Goal: Task Accomplishment & Management: Manage account settings

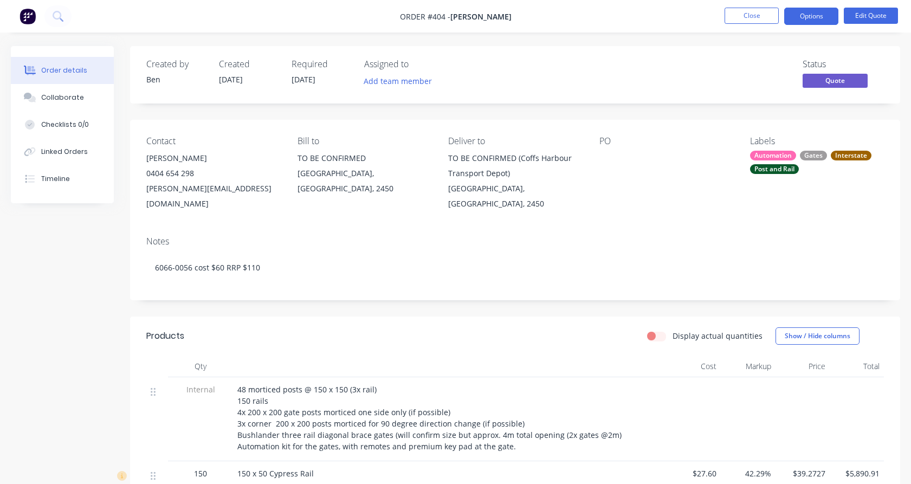
scroll to position [120, 0]
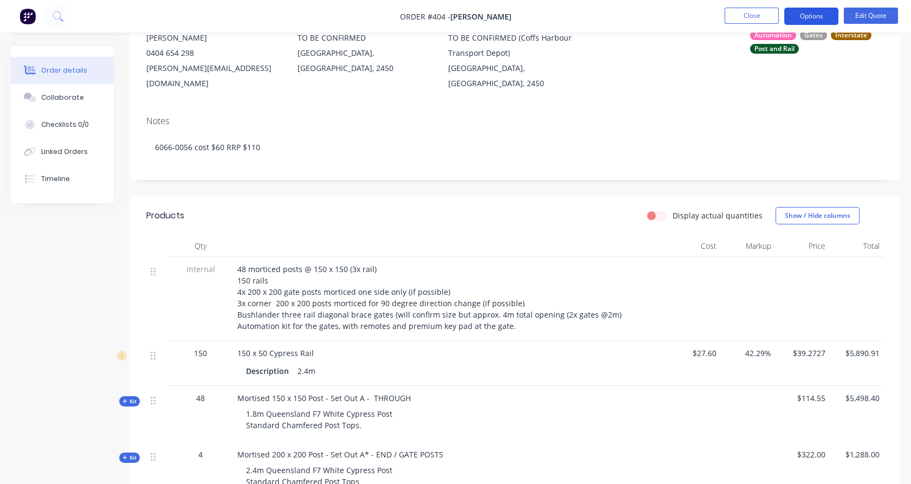
click at [806, 9] on button "Options" at bounding box center [812, 16] width 54 height 17
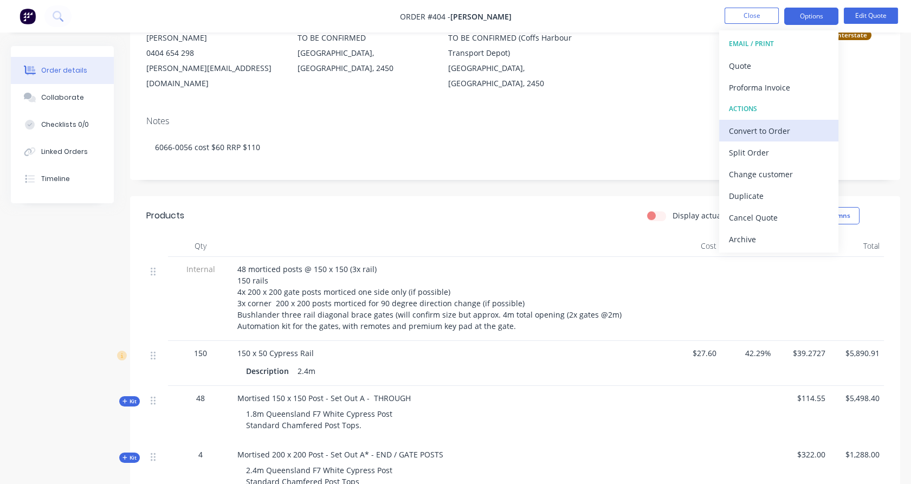
click at [791, 131] on div "Convert to Order" at bounding box center [779, 131] width 100 height 16
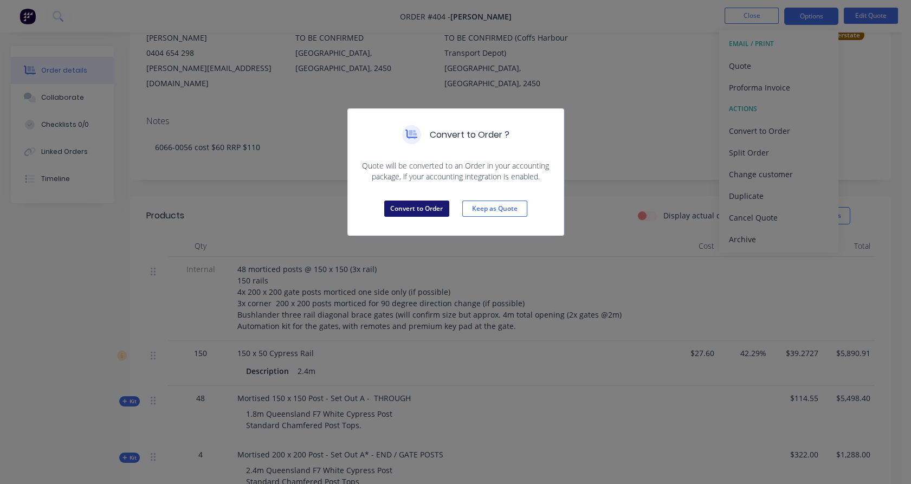
click at [425, 209] on button "Convert to Order" at bounding box center [416, 209] width 65 height 16
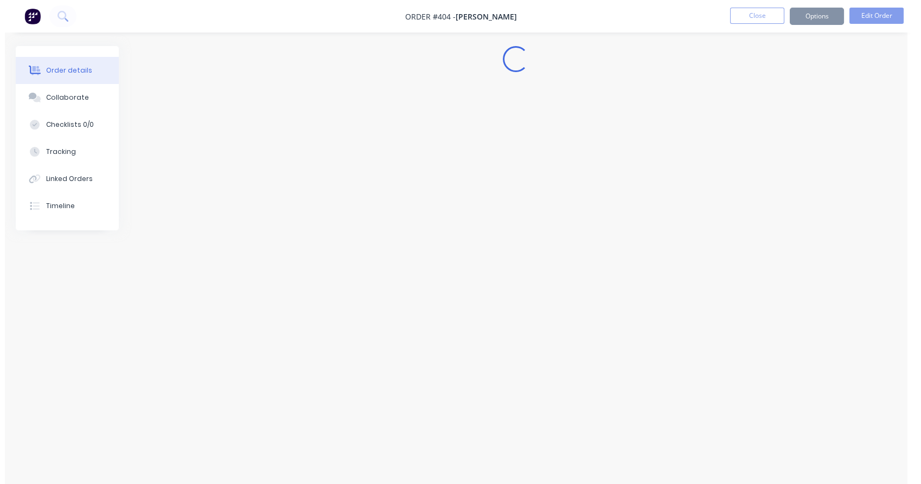
scroll to position [0, 0]
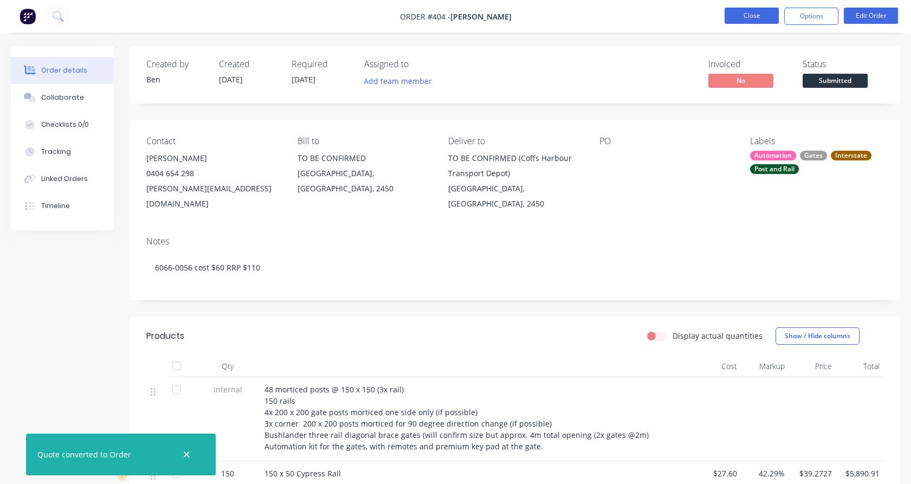
click at [746, 17] on button "Close" at bounding box center [752, 16] width 54 height 16
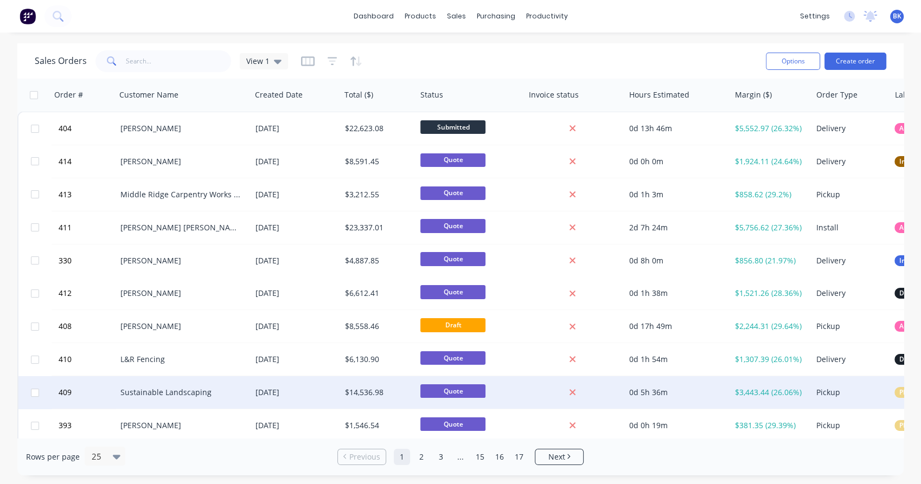
click at [175, 396] on div "Sustainable Landscaping" at bounding box center [180, 392] width 120 height 11
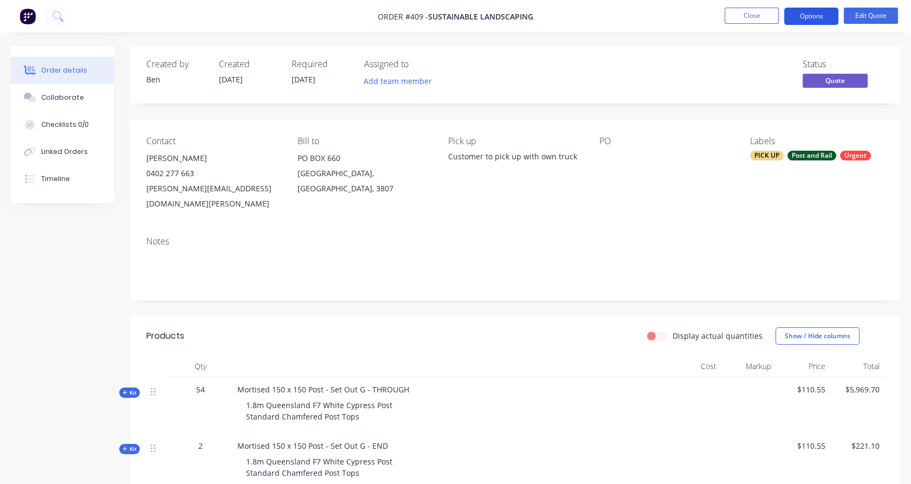
click at [813, 16] on button "Options" at bounding box center [812, 16] width 54 height 17
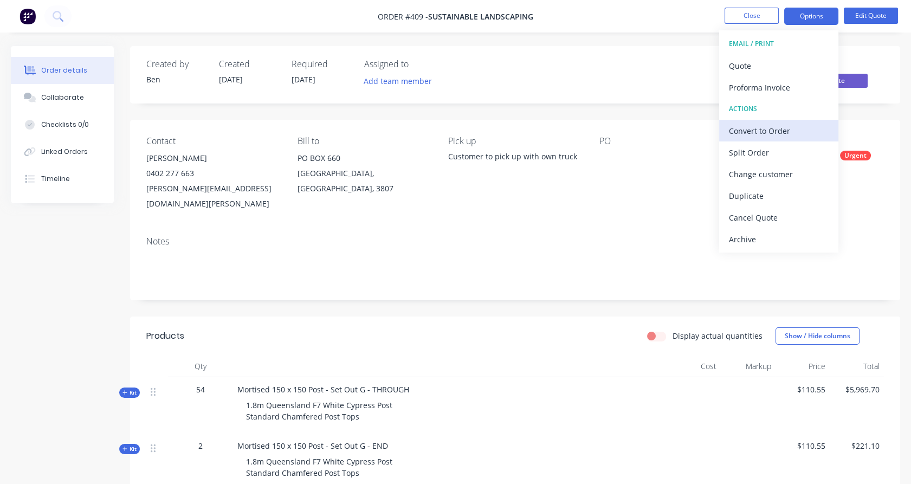
click at [794, 131] on div "Convert to Order" at bounding box center [779, 131] width 100 height 16
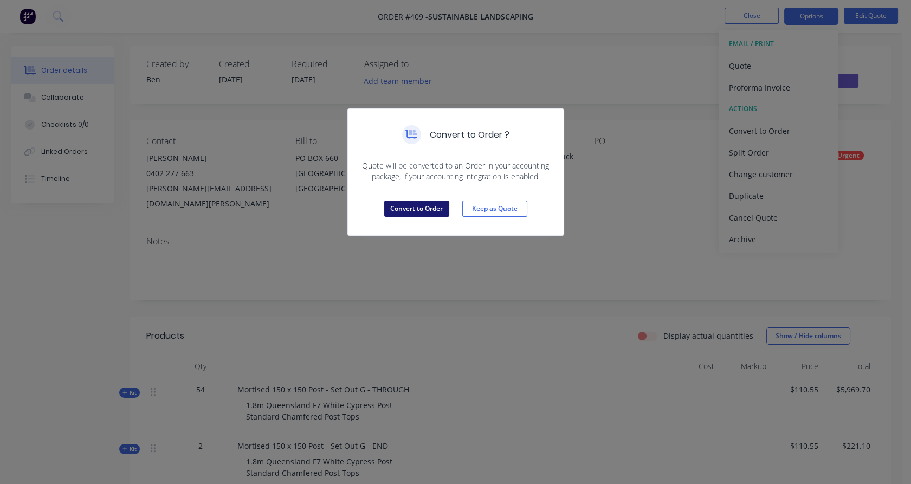
click at [432, 212] on button "Convert to Order" at bounding box center [416, 209] width 65 height 16
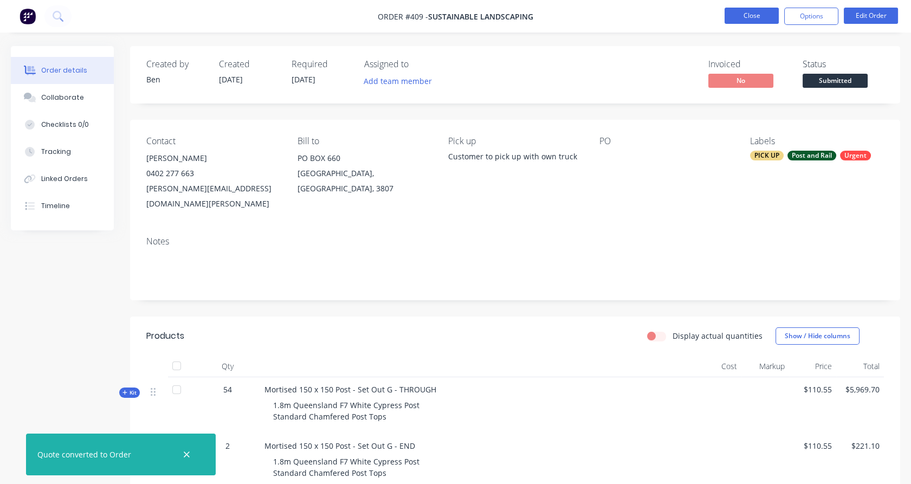
click at [763, 21] on button "Close" at bounding box center [752, 16] width 54 height 16
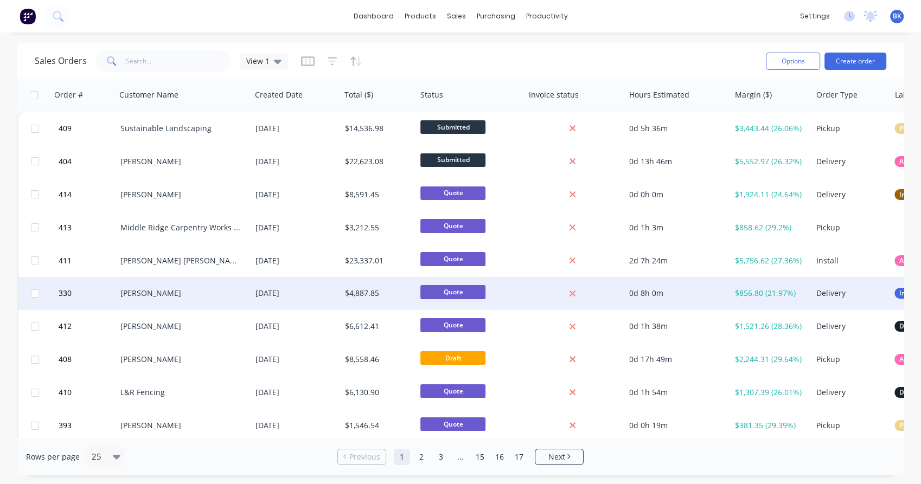
click at [170, 294] on div "[PERSON_NAME]" at bounding box center [180, 293] width 120 height 11
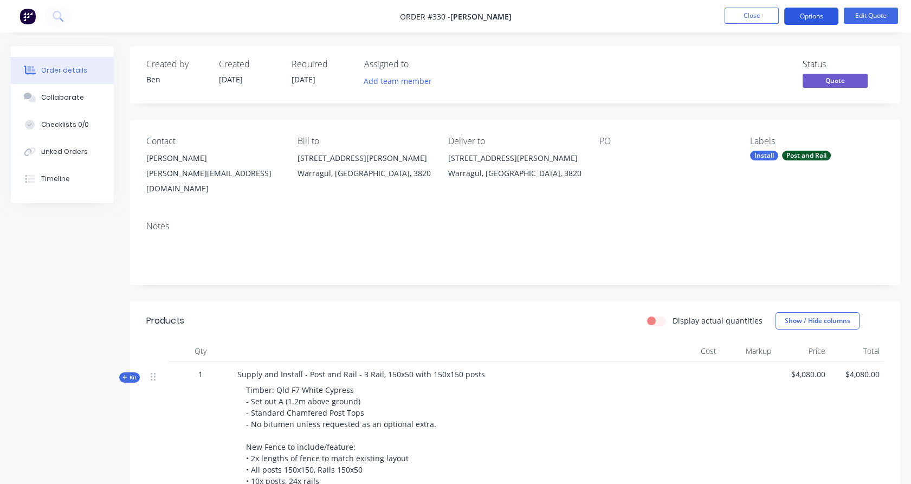
click at [830, 23] on button "Options" at bounding box center [812, 16] width 54 height 17
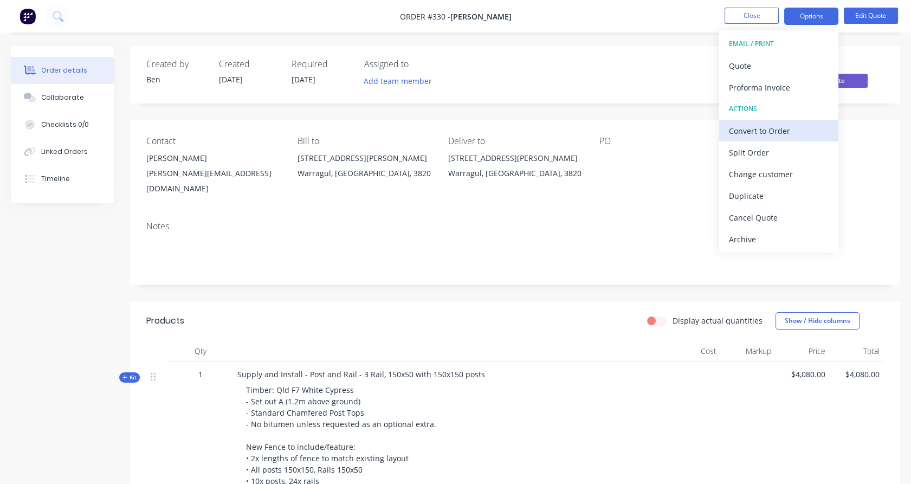
click at [791, 121] on button "Convert to Order" at bounding box center [778, 131] width 119 height 22
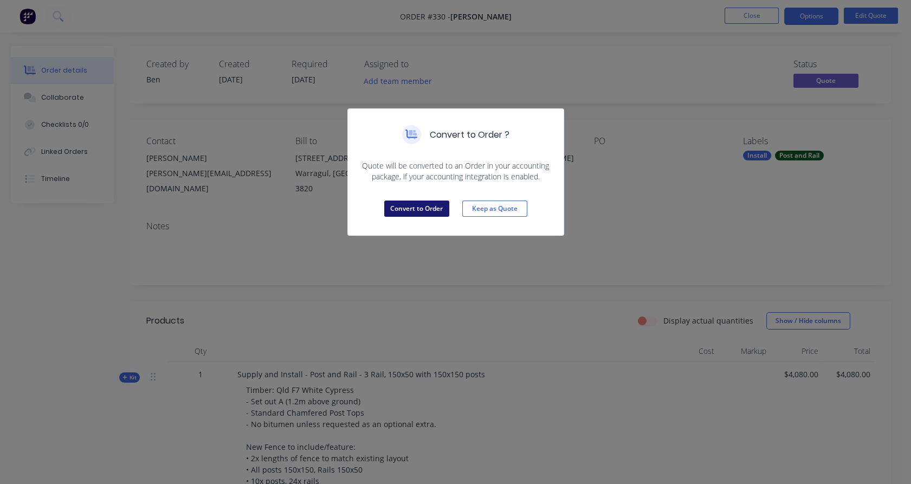
click at [433, 213] on button "Convert to Order" at bounding box center [416, 209] width 65 height 16
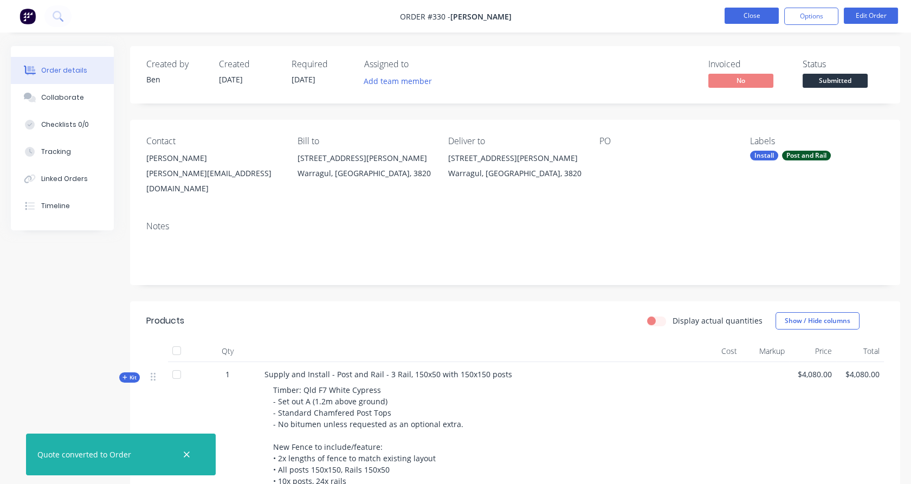
click at [757, 14] on button "Close" at bounding box center [752, 16] width 54 height 16
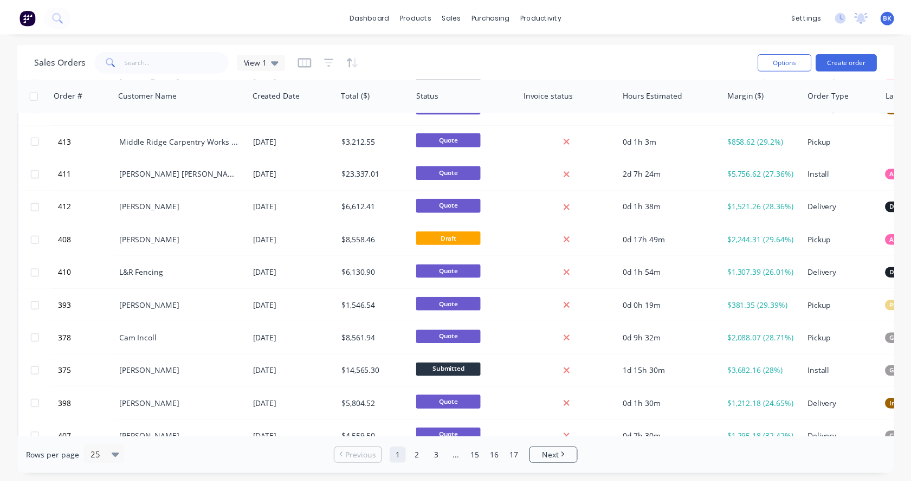
scroll to position [120, 0]
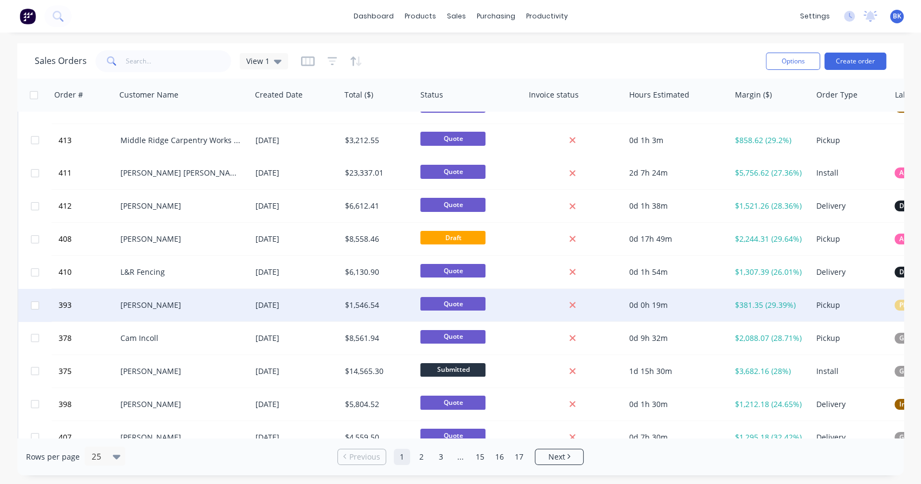
click at [237, 309] on div "[PERSON_NAME]" at bounding box center [180, 305] width 120 height 11
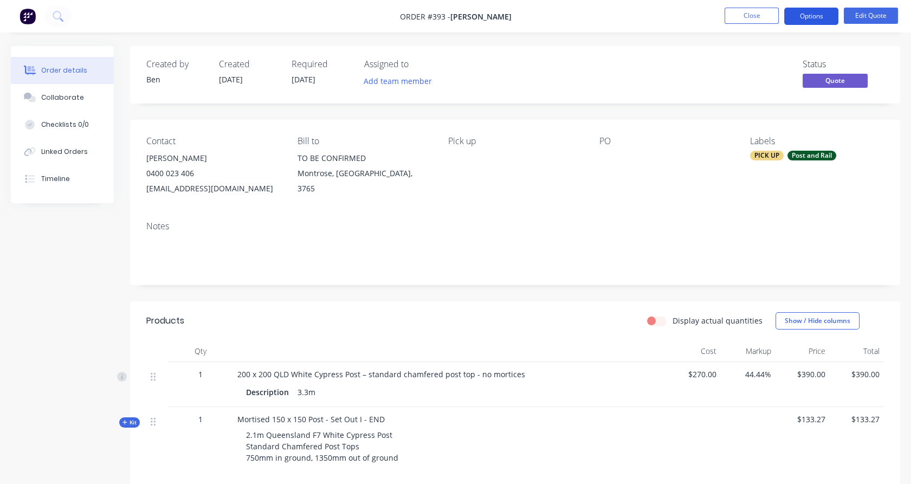
click at [809, 22] on button "Options" at bounding box center [812, 16] width 54 height 17
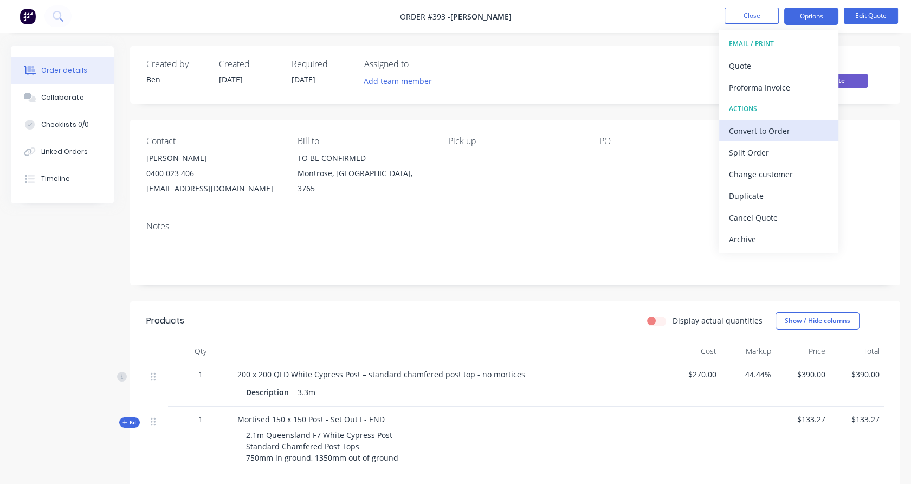
click at [778, 131] on div "Convert to Order" at bounding box center [779, 131] width 100 height 16
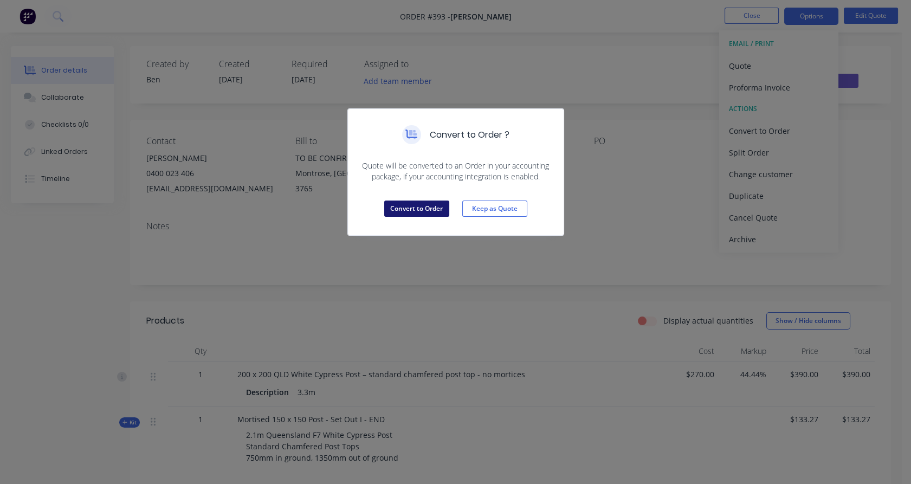
click at [445, 210] on button "Convert to Order" at bounding box center [416, 209] width 65 height 16
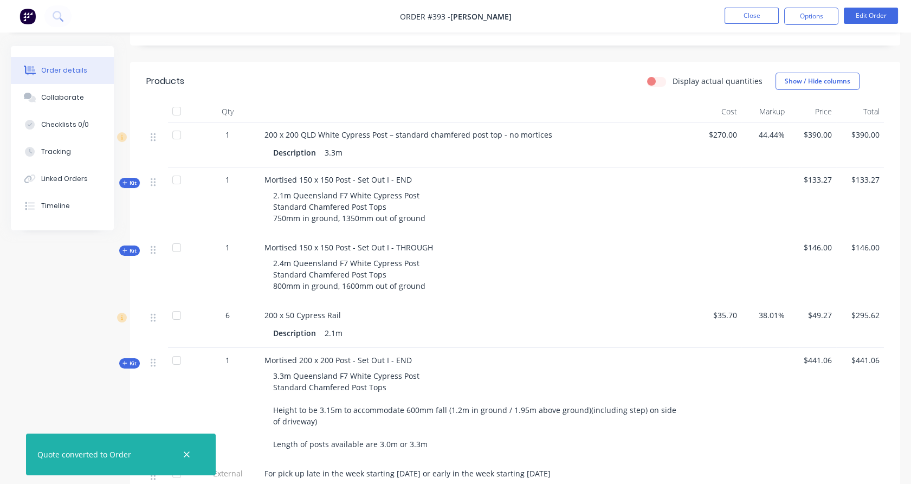
scroll to position [241, 0]
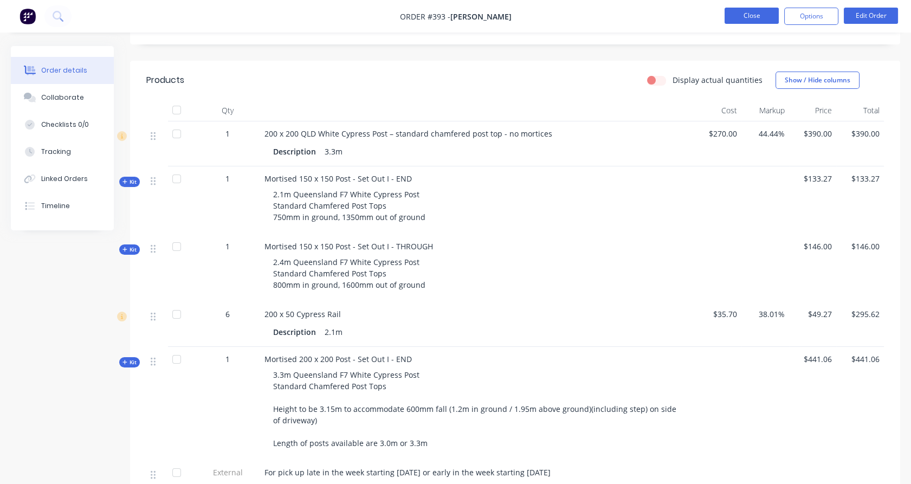
click at [763, 9] on button "Close" at bounding box center [752, 16] width 54 height 16
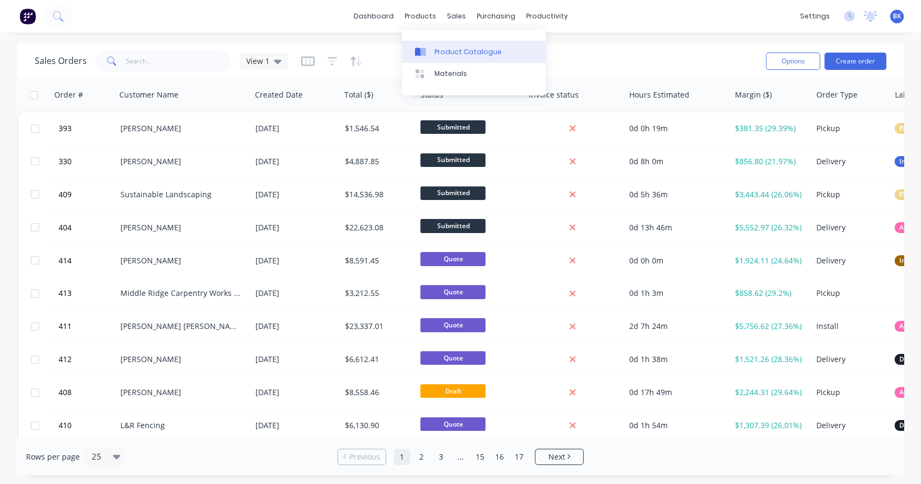
click at [461, 52] on div "Product Catalogue" at bounding box center [467, 52] width 67 height 10
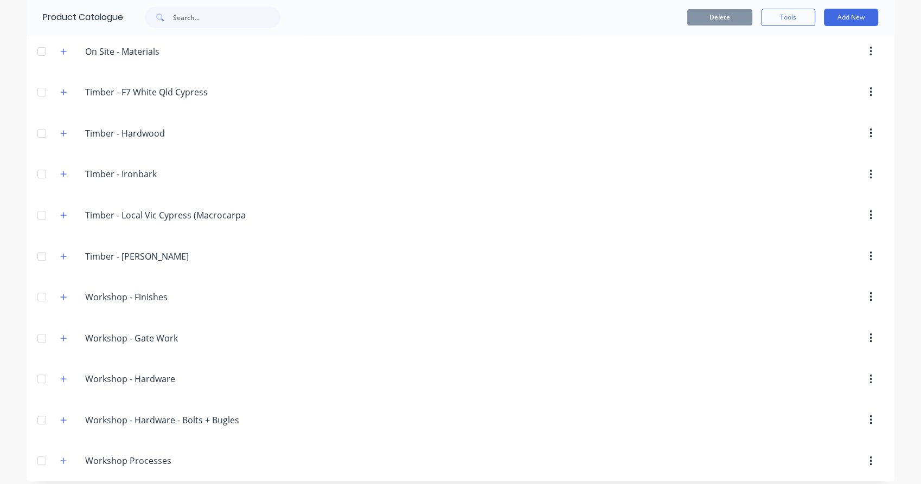
scroll to position [416, 0]
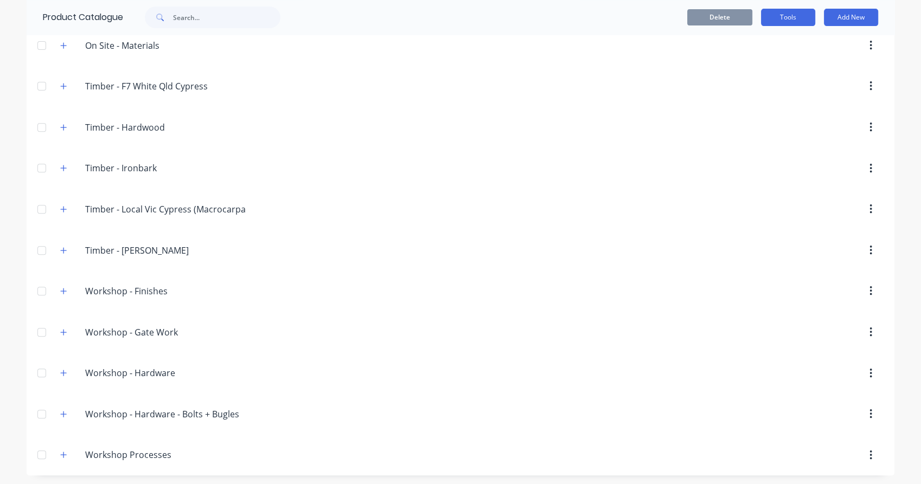
click at [780, 15] on button "Tools" at bounding box center [788, 17] width 54 height 17
click at [772, 69] on div "Stocktake" at bounding box center [763, 67] width 83 height 16
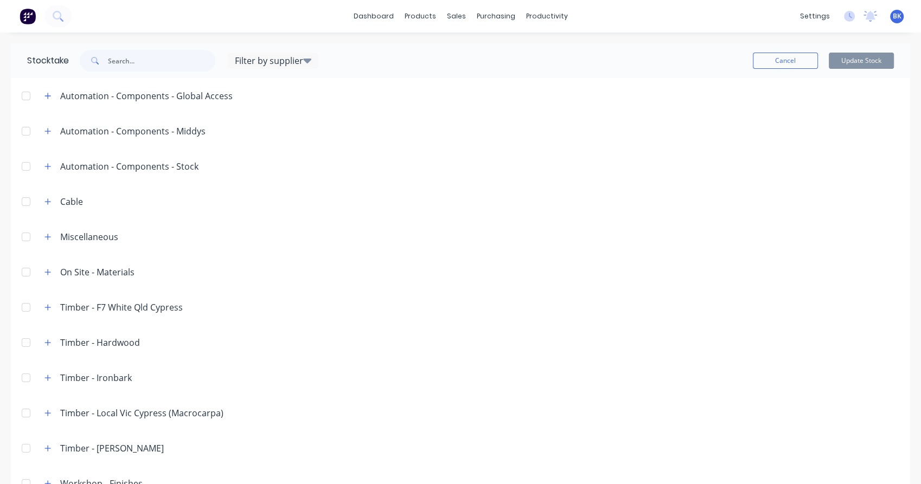
scroll to position [133, 0]
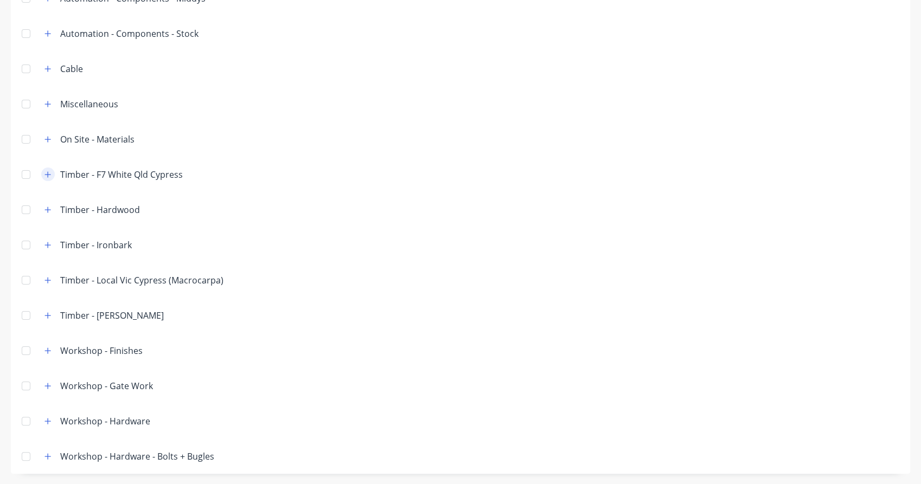
click at [49, 177] on icon "button" at bounding box center [47, 175] width 7 height 8
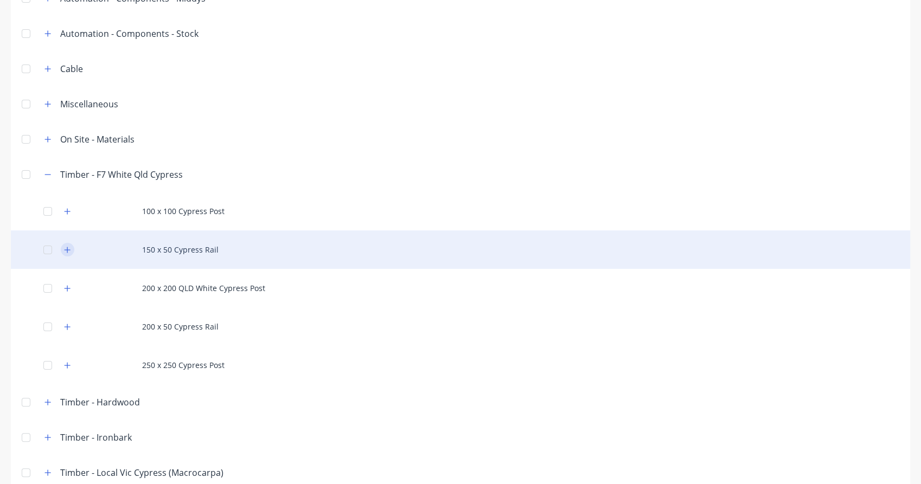
click at [67, 249] on icon "button" at bounding box center [68, 250] width 6 height 6
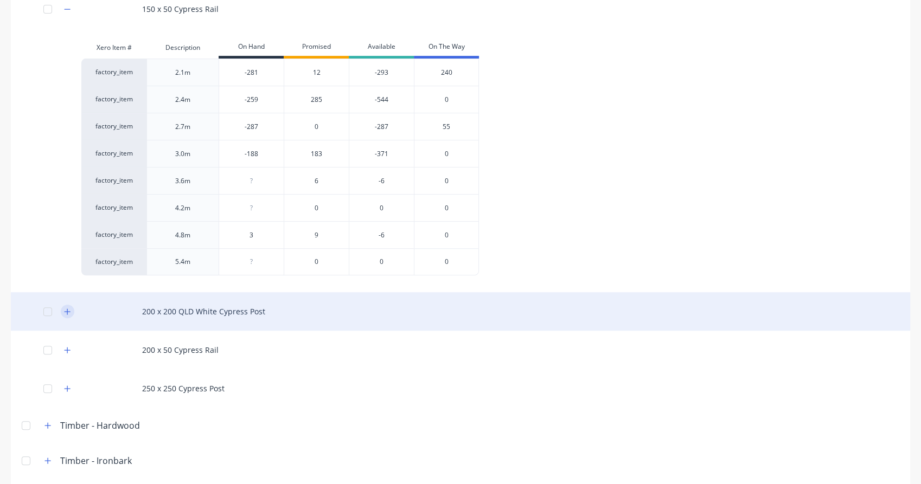
click at [72, 314] on button "button" at bounding box center [68, 312] width 14 height 14
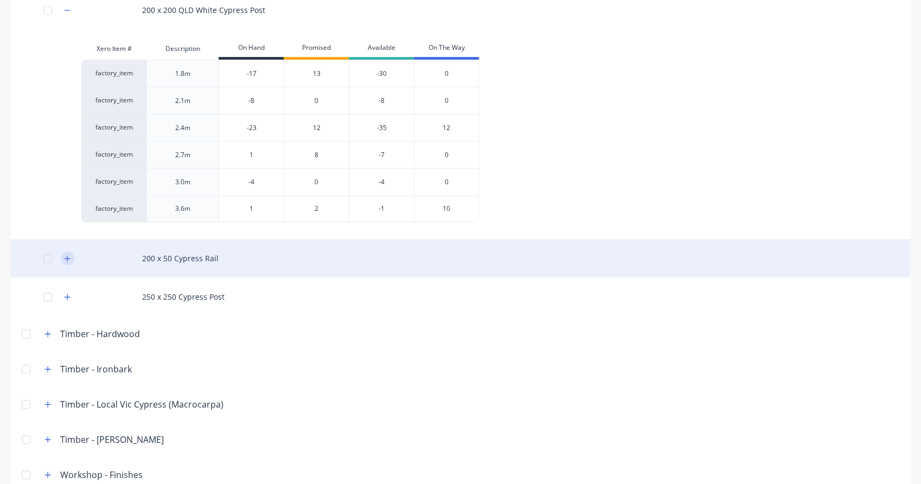
click at [70, 259] on icon "button" at bounding box center [67, 259] width 7 height 8
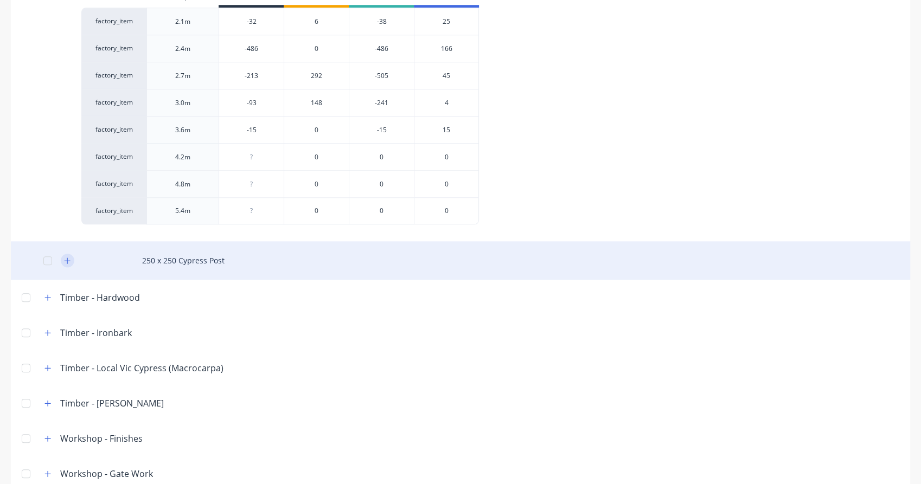
scroll to position [976, 0]
click at [65, 261] on icon "button" at bounding box center [67, 260] width 7 height 8
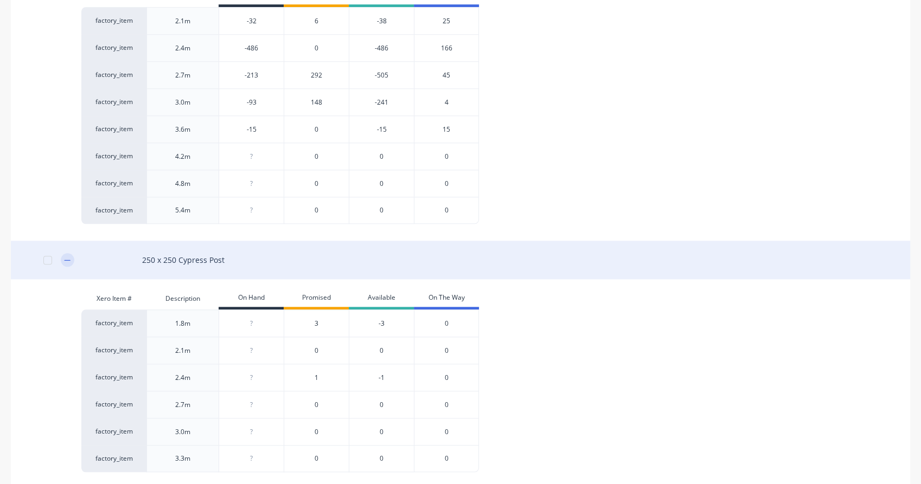
click at [65, 261] on icon "button" at bounding box center [67, 260] width 7 height 8
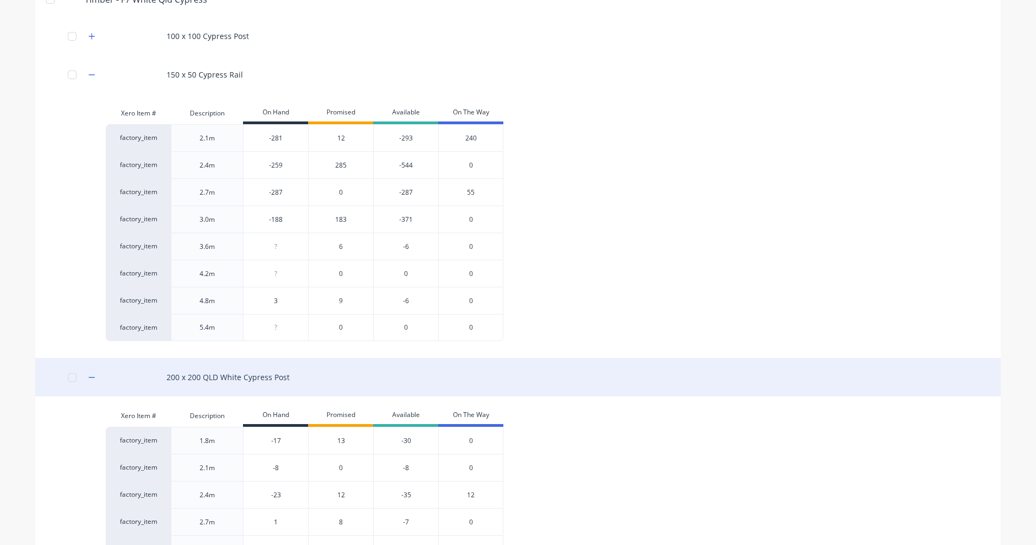
scroll to position [307, 0]
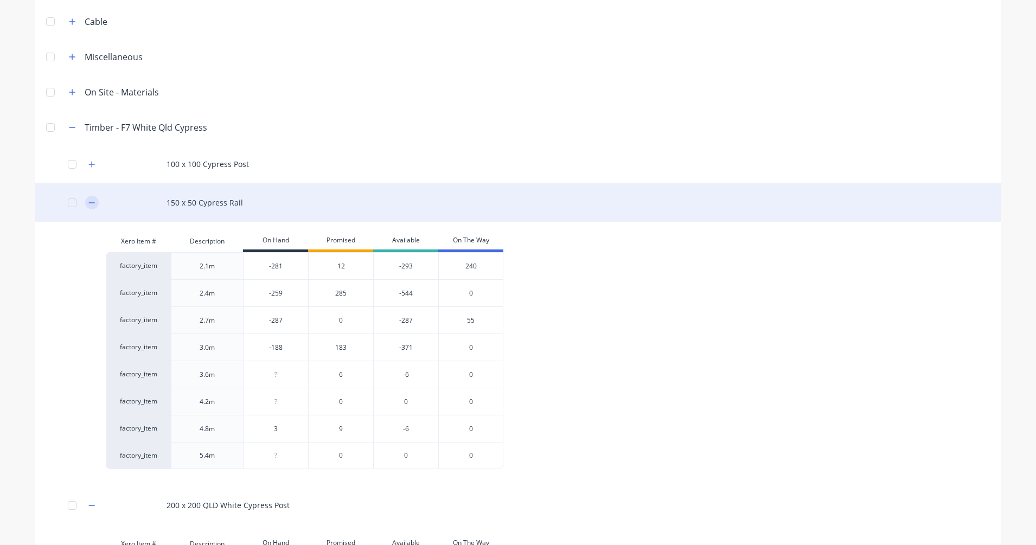
click at [90, 205] on icon "button" at bounding box center [91, 203] width 7 height 8
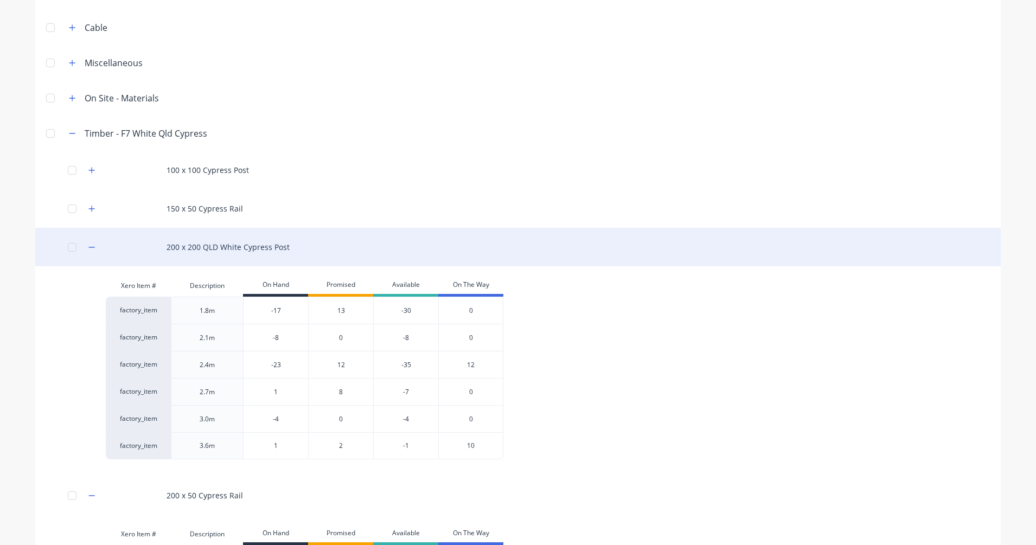
click at [94, 239] on div "200 x 200 QLD White Cypress Post" at bounding box center [517, 247] width 965 height 38
drag, startPoint x: 90, startPoint y: 242, endPoint x: 91, endPoint y: 251, distance: 8.7
click at [90, 242] on button "button" at bounding box center [92, 248] width 14 height 14
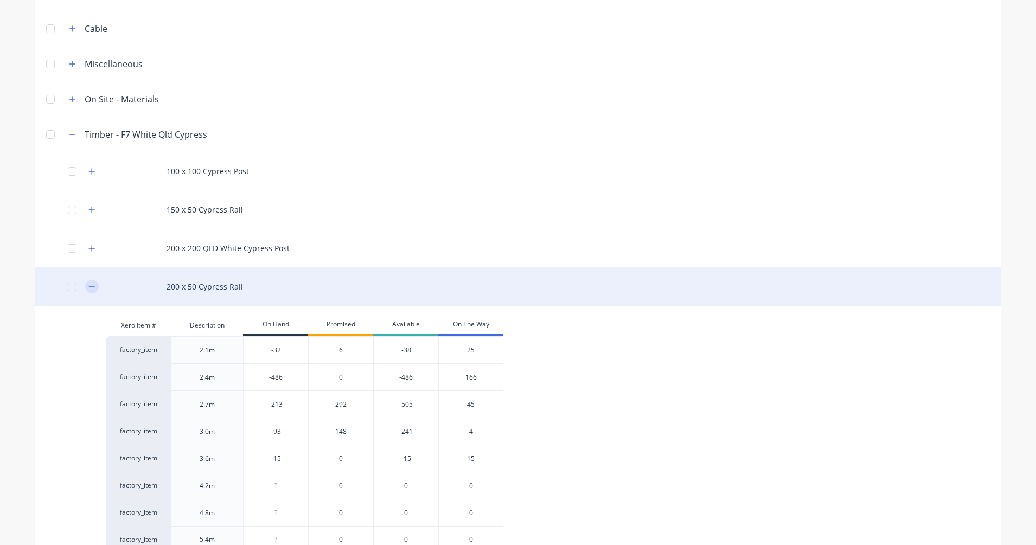
click at [92, 290] on button "button" at bounding box center [92, 287] width 14 height 14
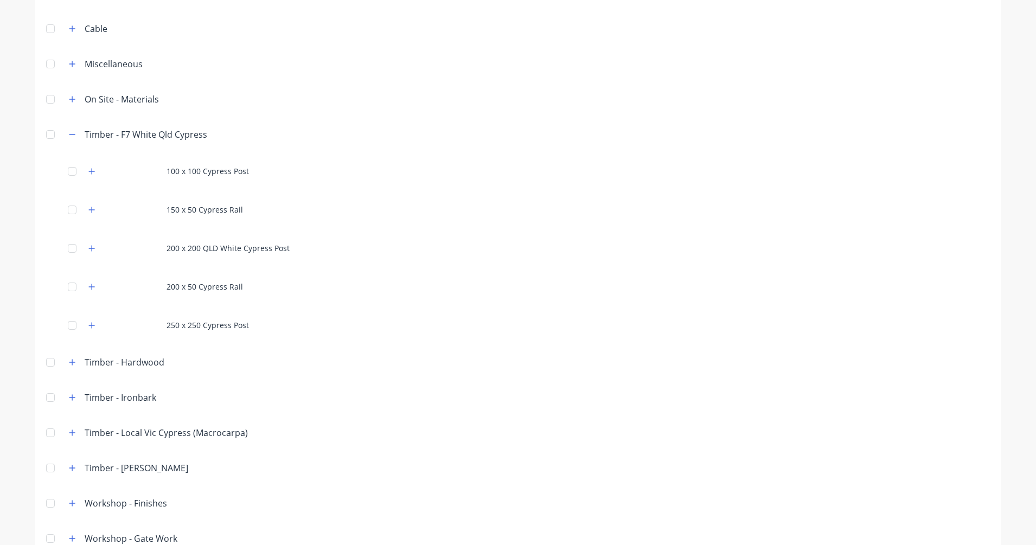
scroll to position [0, 0]
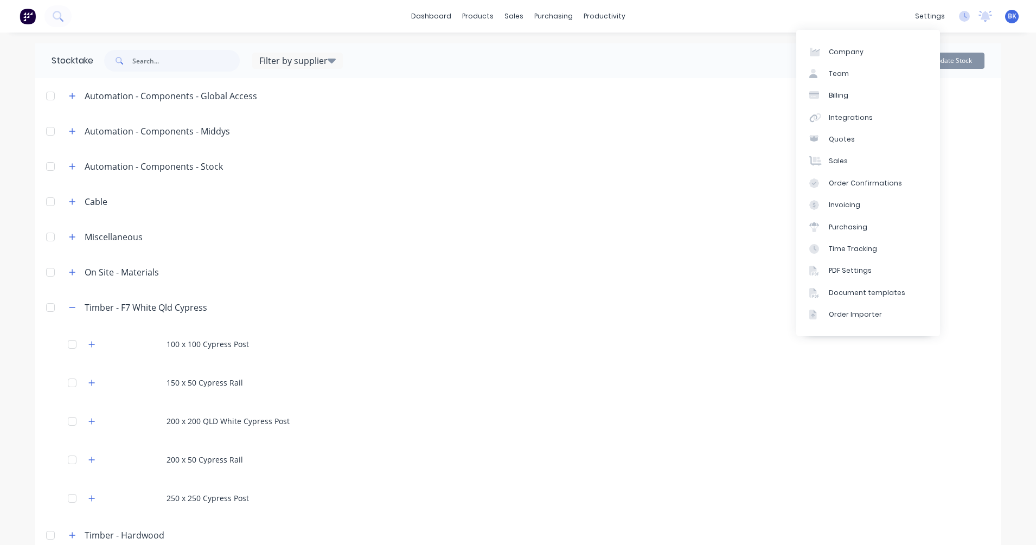
drag, startPoint x: 666, startPoint y: 62, endPoint x: 676, endPoint y: 63, distance: 10.4
click at [666, 62] on div "Cancel Update Stock" at bounding box center [663, 61] width 641 height 16
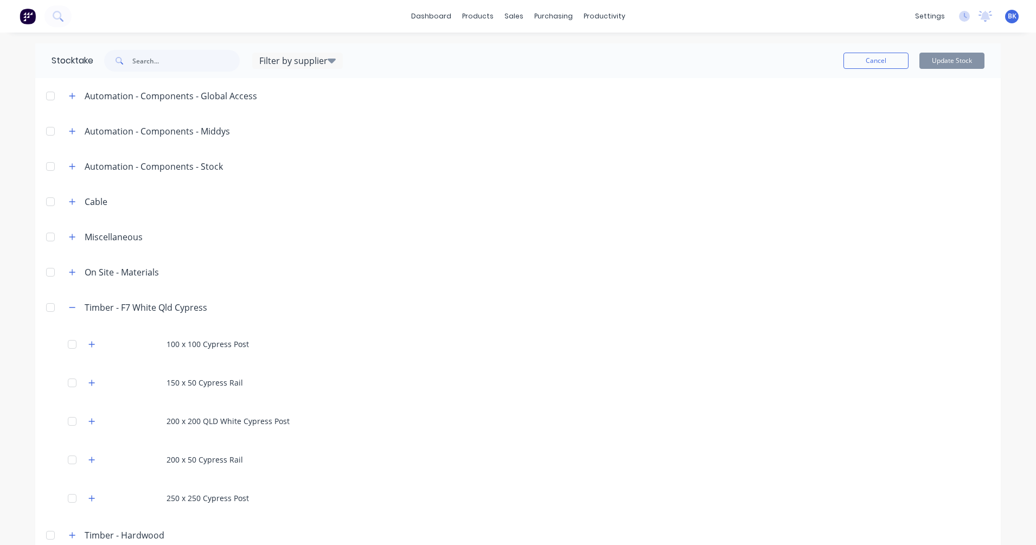
click at [876, 69] on div "Cancel Update Stock" at bounding box center [672, 60] width 658 height 35
click at [870, 66] on button "Cancel" at bounding box center [875, 61] width 65 height 16
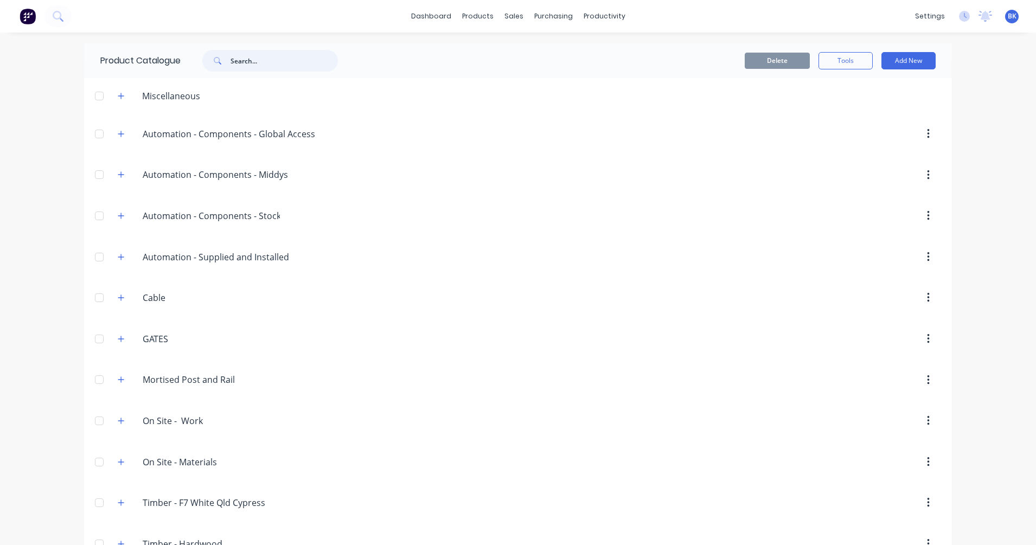
click at [274, 65] on input "text" at bounding box center [283, 61] width 107 height 22
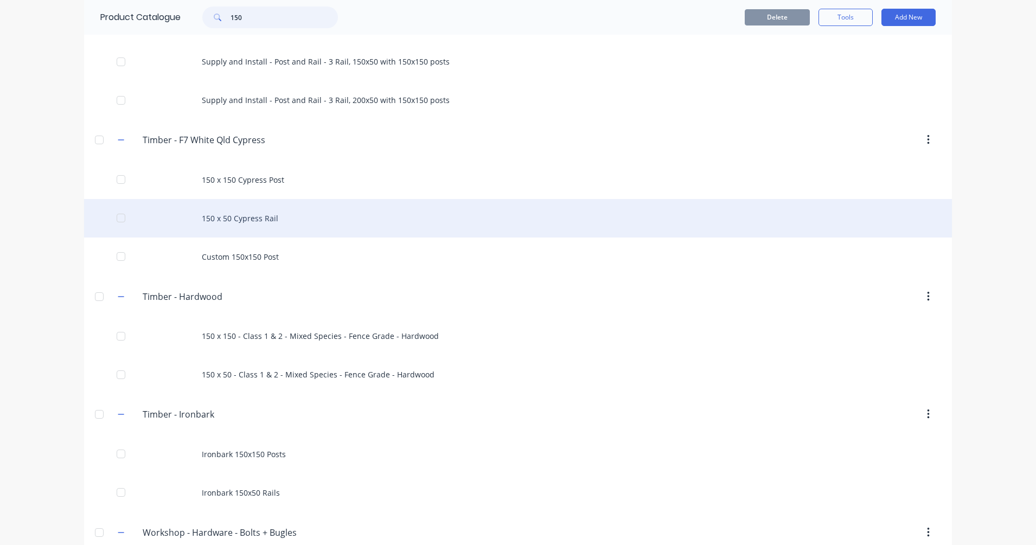
scroll to position [542, 0]
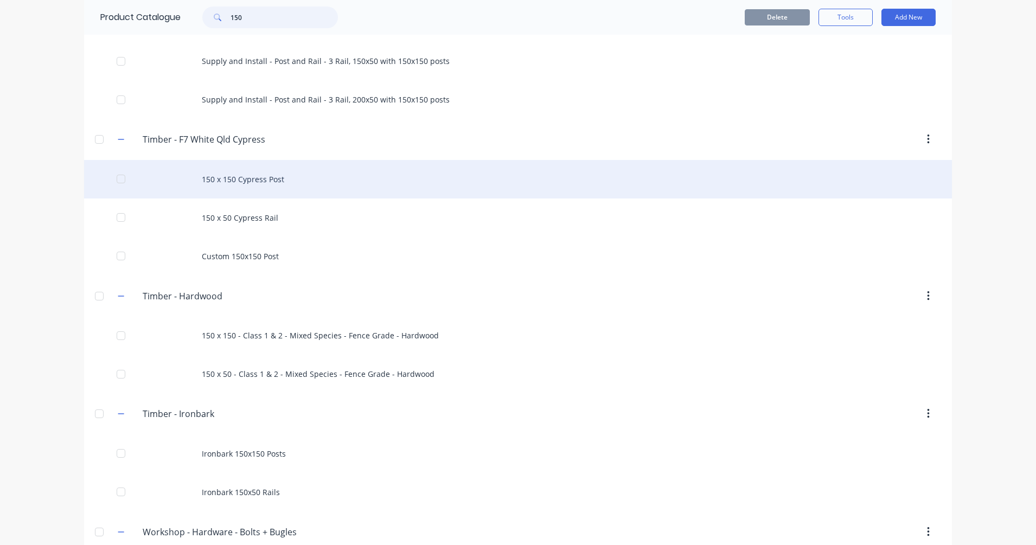
type input "150"
click at [259, 191] on div "150 x 150 Cypress Post" at bounding box center [518, 179] width 868 height 38
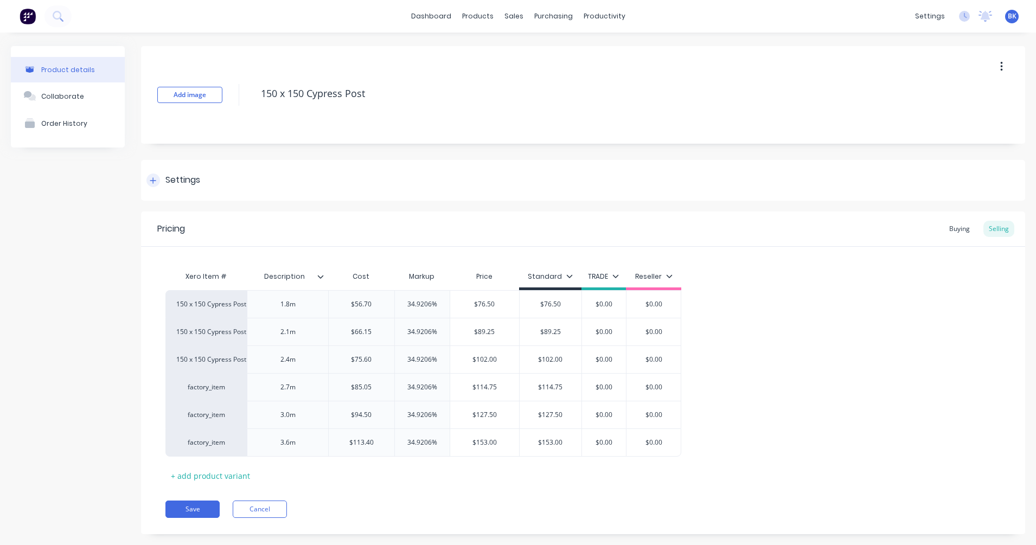
click at [164, 177] on div "Settings" at bounding box center [173, 181] width 54 height 14
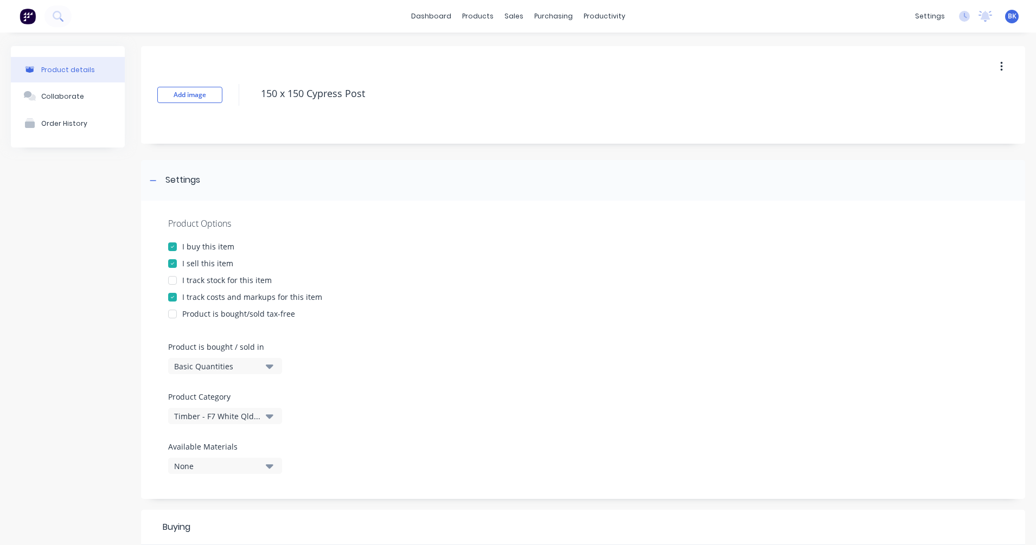
click at [203, 282] on div "I track stock for this item" at bounding box center [226, 279] width 89 height 11
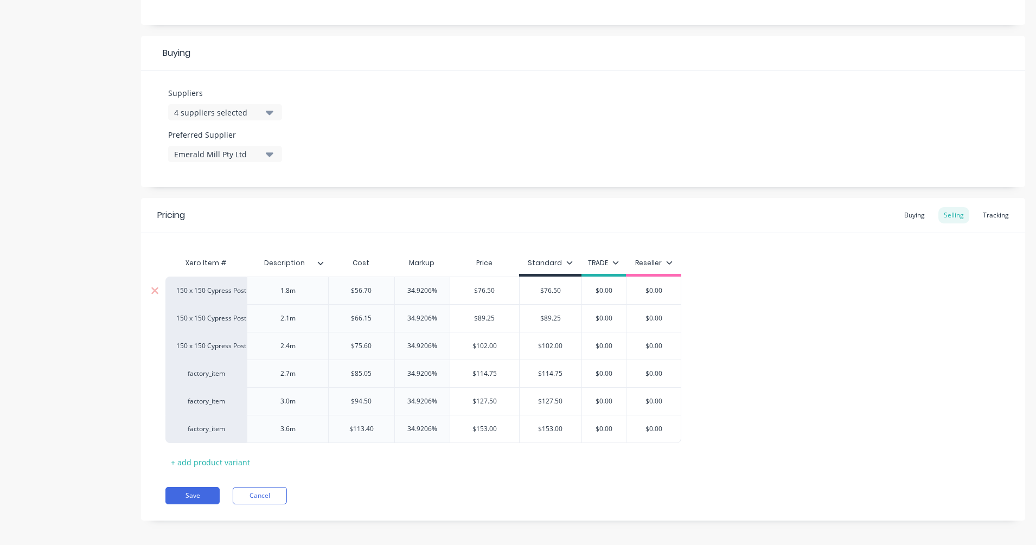
click at [203, 298] on div "150 x 150 Cypress Post 1.8m" at bounding box center [205, 291] width 81 height 28
click at [195, 287] on div "150 x 150 Cypress Post 1.8m" at bounding box center [206, 290] width 60 height 10
click at [220, 341] on button "factory_item" at bounding box center [253, 346] width 152 height 16
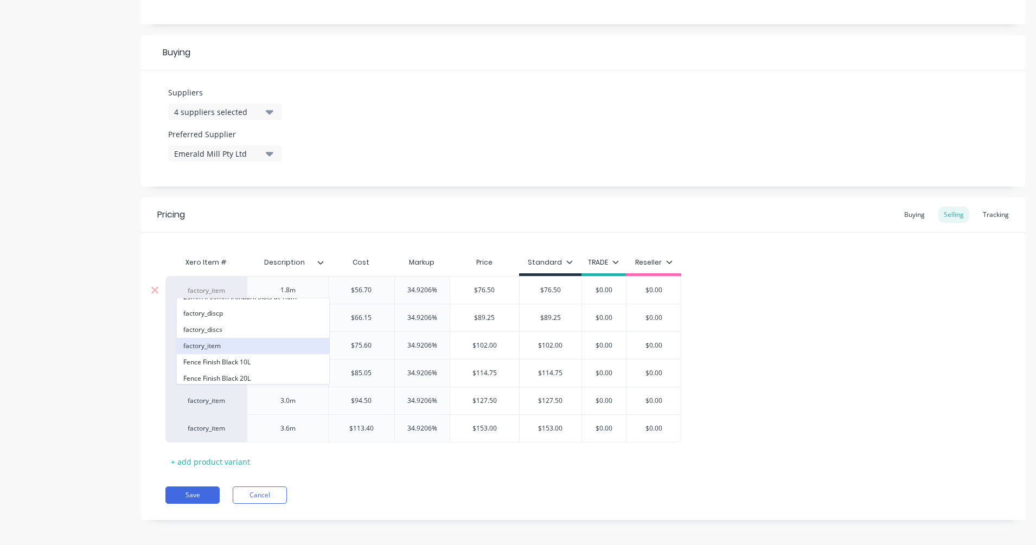
type textarea "x"
click at [219, 309] on div "150 x 150 Cypress Post 2.1m" at bounding box center [205, 318] width 81 height 28
click at [222, 324] on div "150 x 150 Cypress Post 2.1m" at bounding box center [205, 318] width 81 height 28
click at [210, 322] on div "150 x 150 Cypress Post 2.1m" at bounding box center [206, 318] width 60 height 10
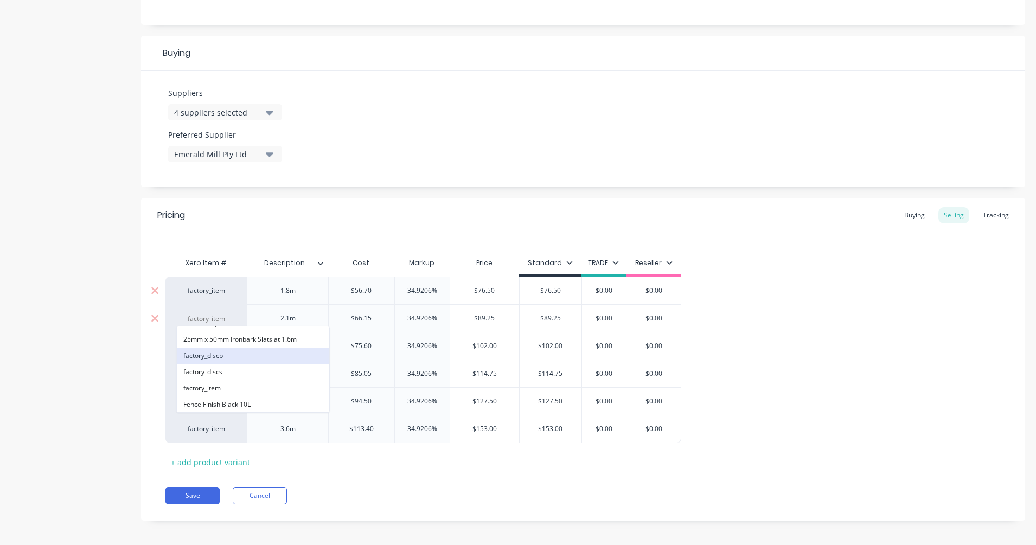
scroll to position [271, 0]
click at [166, 258] on div "Xero Item #" at bounding box center [205, 263] width 81 height 22
click at [201, 348] on div "150 x 150 Cypress Post 2.4m" at bounding box center [206, 346] width 60 height 10
type input "fac"
click at [208, 389] on button "factory_item" at bounding box center [211, 395] width 68 height 16
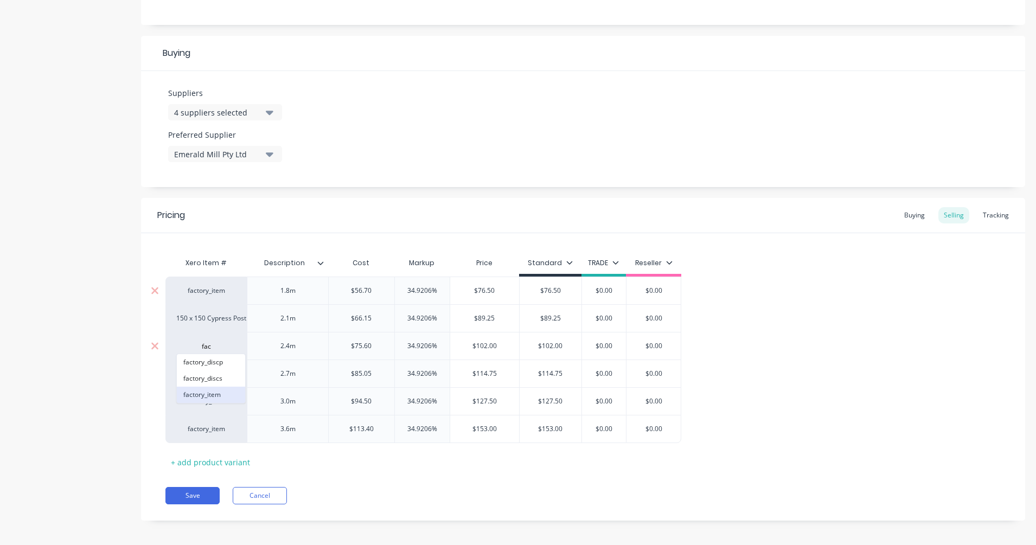
type textarea "x"
click at [207, 321] on div "150 x 150 Cypress Post 2.1m" at bounding box center [206, 318] width 60 height 10
type input "fac"
click at [211, 364] on button "factory_item" at bounding box center [211, 367] width 68 height 16
click at [201, 484] on button "Save" at bounding box center [192, 495] width 54 height 17
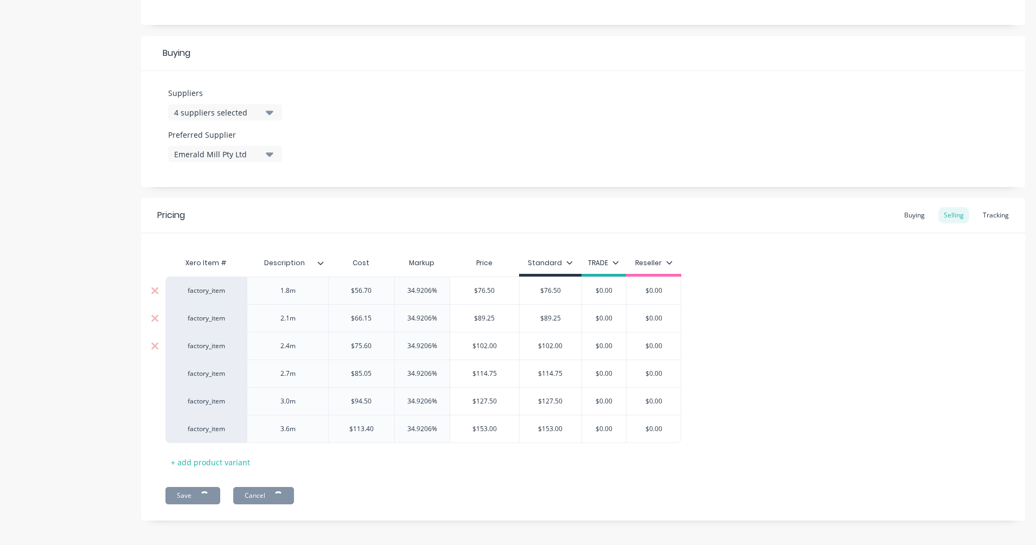
type textarea "x"
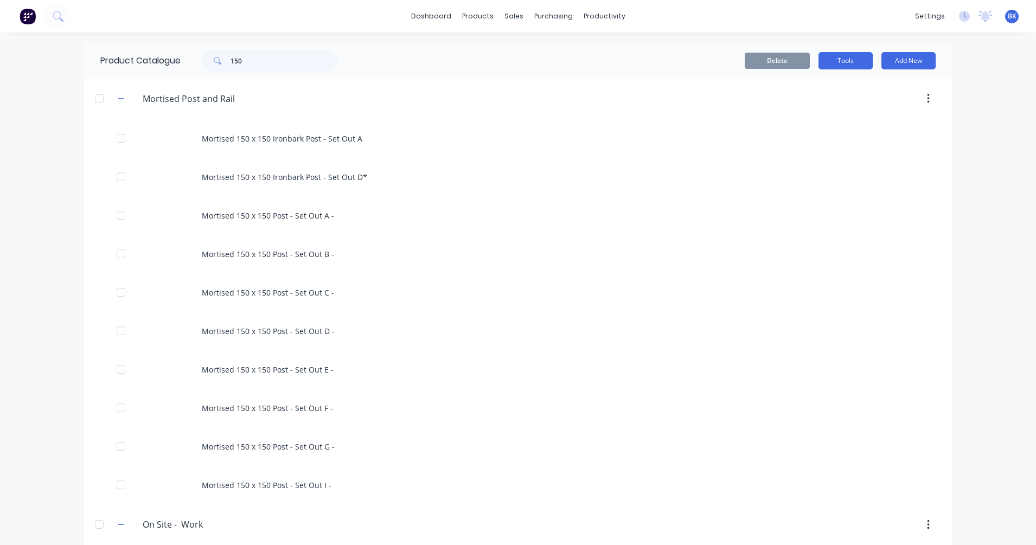
click at [858, 66] on button "Tools" at bounding box center [845, 60] width 54 height 17
click at [811, 110] on div "Stocktake" at bounding box center [820, 110] width 83 height 16
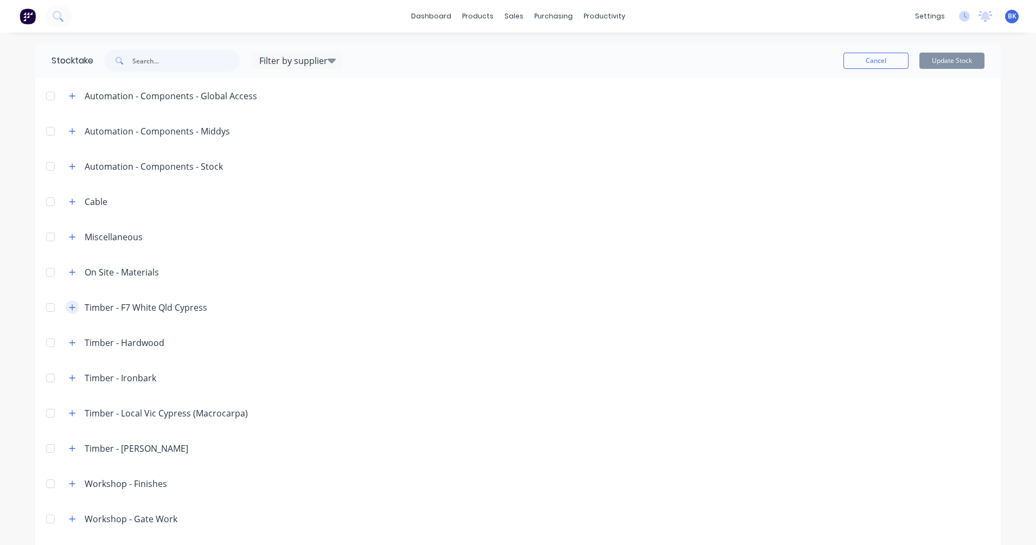
click at [69, 307] on icon "button" at bounding box center [72, 308] width 7 height 8
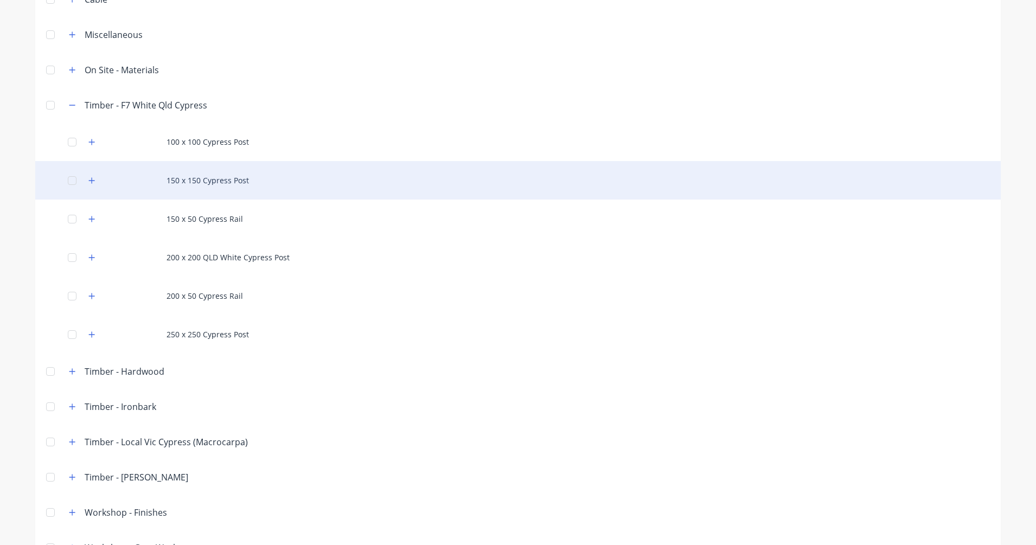
scroll to position [203, 0]
click at [85, 185] on button "button" at bounding box center [92, 180] width 14 height 14
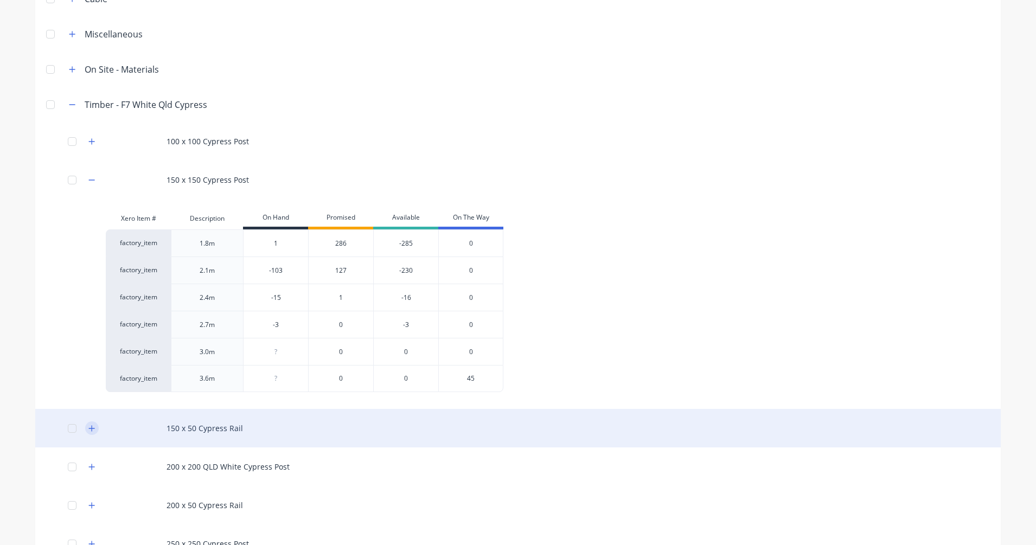
click at [89, 428] on icon "button" at bounding box center [92, 428] width 6 height 6
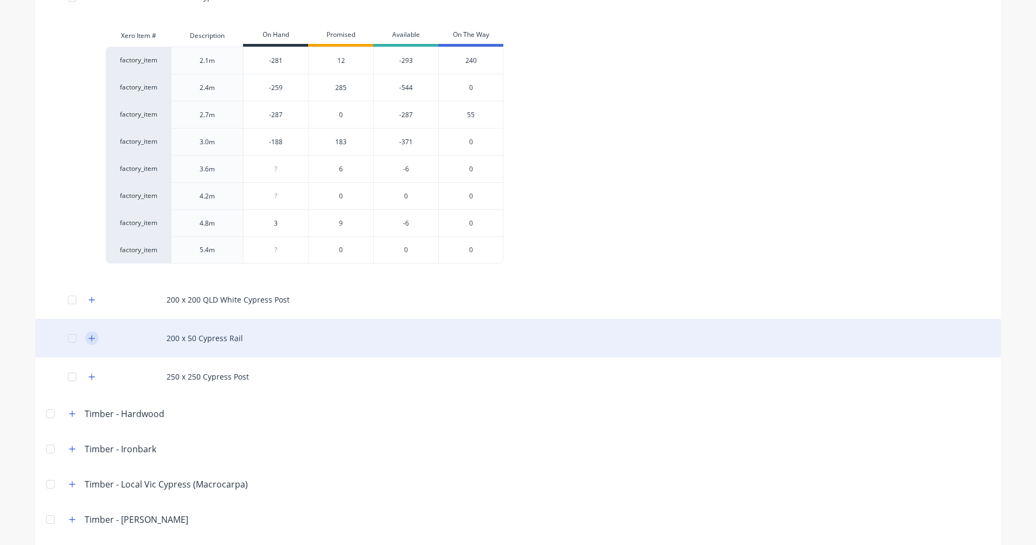
scroll to position [634, 0]
click at [89, 331] on button "button" at bounding box center [92, 338] width 14 height 14
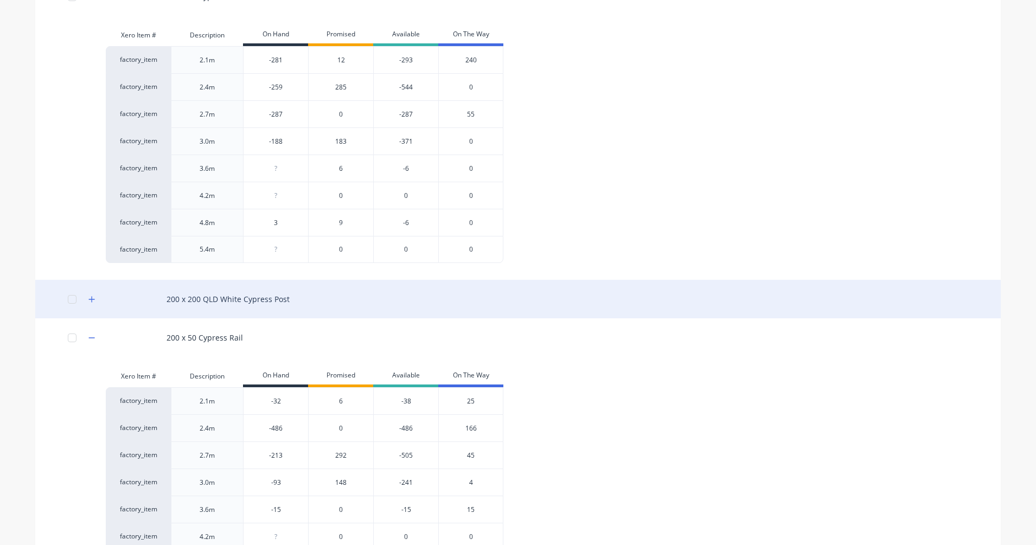
click at [88, 308] on div "200 x 200 QLD White Cypress Post" at bounding box center [517, 299] width 965 height 38
click at [89, 299] on icon "button" at bounding box center [92, 299] width 6 height 6
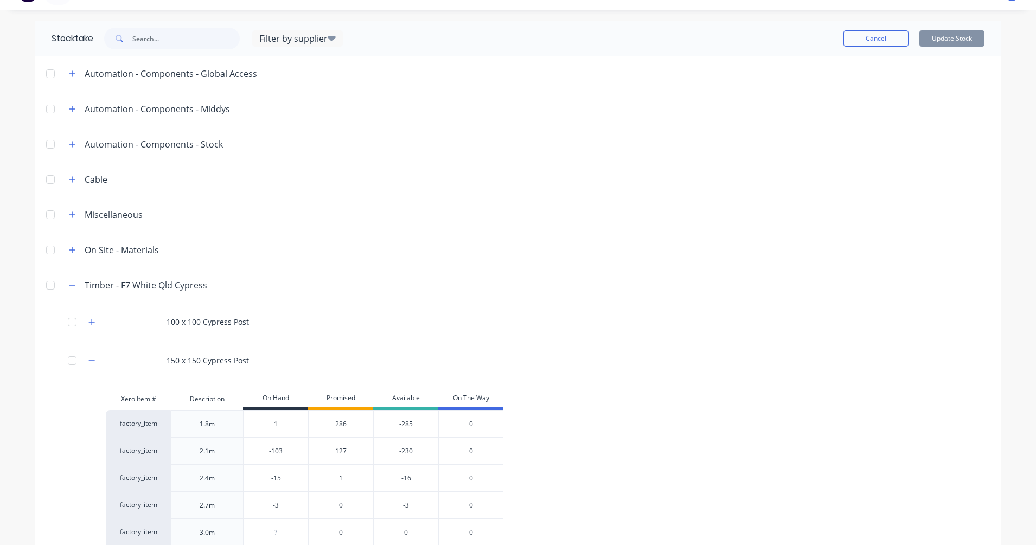
scroll to position [0, 0]
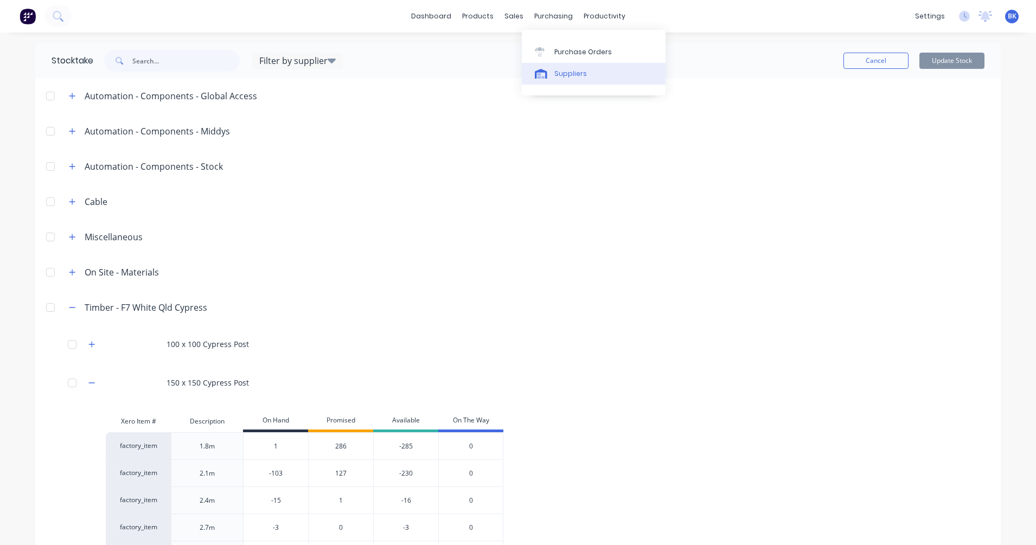
click at [566, 75] on div "Suppliers" at bounding box center [570, 74] width 33 height 10
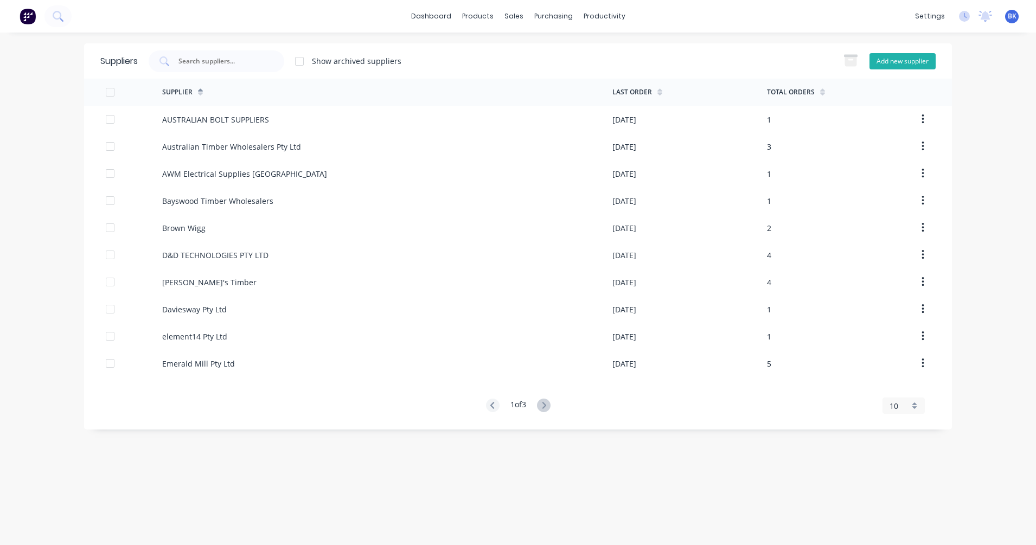
click at [888, 65] on button "Add new supplier" at bounding box center [902, 61] width 66 height 16
select select "AU"
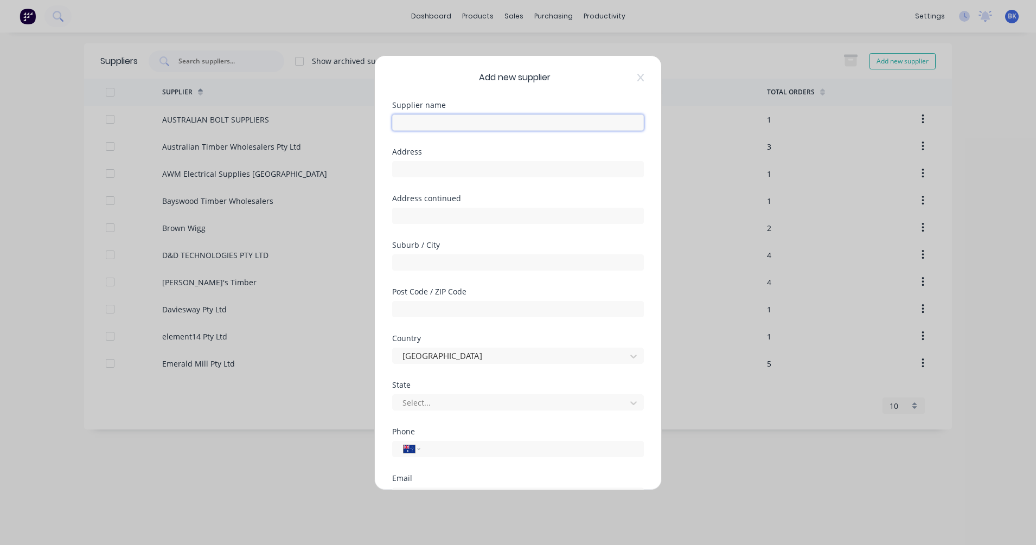
click at [445, 121] on input "text" at bounding box center [518, 122] width 252 height 16
paste input "Wilgahurst Pty Ltd [STREET_ADDRESS]"
drag, startPoint x: 467, startPoint y: 122, endPoint x: 554, endPoint y: 121, distance: 87.3
click at [554, 121] on input "Wilgahurst Pty Ltd INJUNE QLD 4454" at bounding box center [518, 122] width 252 height 16
type input "Wilgahurst Pty Ltd INJUNE QLD 4454"
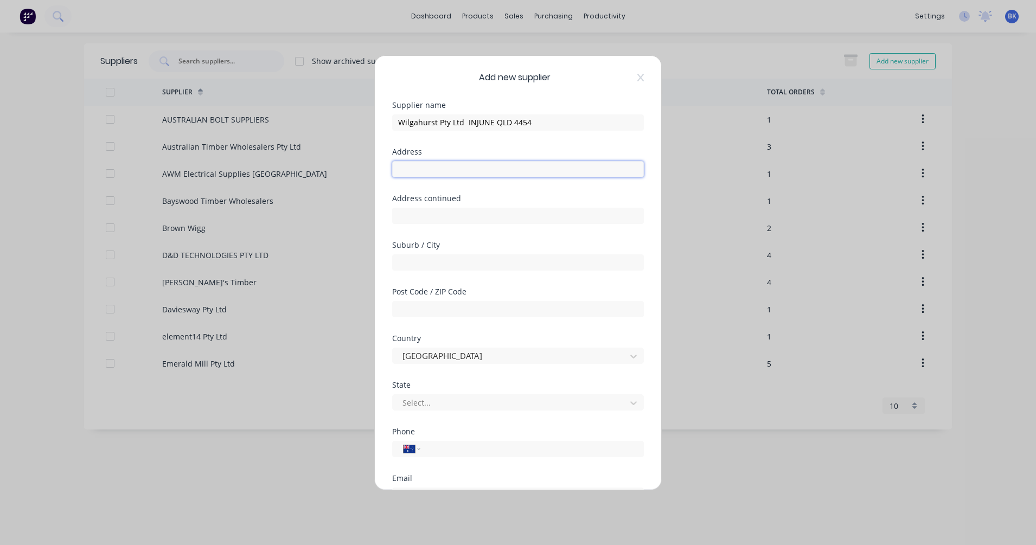
click at [420, 176] on input "text" at bounding box center [518, 169] width 252 height 16
paste input "[STREET_ADDRESS]"
type input "[STREET_ADDRESS]"
click at [478, 124] on input "Wilgahurst Pty Ltd INJUNE QLD 4454" at bounding box center [518, 122] width 252 height 16
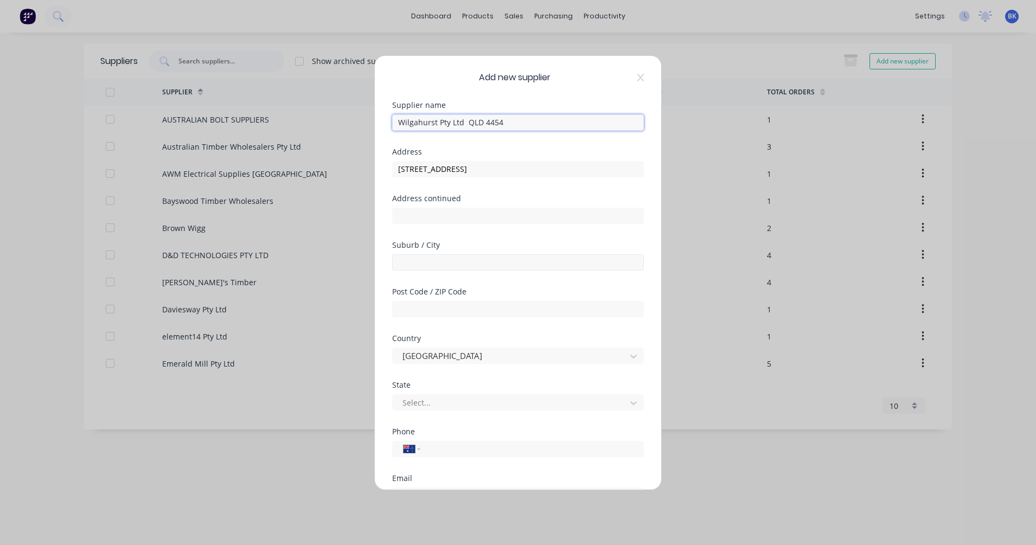
type input "Wilgahurst Pty Ltd QLD 4454"
click at [421, 266] on input "text" at bounding box center [518, 262] width 252 height 16
paste input "INJUNE"
type input "INJUNE"
drag, startPoint x: 484, startPoint y: 121, endPoint x: 499, endPoint y: 122, distance: 15.2
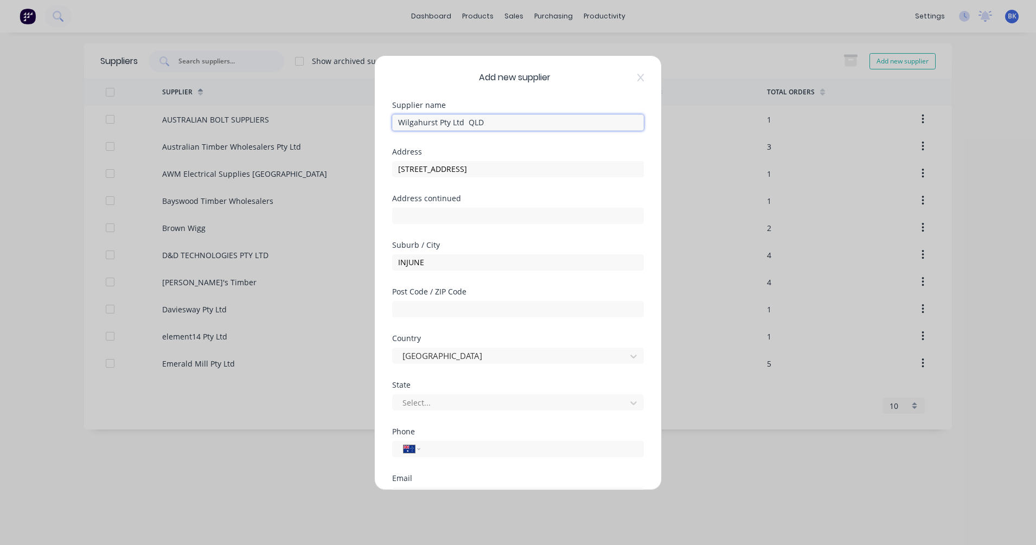
click at [499, 122] on input "Wilgahurst Pty Ltd QLD" at bounding box center [518, 122] width 252 height 16
type input "Wilgahurst Pty Ltd QLD"
click at [426, 308] on input "text" at bounding box center [518, 309] width 252 height 16
paste input "4454"
type input "4454"
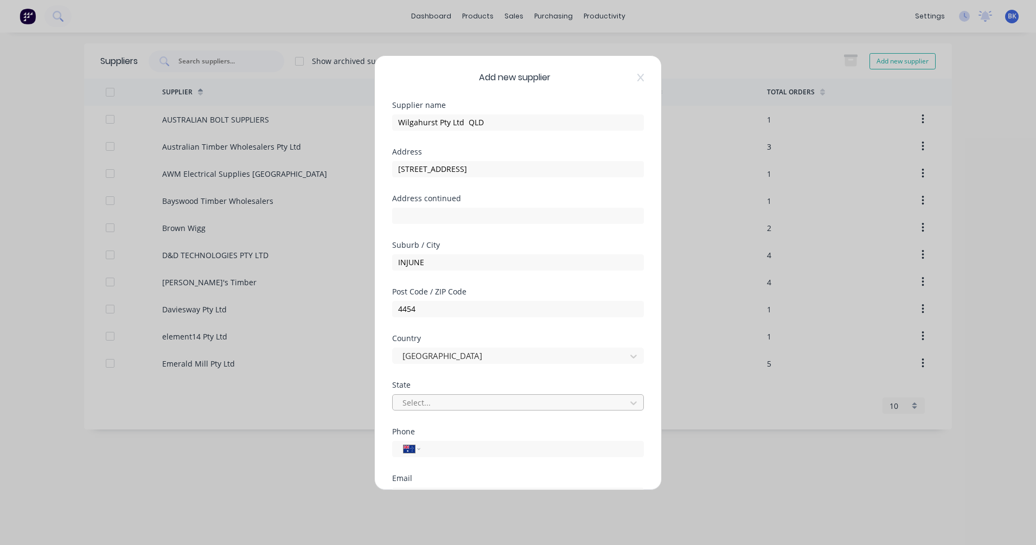
click at [426, 403] on div at bounding box center [510, 403] width 219 height 14
type input "q"
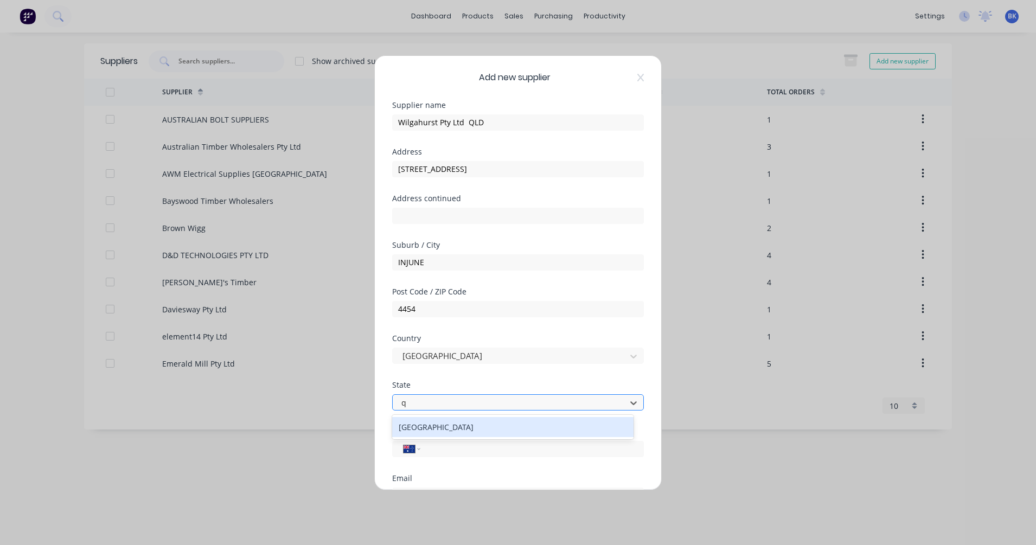
scroll to position [0, 0]
click at [432, 427] on div "[GEOGRAPHIC_DATA]" at bounding box center [512, 427] width 241 height 20
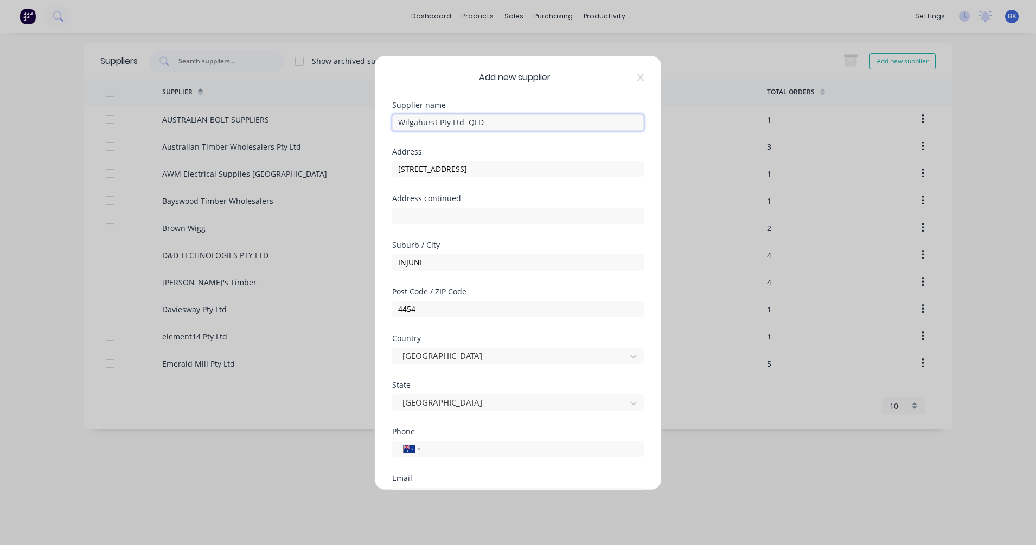
drag, startPoint x: 483, startPoint y: 118, endPoint x: 461, endPoint y: 121, distance: 21.9
click at [461, 121] on input "Wilgahurst Pty Ltd QLD" at bounding box center [518, 122] width 252 height 16
type input "Wilgahurst Pty Ltd"
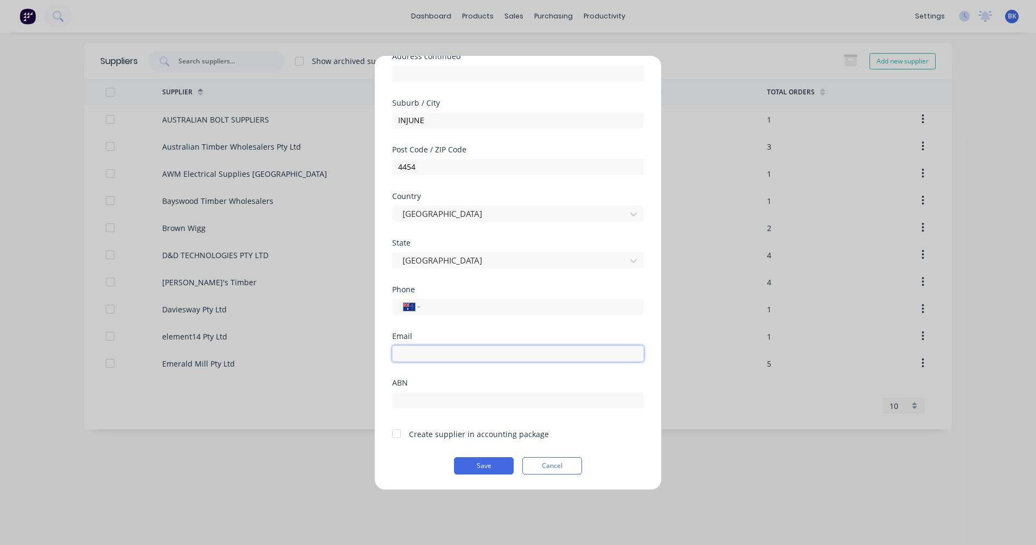
click at [432, 355] on input "email" at bounding box center [518, 353] width 252 height 16
paste input "[PERSON_NAME][EMAIL_ADDRESS][DOMAIN_NAME]"
type input "[PERSON_NAME][EMAIL_ADDRESS][DOMAIN_NAME]"
click at [459, 317] on div "Phone International [GEOGRAPHIC_DATA] [GEOGRAPHIC_DATA] [GEOGRAPHIC_DATA] [GEOG…" at bounding box center [518, 309] width 252 height 47
click at [459, 304] on input "tel" at bounding box center [530, 306] width 204 height 12
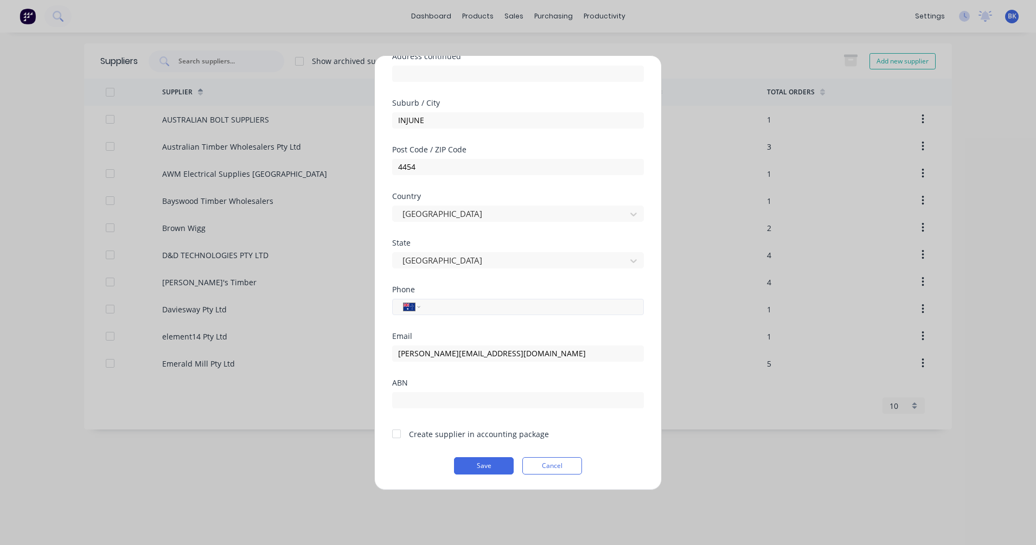
paste input "[PHONE_NUMBER]"
type input "[PHONE_NUMBER]"
click at [470, 284] on div "State [GEOGRAPHIC_DATA]" at bounding box center [518, 262] width 252 height 47
click at [466, 429] on div "Create supplier in accounting package" at bounding box center [479, 433] width 140 height 11
click at [406, 433] on div at bounding box center [396, 434] width 22 height 22
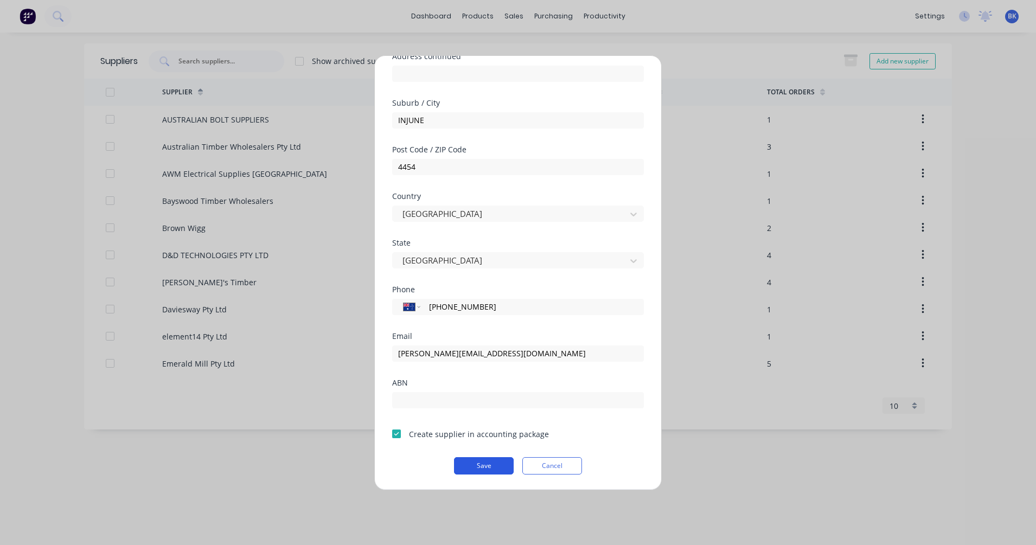
click at [473, 466] on button "Save" at bounding box center [484, 465] width 60 height 17
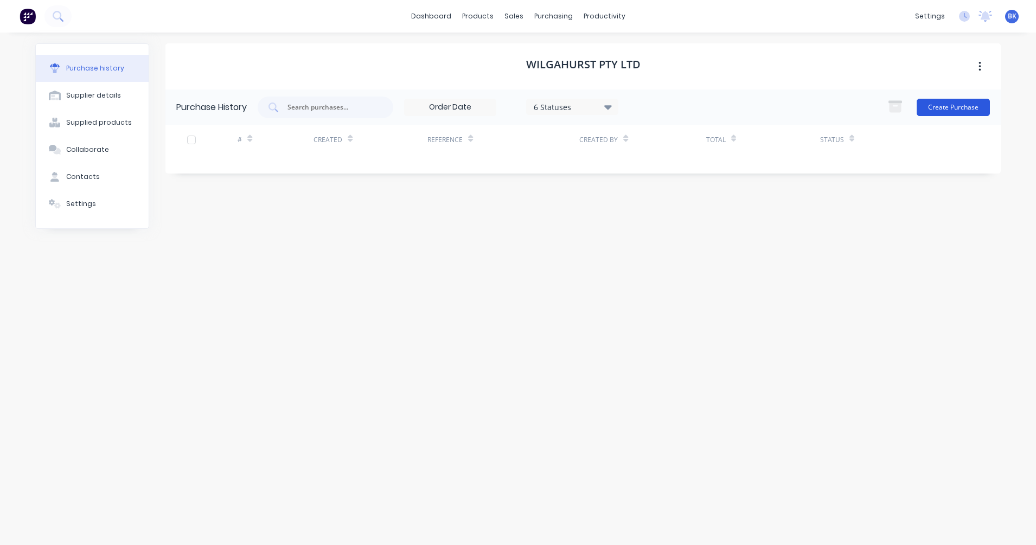
click at [911, 111] on button "Create Purchase" at bounding box center [952, 107] width 73 height 17
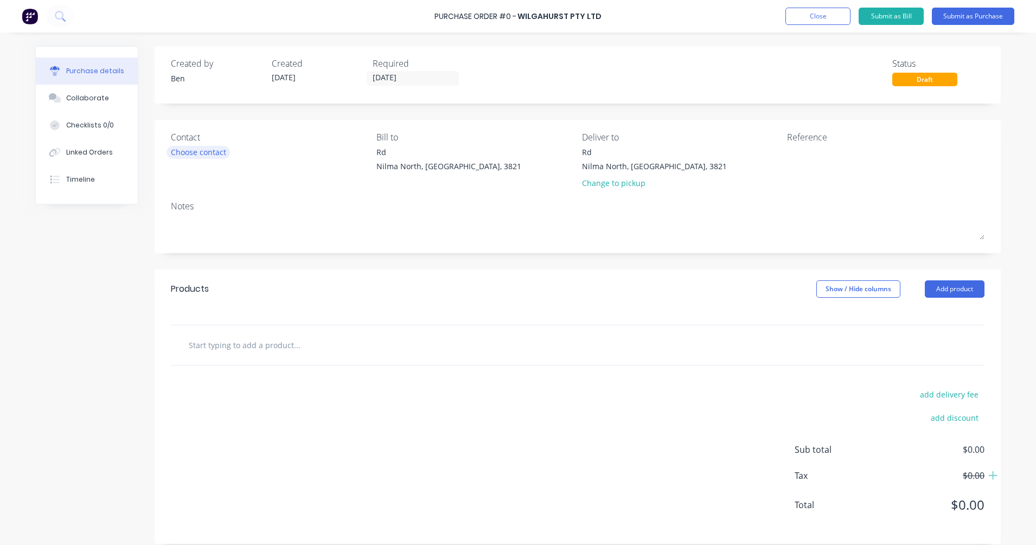
click at [194, 156] on div "Choose contact" at bounding box center [198, 151] width 55 height 11
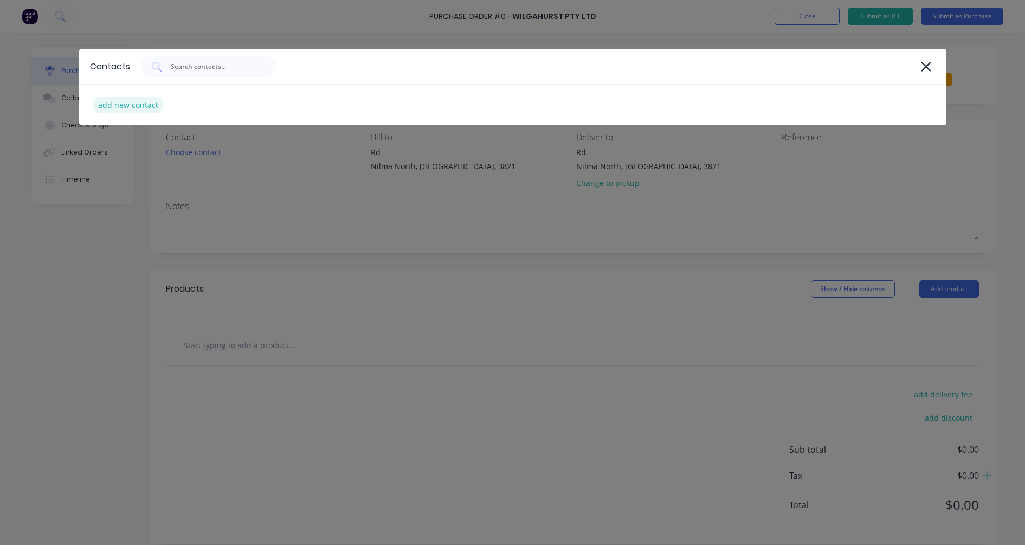
click at [134, 105] on div "add new contact" at bounding box center [128, 105] width 71 height 17
select select "AU"
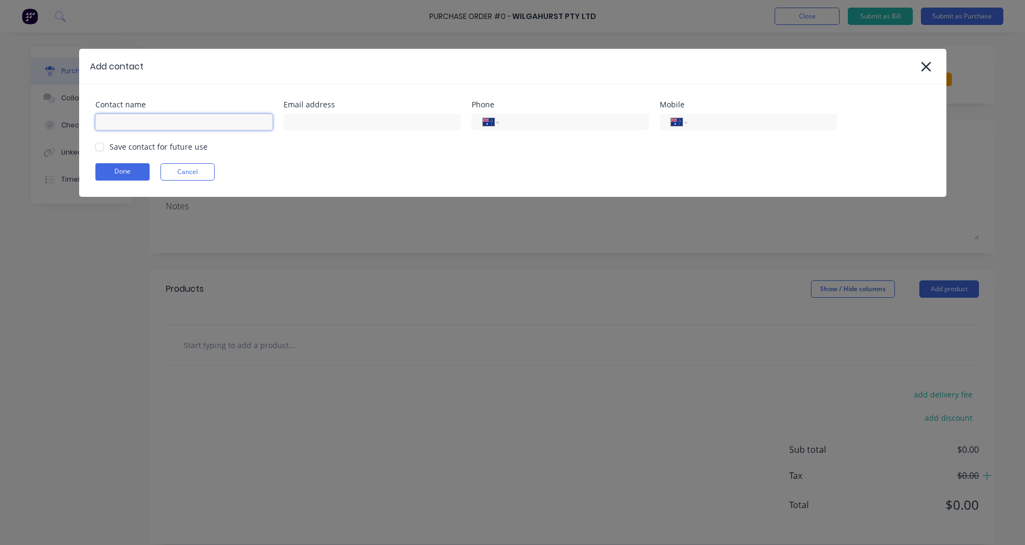
click at [140, 119] on input at bounding box center [183, 122] width 177 height 16
type input "[PERSON_NAME]"
click at [513, 122] on input "tel" at bounding box center [572, 122] width 130 height 12
paste input "[PHONE_NUMBER]"
type input "[PHONE_NUMBER]"
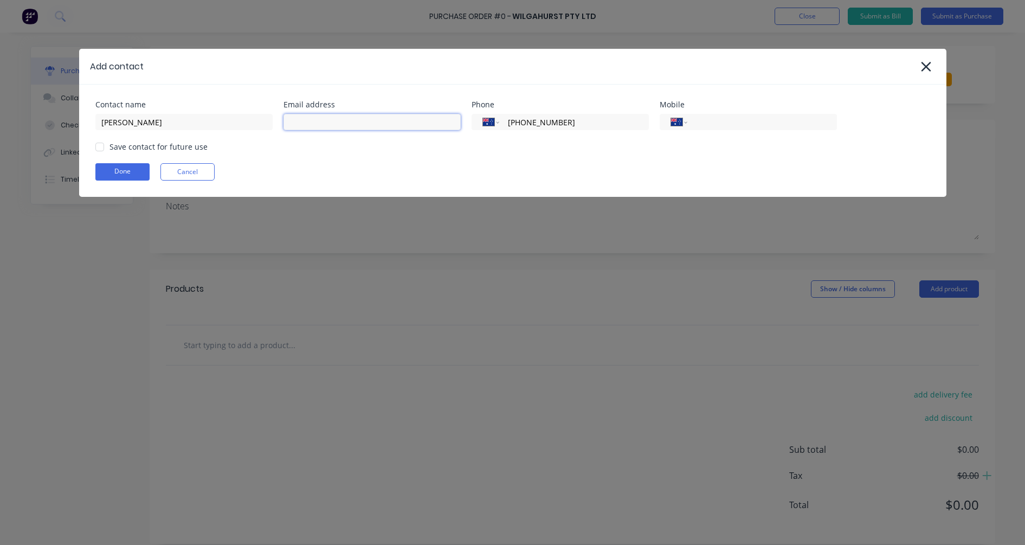
drag, startPoint x: 416, startPoint y: 122, endPoint x: 214, endPoint y: 63, distance: 210.0
click at [416, 122] on input at bounding box center [372, 122] width 177 height 16
paste input "[PERSON_NAME][EMAIL_ADDRESS][DOMAIN_NAME]"
type input "[PERSON_NAME][EMAIL_ADDRESS][DOMAIN_NAME]"
click at [127, 144] on div "Save contact for future use" at bounding box center [159, 146] width 98 height 11
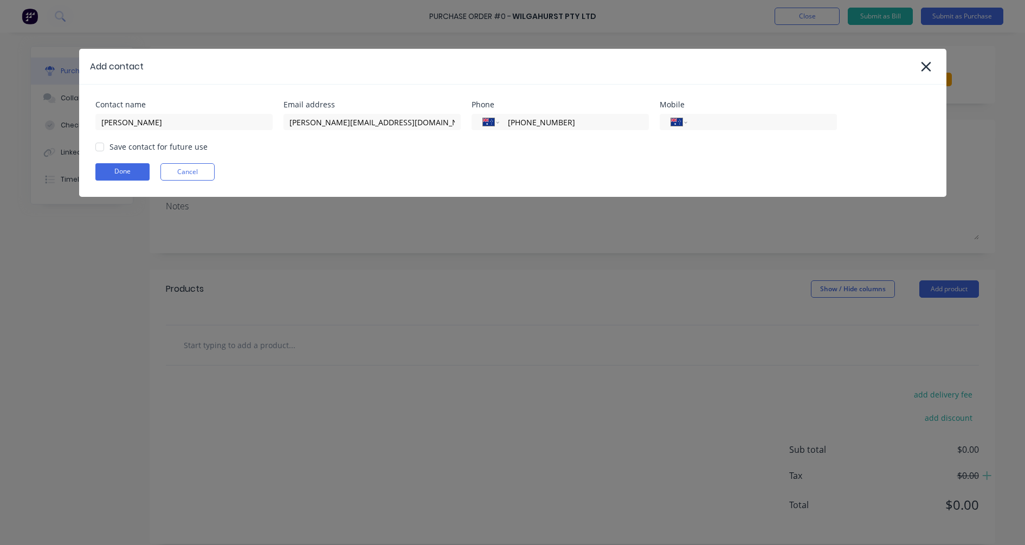
drag, startPoint x: 95, startPoint y: 149, endPoint x: 104, endPoint y: 154, distance: 10.0
click at [95, 149] on div at bounding box center [100, 147] width 22 height 22
click at [126, 175] on button "Done" at bounding box center [122, 171] width 54 height 17
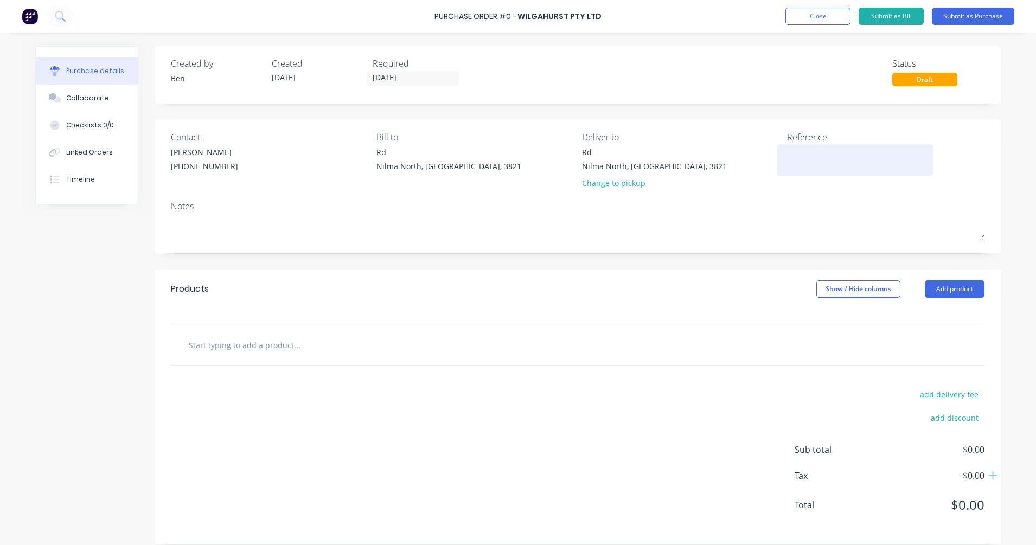
click at [822, 158] on textarea at bounding box center [855, 158] width 136 height 24
type textarea "i"
type textarea "INJ-1"
type textarea "x"
type textarea "INJ-1"
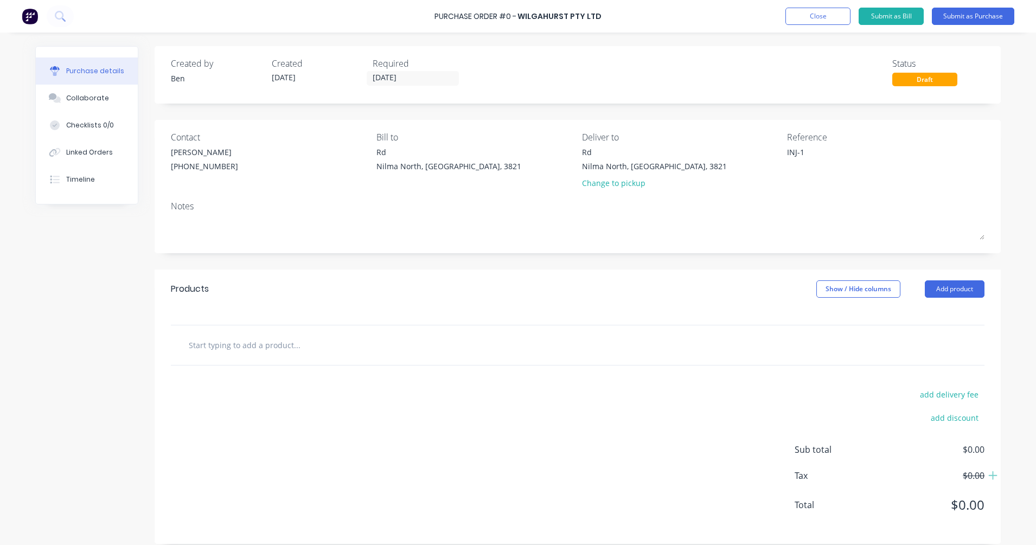
click at [226, 345] on input "text" at bounding box center [296, 345] width 217 height 22
paste input "200 X 50 140/2.7"
type textarea "x"
type input "200 X 50 140/2.7"
drag, startPoint x: 256, startPoint y: 345, endPoint x: 175, endPoint y: 350, distance: 80.9
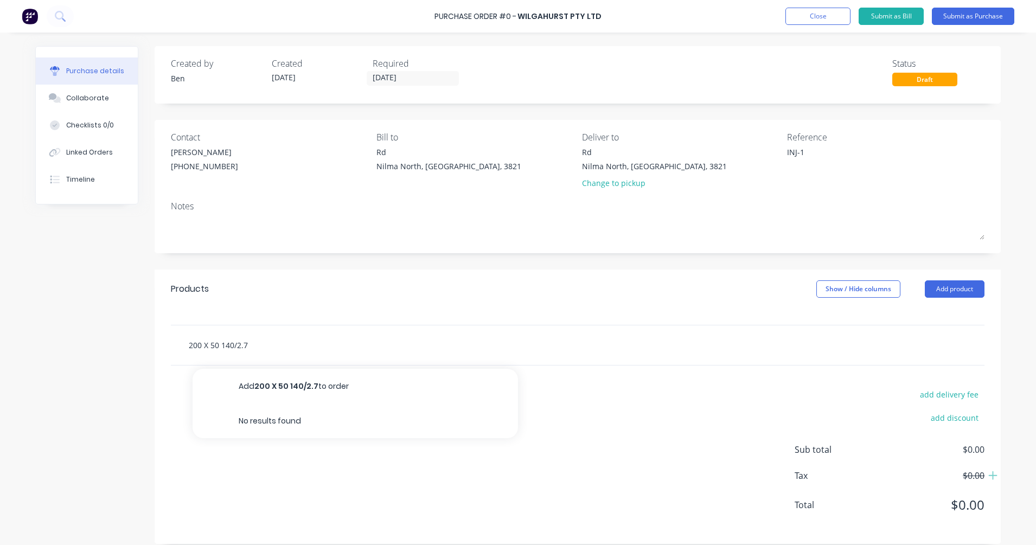
click at [179, 350] on div "200 X 50 140/2.7 Add 200 X 50 140/2.7 to order No results found" at bounding box center [341, 345] width 325 height 22
type textarea "x"
type input "2"
type textarea "x"
type input "20"
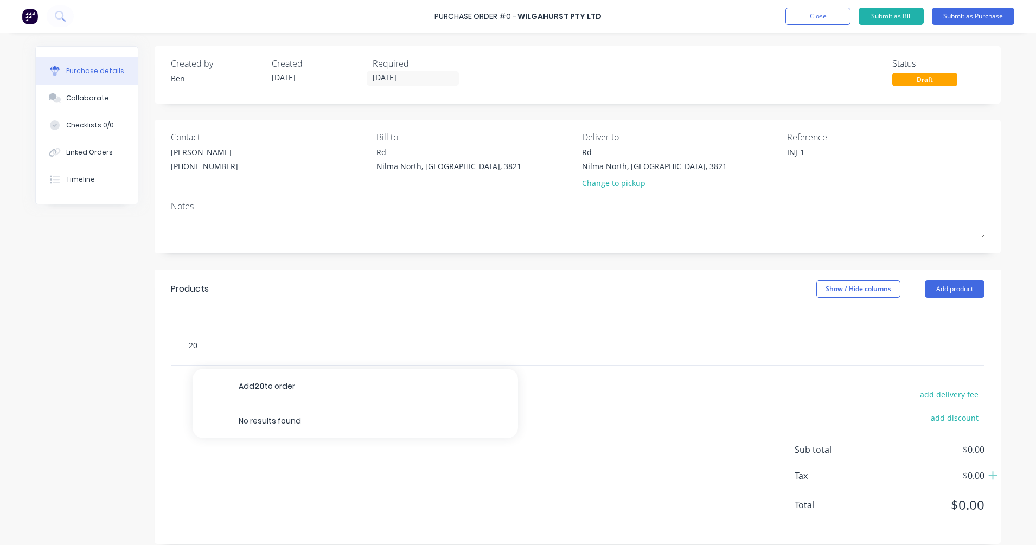
type textarea "x"
type input "200"
type textarea "x"
type input "200"
type textarea "x"
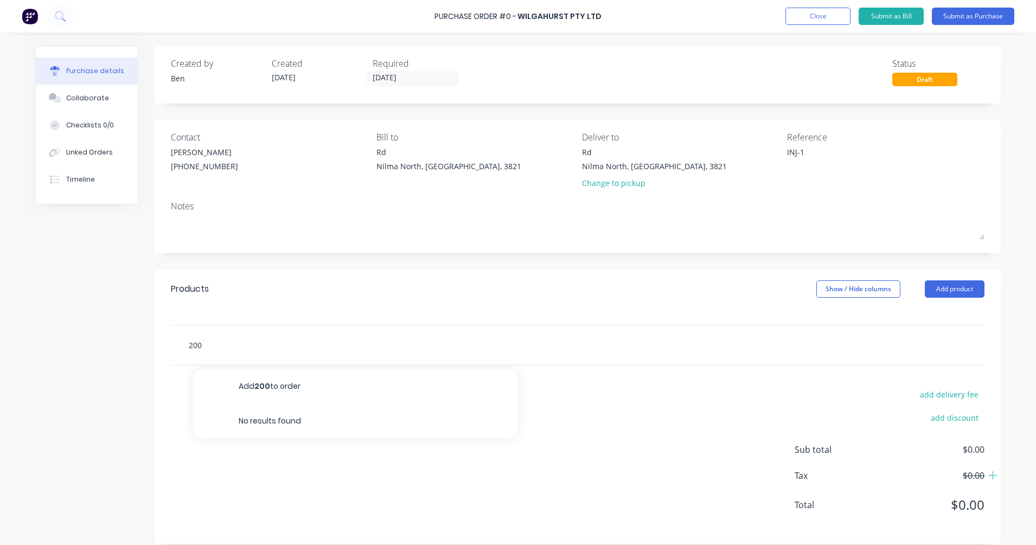
type input "200 x"
type textarea "x"
type input "200 x"
type textarea "x"
type input "200 x 5"
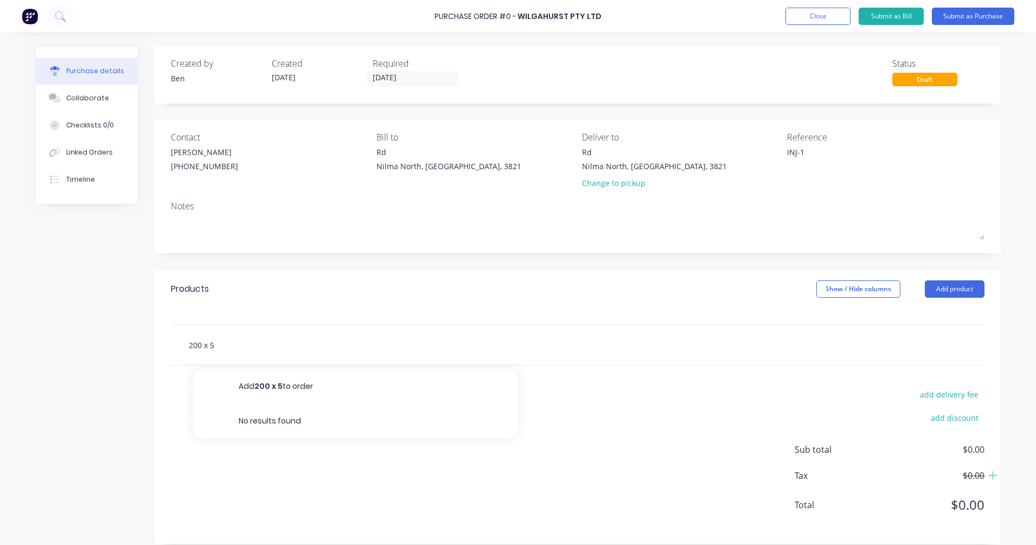
type textarea "x"
type input "200 x 50"
type textarea "x"
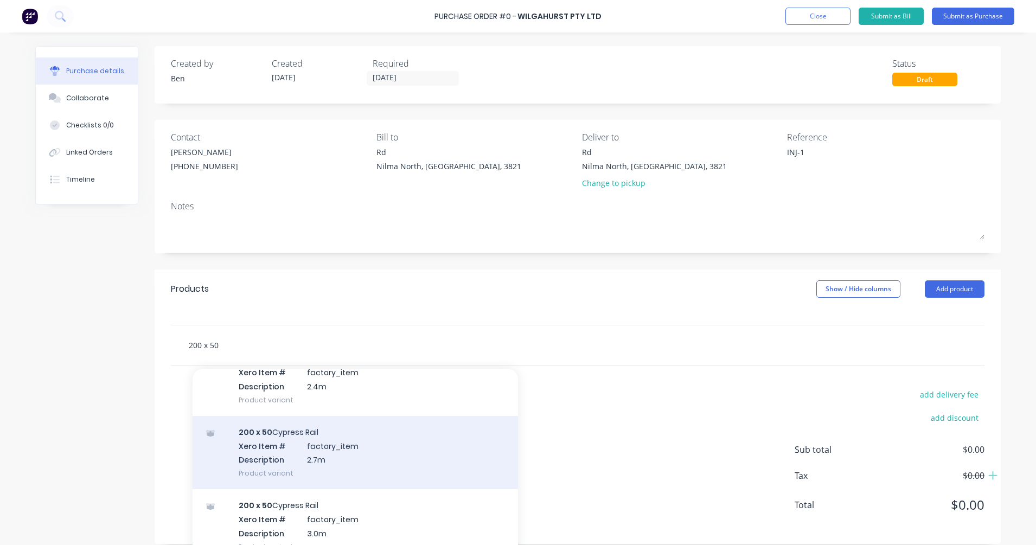
scroll to position [135, 0]
type input "200 x 50"
click at [291, 470] on div "200 x 50 Cypress Rail Xero Item # factory_item Description 2.7m Product variant" at bounding box center [354, 451] width 325 height 73
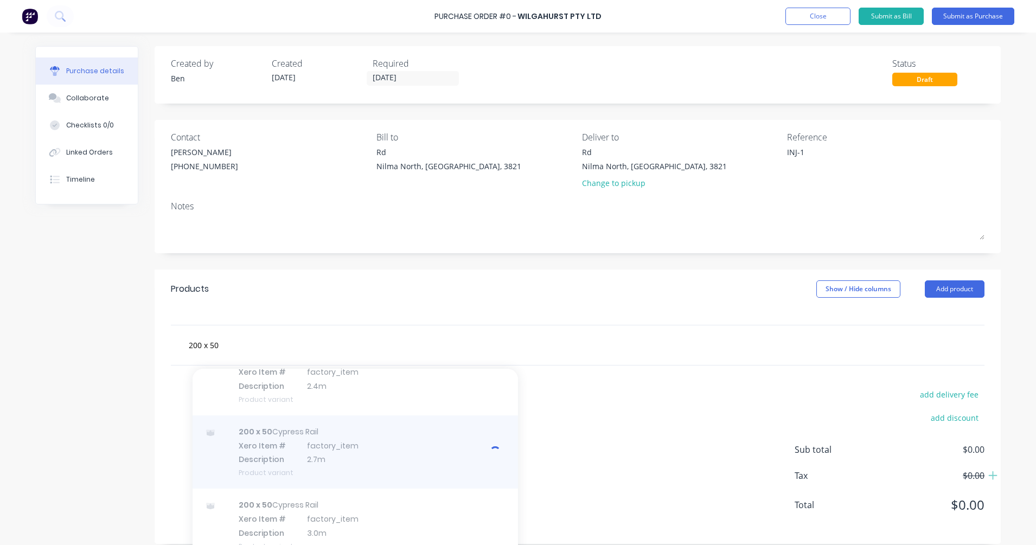
type textarea "x"
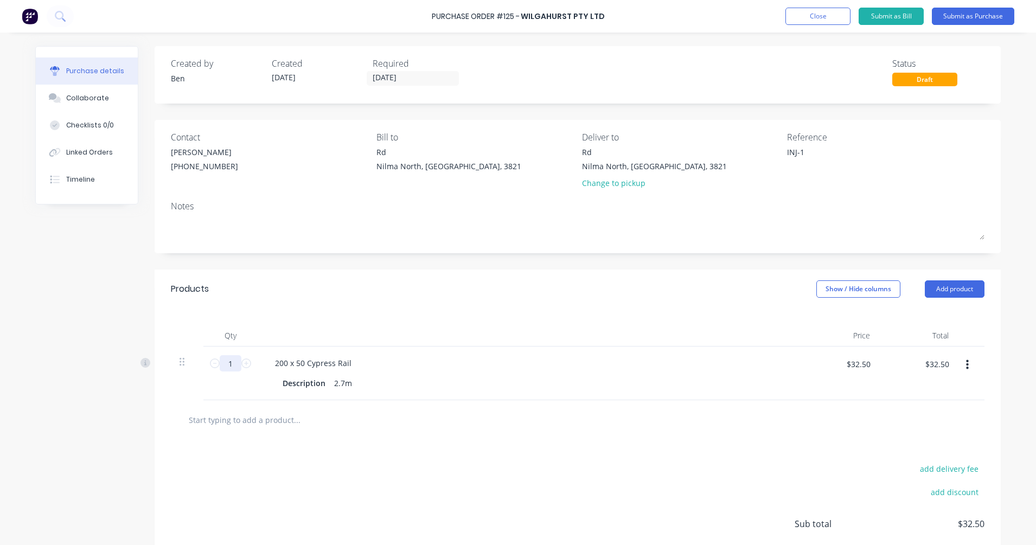
click at [227, 363] on input "1" at bounding box center [231, 363] width 22 height 16
type textarea "x"
type input "14"
type textarea "x"
type input "$455.00"
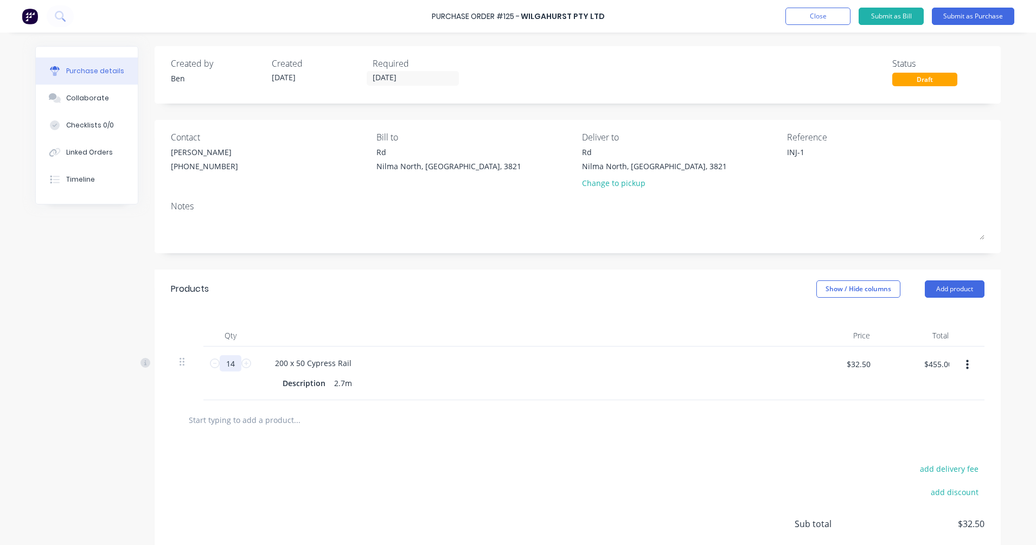
type textarea "x"
type input "140"
type textarea "x"
type input "$4,550.00"
type input "140"
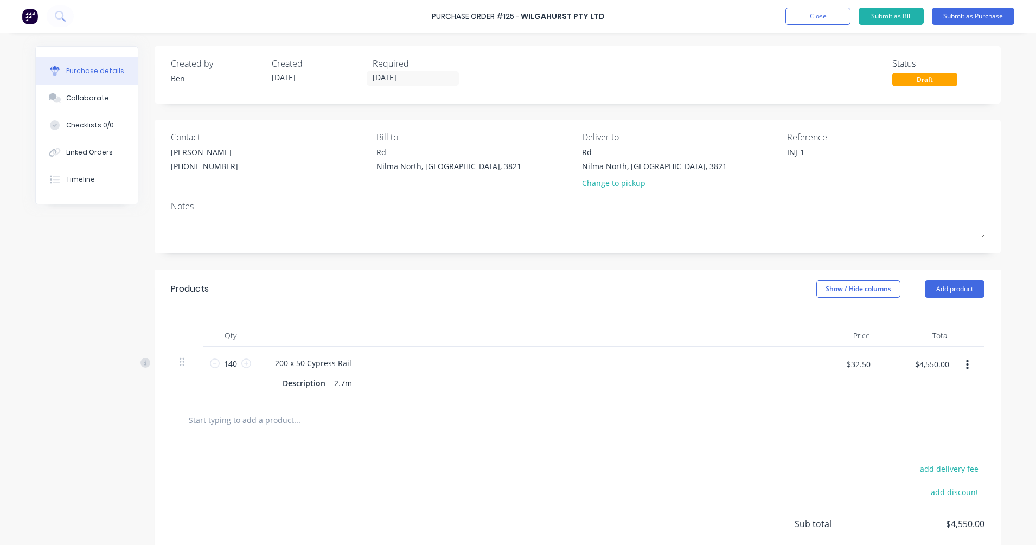
click at [224, 389] on div "140 140" at bounding box center [230, 373] width 54 height 54
type textarea "x"
click at [848, 364] on input "$32.50" at bounding box center [857, 363] width 37 height 17
type input "34.91"
type textarea "x"
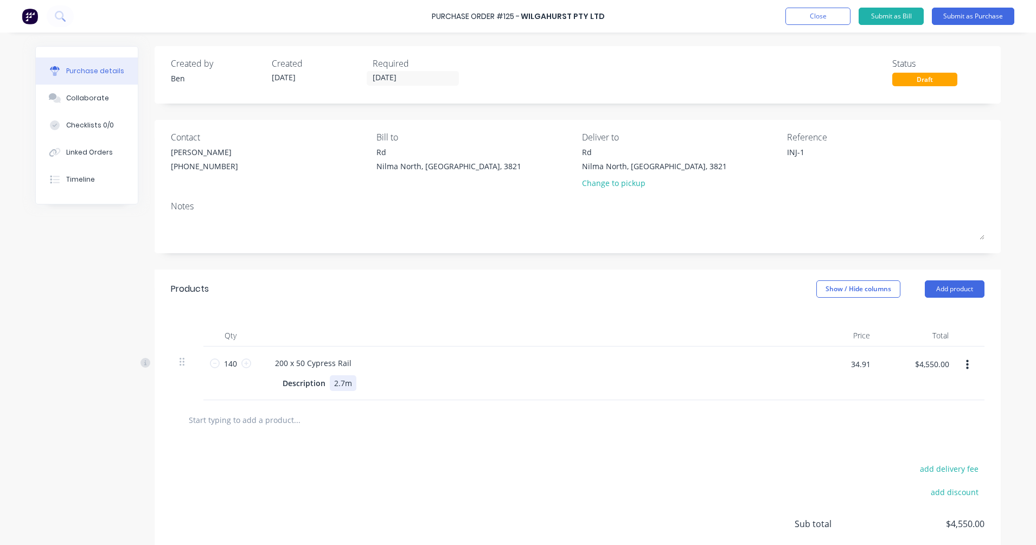
type input "$34.91"
type input "$4,887.40"
click at [746, 372] on div "200 x 50 Cypress Rail Description 2.7m" at bounding box center [529, 373] width 542 height 54
click at [272, 419] on input "text" at bounding box center [296, 420] width 217 height 22
click at [911, 363] on button "button" at bounding box center [966, 365] width 25 height 20
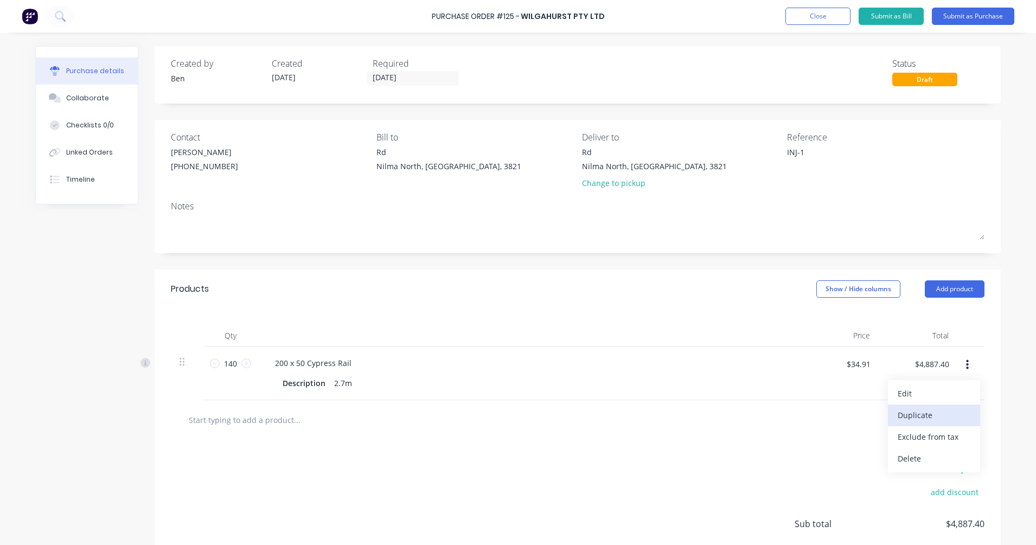
click at [911, 409] on button "Duplicate" at bounding box center [934, 415] width 92 height 22
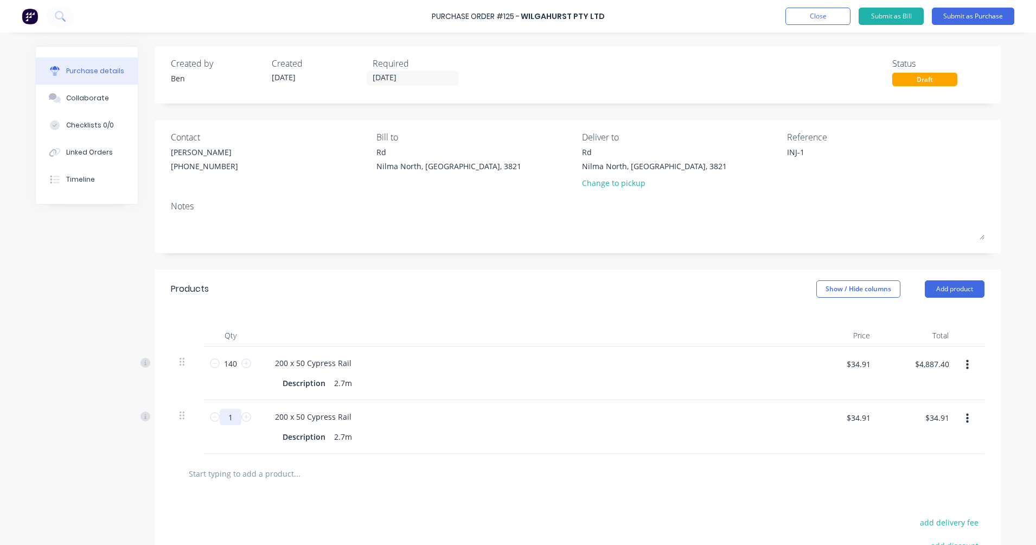
click at [230, 421] on input "1" at bounding box center [231, 417] width 22 height 16
click at [239, 475] on input "text" at bounding box center [296, 473] width 217 height 22
type textarea "x"
type input "2"
type textarea "x"
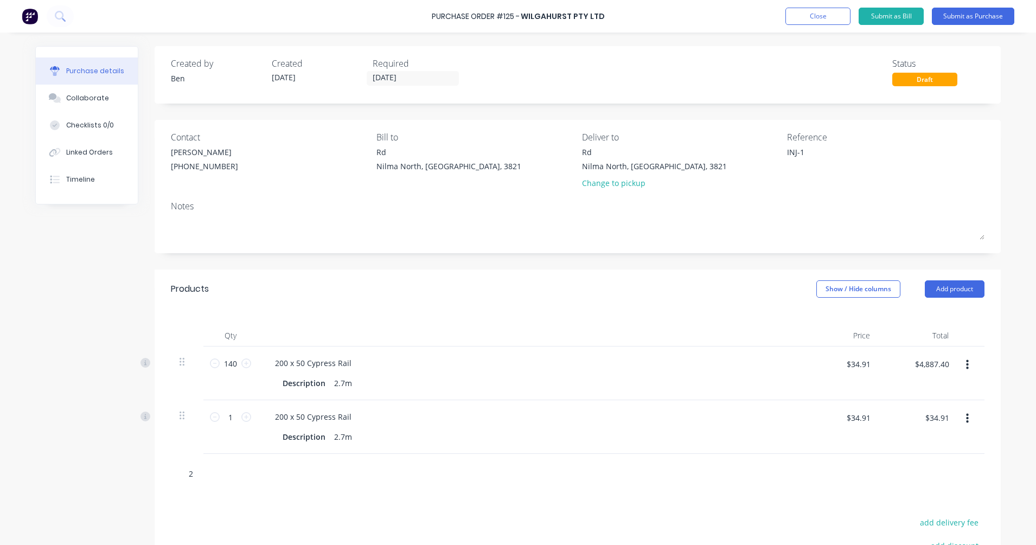
type input "20"
type textarea "x"
type input "200"
type textarea "x"
type input "200"
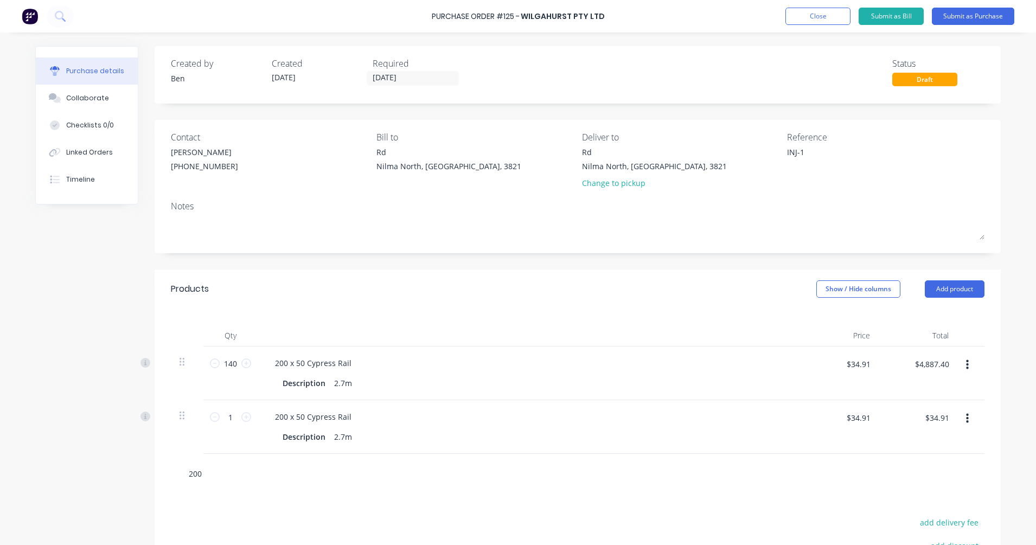
type textarea "x"
type input "200 x"
type textarea "x"
type input "200 x"
type textarea "x"
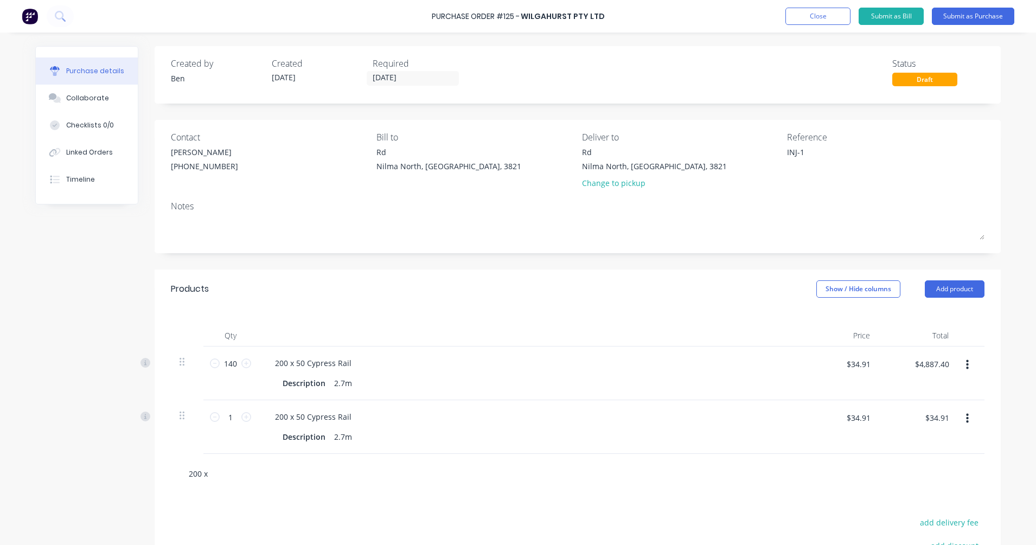
type input "200 x 5"
type textarea "x"
type input "200 x 50"
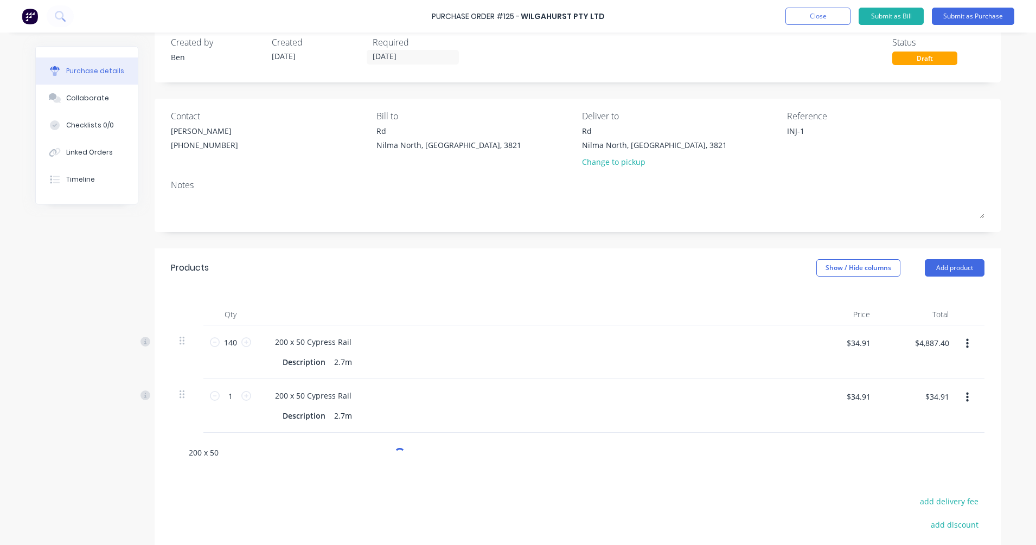
type textarea "x"
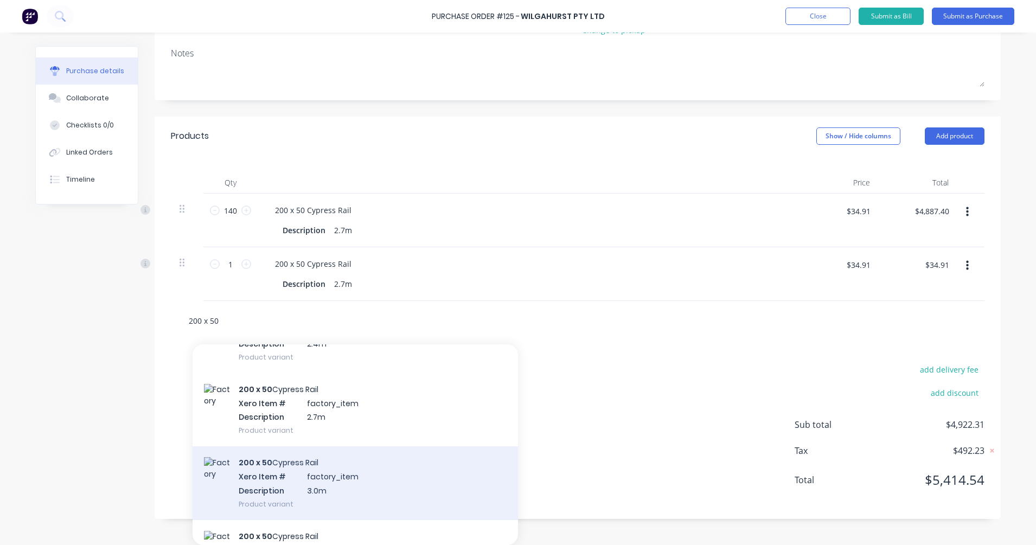
scroll to position [153, 0]
type input "200 x 50"
click at [355, 484] on div "200 x 50 Cypress Rail Xero Item # factory_item Description 3.0m Product variant" at bounding box center [354, 482] width 325 height 73
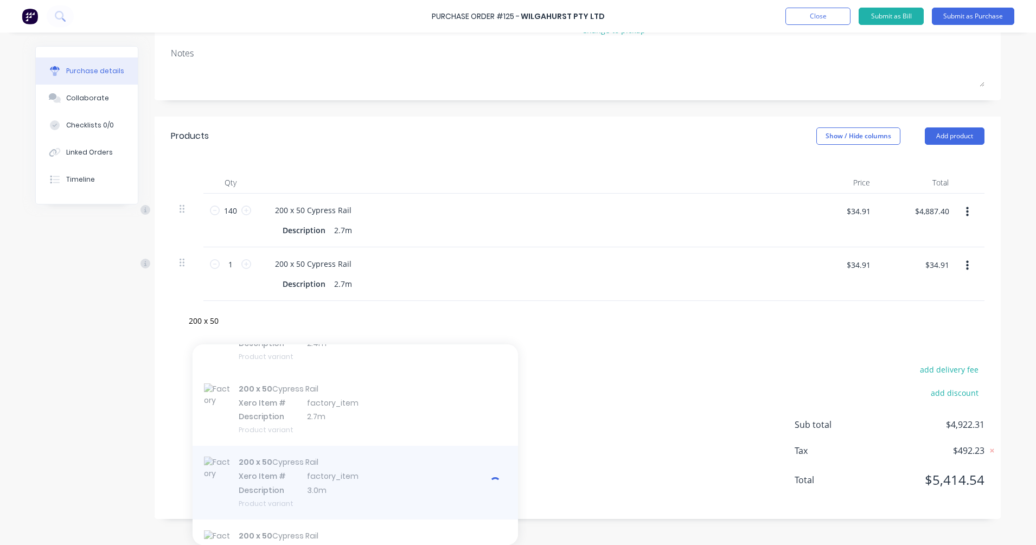
type textarea "x"
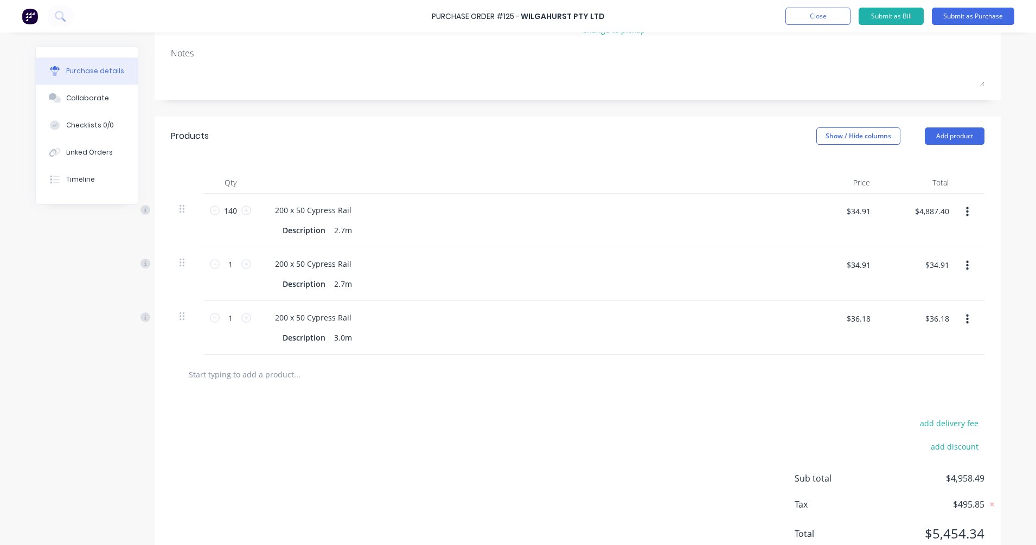
click at [911, 265] on button "button" at bounding box center [966, 266] width 25 height 20
click at [911, 359] on button "Delete" at bounding box center [934, 360] width 92 height 22
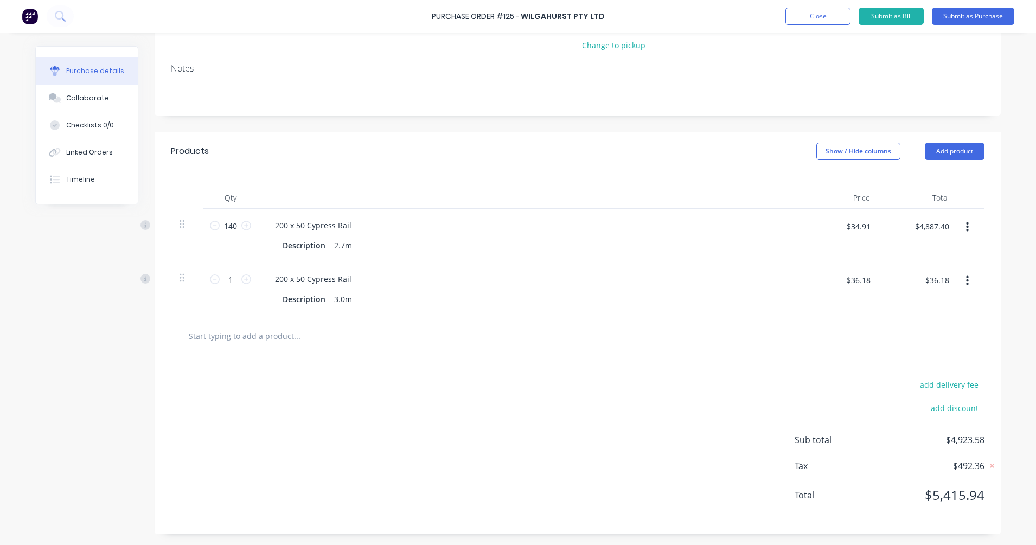
scroll to position [138, 0]
type textarea "x"
click at [862, 286] on input "$36.18" at bounding box center [857, 279] width 37 height 17
type input "38.79"
type textarea "x"
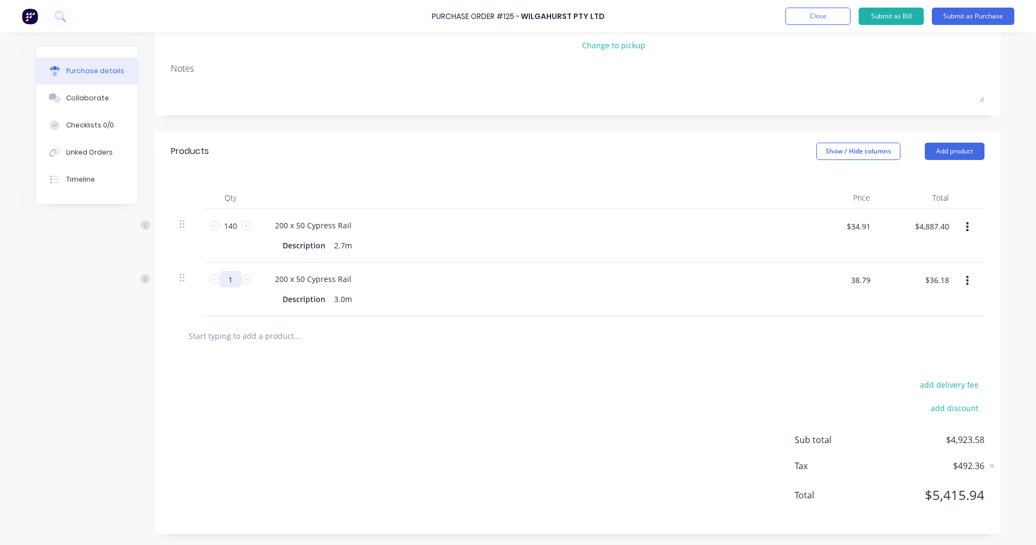
type input "$38.79"
click at [226, 280] on input "1" at bounding box center [231, 279] width 22 height 16
type textarea "x"
type input "14"
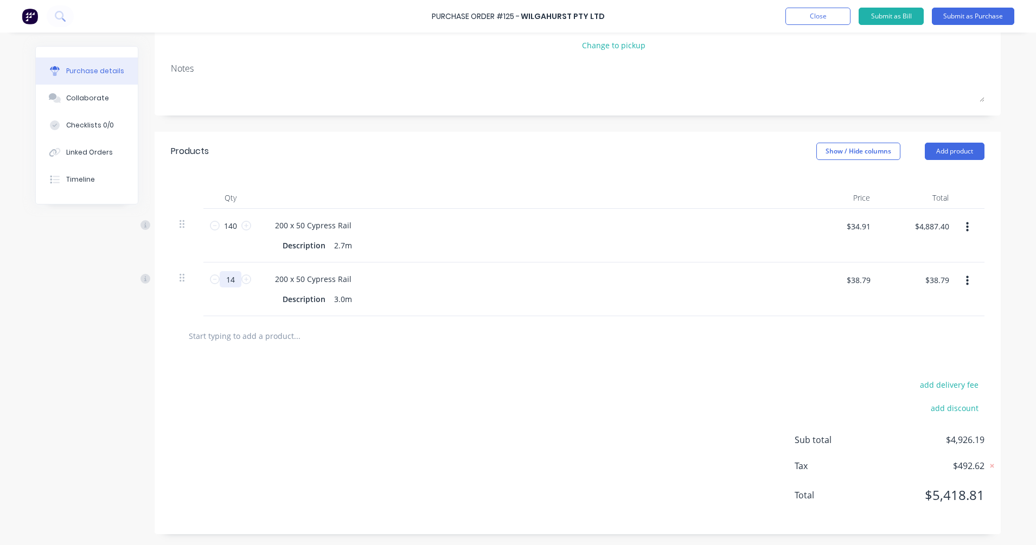
type textarea "x"
type input "$543.06"
type textarea "x"
type input "146"
type textarea "x"
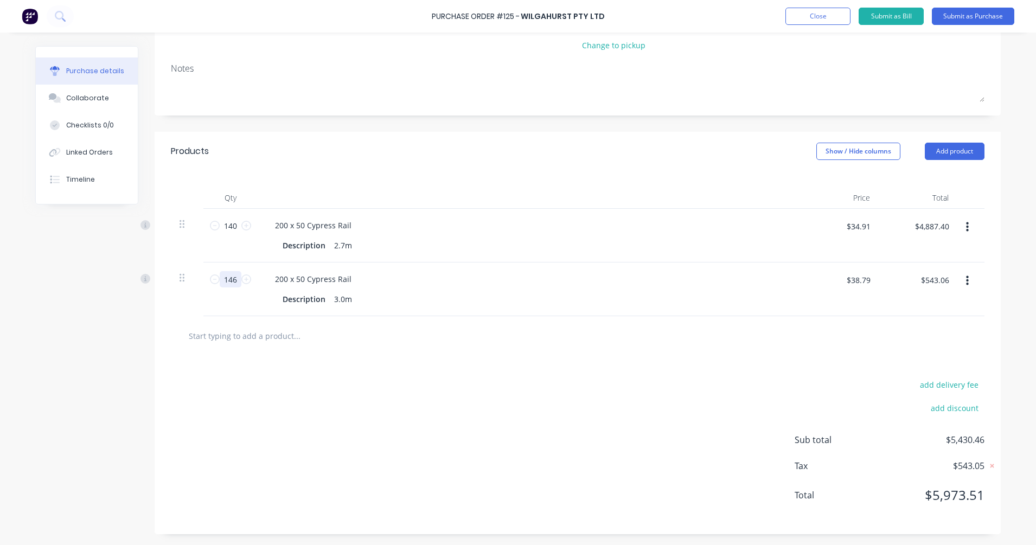
type input "$5,663.34"
type input "146"
click at [245, 395] on div "add delivery fee add discount Sub total $10,550.74 Tax $1,055.07 Total $11,605.…" at bounding box center [578, 445] width 846 height 178
click at [239, 338] on input "text" at bounding box center [296, 336] width 217 height 22
type textarea "x"
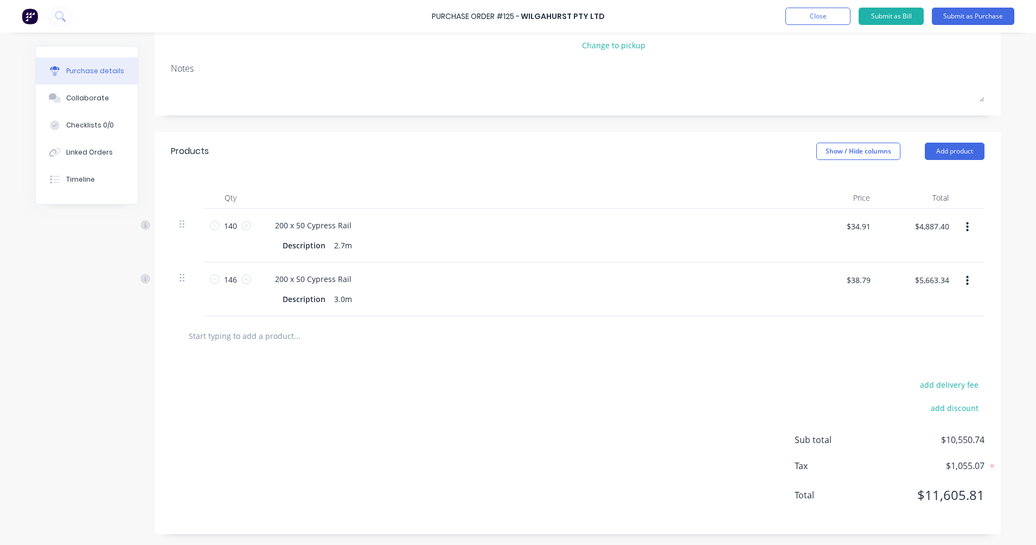
type input "1"
type textarea "x"
type input "15"
type textarea "x"
type input "150"
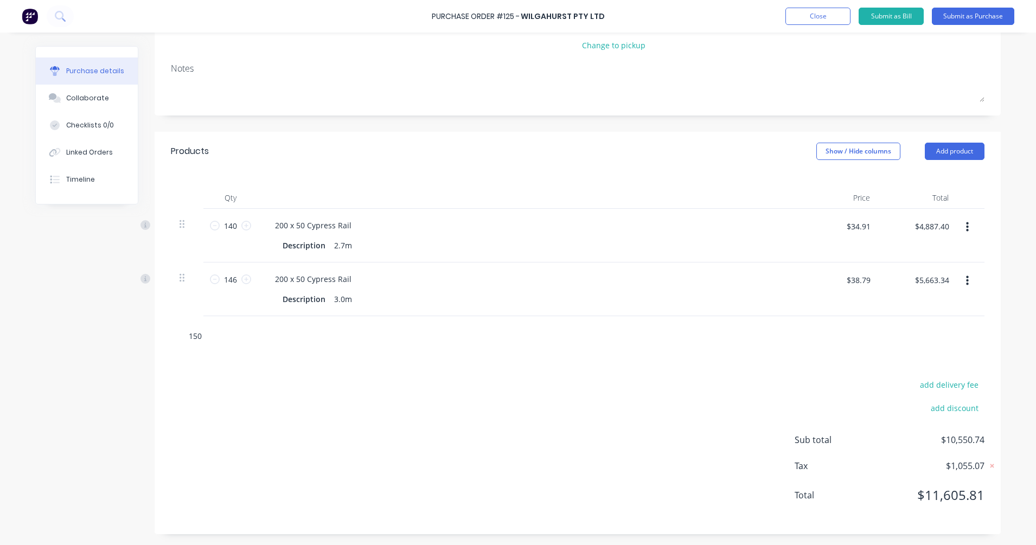
type textarea "x"
type input "150x"
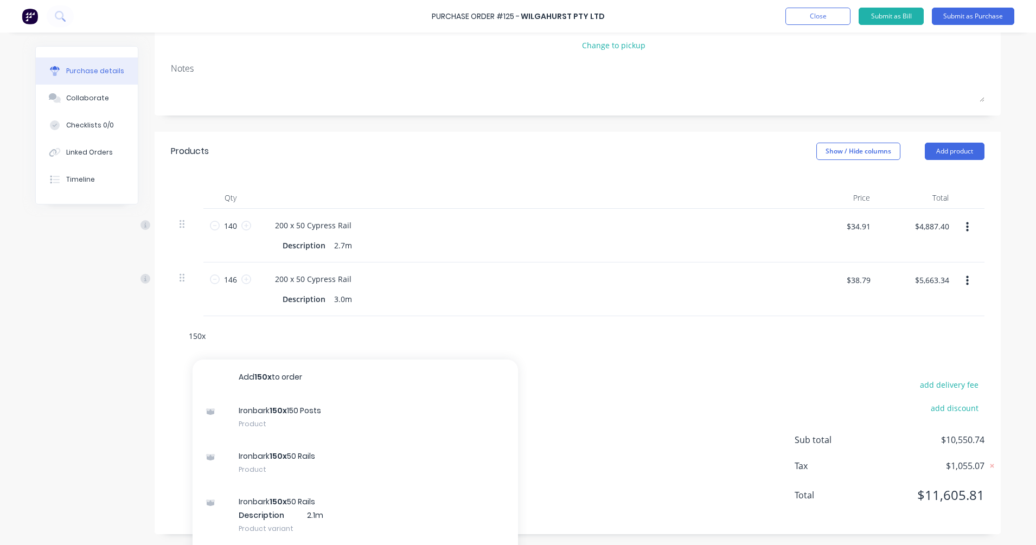
type textarea "x"
type input "150"
type textarea "x"
type input "150"
type textarea "x"
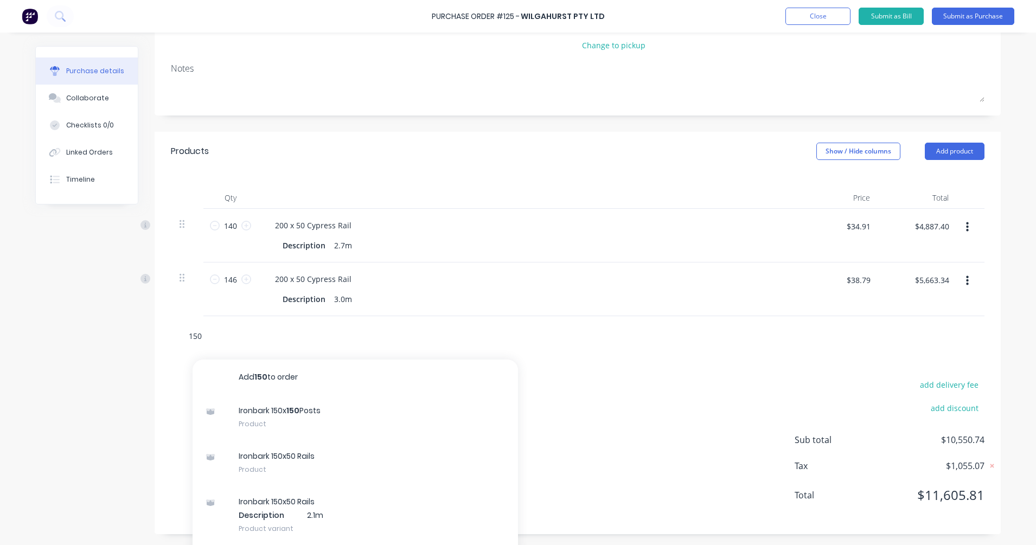
type input "150 x"
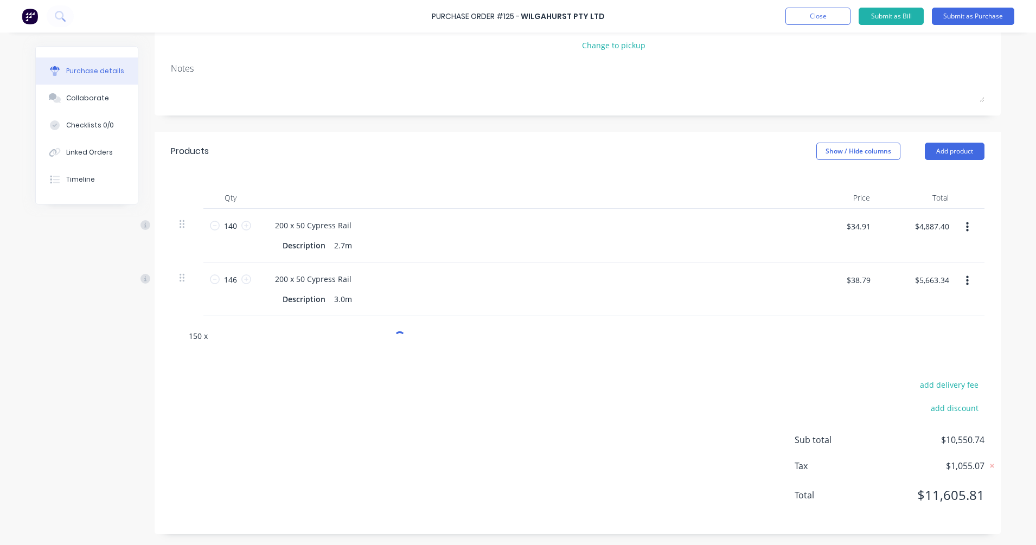
type textarea "x"
type input "150 x"
type textarea "x"
type input "150 x 5"
type textarea "x"
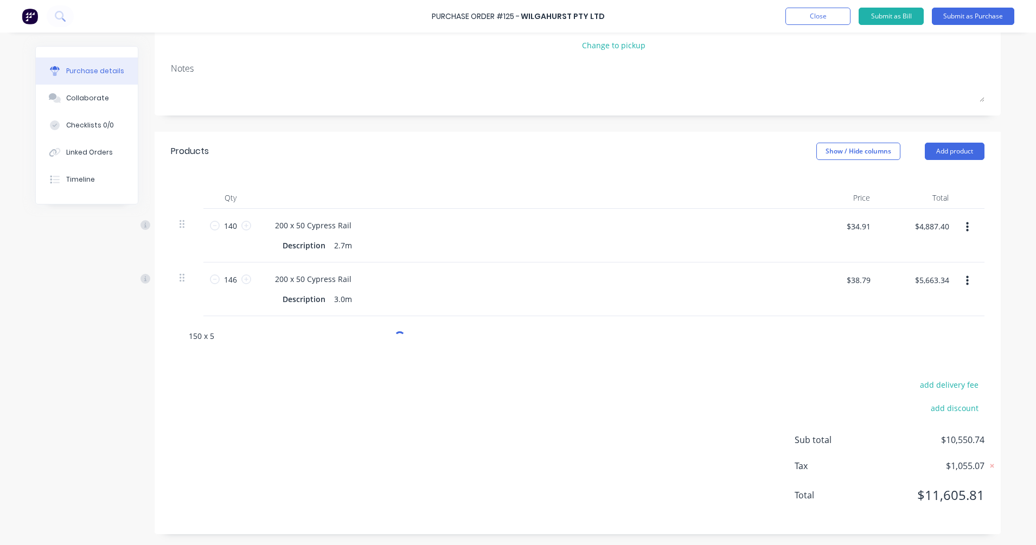
type input "150 x 50"
type textarea "x"
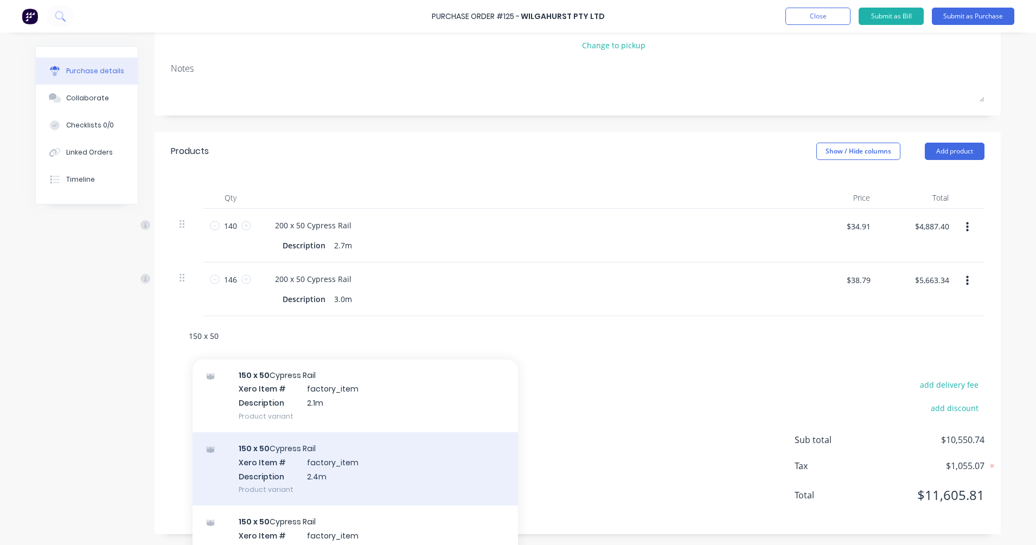
type input "150 x 50"
click at [326, 467] on div "150 x 50 Cypress Rail Xero Item # factory_item Description 2.4m Product variant" at bounding box center [354, 465] width 325 height 73
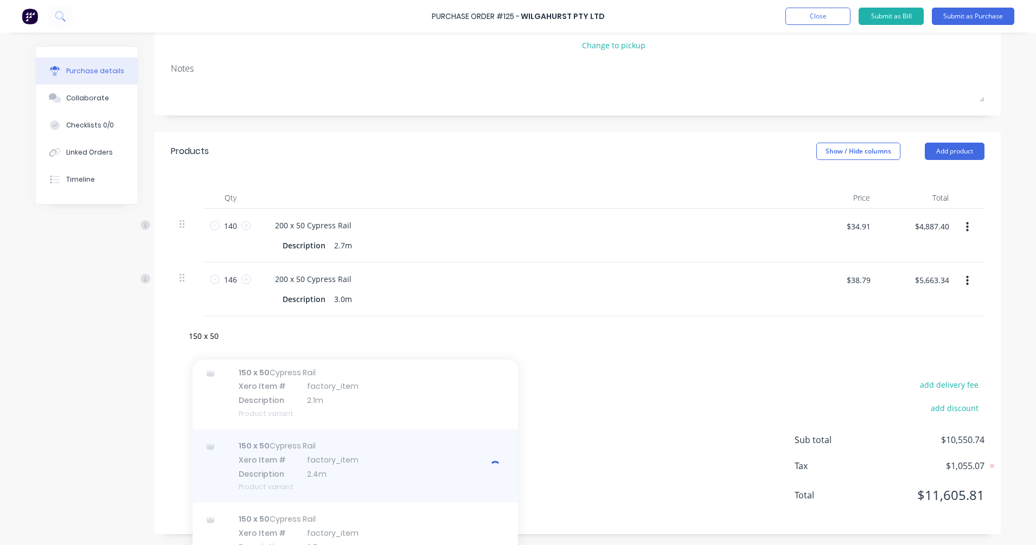
scroll to position [336, 0]
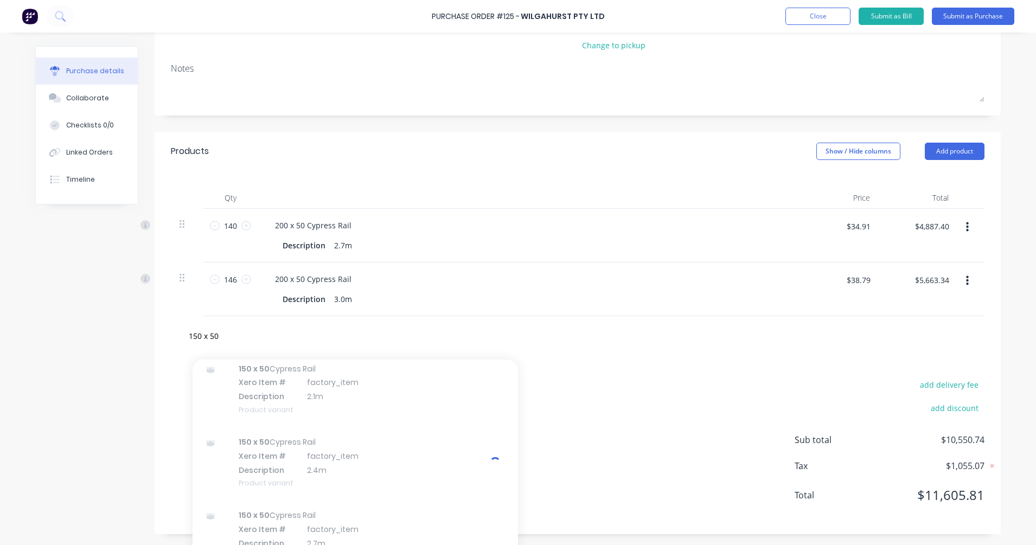
type textarea "x"
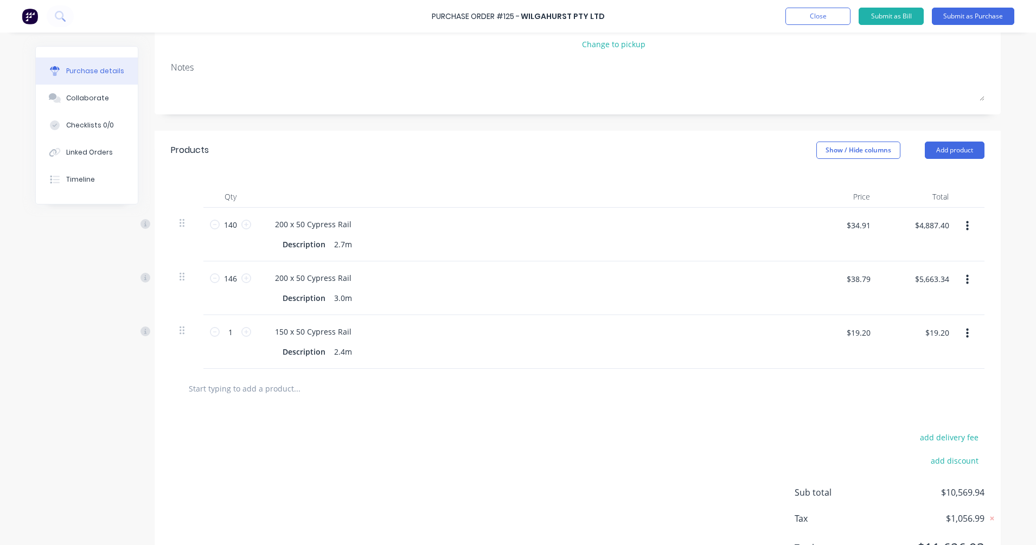
click at [236, 388] on input "text" at bounding box center [296, 388] width 217 height 22
type textarea "x"
type input "1"
type textarea "x"
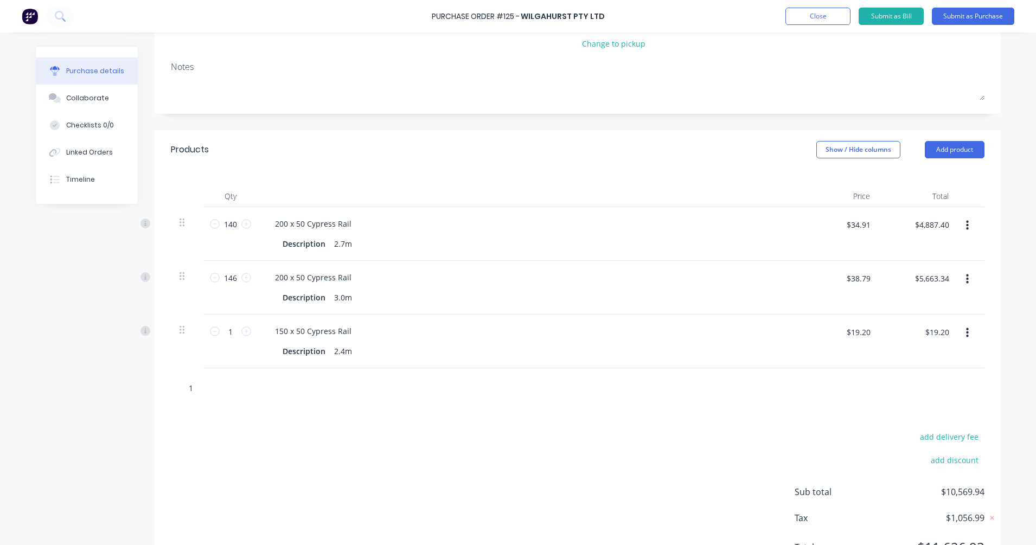
type input "15"
type textarea "x"
type input "150"
type textarea "x"
type input "150"
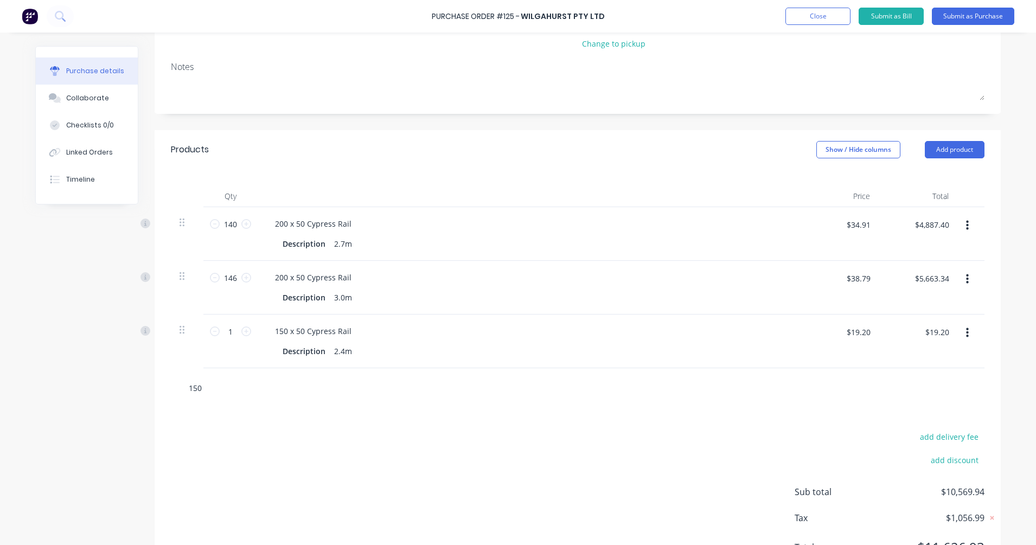
type textarea "x"
type input "150 x"
type textarea "x"
type input "150 x"
type textarea "x"
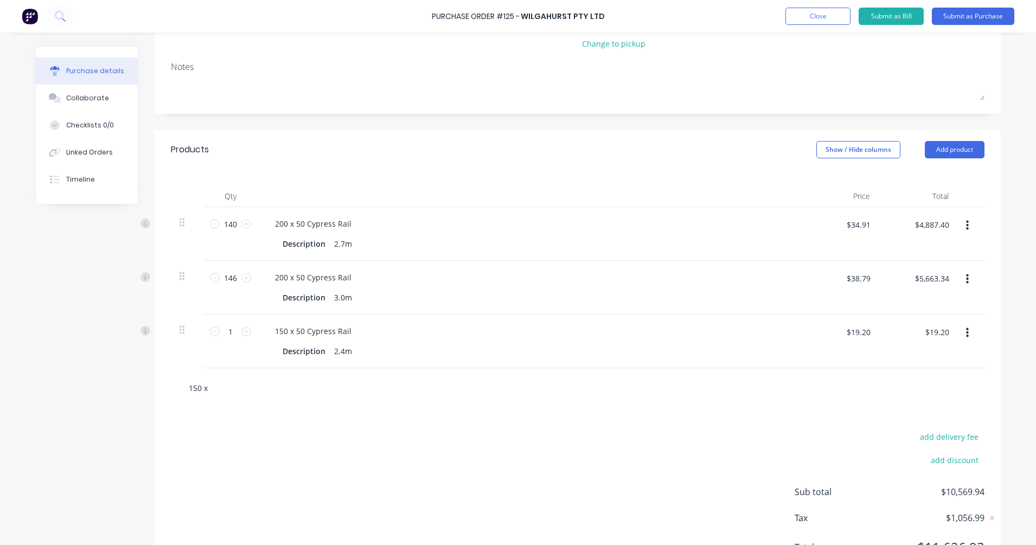
type input "150 x 5"
type textarea "x"
type input "150 x 50"
type textarea "x"
type input "150 x 50"
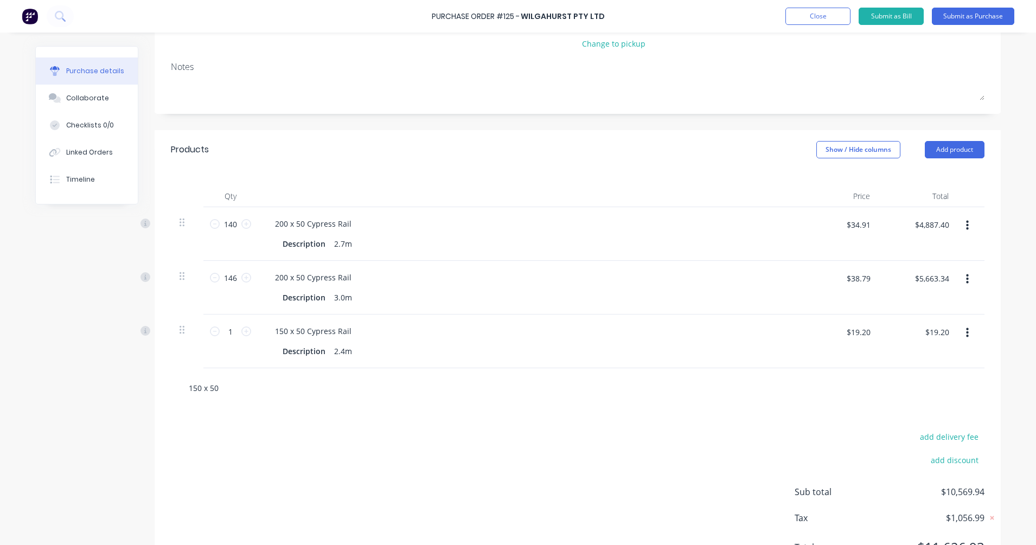
scroll to position [191, 0]
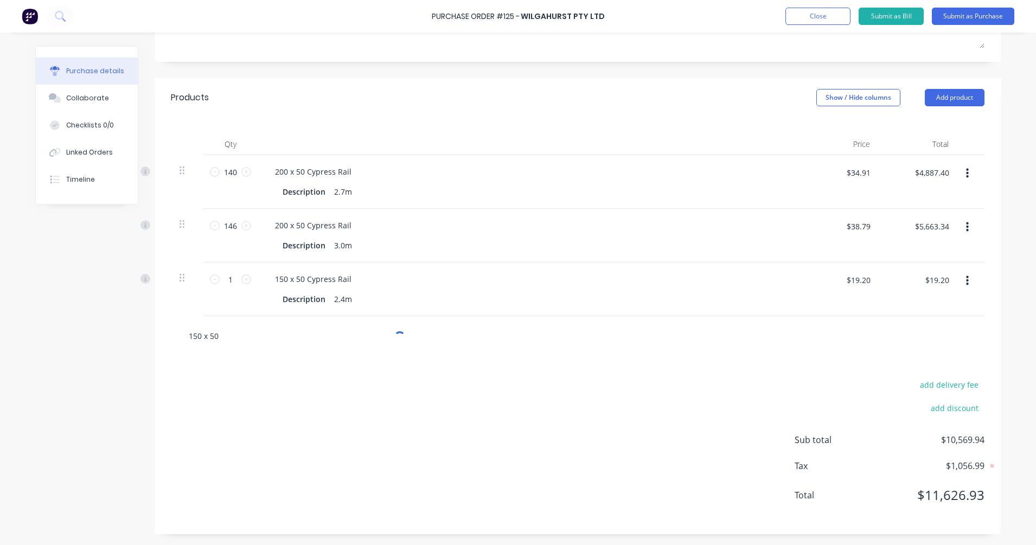
type textarea "x"
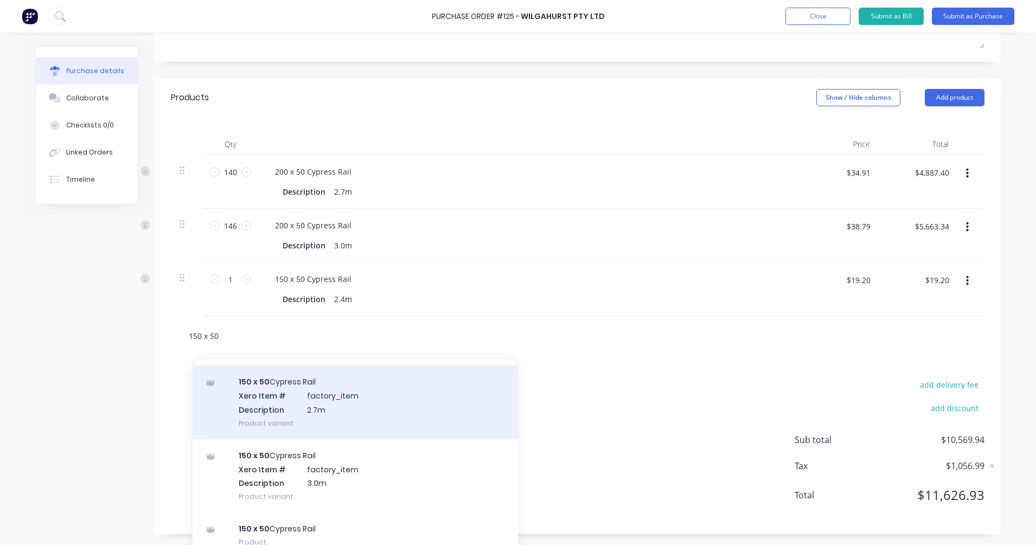
type input "150 x 50"
click at [304, 409] on div "150 x 50 Cypress Rail Xero Item # factory_item Description 2.7m Product variant" at bounding box center [354, 401] width 325 height 73
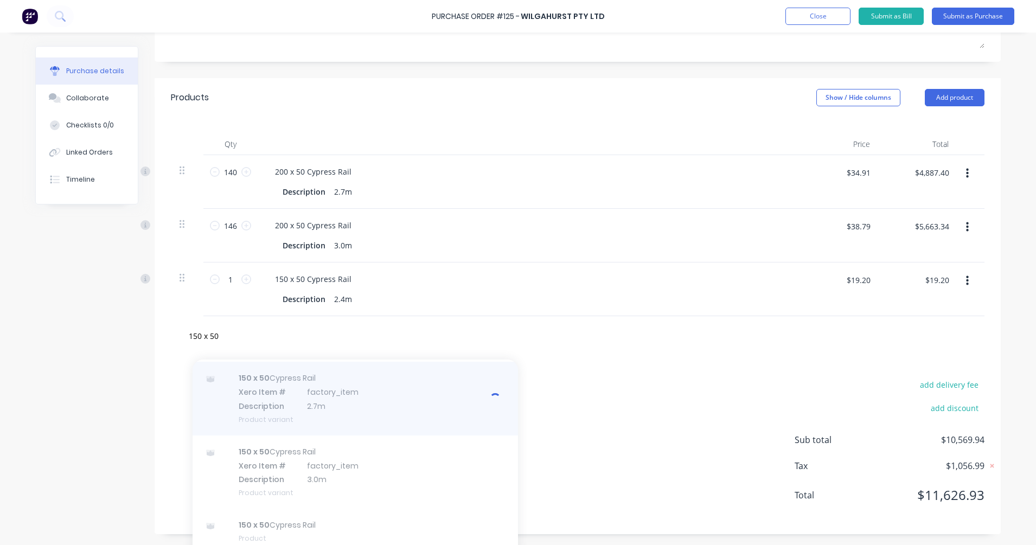
scroll to position [473, 0]
type textarea "x"
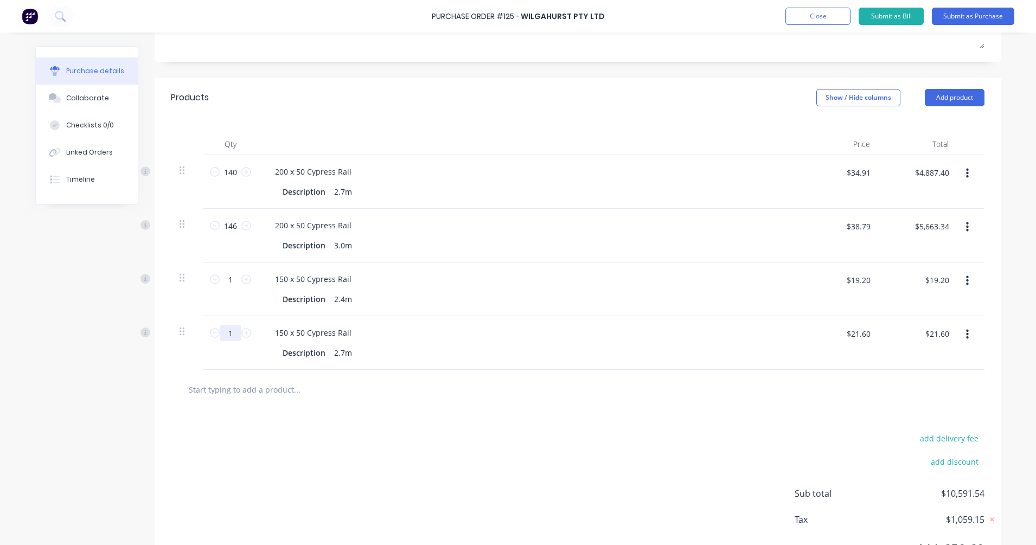
click at [234, 334] on input "1" at bounding box center [231, 333] width 22 height 16
type textarea "x"
type input "2"
type textarea "x"
type input "$43.20"
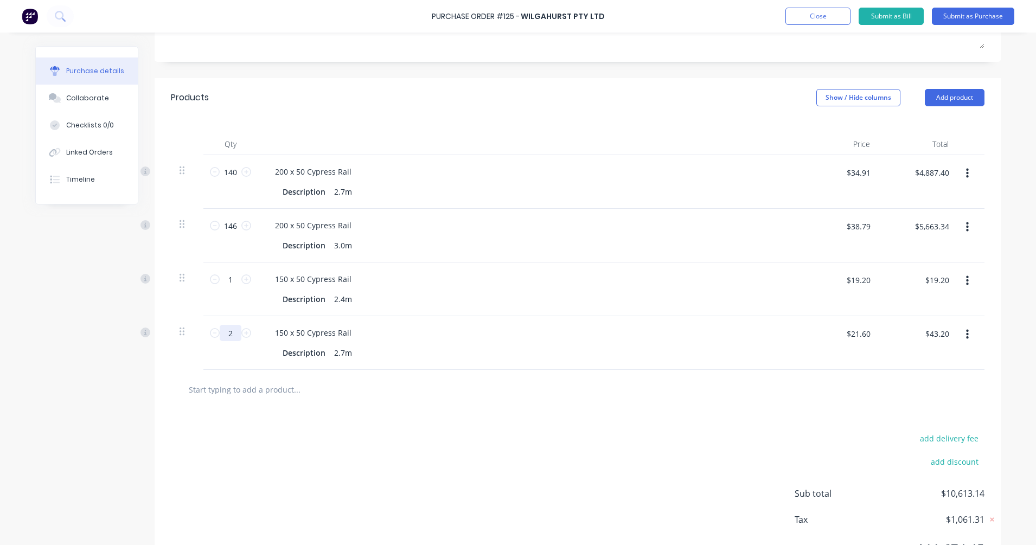
type textarea "x"
type input "20"
type textarea "x"
type input "$432.00"
type textarea "x"
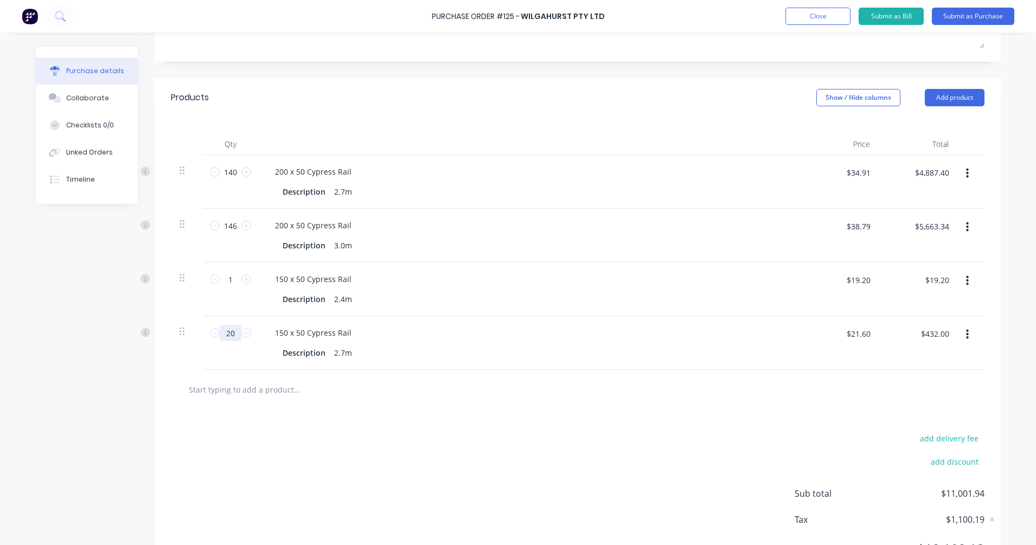
type input "2"
type textarea "x"
type input "$43.20"
type textarea "x"
type input "25"
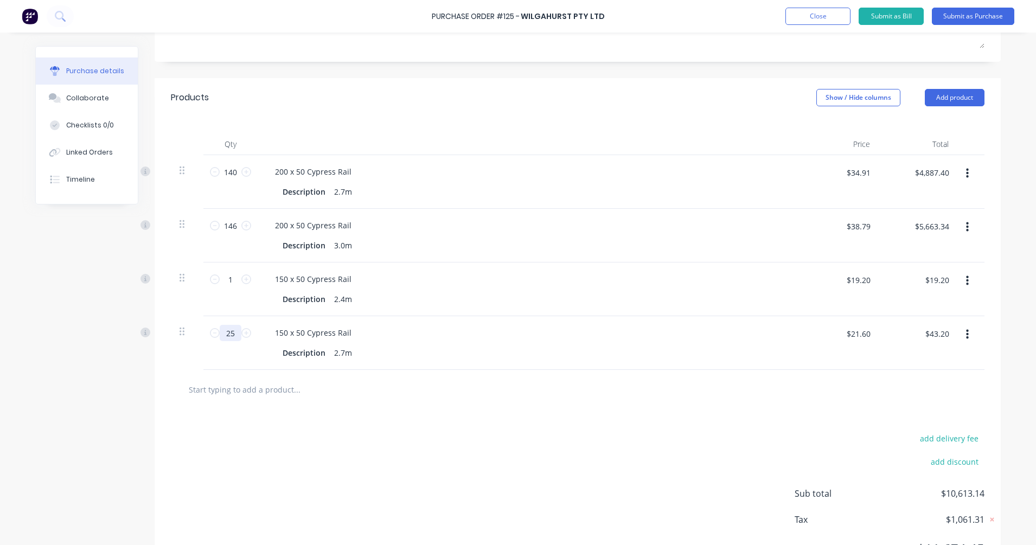
type textarea "x"
type input "$540.00"
type input "250"
type textarea "x"
type input "$5,400.00"
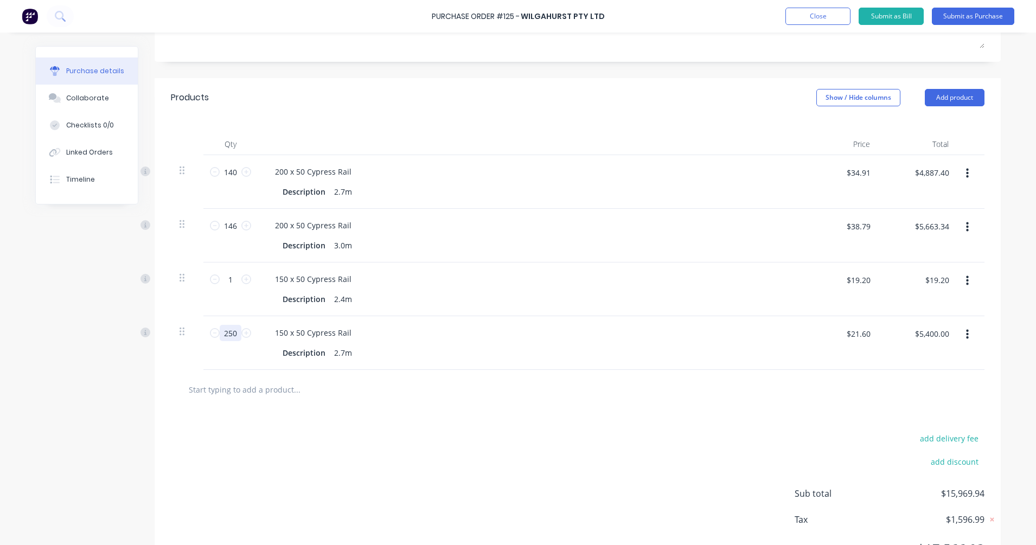
type input "250"
click at [236, 305] on div "1 1" at bounding box center [230, 289] width 54 height 54
click at [228, 278] on input "1" at bounding box center [231, 279] width 22 height 16
type textarea "x"
type input "7"
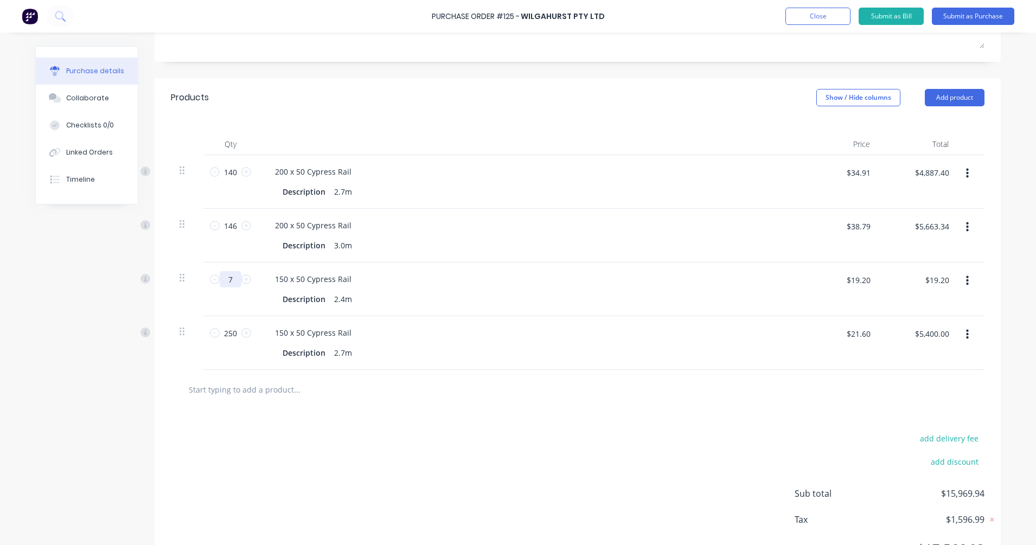
type textarea "x"
type input "$134.40"
type textarea "x"
type input "75"
type textarea "x"
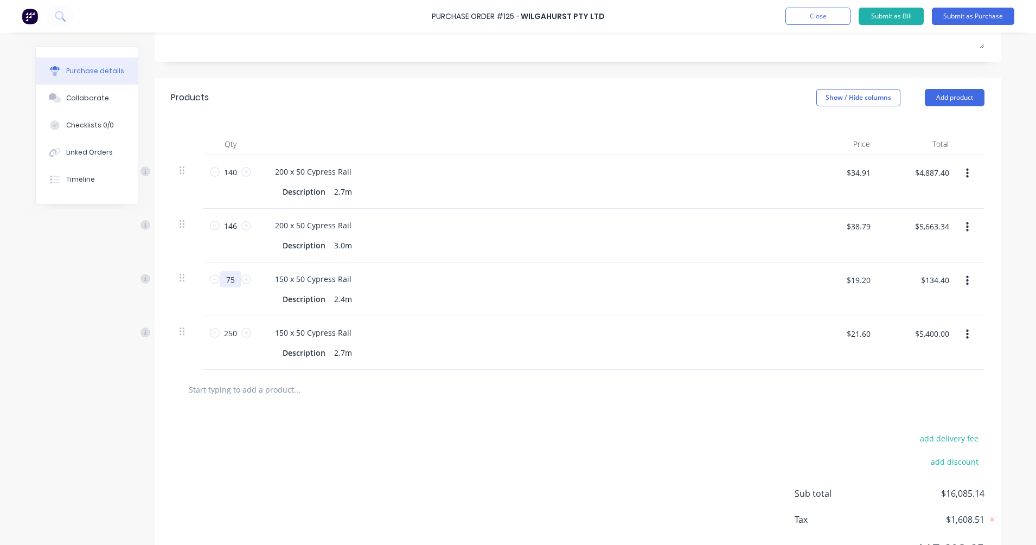
type input "$1,440.00"
type input "75"
click at [227, 299] on div "75 75" at bounding box center [230, 289] width 54 height 54
type textarea "x"
click at [857, 329] on input "$21.60" at bounding box center [857, 333] width 37 height 17
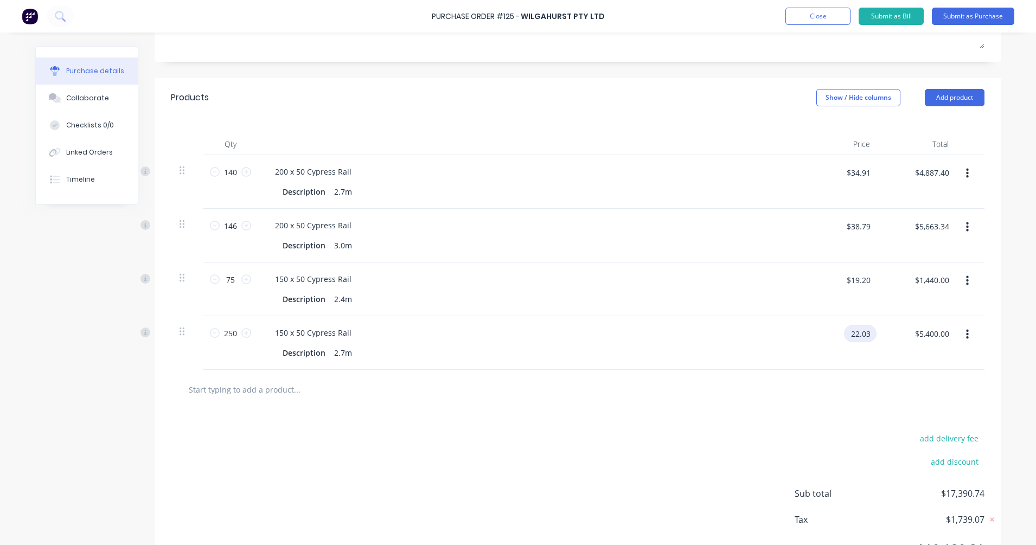
type input "22.03"
type textarea "x"
type input "$22.03"
type input "$5,507.50"
click at [854, 299] on div "$19.20 $19.20" at bounding box center [839, 289] width 79 height 54
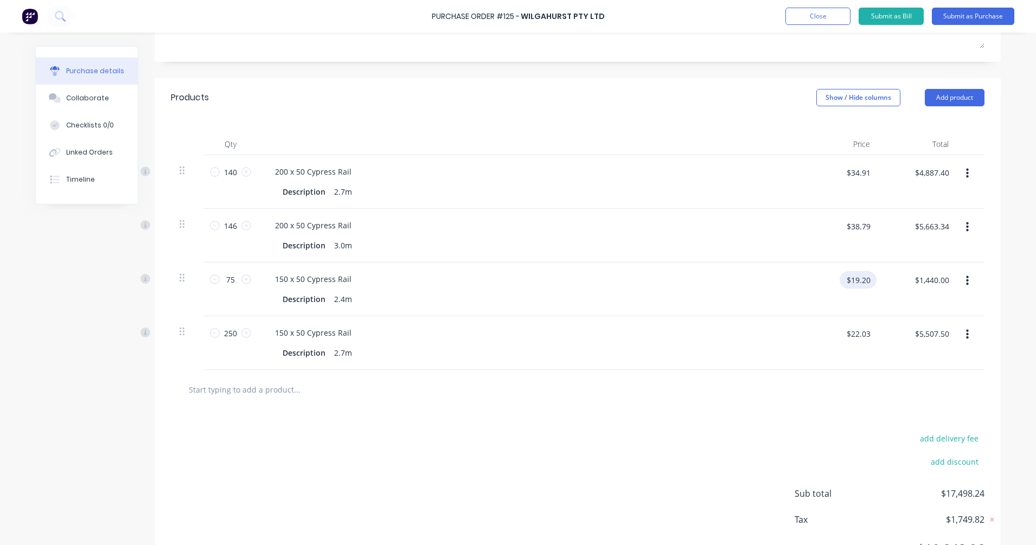
type textarea "x"
click at [853, 285] on input "$19.20" at bounding box center [857, 279] width 37 height 17
type input "19.59"
type textarea "x"
type input "$19.59"
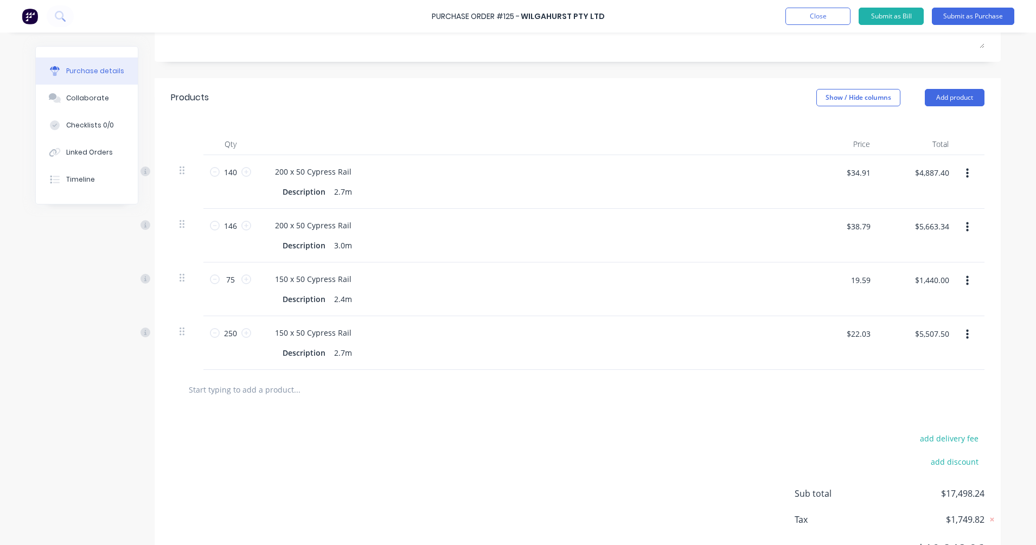
type input "$1,469.25"
click at [892, 291] on div "$1,469.25 $1,440.00" at bounding box center [921, 283] width 68 height 25
click at [252, 387] on input "text" at bounding box center [296, 389] width 217 height 22
type textarea "x"
type input "3"
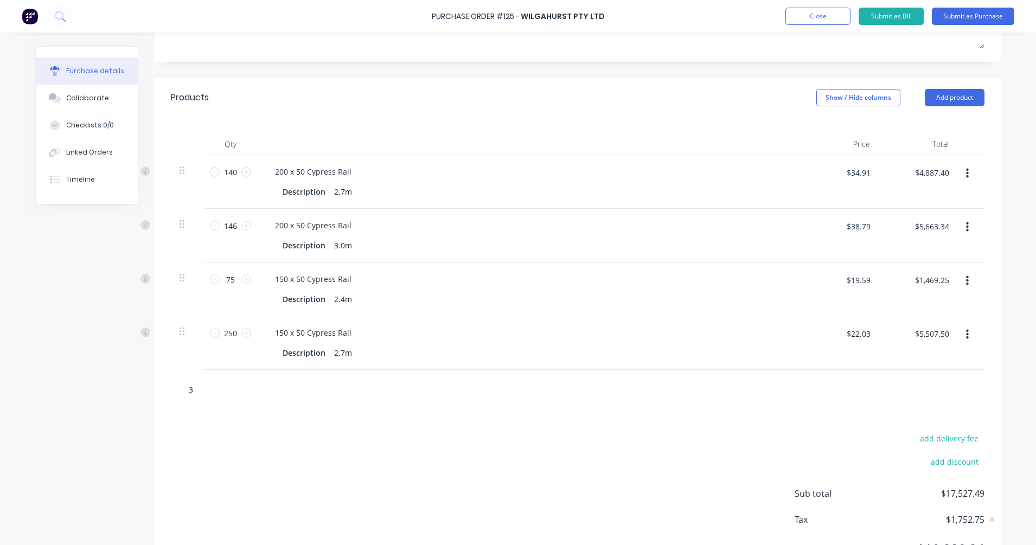
type textarea "x"
type input "30"
type textarea "x"
type input "300"
type textarea "x"
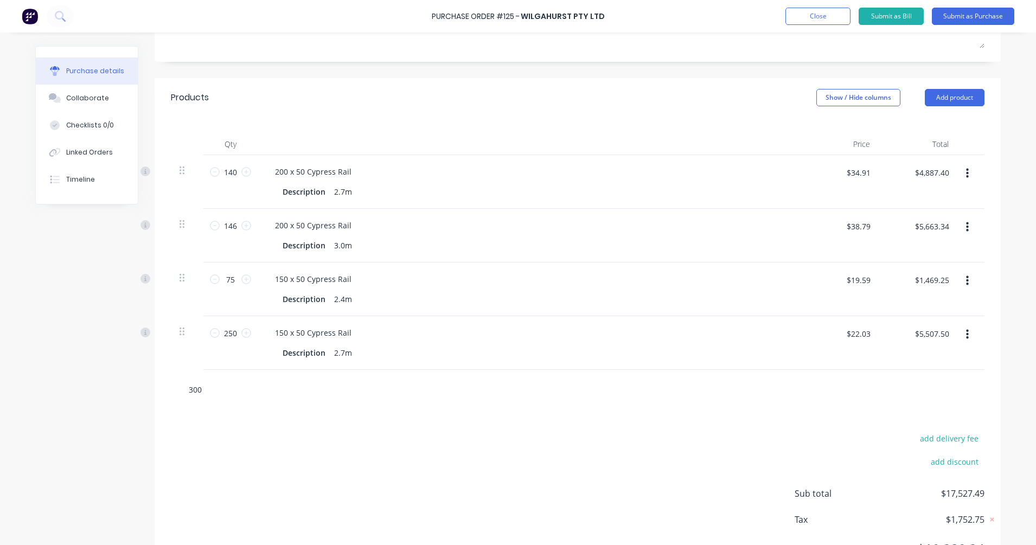
type input "300"
type textarea "x"
type input "300 x"
type textarea "x"
type input "300 x3"
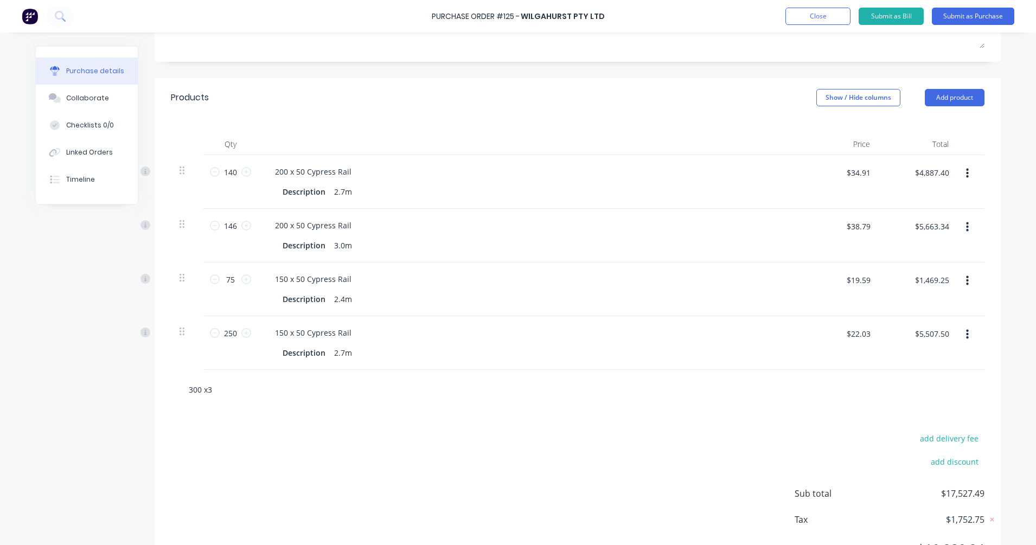
type textarea "x"
type input "300 x30"
type textarea "x"
type input "300 x300"
click at [204, 388] on input "300 x300" at bounding box center [296, 389] width 217 height 22
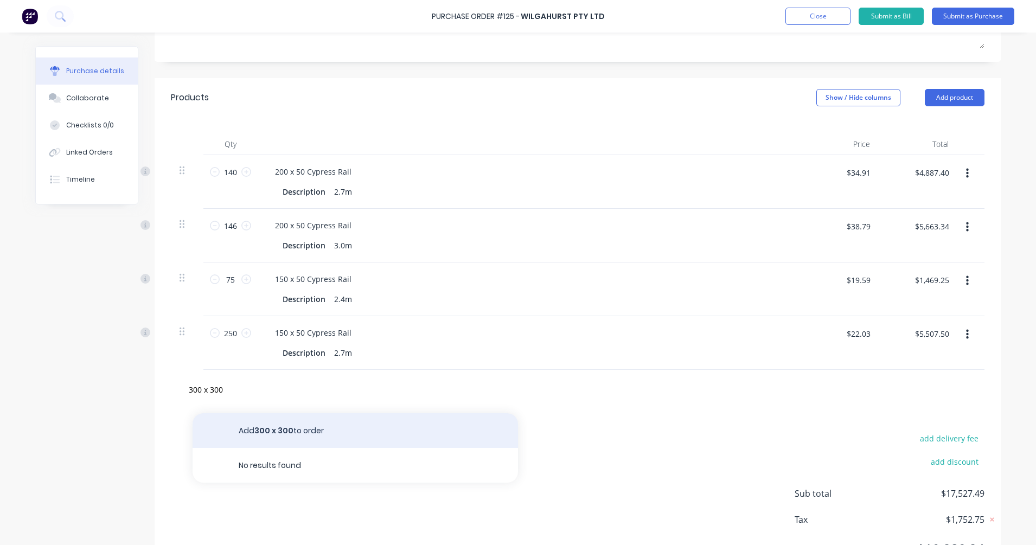
click at [265, 428] on button "Add 300 x 300 to order" at bounding box center [354, 430] width 325 height 35
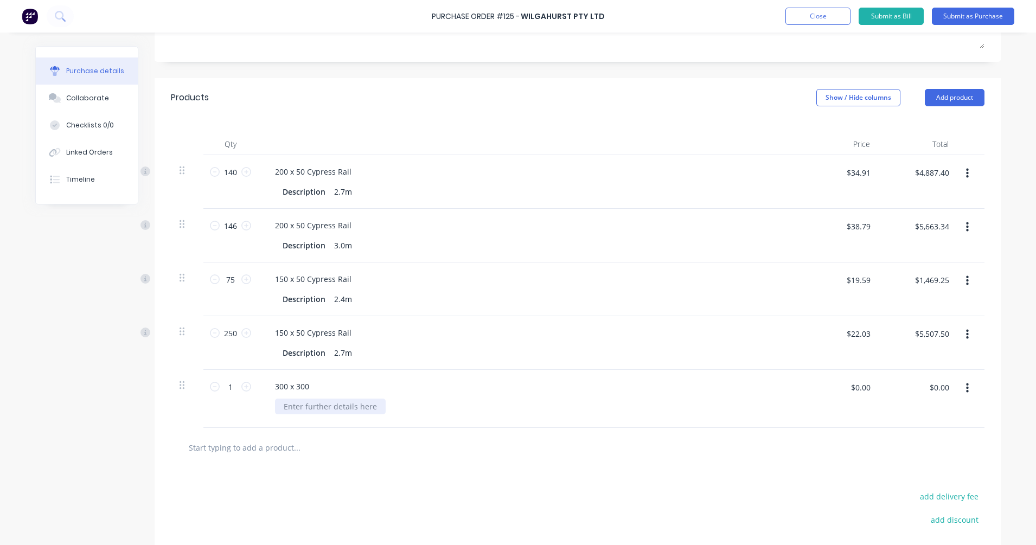
click at [314, 404] on div at bounding box center [330, 407] width 111 height 16
click at [868, 382] on input "$0.00" at bounding box center [860, 386] width 33 height 17
click at [801, 446] on div at bounding box center [577, 447] width 796 height 22
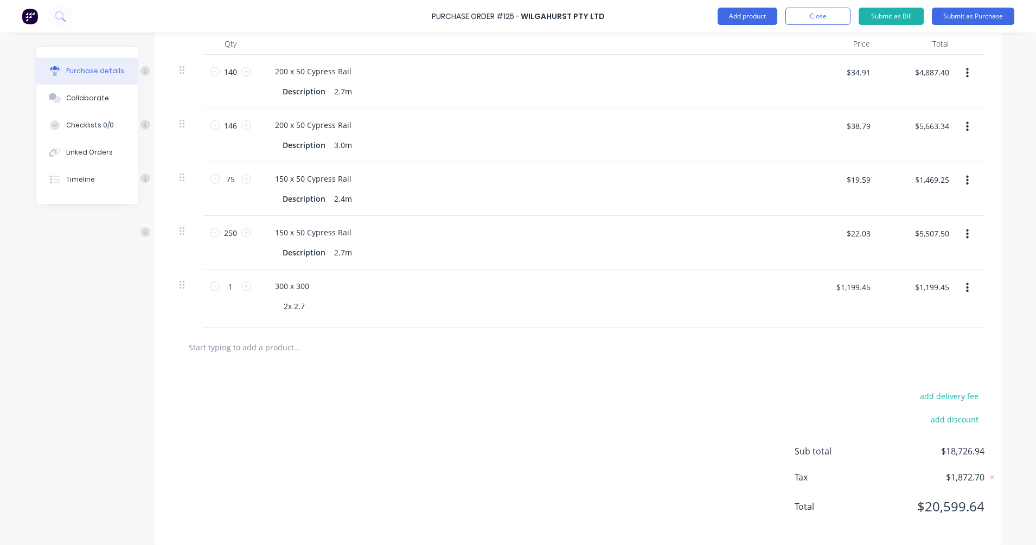
scroll to position [303, 0]
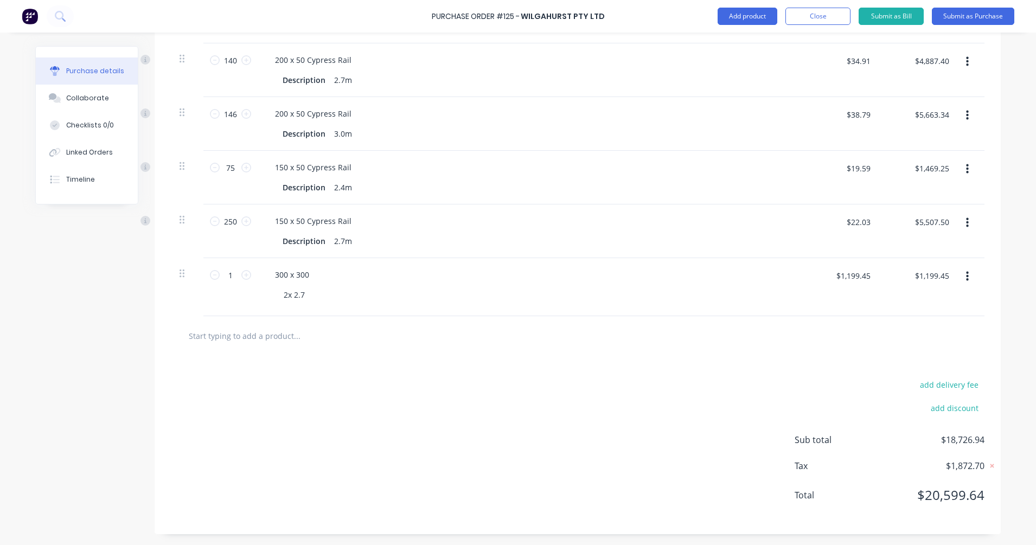
click at [265, 338] on input "text" at bounding box center [296, 336] width 217 height 22
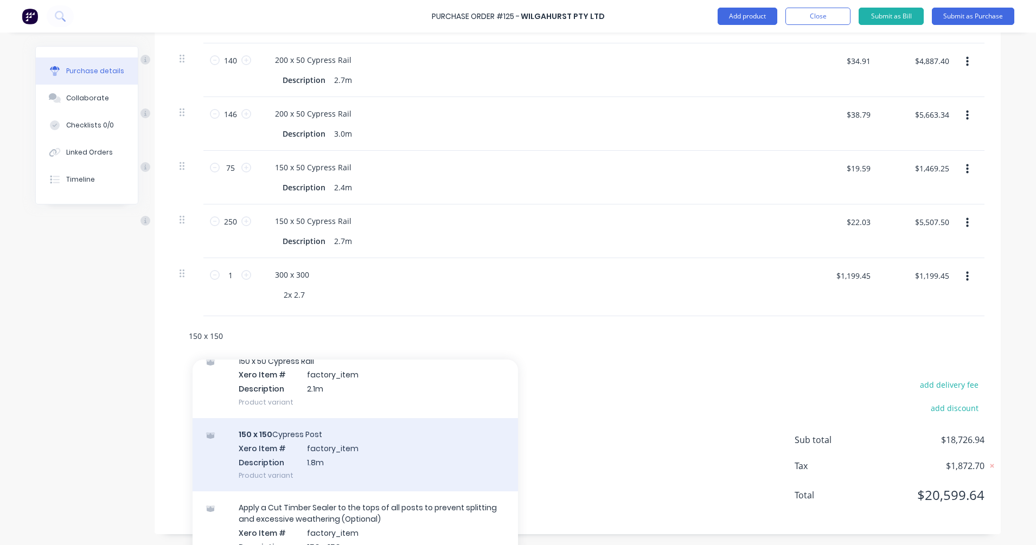
scroll to position [340, 0]
click at [348, 470] on div "150 x 150 Cypress Post Xero Item # factory_item Description 1.8m Product variant" at bounding box center [354, 457] width 325 height 73
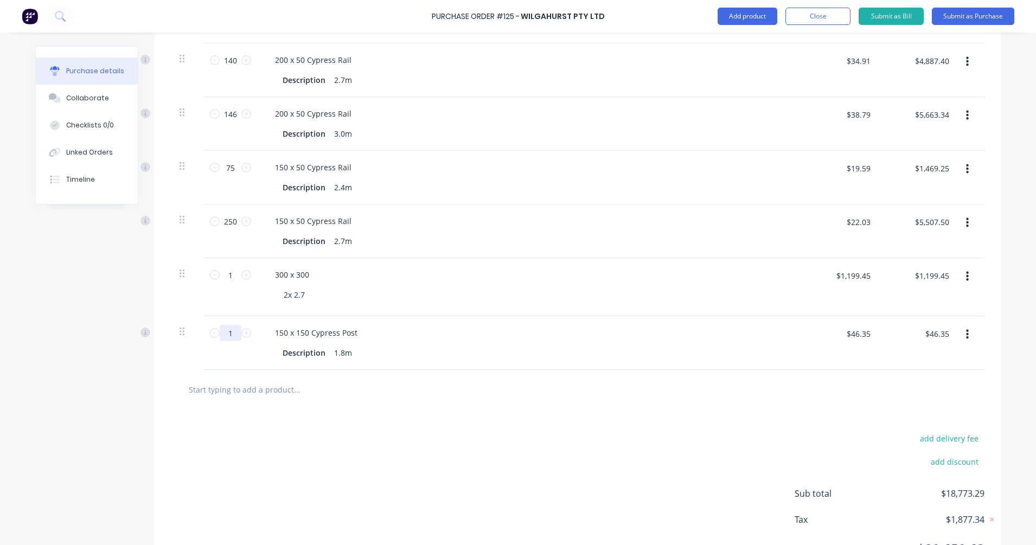
click at [229, 332] on input "1" at bounding box center [231, 333] width 22 height 16
click at [274, 361] on div "150 x 150 Cypress Post Description 1.8m" at bounding box center [529, 343] width 542 height 54
click at [856, 332] on input "$46.35" at bounding box center [857, 333] width 37 height 17
click at [449, 416] on div "add delivery fee add discount Sub total $21,176.74 Tax $2,117.68 Total $23,294.…" at bounding box center [578, 498] width 846 height 178
click at [256, 388] on input "text" at bounding box center [296, 389] width 217 height 22
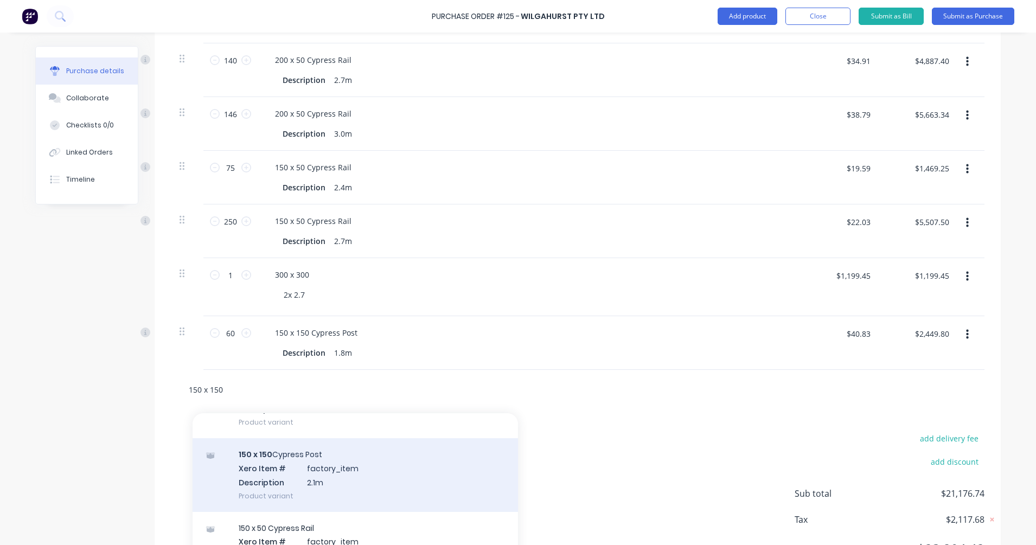
scroll to position [609, 0]
click at [349, 480] on div "150 x 150 Cypress Post Xero Item # factory_item Description 2.1m Product variant" at bounding box center [354, 474] width 325 height 73
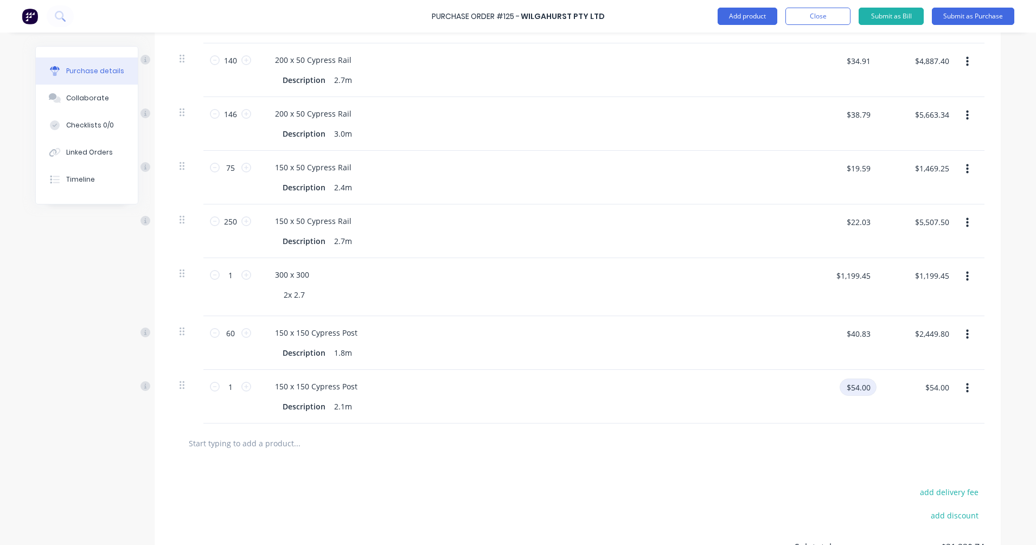
click at [846, 390] on input "$54.00" at bounding box center [857, 386] width 37 height 17
drag, startPoint x: 532, startPoint y: 426, endPoint x: 513, endPoint y: 426, distance: 18.4
click at [532, 425] on div at bounding box center [577, 443] width 813 height 40
click at [233, 387] on input "1" at bounding box center [231, 386] width 22 height 16
click at [241, 410] on div "15 15" at bounding box center [230, 397] width 54 height 54
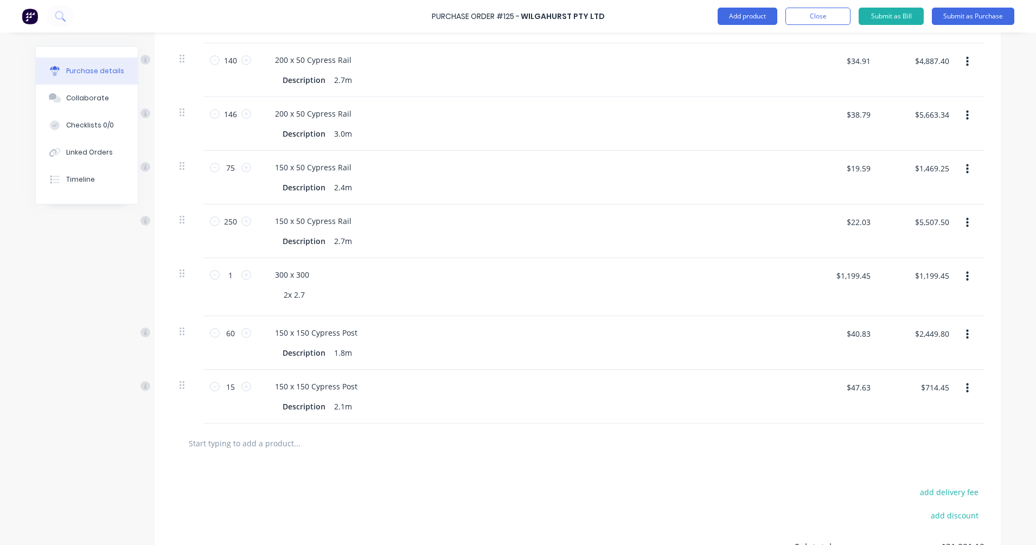
click at [263, 442] on input "text" at bounding box center [296, 443] width 217 height 22
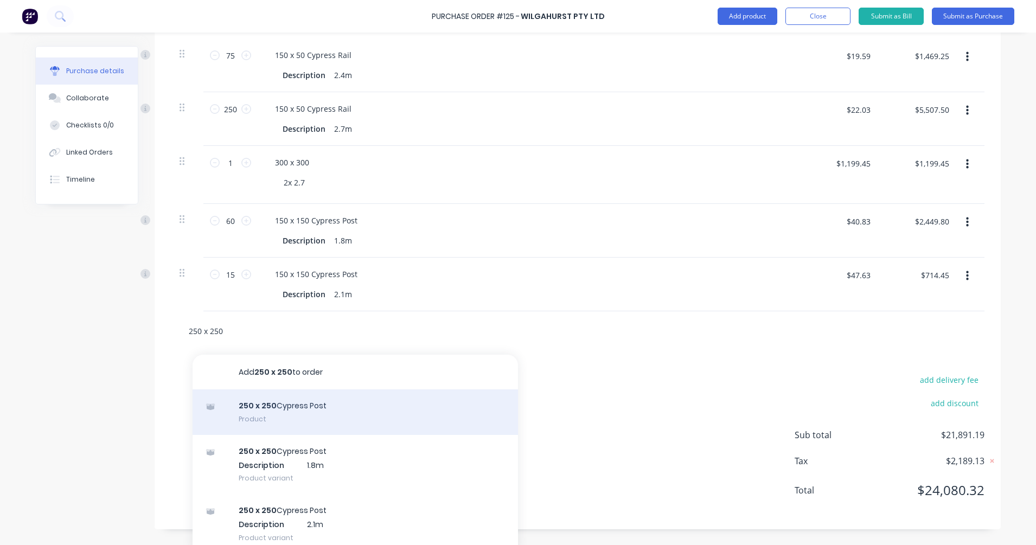
scroll to position [426, 0]
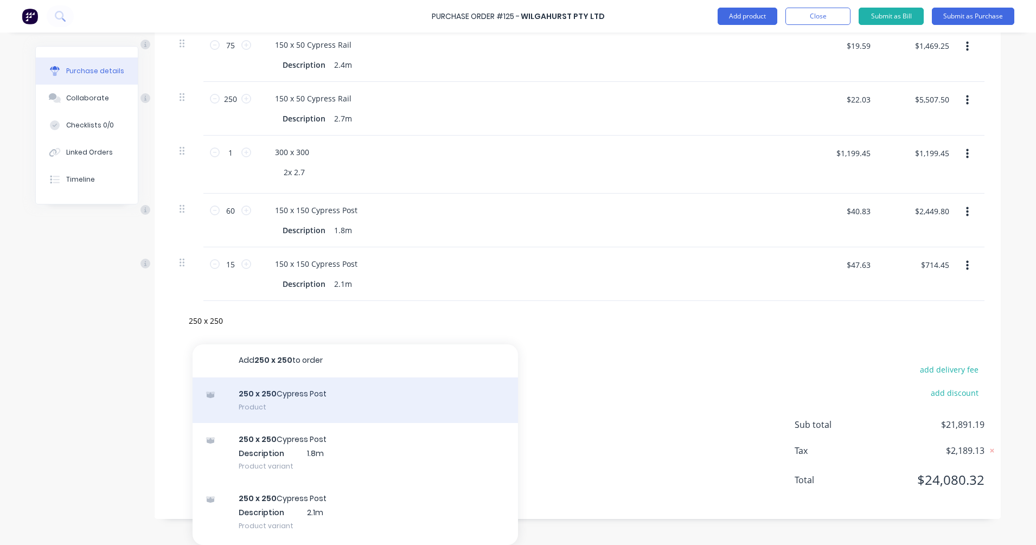
click at [274, 403] on div "250 x 250 Cypress Post Product" at bounding box center [354, 400] width 325 height 46
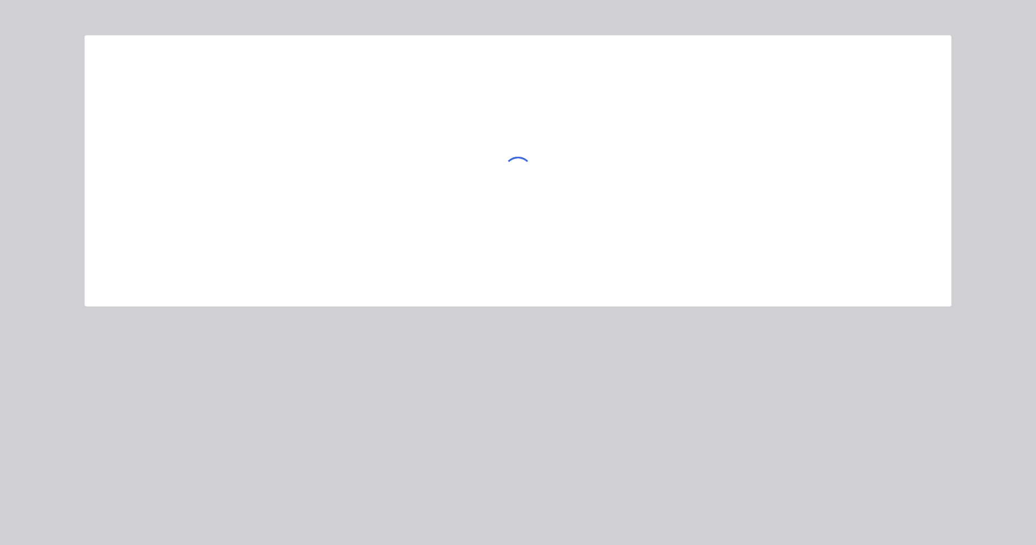
scroll to position [3, 0]
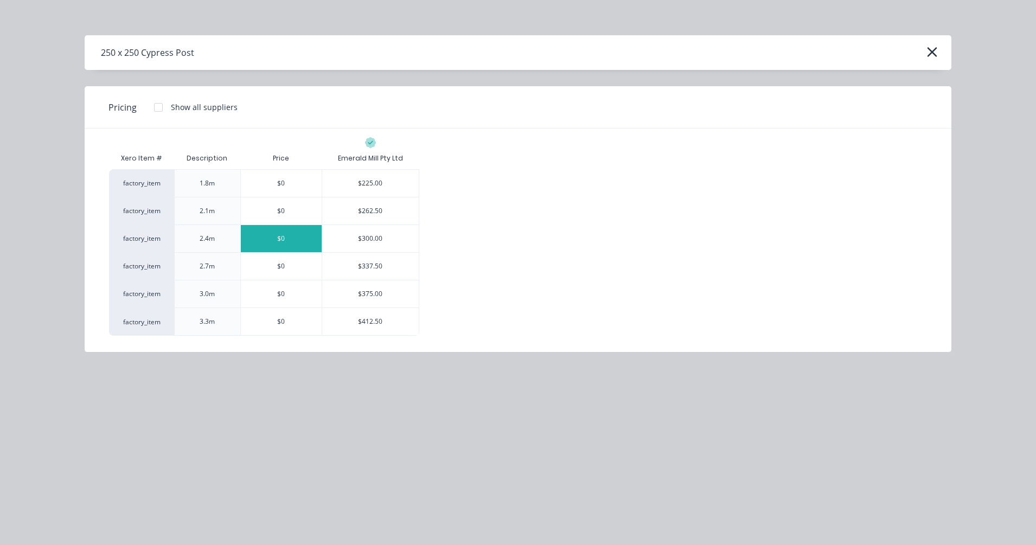
click at [288, 237] on div "$0" at bounding box center [281, 238] width 81 height 27
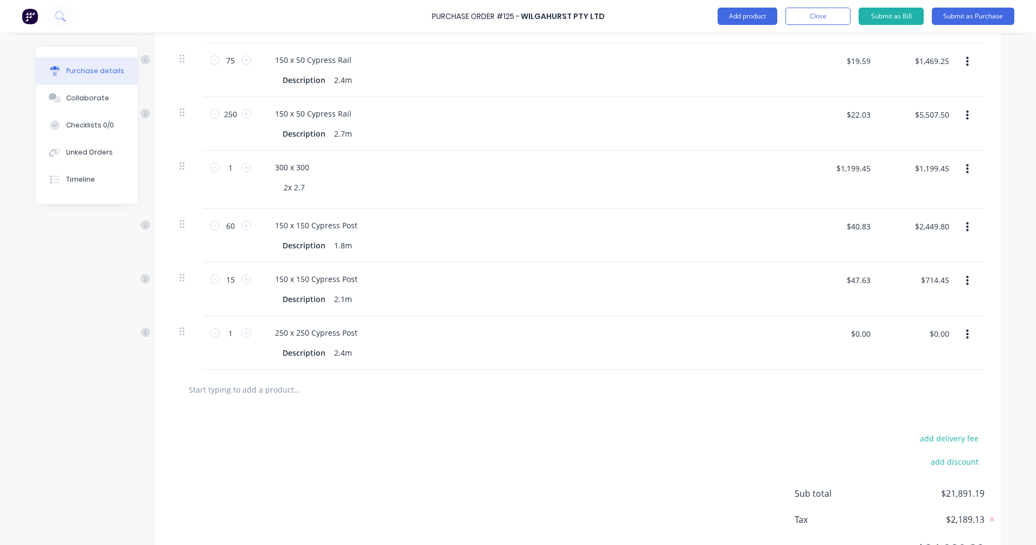
scroll to position [426, 0]
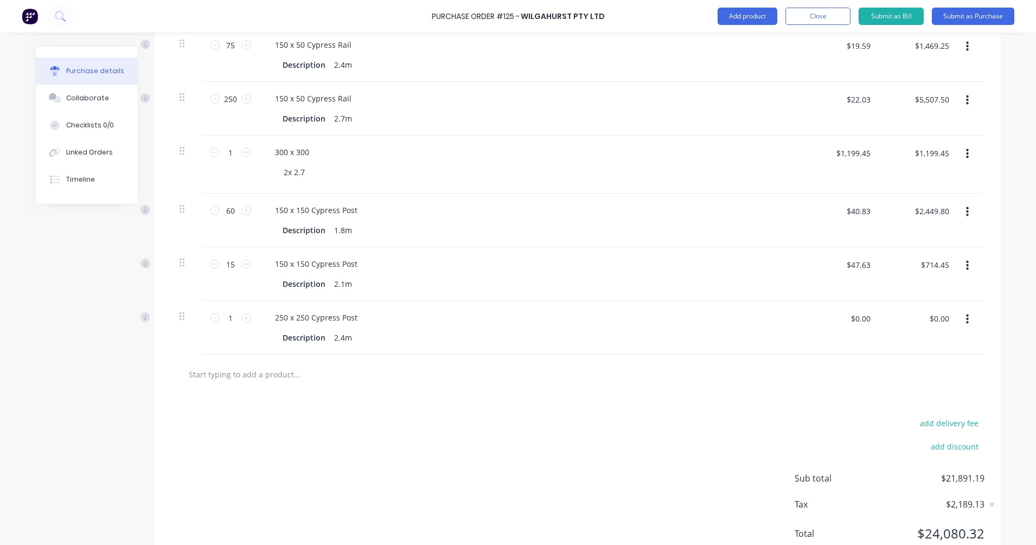
click at [242, 369] on input "text" at bounding box center [296, 374] width 217 height 22
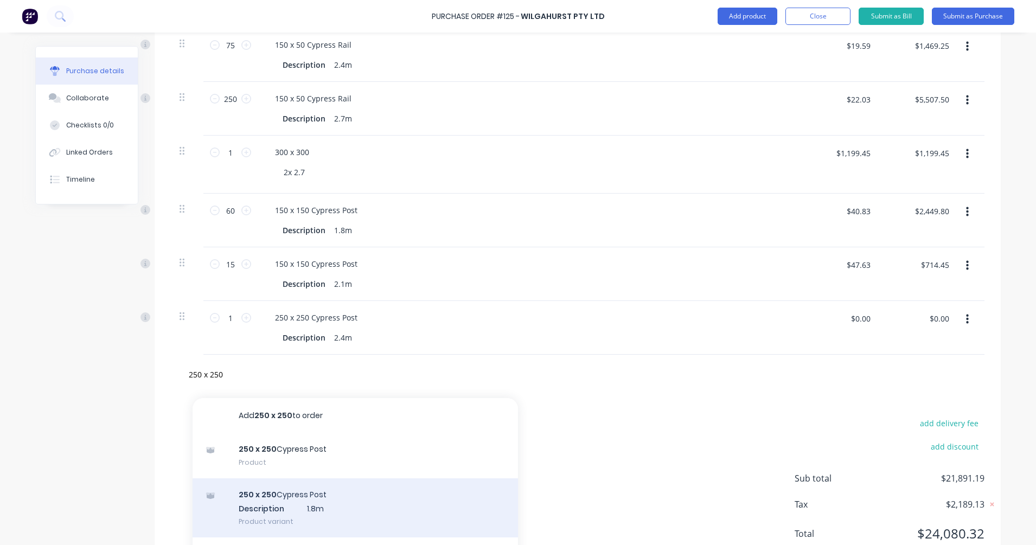
click at [291, 484] on div "250 x 250 Cypress Post Description 1.8m Product variant" at bounding box center [354, 508] width 325 height 60
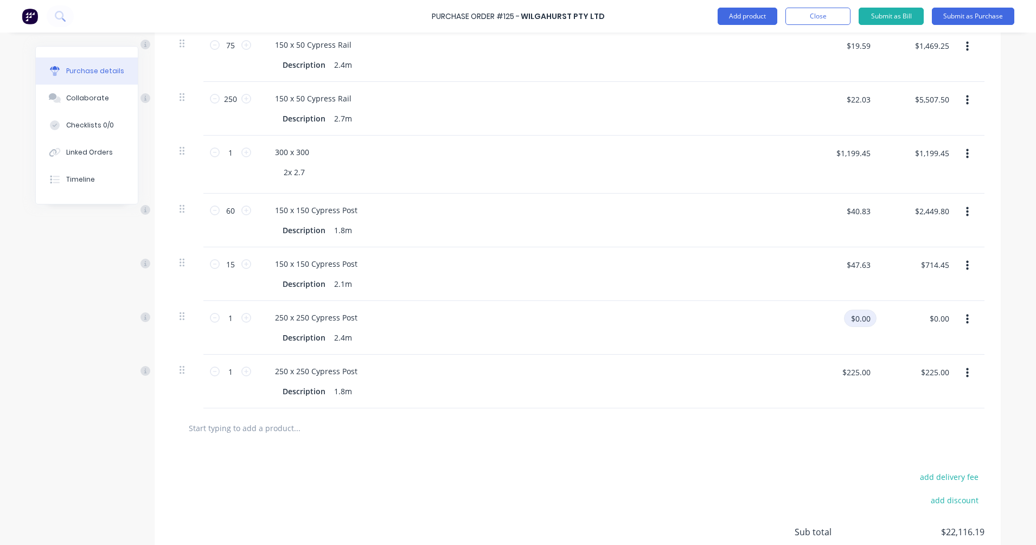
click at [853, 316] on input "$0.00" at bounding box center [860, 318] width 33 height 17
click at [853, 317] on input "3121.47" at bounding box center [855, 318] width 41 height 17
click at [859, 319] on input "312.047" at bounding box center [855, 318] width 41 height 17
click at [897, 333] on div "$312.47 $0.00" at bounding box center [921, 322] width 68 height 25
click at [241, 372] on icon at bounding box center [246, 372] width 10 height 10
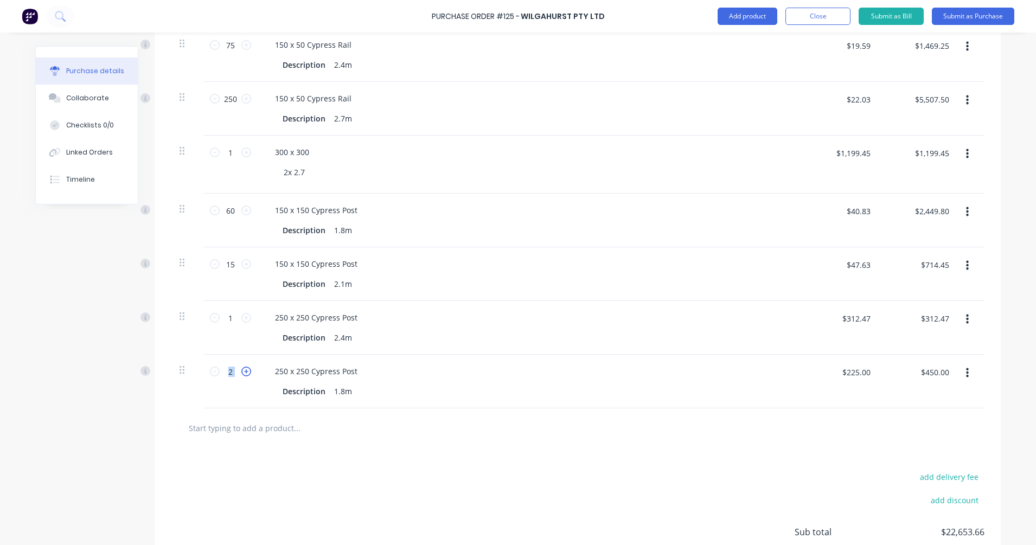
click at [241, 372] on icon at bounding box center [246, 372] width 10 height 10
click at [846, 368] on input "$225.00" at bounding box center [855, 371] width 41 height 17
click at [776, 382] on div "250 x 250 Cypress Post Description 1.8m" at bounding box center [529, 382] width 542 height 54
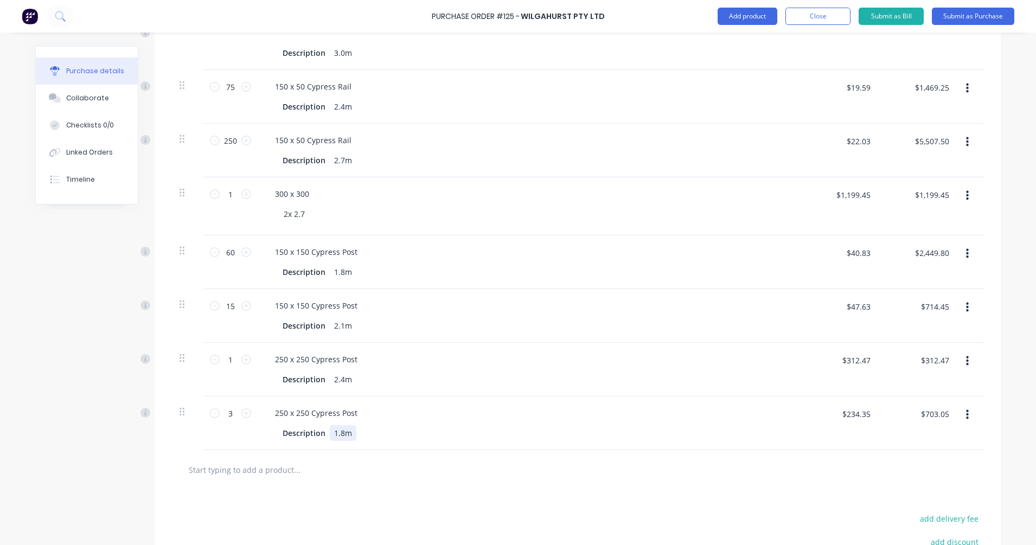
scroll to position [383, 0]
click at [865, 94] on input "$19.59" at bounding box center [857, 87] width 37 height 17
click at [888, 106] on div "$1,470.00 $1,469.25" at bounding box center [917, 97] width 79 height 54
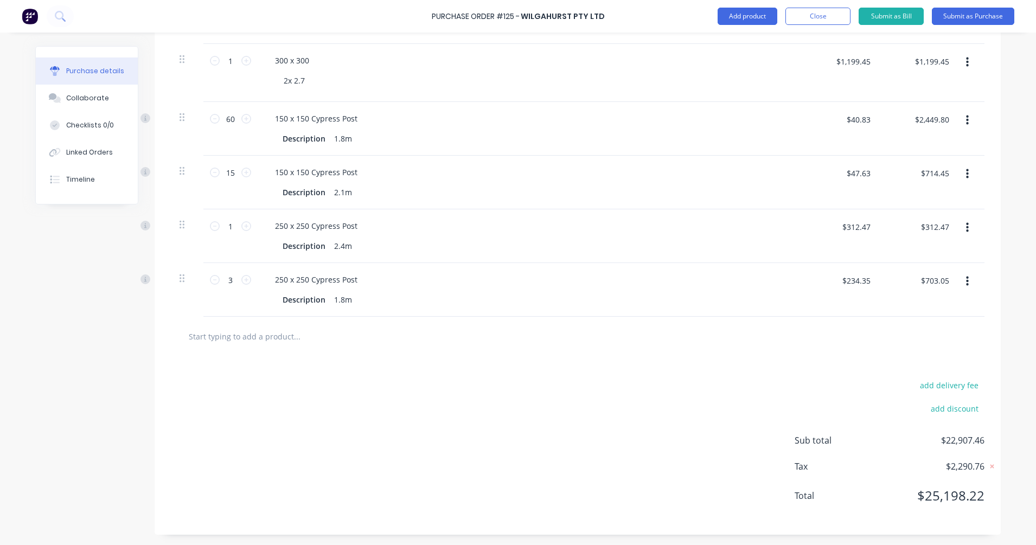
scroll to position [518, 0]
click at [911, 404] on button "add discount" at bounding box center [954, 408] width 60 height 14
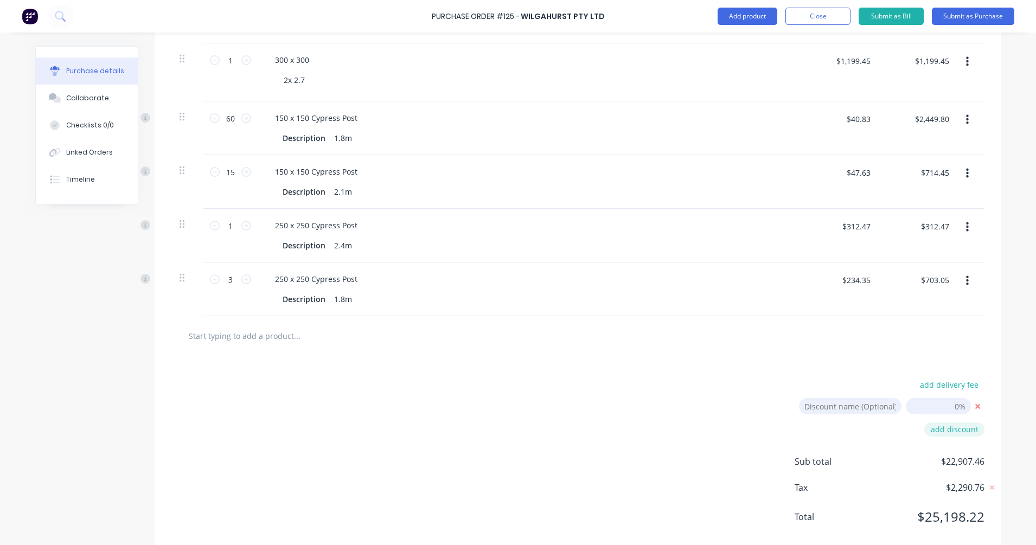
click at [911, 406] on icon at bounding box center [977, 406] width 5 height 5
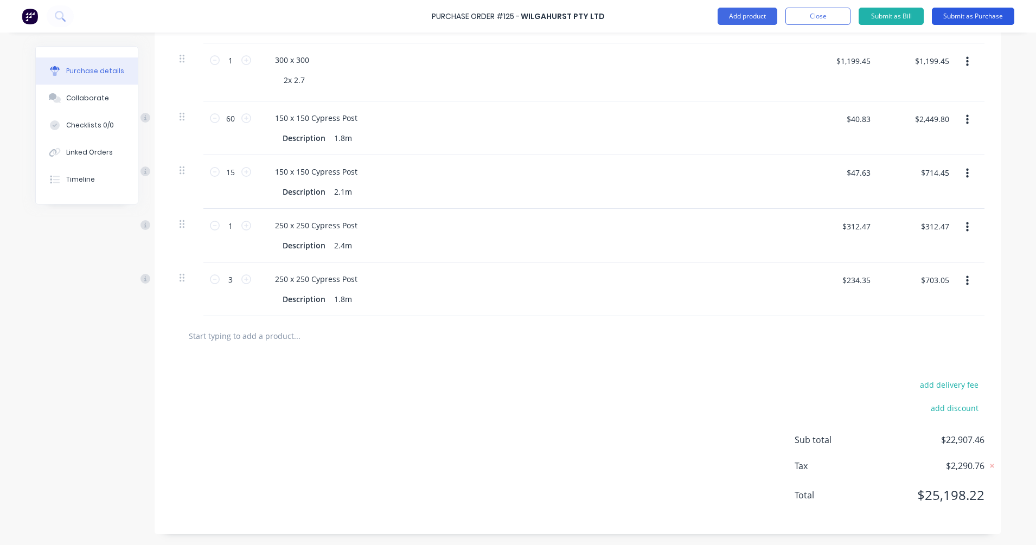
click at [911, 19] on button "Submit as Purchase" at bounding box center [972, 16] width 82 height 17
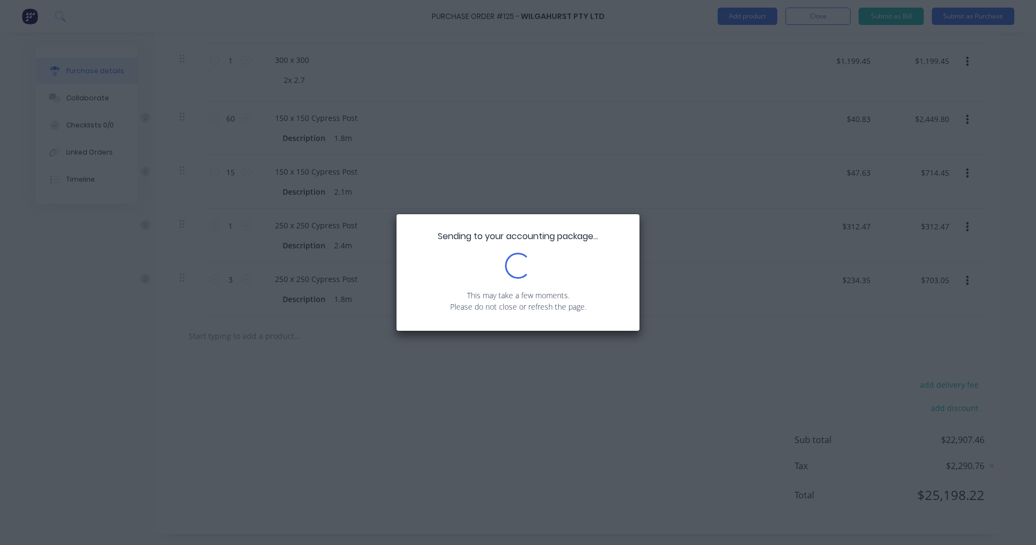
scroll to position [0, 0]
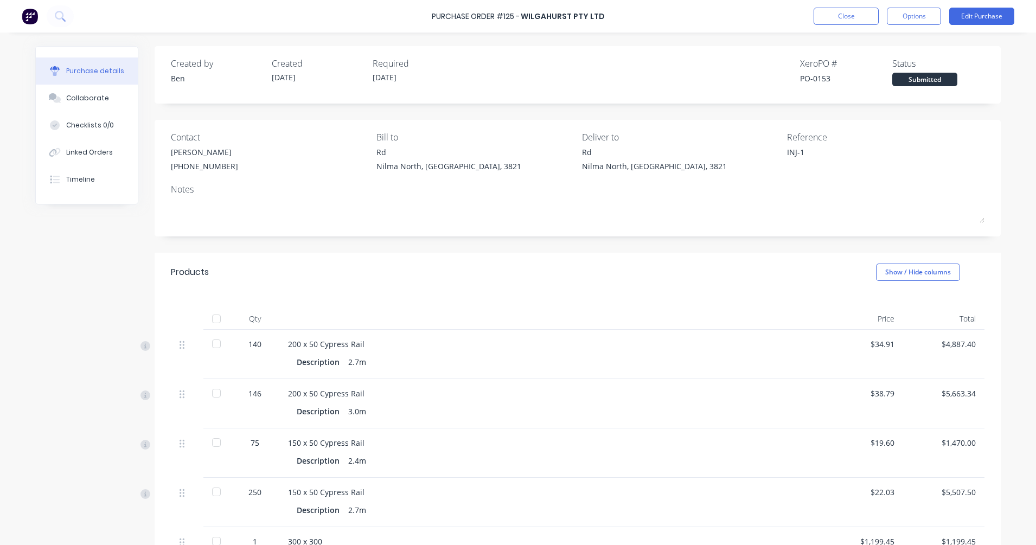
click at [215, 319] on div at bounding box center [216, 319] width 22 height 22
click at [827, 21] on button "Close" at bounding box center [845, 16] width 65 height 17
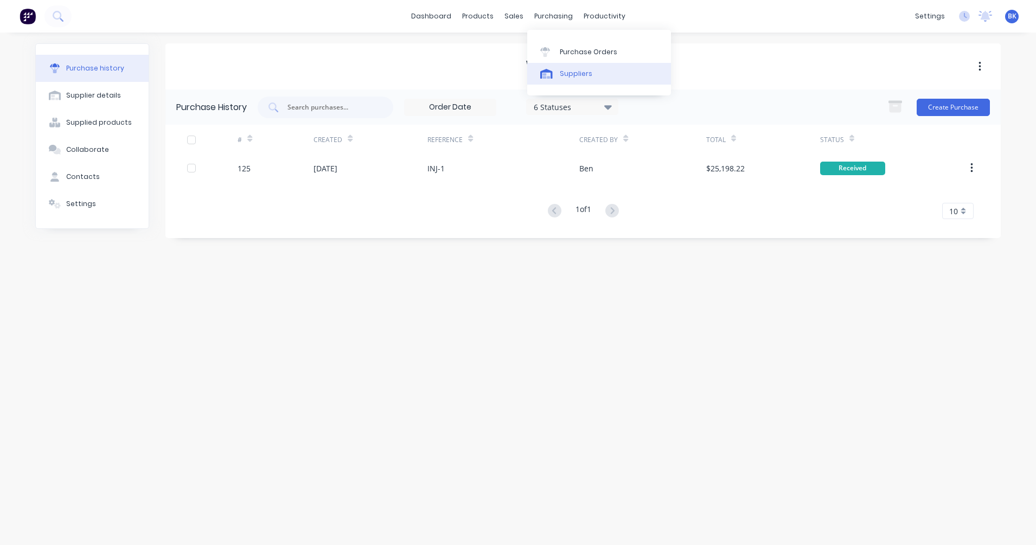
click at [570, 76] on div "Suppliers" at bounding box center [576, 74] width 33 height 10
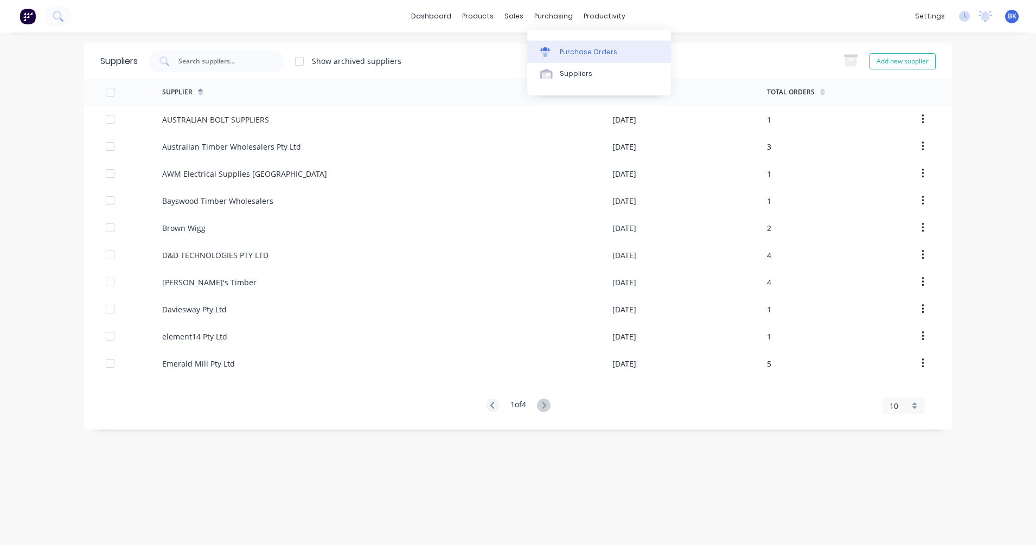
click at [582, 56] on div "Purchase Orders" at bounding box center [588, 52] width 57 height 10
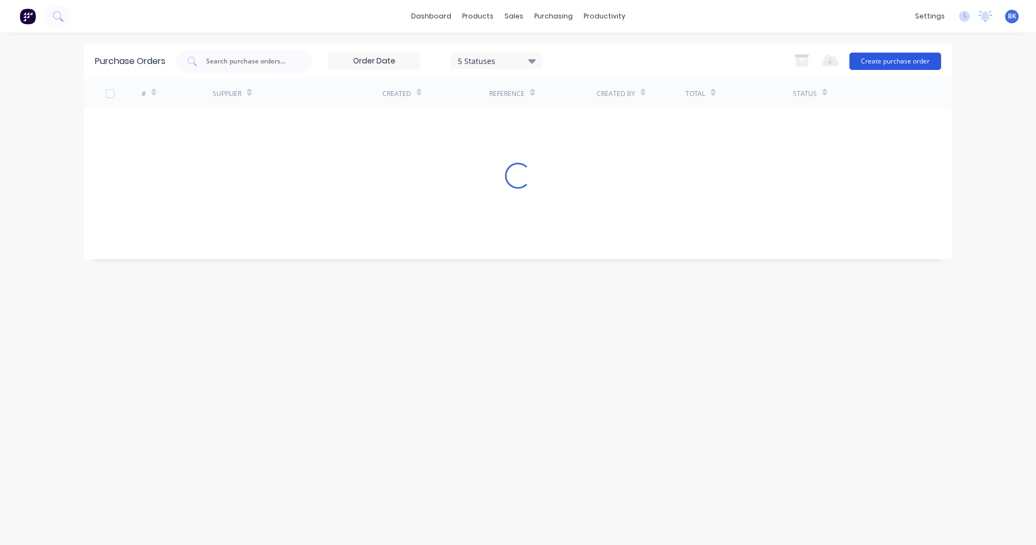
click at [886, 63] on button "Create purchase order" at bounding box center [895, 61] width 92 height 17
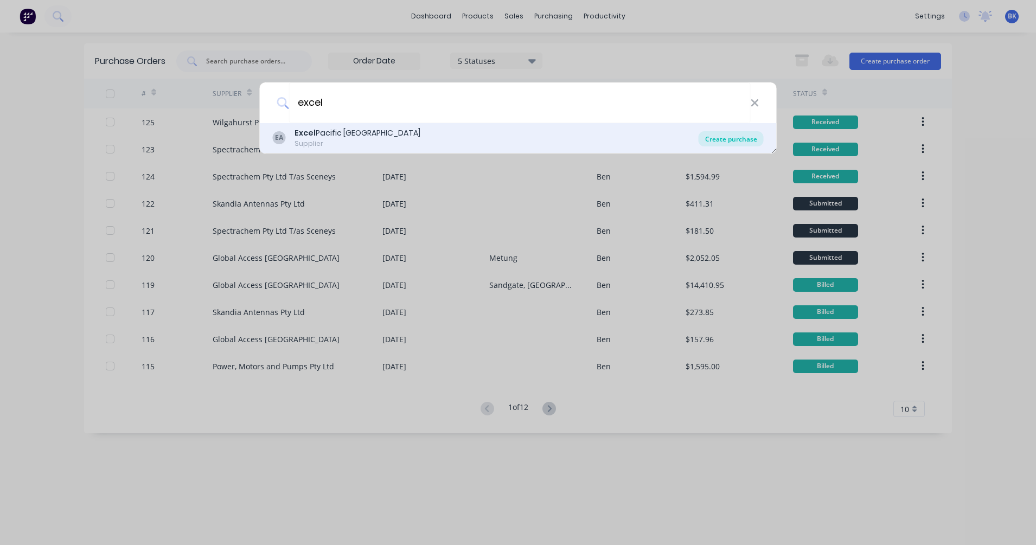
click at [734, 137] on div "Create purchase" at bounding box center [730, 138] width 65 height 15
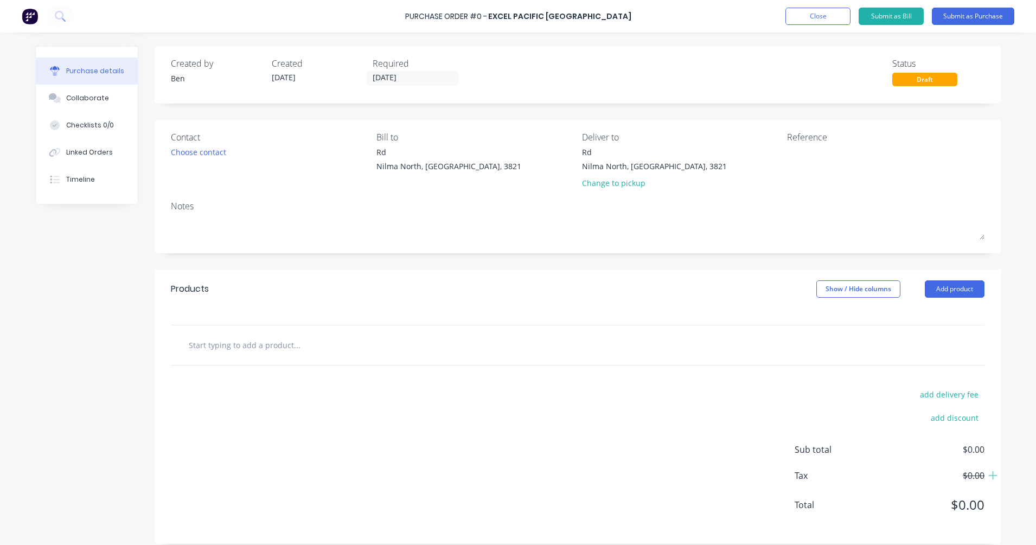
click at [191, 144] on div "Contact Choose contact" at bounding box center [269, 162] width 197 height 63
click at [232, 351] on input "text" at bounding box center [296, 345] width 217 height 22
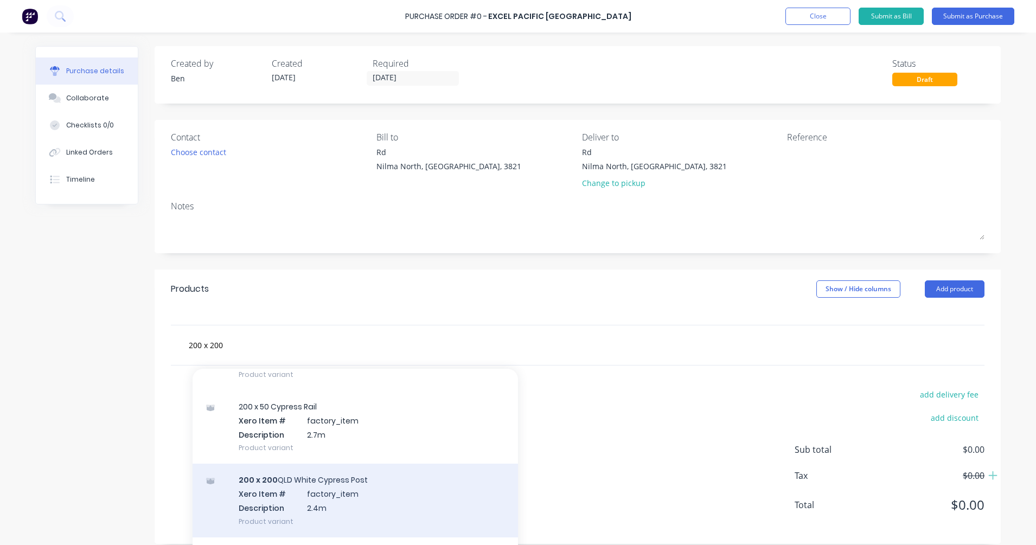
click at [332, 484] on div "200 x 200 QLD White Cypress Post Xero Item # factory_item Description 2.4m Prod…" at bounding box center [354, 500] width 325 height 73
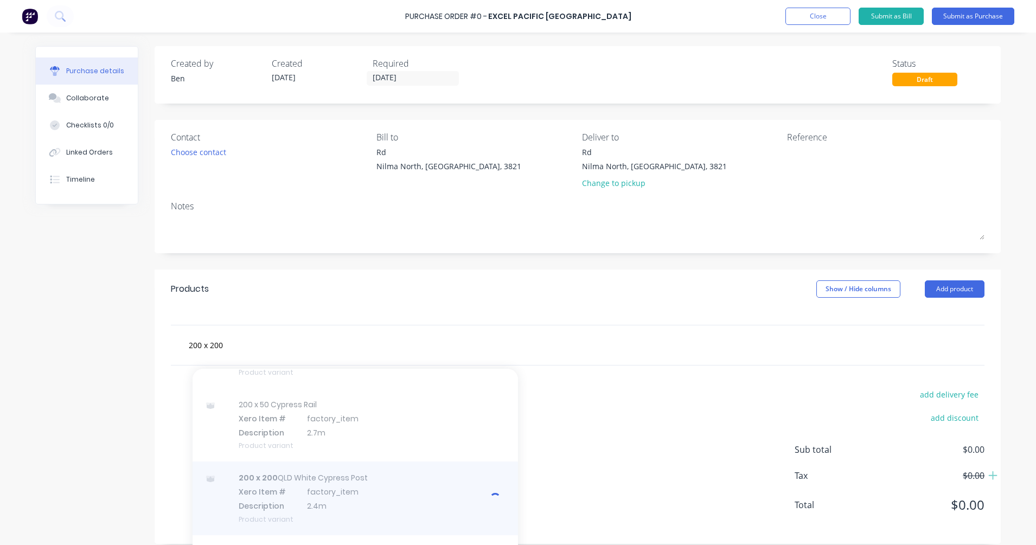
scroll to position [396, 0]
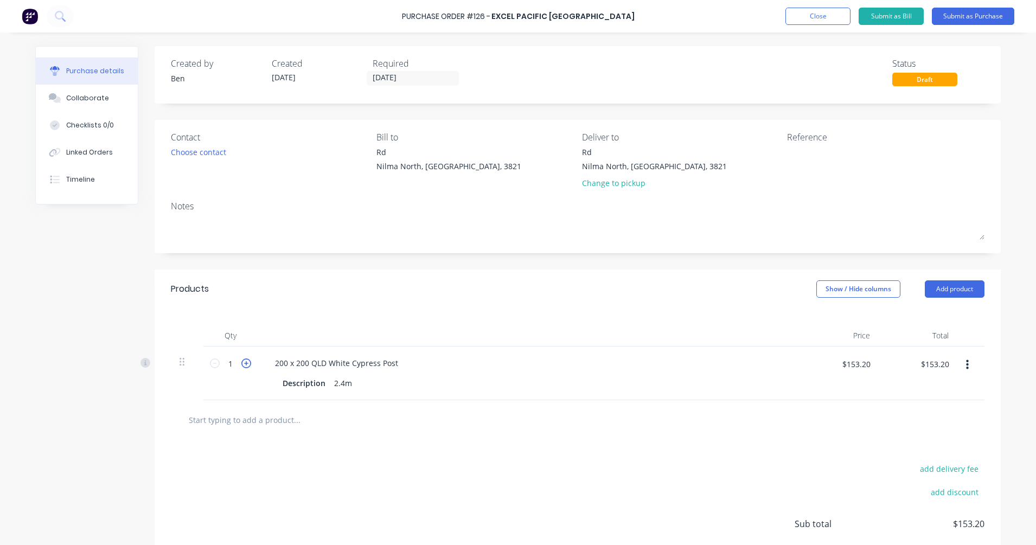
click at [241, 365] on icon at bounding box center [246, 363] width 10 height 10
drag, startPoint x: 239, startPoint y: 365, endPoint x: 254, endPoint y: 419, distance: 55.8
click at [254, 419] on input "text" at bounding box center [296, 420] width 217 height 22
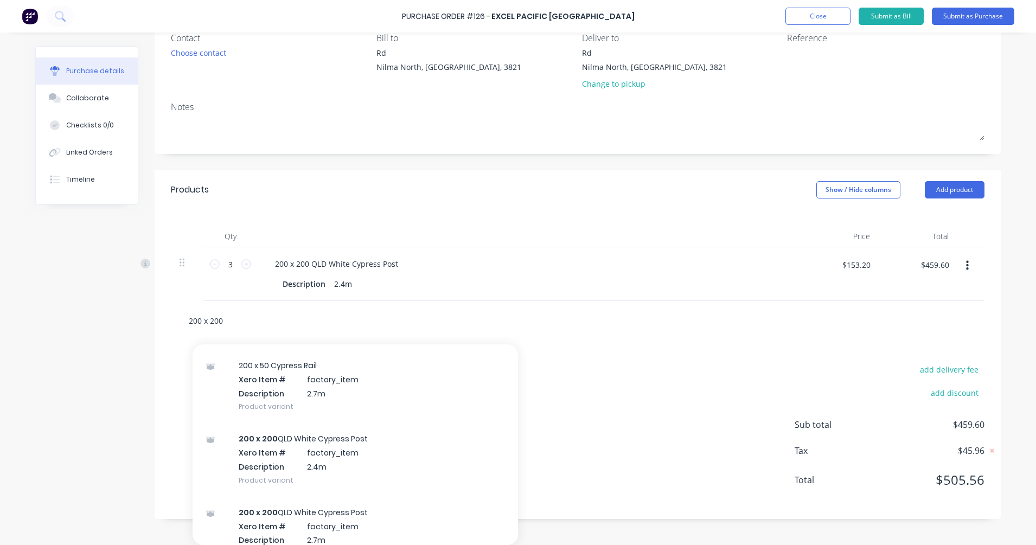
scroll to position [409, 0]
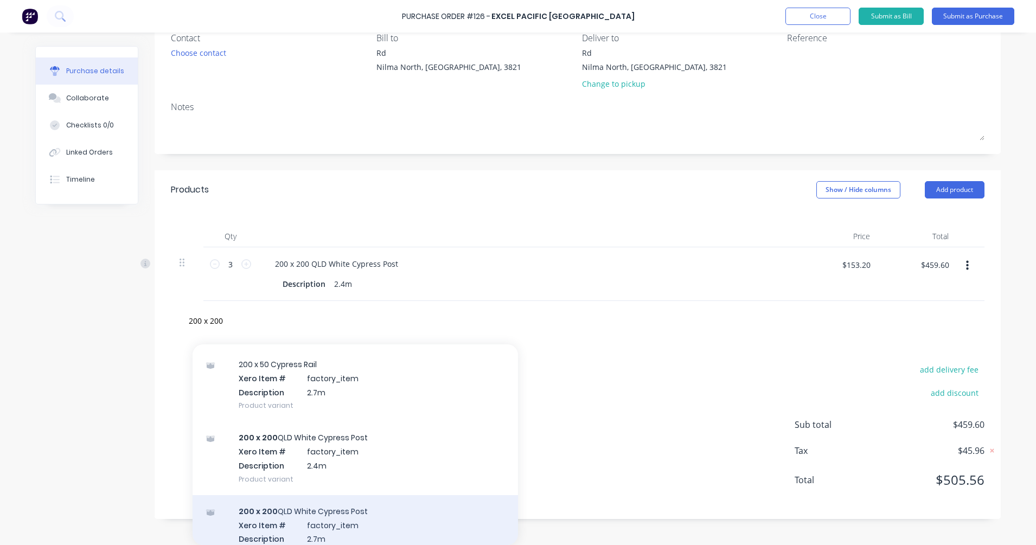
click at [345, 484] on div "200 x 200 QLD White Cypress Post Xero Item # factory_item Description 2.7m Prod…" at bounding box center [354, 531] width 325 height 73
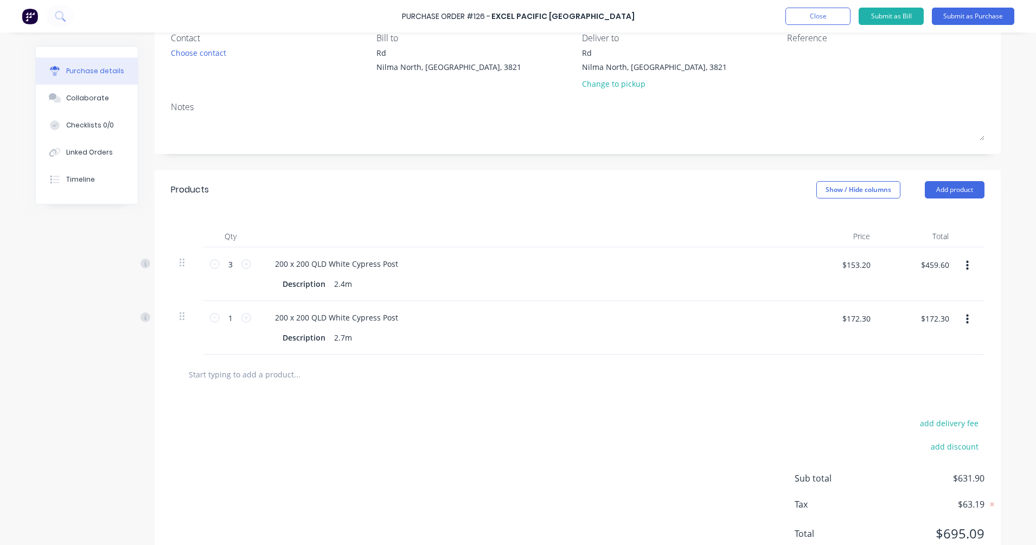
click at [228, 326] on div "1 1" at bounding box center [230, 328] width 54 height 54
click at [228, 312] on input "1" at bounding box center [231, 318] width 22 height 16
click at [230, 344] on div "6 6" at bounding box center [230, 328] width 54 height 54
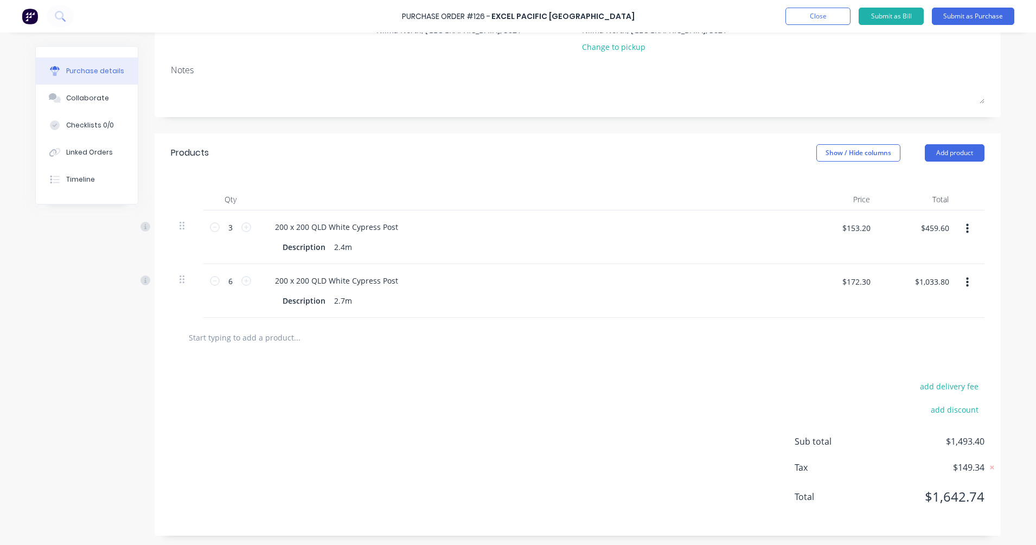
scroll to position [138, 0]
click at [850, 221] on input "$153.20" at bounding box center [855, 225] width 41 height 17
click at [878, 284] on div "$1,033.80 $1,033.80" at bounding box center [917, 289] width 79 height 54
click at [863, 277] on input "$172.30" at bounding box center [855, 279] width 41 height 17
click at [870, 337] on div at bounding box center [577, 336] width 796 height 22
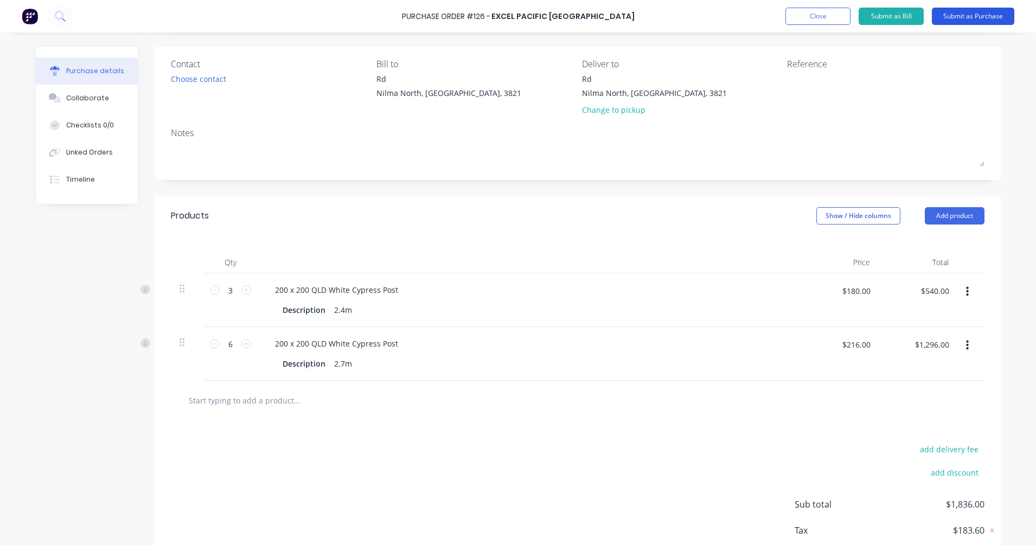
click at [911, 17] on button "Submit as Purchase" at bounding box center [972, 16] width 82 height 17
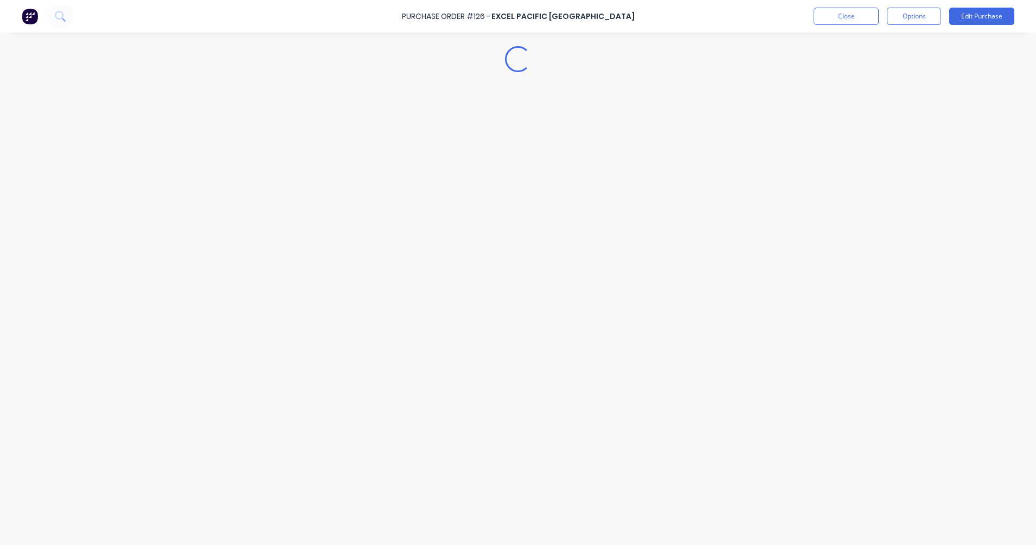
scroll to position [0, 0]
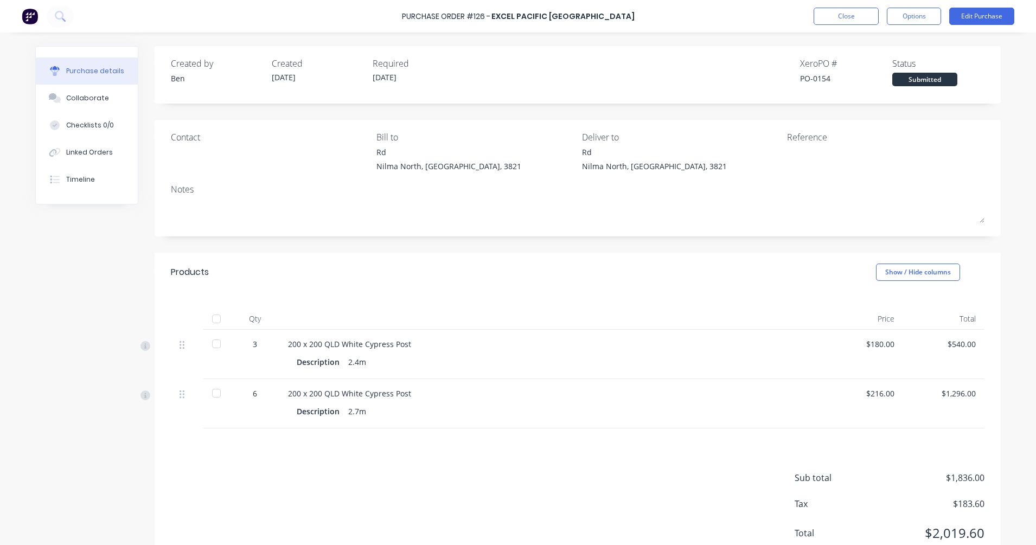
click at [213, 319] on div at bounding box center [216, 319] width 22 height 22
click at [911, 14] on button "Options" at bounding box center [913, 16] width 54 height 17
click at [907, 66] on div "Convert to Bill" at bounding box center [888, 66] width 83 height 16
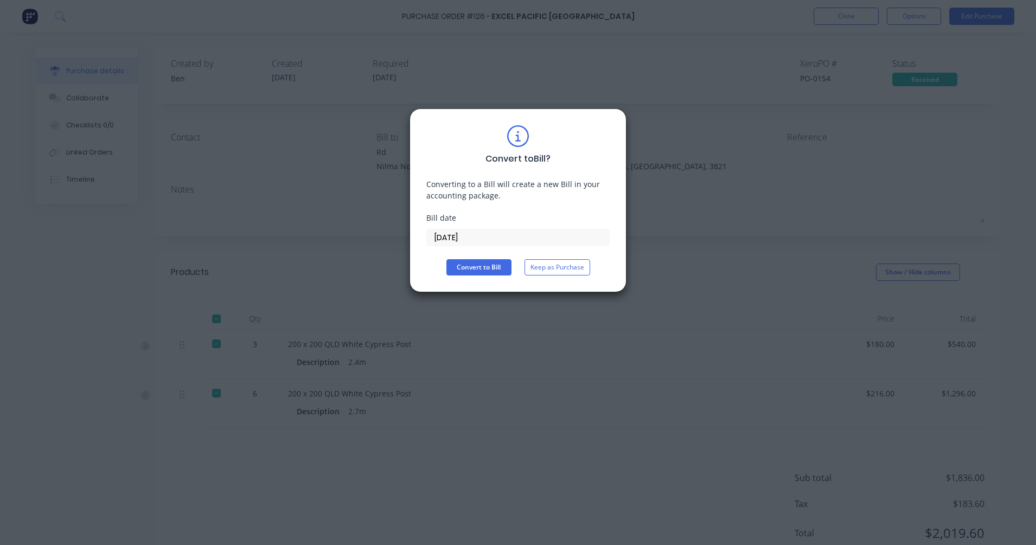
click at [433, 237] on input "[DATE]" at bounding box center [518, 237] width 182 height 16
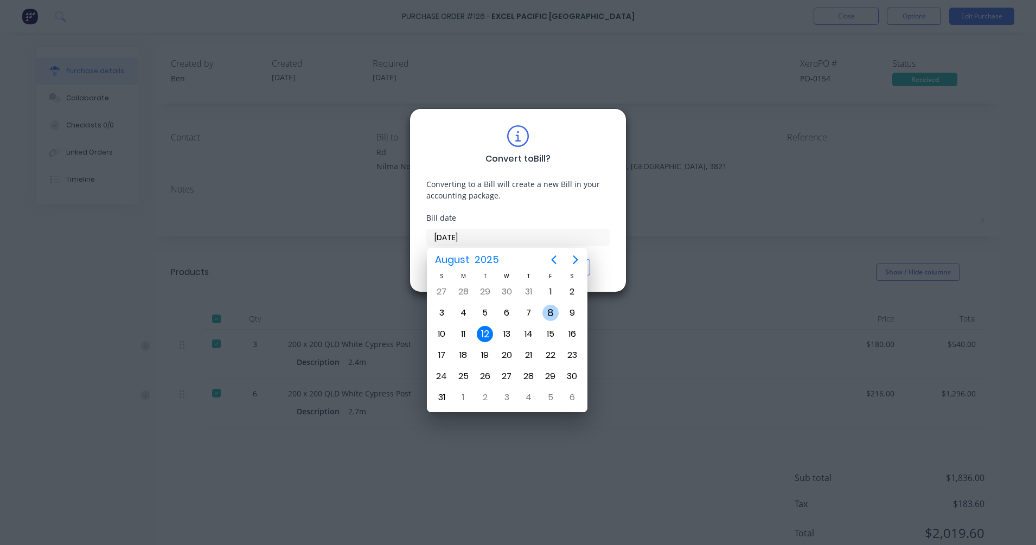
click at [544, 314] on div "8" at bounding box center [550, 313] width 16 height 16
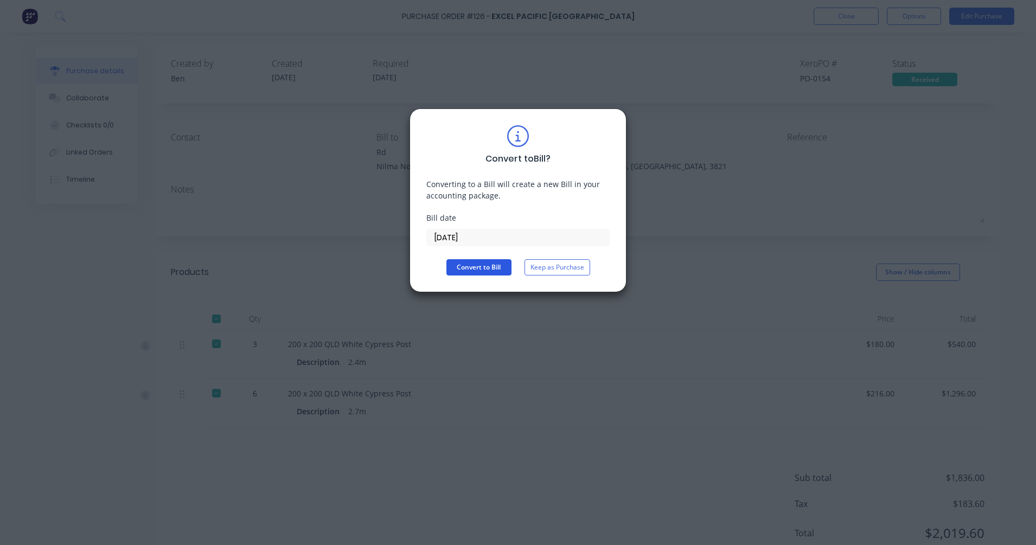
click at [497, 269] on button "Convert to Bill" at bounding box center [478, 267] width 65 height 16
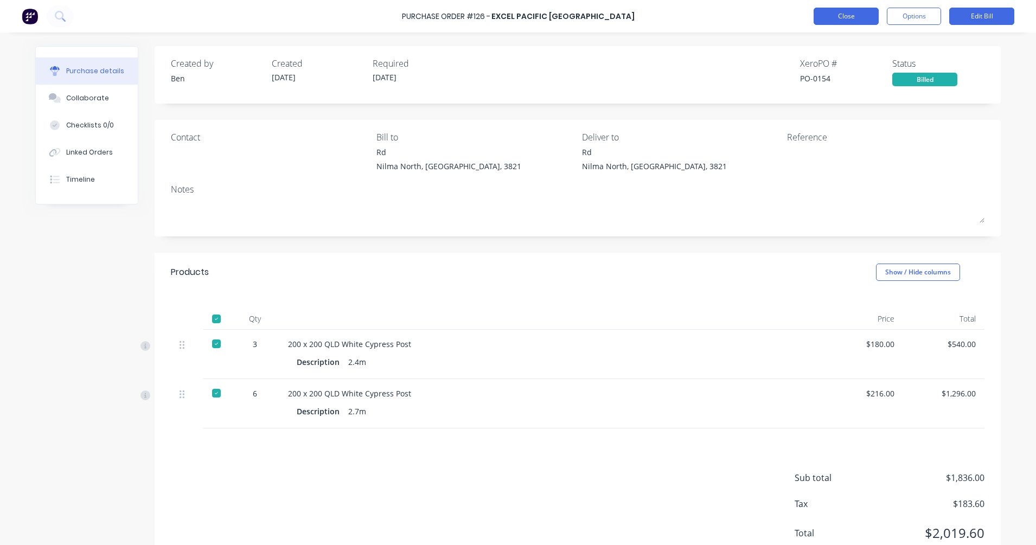
click at [849, 20] on button "Close" at bounding box center [845, 16] width 65 height 17
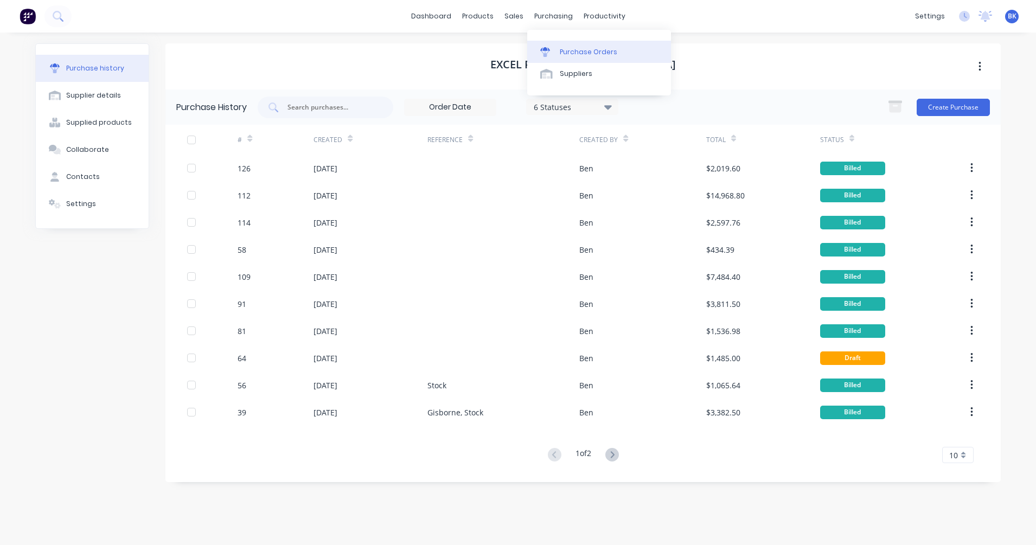
click at [588, 52] on div "Purchase Orders" at bounding box center [588, 52] width 57 height 10
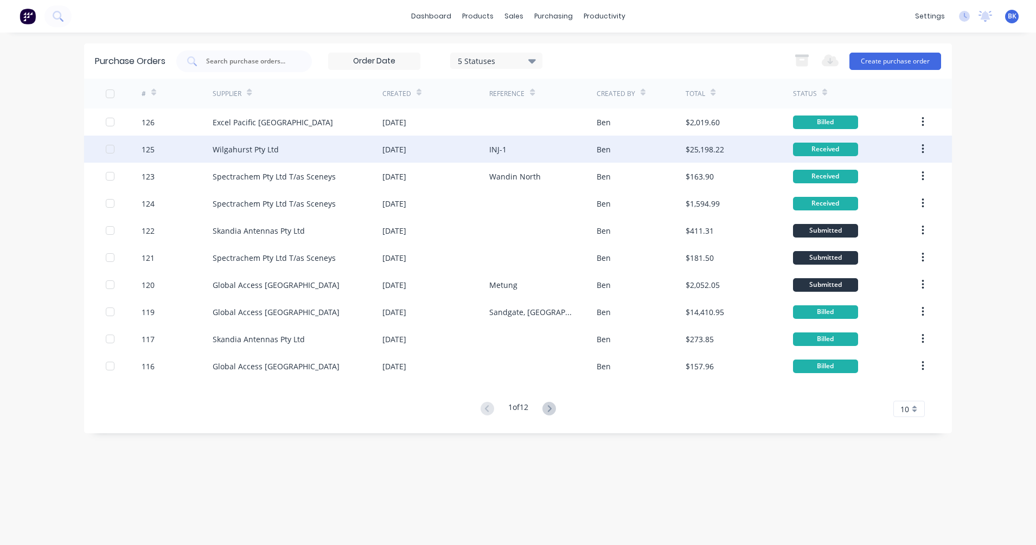
click at [247, 155] on div "Wilgahurst Pty Ltd" at bounding box center [298, 149] width 170 height 27
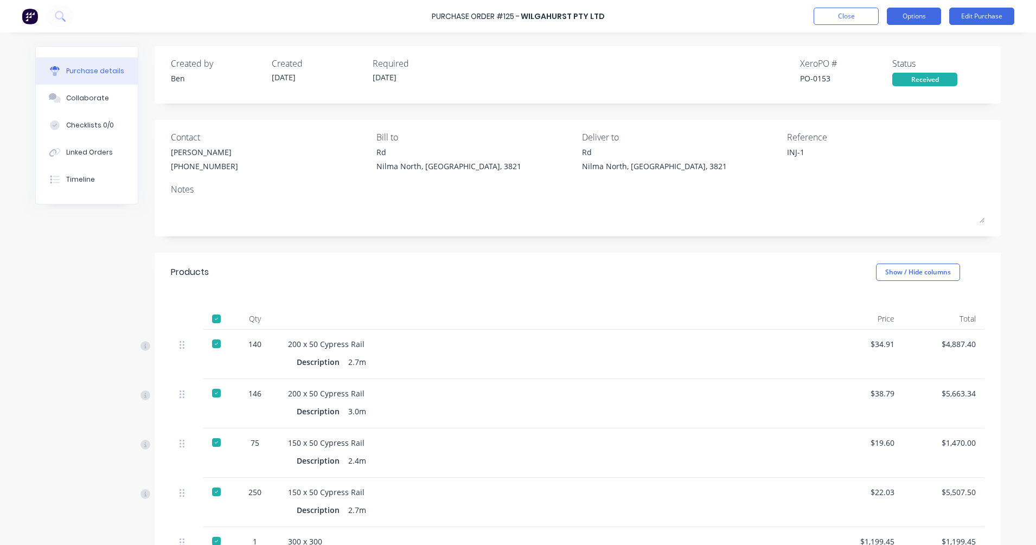
click at [900, 22] on button "Options" at bounding box center [913, 16] width 54 height 17
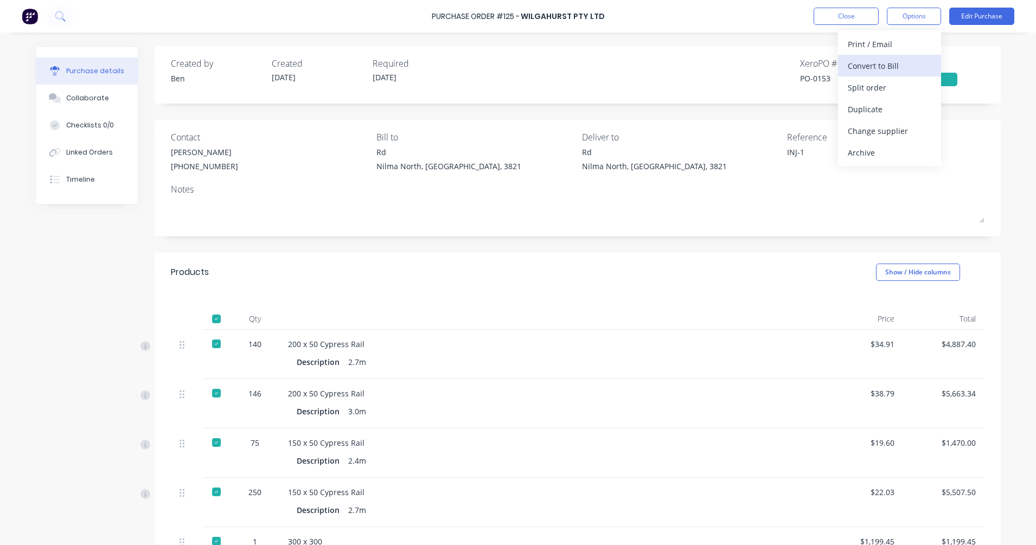
click at [893, 61] on div "Convert to Bill" at bounding box center [888, 66] width 83 height 16
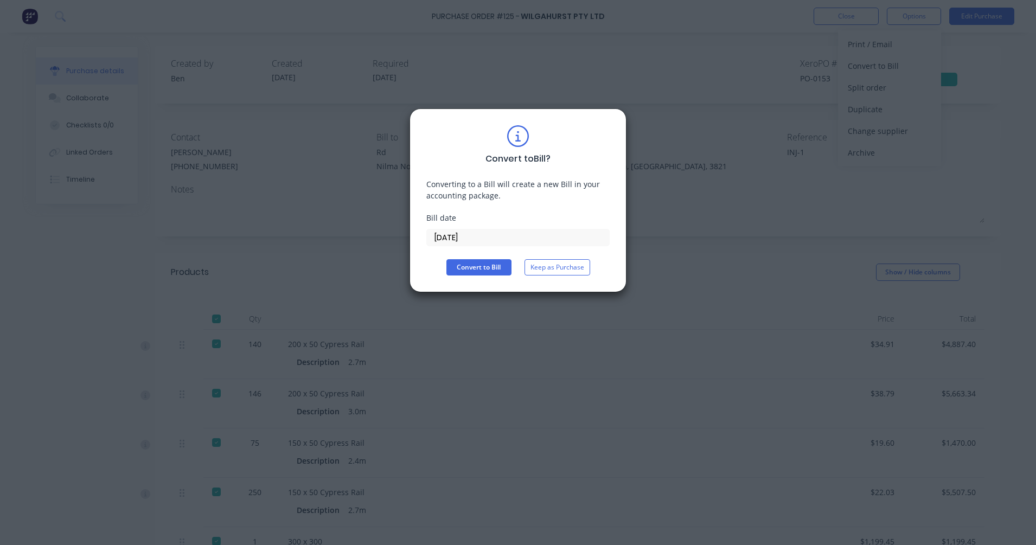
click at [451, 255] on div "Convert to Bill ? Converting to a Bill will create a new Bill in your accountin…" at bounding box center [517, 200] width 183 height 150
click at [452, 245] on input "[DATE]" at bounding box center [518, 237] width 182 height 16
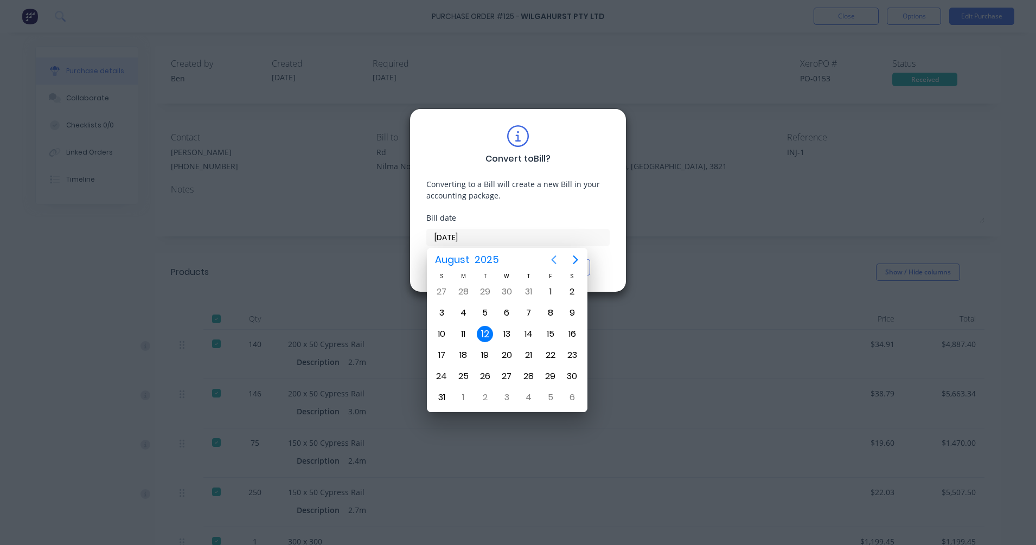
click at [552, 261] on icon "Previous page" at bounding box center [553, 259] width 5 height 9
click at [511, 357] on div "23" at bounding box center [507, 355] width 16 height 16
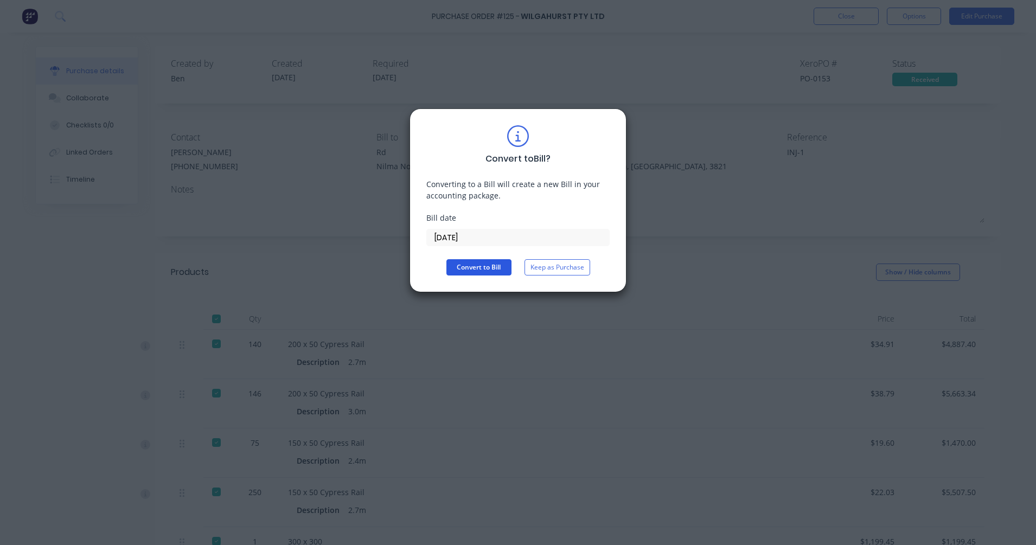
click at [474, 267] on button "Convert to Bill" at bounding box center [478, 267] width 65 height 16
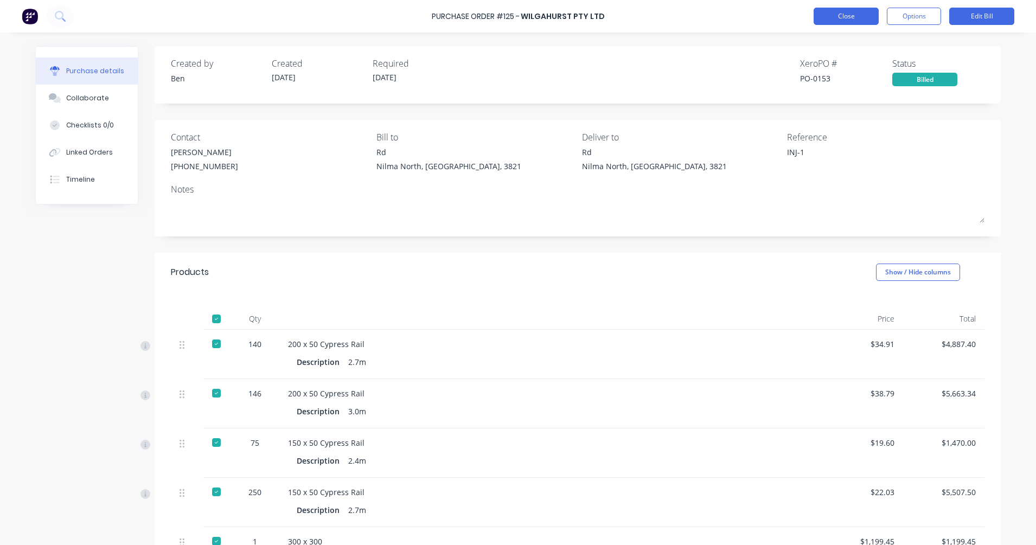
click at [829, 20] on button "Close" at bounding box center [845, 16] width 65 height 17
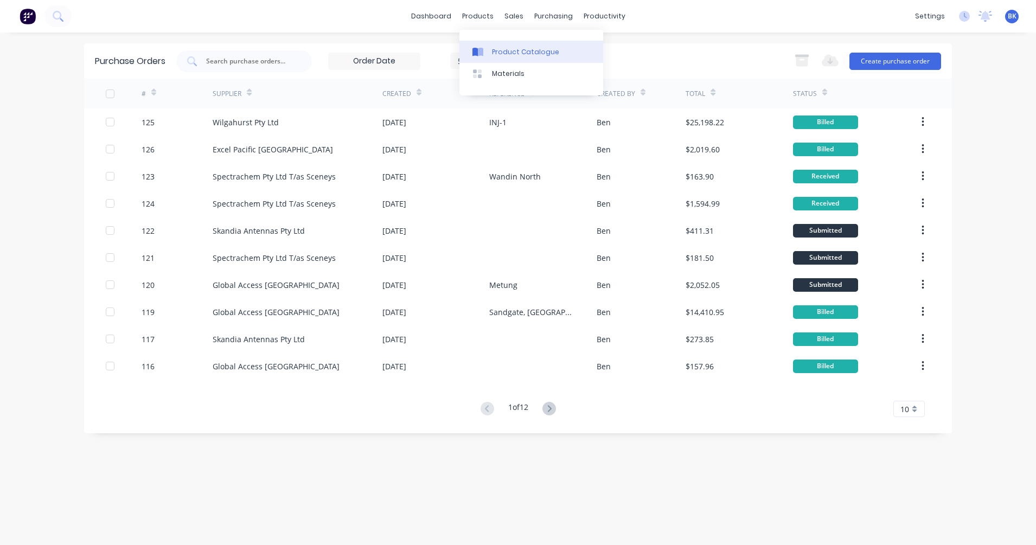
click at [503, 55] on div "Product Catalogue" at bounding box center [525, 52] width 67 height 10
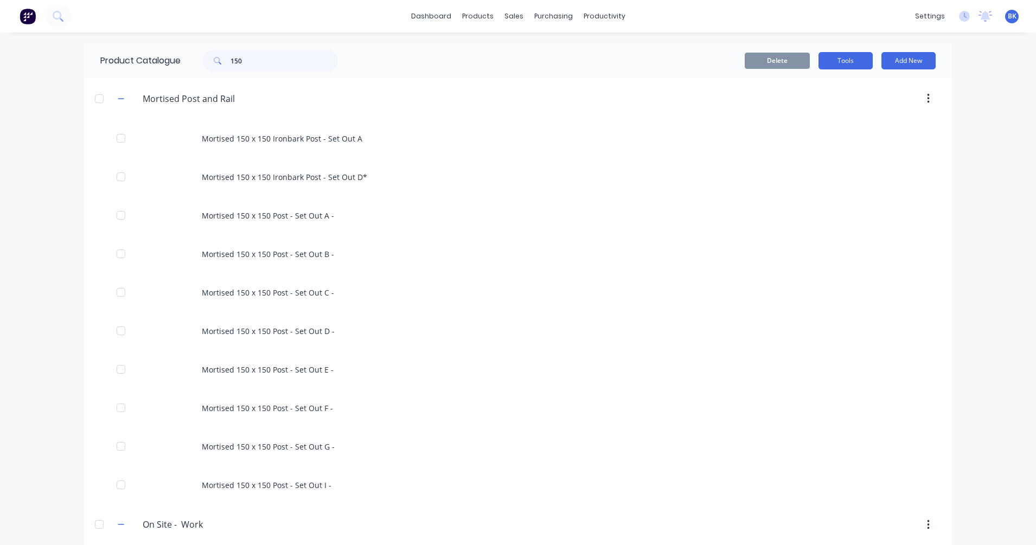
click at [826, 60] on button "Tools" at bounding box center [845, 60] width 54 height 17
click at [847, 112] on div "Stocktake" at bounding box center [820, 110] width 83 height 16
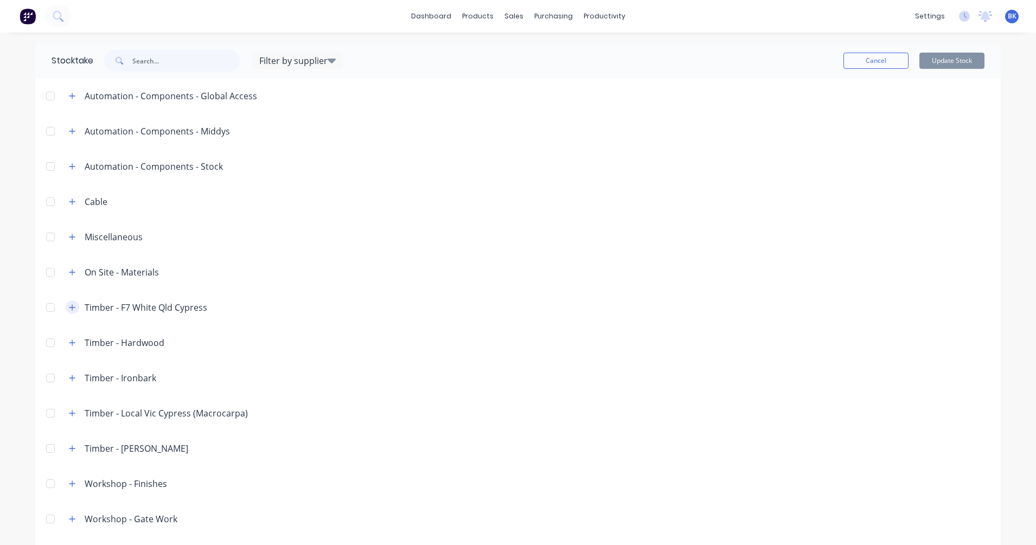
click at [70, 309] on icon "button" at bounding box center [72, 308] width 7 height 8
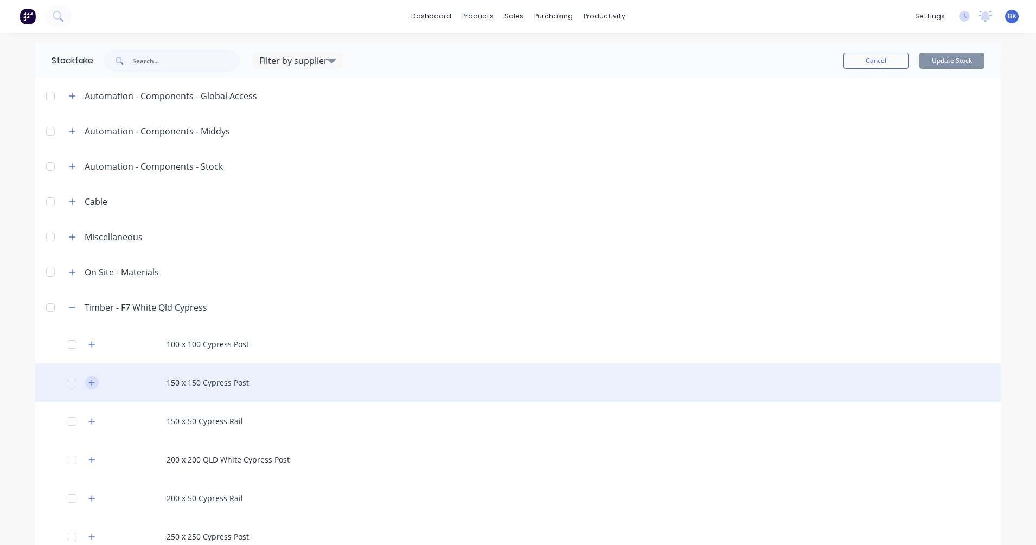
click at [89, 381] on icon "button" at bounding box center [91, 383] width 7 height 8
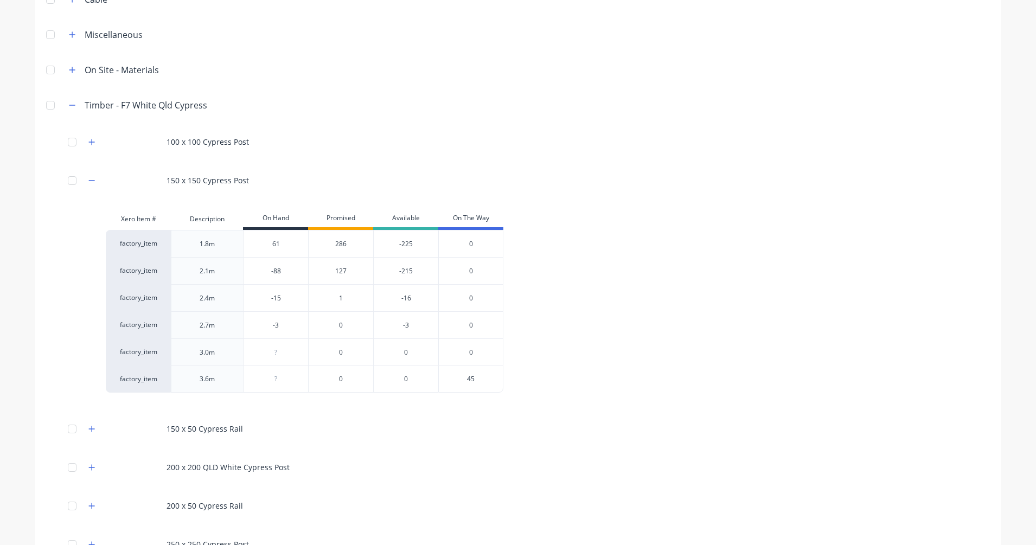
scroll to position [203, 0]
click at [281, 241] on input "61" at bounding box center [275, 243] width 65 height 10
click at [587, 254] on div "factory_item 1.8m 148 148 286 -138 0 factory_item 2.1m -88 127 -215 0 factory_i…" at bounding box center [508, 310] width 805 height 163
drag, startPoint x: 289, startPoint y: 248, endPoint x: 273, endPoint y: 239, distance: 18.7
click at [274, 239] on div "148 148" at bounding box center [275, 242] width 65 height 27
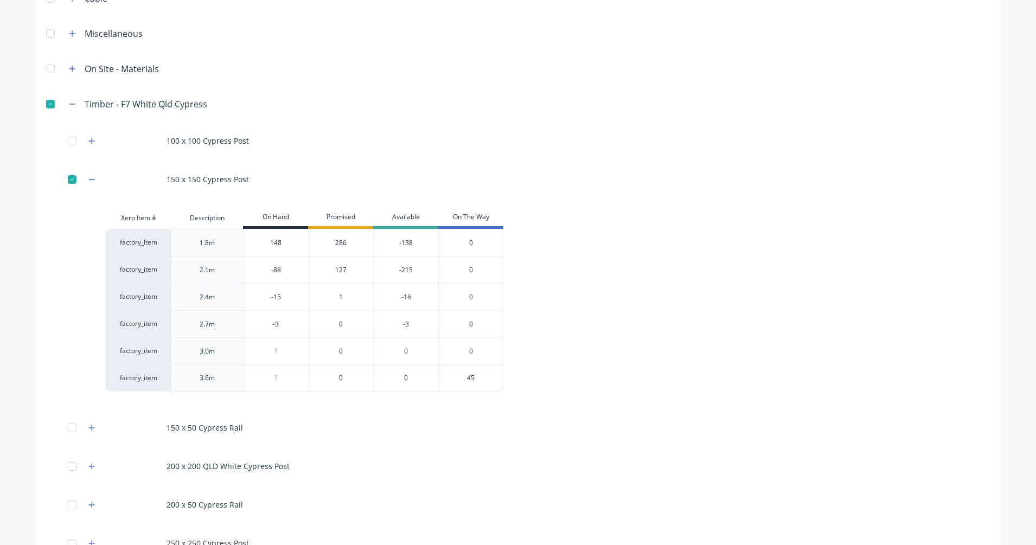
click at [270, 240] on input "148" at bounding box center [275, 243] width 65 height 10
click at [272, 241] on input "148" at bounding box center [275, 243] width 65 height 10
click at [586, 296] on div "factory_item 1.8m 148 148 286 -138 0 factory_item 2.1m -88 127 -215 0 factory_i…" at bounding box center [508, 310] width 805 height 163
click at [336, 243] on div "286" at bounding box center [340, 242] width 65 height 27
click at [282, 271] on input "-88" at bounding box center [275, 270] width 65 height 10
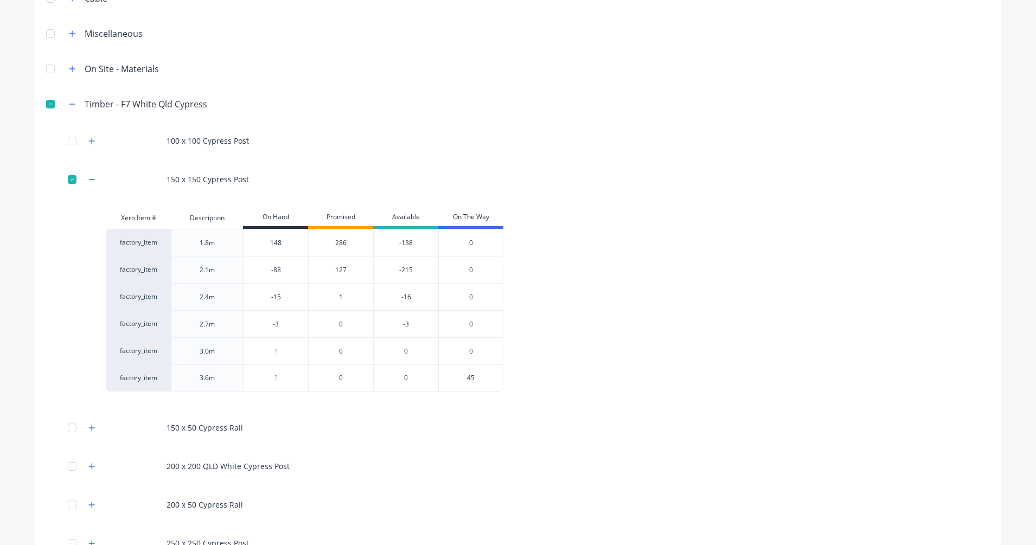
click at [280, 268] on input "-88" at bounding box center [275, 270] width 65 height 10
drag, startPoint x: 280, startPoint y: 268, endPoint x: 253, endPoint y: 272, distance: 27.3
click at [253, 272] on input "-88" at bounding box center [275, 270] width 65 height 10
click at [53, 313] on div "Xero Item # Description On Hand Promised Available On The Way factory_item 1.8m…" at bounding box center [517, 303] width 965 height 193
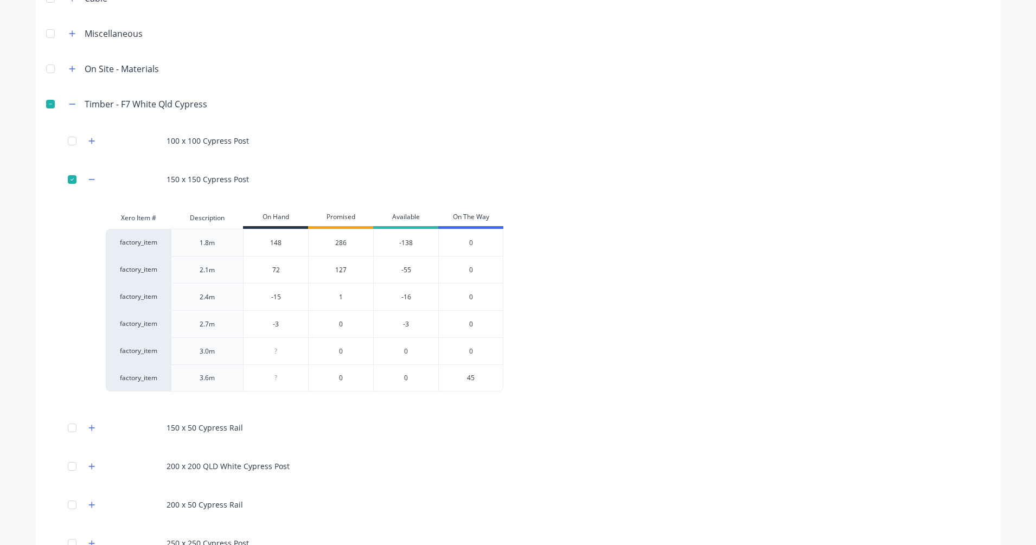
drag, startPoint x: 280, startPoint y: 299, endPoint x: 263, endPoint y: 299, distance: 17.4
click at [263, 299] on input "-15" at bounding box center [275, 297] width 65 height 10
drag, startPoint x: 270, startPoint y: 326, endPoint x: 253, endPoint y: 328, distance: 17.4
click at [253, 328] on input "-3" at bounding box center [275, 324] width 65 height 10
click at [552, 325] on div "factory_item 1.8m 148 148 286 -138 0 factory_item 2.1m 72 72 127 -55 0 factory_…" at bounding box center [508, 310] width 805 height 163
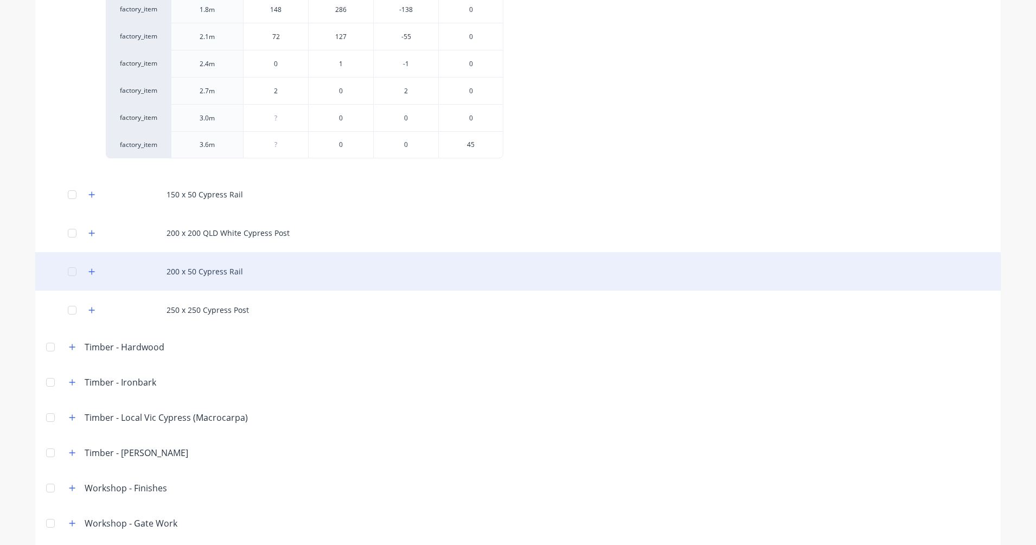
scroll to position [0, 0]
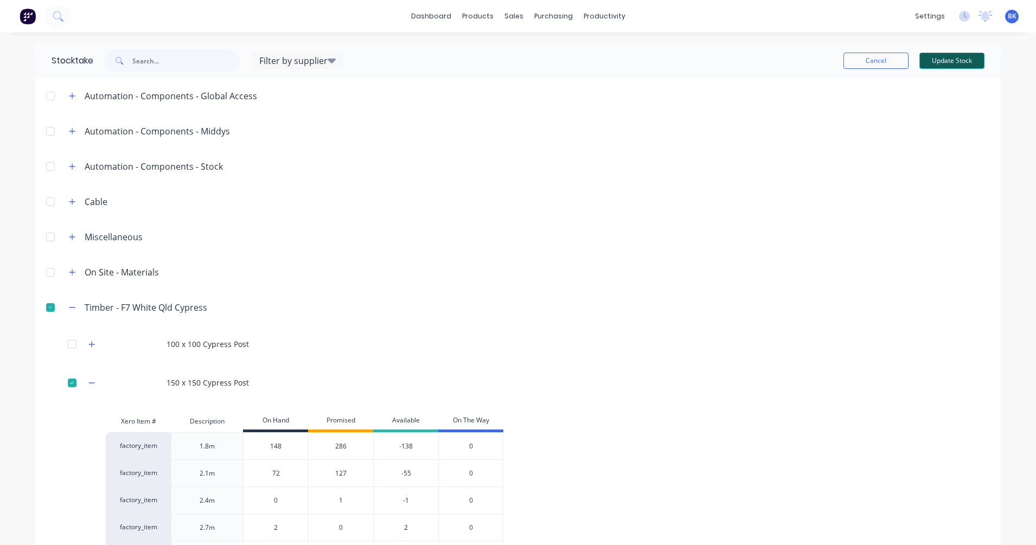
click at [911, 62] on button "Update Stock" at bounding box center [951, 61] width 65 height 16
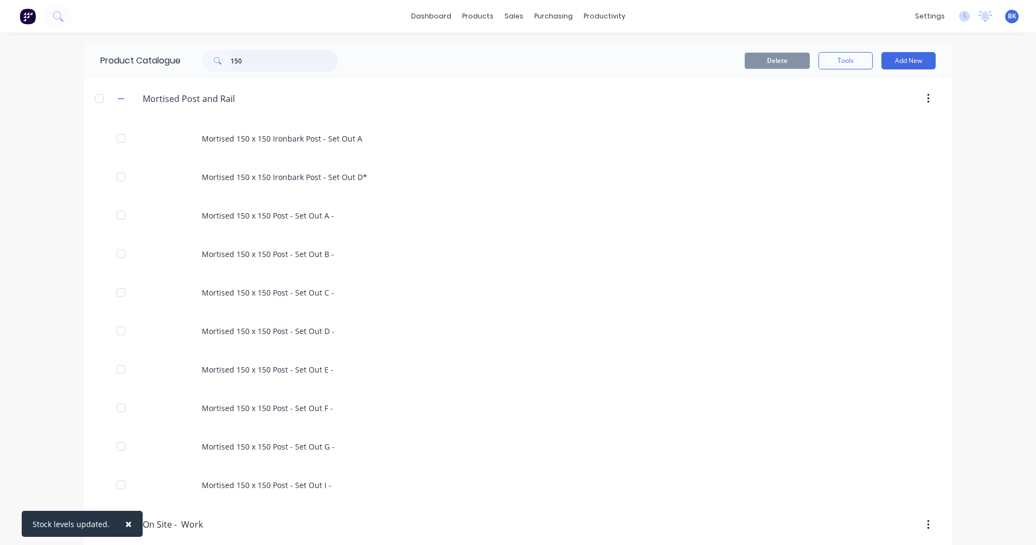
click at [245, 63] on input "150" at bounding box center [283, 61] width 107 height 22
click at [839, 58] on button "Tools" at bounding box center [845, 60] width 54 height 17
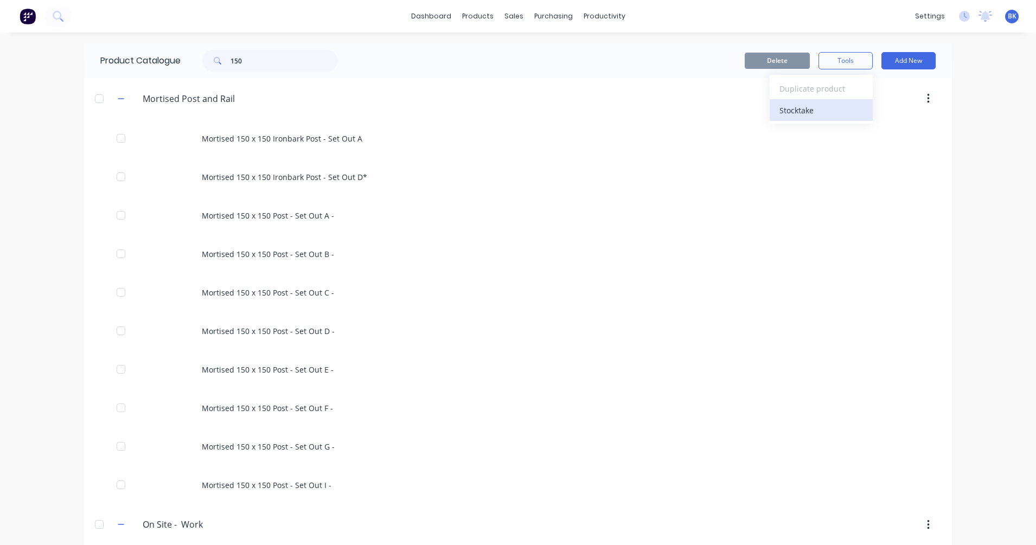
click at [805, 108] on div "Stocktake" at bounding box center [820, 110] width 83 height 16
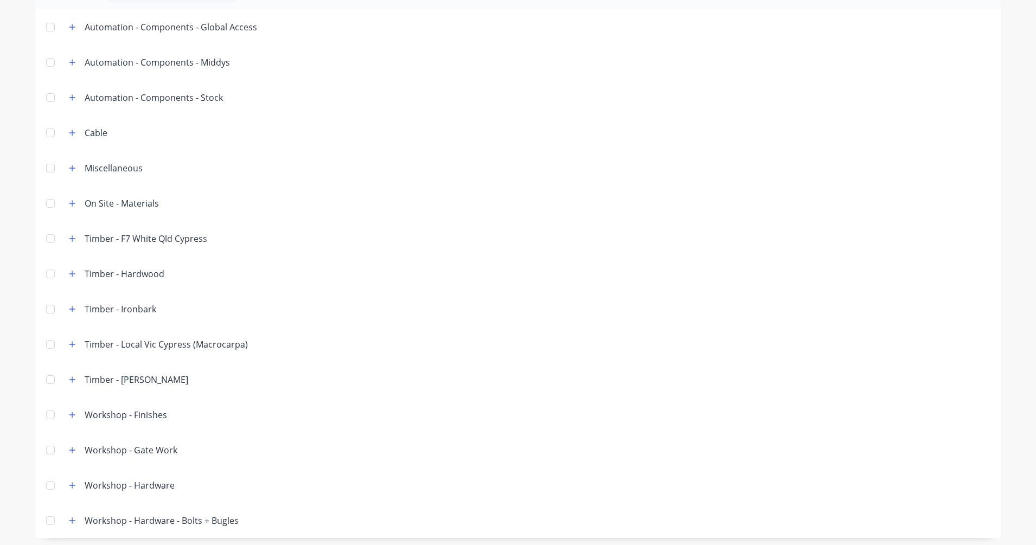
scroll to position [73, 0]
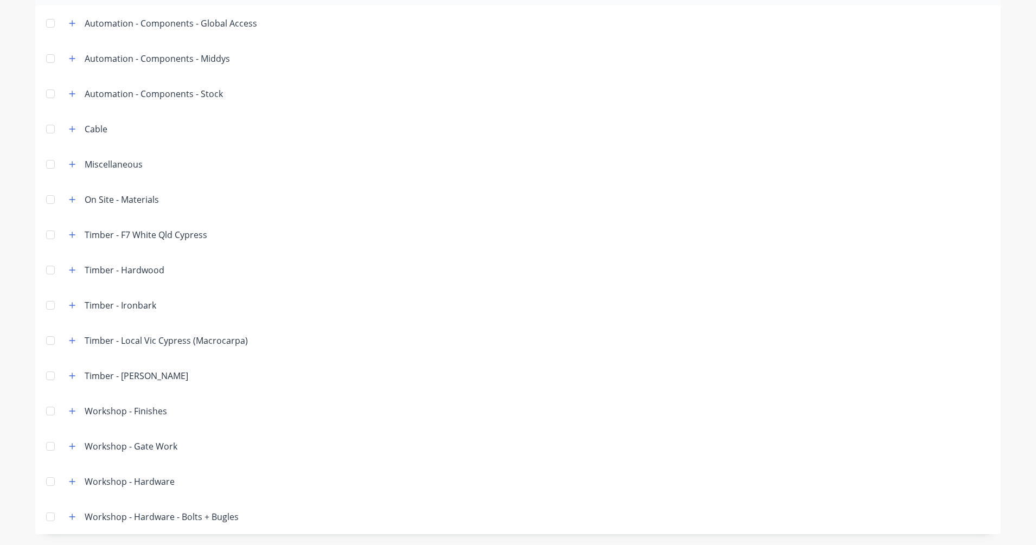
drag, startPoint x: 65, startPoint y: 235, endPoint x: 70, endPoint y: 247, distance: 12.4
click at [69, 235] on icon "button" at bounding box center [72, 235] width 7 height 8
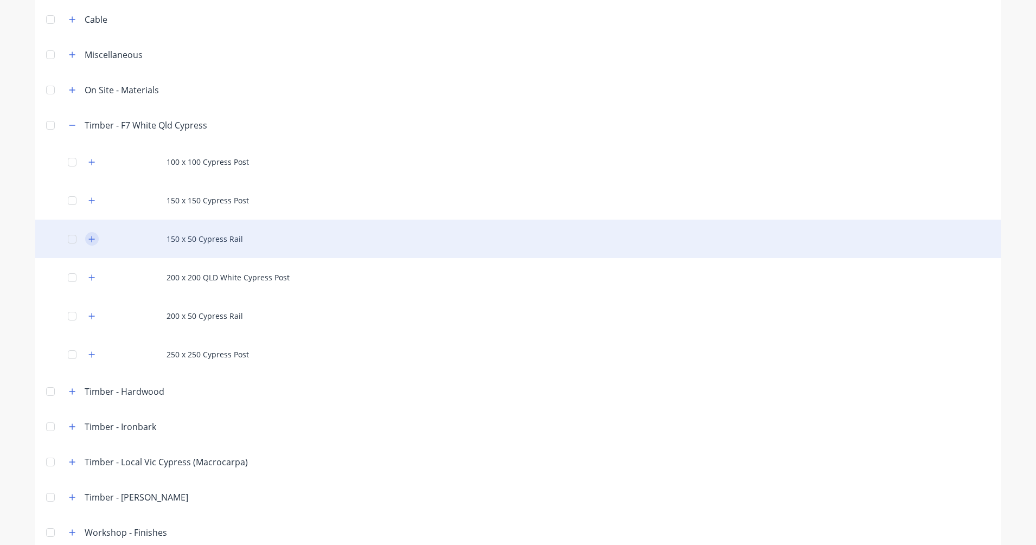
click at [88, 245] on button "button" at bounding box center [92, 239] width 14 height 14
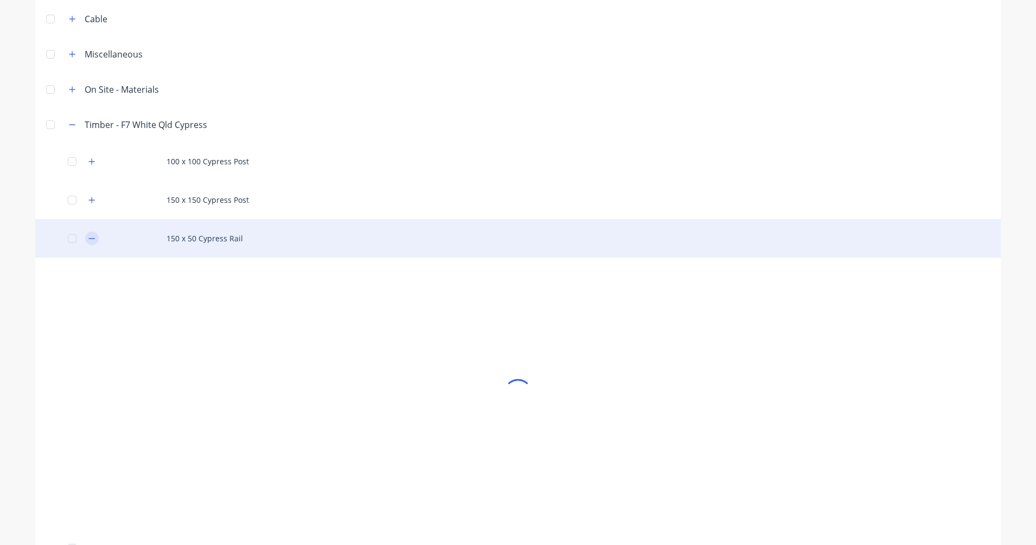
scroll to position [183, 0]
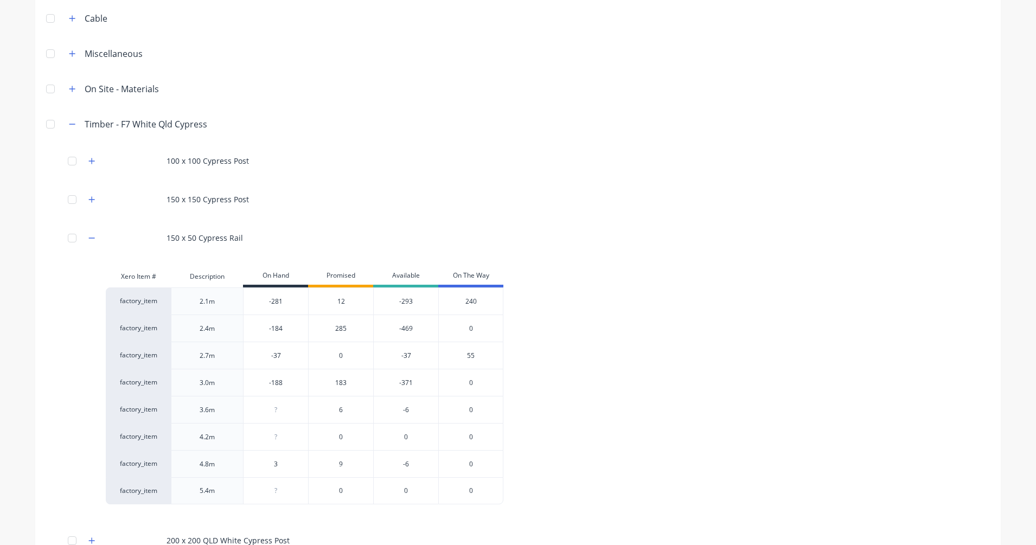
drag, startPoint x: 281, startPoint y: 301, endPoint x: 240, endPoint y: 305, distance: 40.8
click at [243, 305] on input "-281" at bounding box center [275, 302] width 65 height 10
click at [283, 329] on input "-184" at bounding box center [275, 329] width 65 height 10
click at [274, 330] on input "-184" at bounding box center [275, 329] width 65 height 10
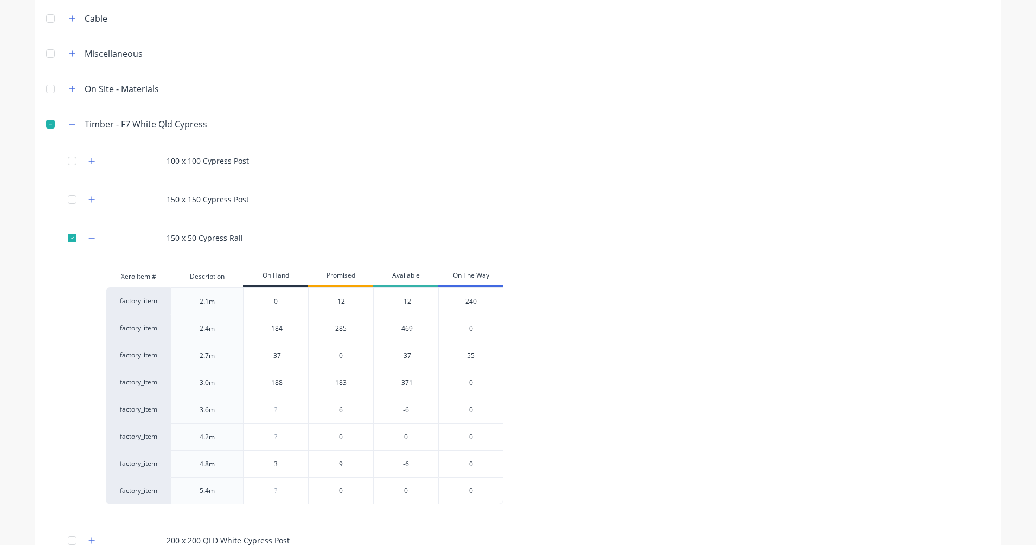
click at [274, 330] on input "-184" at bounding box center [275, 329] width 65 height 10
click at [571, 324] on div "factory_item 2.1m 0 0 12 -12 240 factory_item 2.4m -21 -21 285 -306 0 factory_i…" at bounding box center [508, 395] width 805 height 217
drag, startPoint x: 269, startPoint y: 329, endPoint x: 263, endPoint y: 329, distance: 6.0
click at [263, 329] on input "-21" at bounding box center [275, 329] width 65 height 10
drag, startPoint x: 277, startPoint y: 354, endPoint x: 256, endPoint y: 355, distance: 20.6
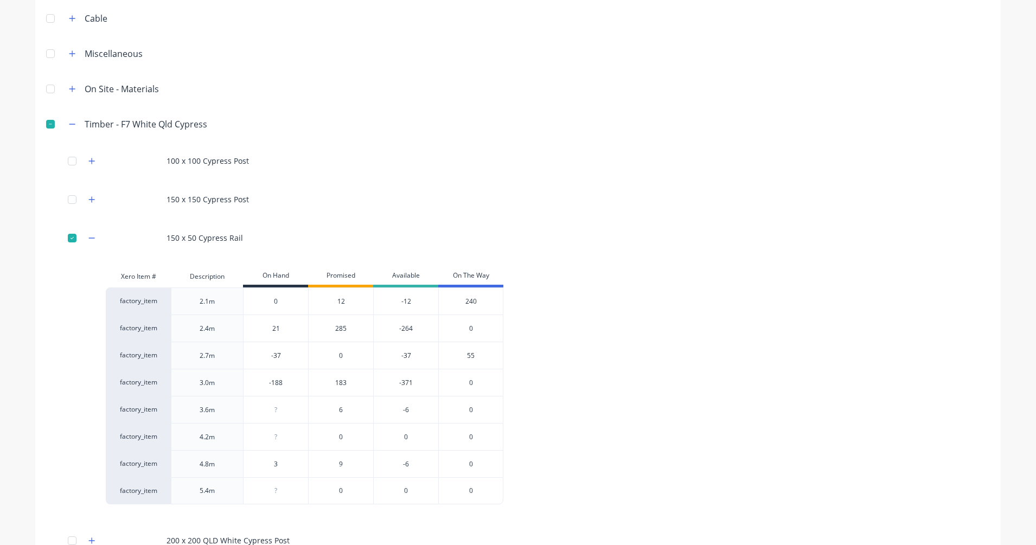
click at [256, 355] on input "-37" at bounding box center [275, 356] width 65 height 10
click at [594, 396] on div "factory_item 2.1m 0 0 12 -12 240 factory_item 2.4m 21 21 285 -264 0 factory_ite…" at bounding box center [508, 395] width 805 height 217
drag, startPoint x: 284, startPoint y: 383, endPoint x: 255, endPoint y: 387, distance: 29.6
click at [255, 387] on input "-188" at bounding box center [275, 383] width 65 height 10
click at [639, 359] on div "factory_item 2.1m 0 0 12 -12 240 factory_item 2.4m 21 21 285 -264 0 factory_ite…" at bounding box center [508, 395] width 805 height 217
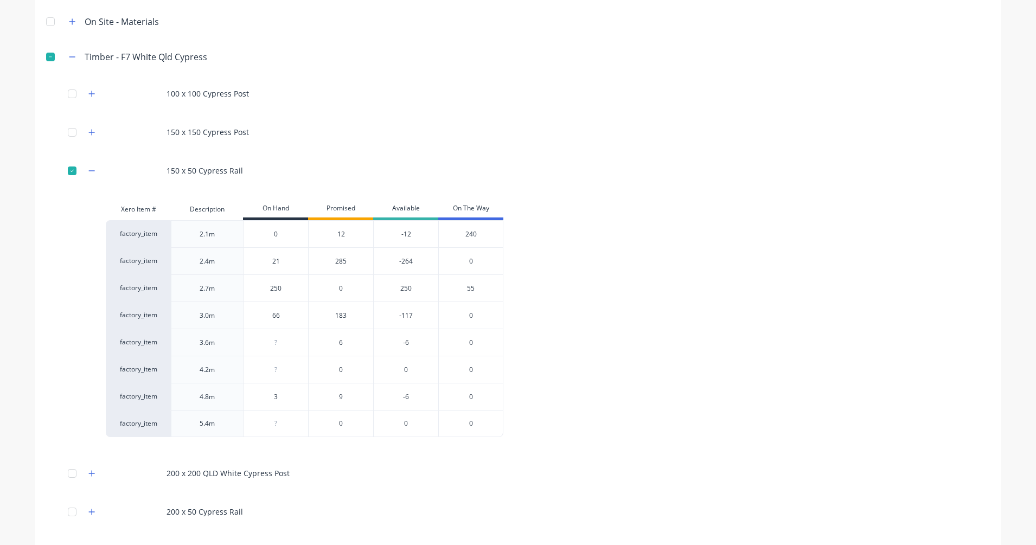
scroll to position [251, 0]
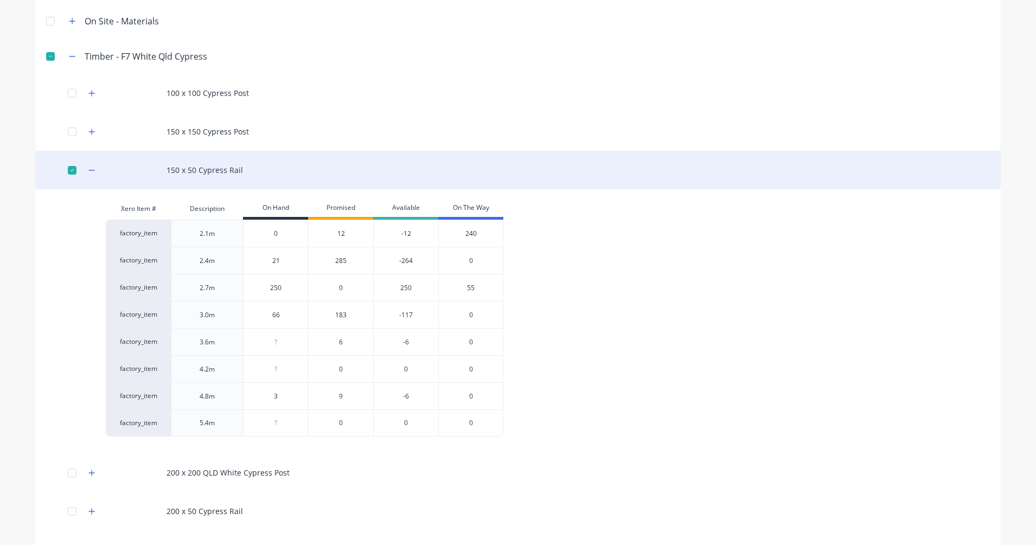
click at [88, 176] on button "button" at bounding box center [92, 170] width 14 height 14
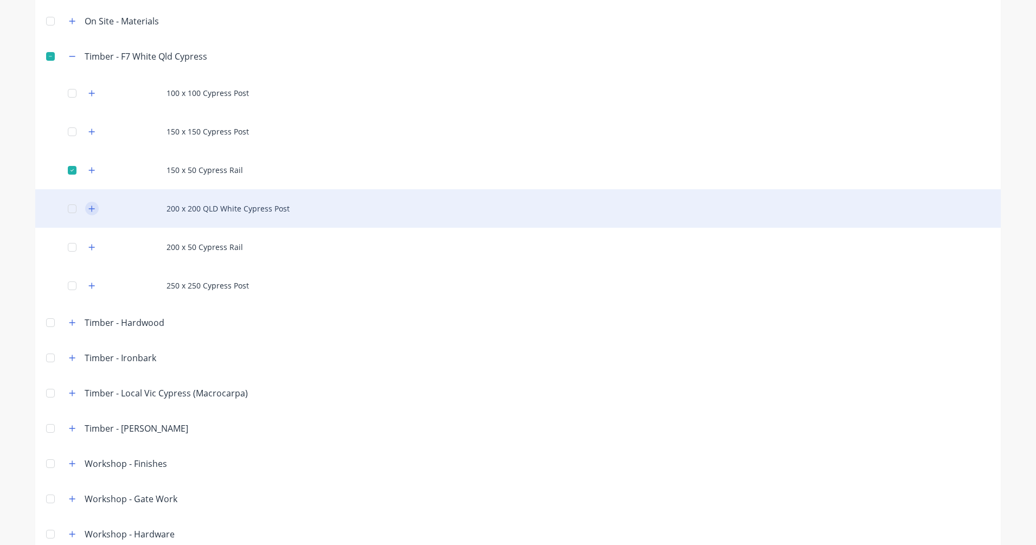
click at [89, 213] on button "button" at bounding box center [92, 209] width 14 height 14
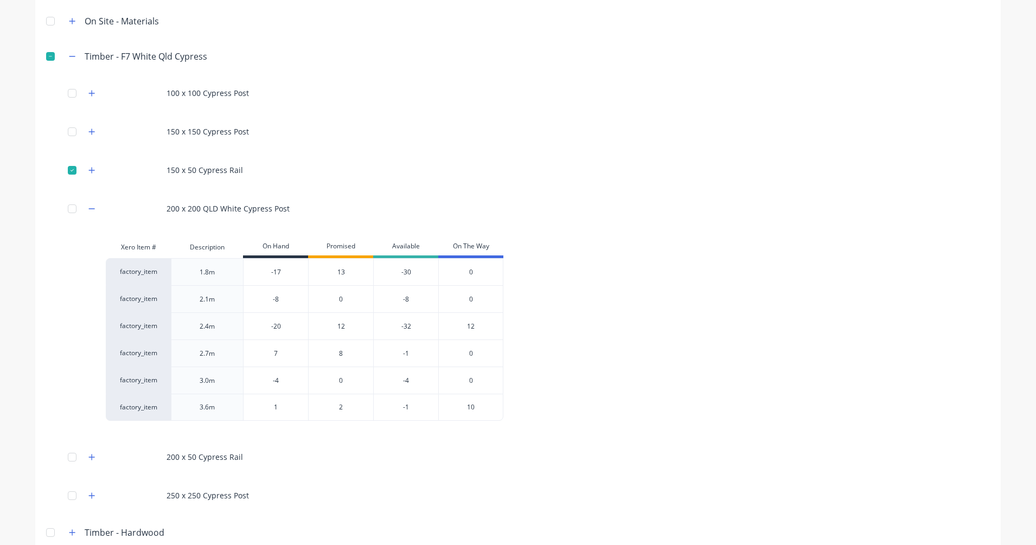
drag, startPoint x: 283, startPoint y: 273, endPoint x: 243, endPoint y: 280, distance: 40.7
click at [243, 280] on div "-17 -17" at bounding box center [275, 272] width 65 height 27
drag, startPoint x: 287, startPoint y: 300, endPoint x: 239, endPoint y: 304, distance: 47.8
click at [243, 304] on input "-8" at bounding box center [275, 299] width 65 height 10
drag, startPoint x: 290, startPoint y: 329, endPoint x: 230, endPoint y: 332, distance: 60.3
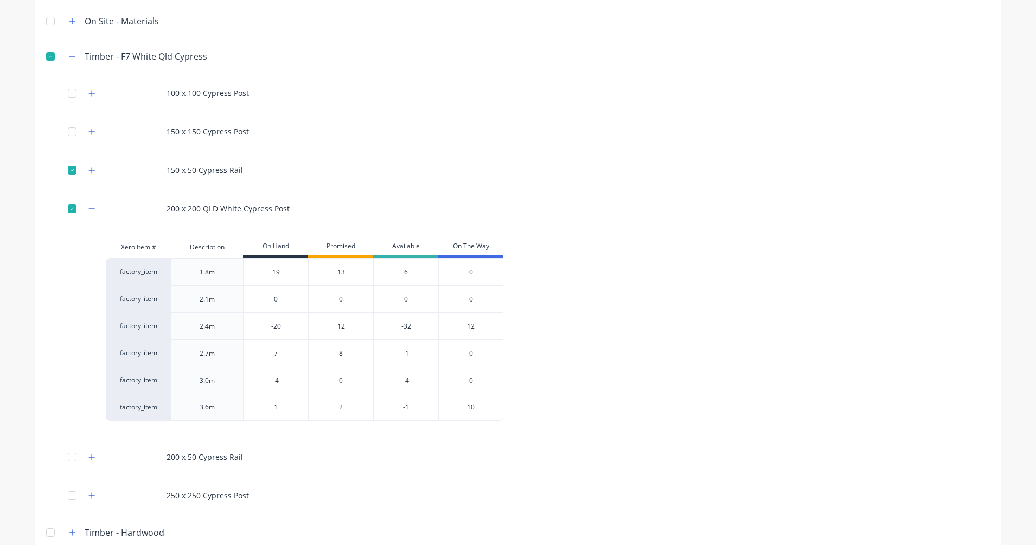
click at [230, 332] on div "factory_item 2.4m -20 -20 12 -32 12" at bounding box center [304, 325] width 397 height 27
click at [57, 341] on div "Xero Item # Description On Hand Promised Available On The Way factory_item 1.8m…" at bounding box center [517, 332] width 965 height 193
click at [275, 353] on input "7" at bounding box center [275, 354] width 65 height 10
click at [261, 384] on input "-4" at bounding box center [275, 381] width 65 height 10
drag, startPoint x: 288, startPoint y: 409, endPoint x: 251, endPoint y: 413, distance: 37.1
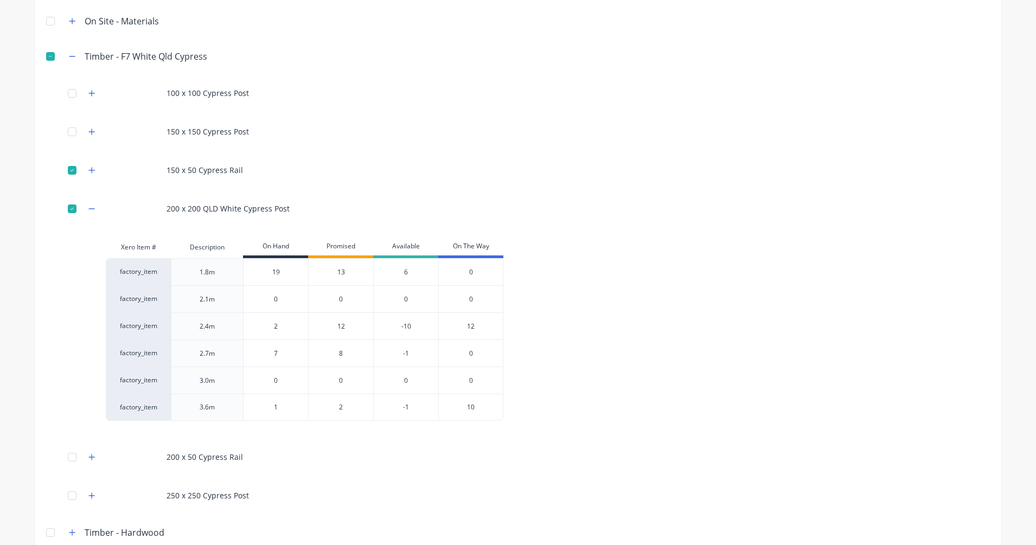
click at [251, 413] on div "1 1" at bounding box center [275, 407] width 65 height 27
click at [585, 387] on div "factory_item 1.8m 19 19 13 6 0 factory_item 2.1m 0 0 0 0 0 factory_item 2.4m 2 …" at bounding box center [508, 339] width 805 height 163
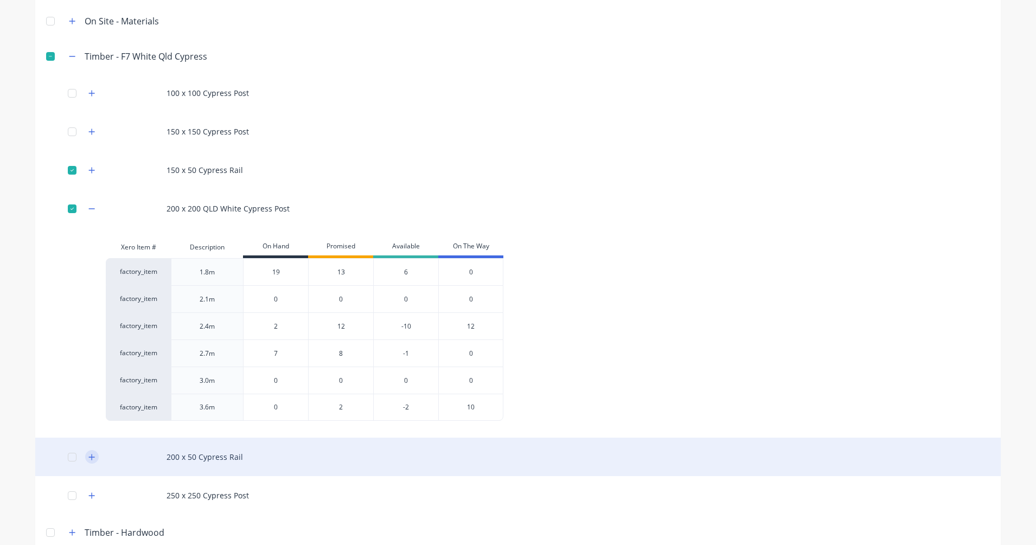
click at [93, 458] on button "button" at bounding box center [92, 457] width 14 height 14
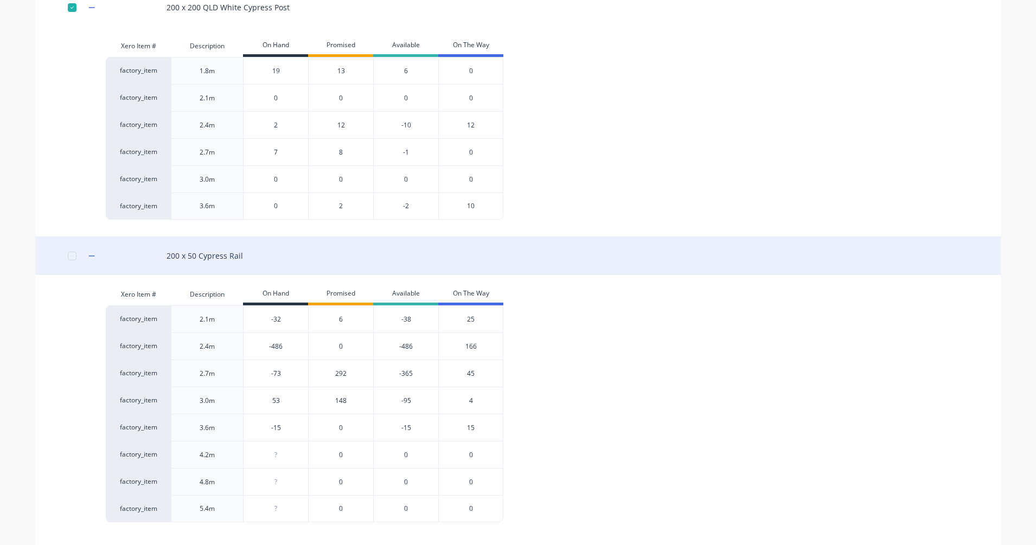
scroll to position [454, 0]
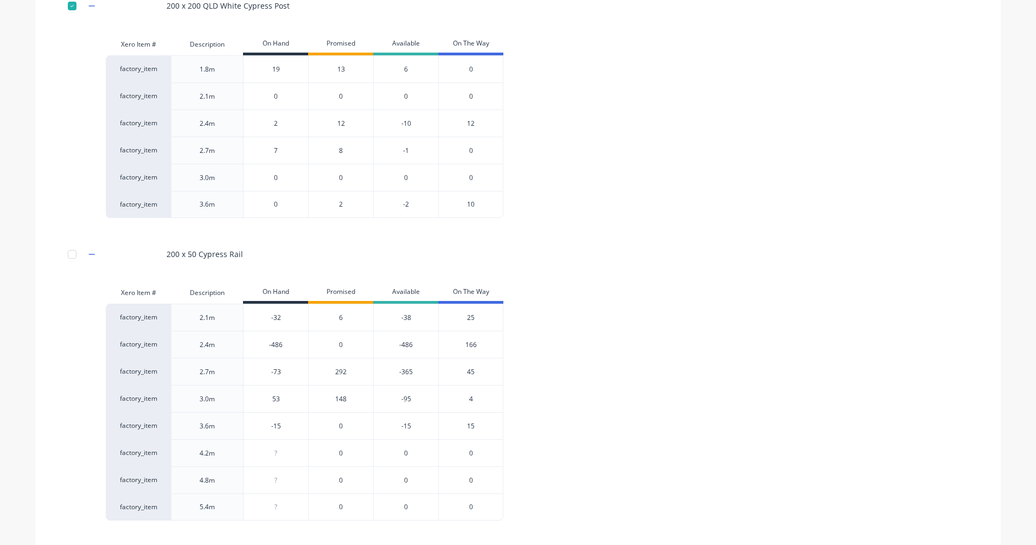
drag, startPoint x: 279, startPoint y: 318, endPoint x: 252, endPoint y: 322, distance: 26.8
click at [252, 322] on input "-32" at bounding box center [275, 318] width 65 height 10
click at [290, 350] on div "-486" at bounding box center [275, 344] width 65 height 27
click at [333, 316] on div "6" at bounding box center [340, 317] width 65 height 27
click at [280, 320] on input "0" at bounding box center [275, 318] width 65 height 10
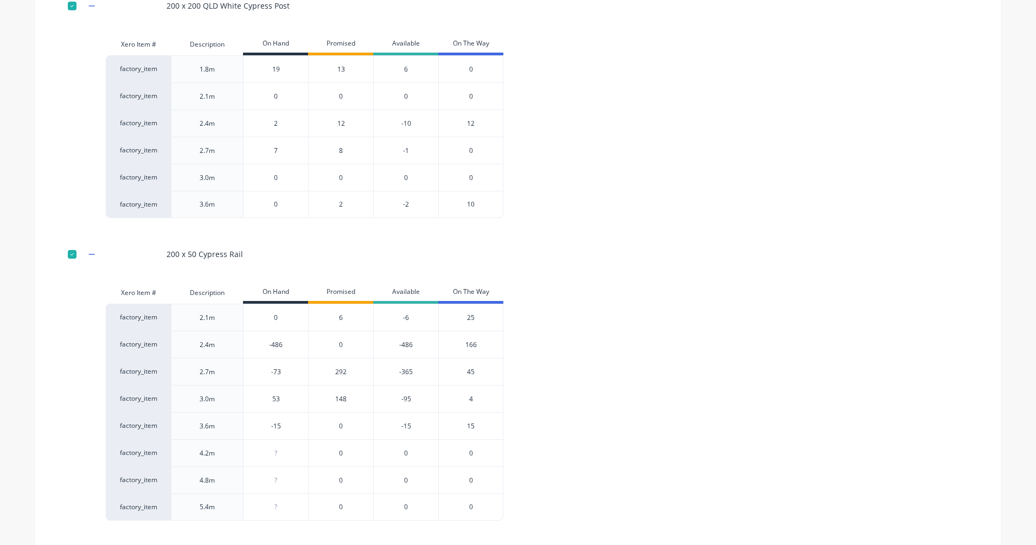
drag, startPoint x: 278, startPoint y: 314, endPoint x: 264, endPoint y: 314, distance: 13.6
click at [264, 314] on input "0" at bounding box center [275, 318] width 65 height 10
drag, startPoint x: 282, startPoint y: 348, endPoint x: 246, endPoint y: 348, distance: 36.3
click at [246, 348] on input "-486" at bounding box center [275, 345] width 65 height 10
click at [250, 385] on div "factory_item 2.1m 12 12 6 6 25 factory_item 2.4m 12 12 0 12 166 factory_item 2.…" at bounding box center [508, 412] width 805 height 217
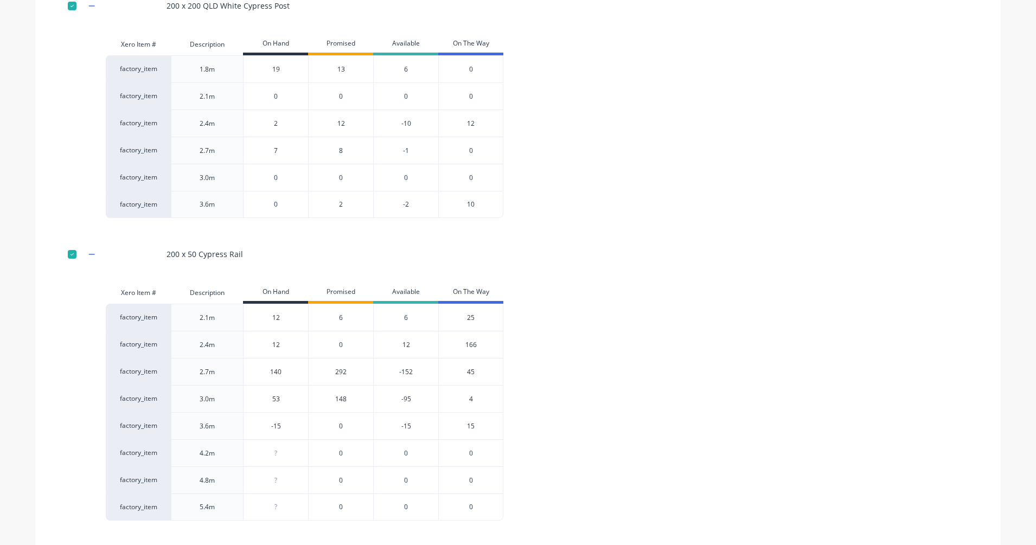
click at [285, 403] on input "53" at bounding box center [275, 399] width 65 height 10
drag, startPoint x: 283, startPoint y: 403, endPoint x: 249, endPoint y: 407, distance: 34.4
click at [249, 407] on div "53 53" at bounding box center [275, 398] width 65 height 27
click at [288, 451] on input "0" at bounding box center [275, 453] width 65 height 10
click at [293, 422] on input "-15" at bounding box center [275, 426] width 65 height 10
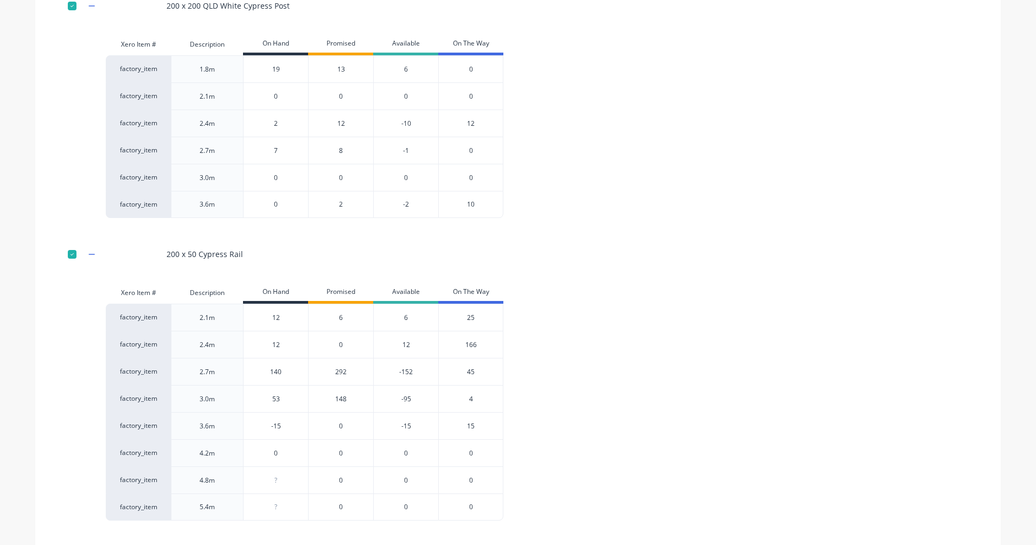
drag, startPoint x: 269, startPoint y: 428, endPoint x: 254, endPoint y: 428, distance: 15.2
click at [254, 428] on input "-15" at bounding box center [275, 426] width 65 height 10
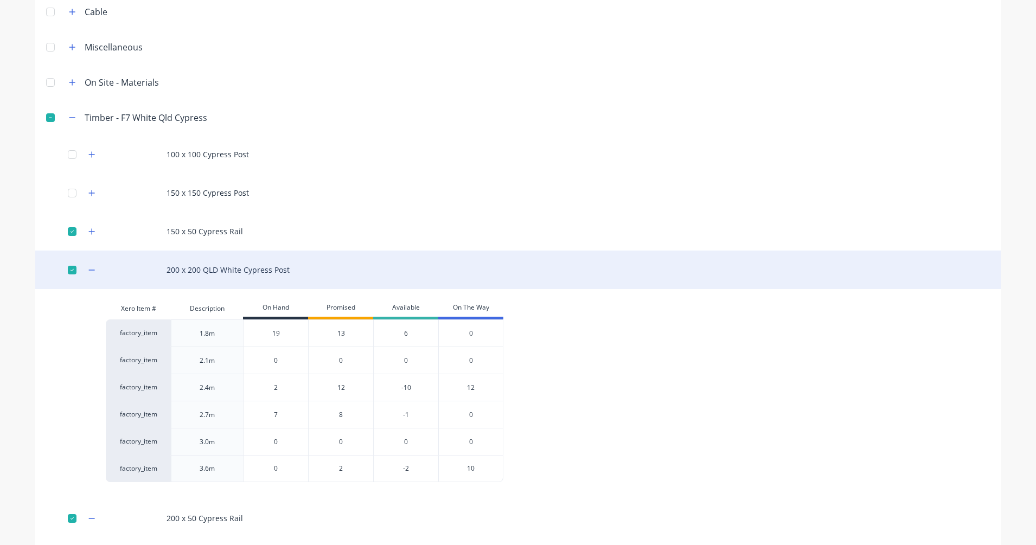
scroll to position [0, 0]
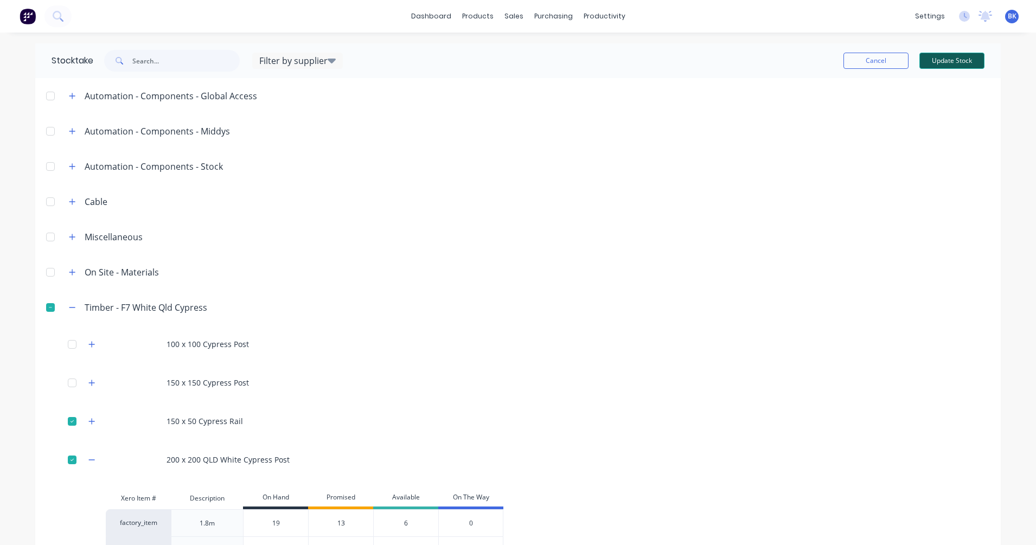
click at [911, 61] on button "Update Stock" at bounding box center [951, 61] width 65 height 16
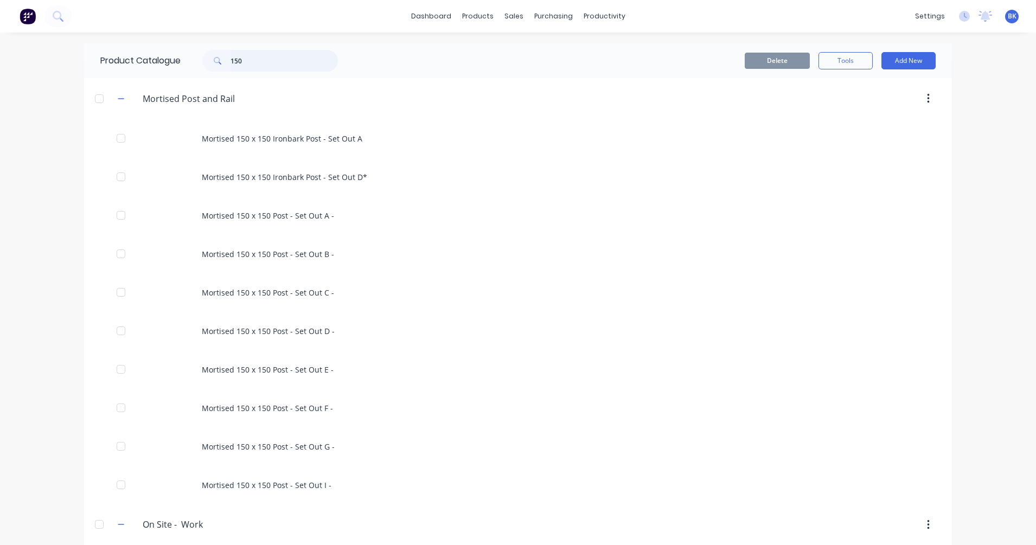
click at [265, 67] on input "150" at bounding box center [283, 61] width 107 height 22
click at [119, 100] on icon "button" at bounding box center [121, 99] width 7 height 8
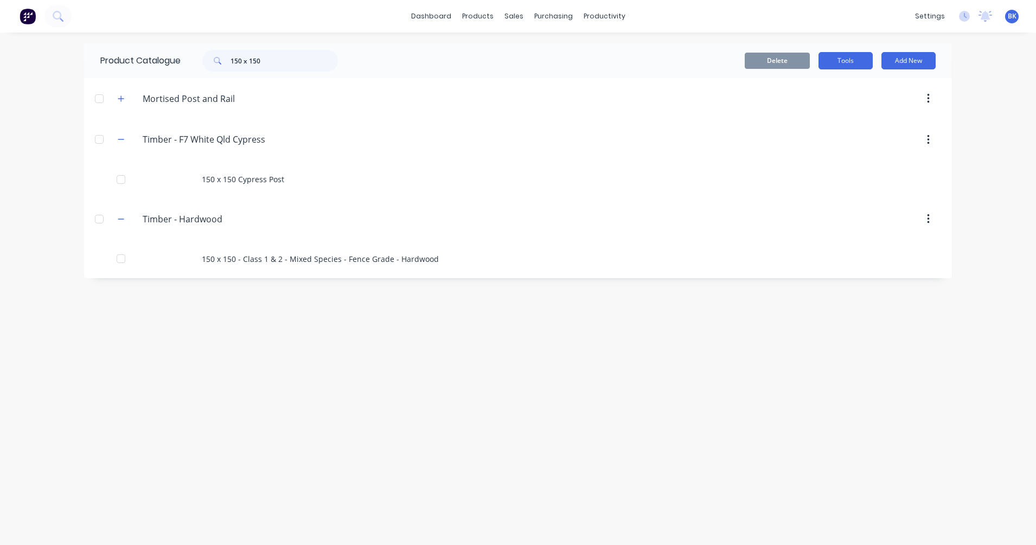
click at [840, 60] on button "Tools" at bounding box center [845, 60] width 54 height 17
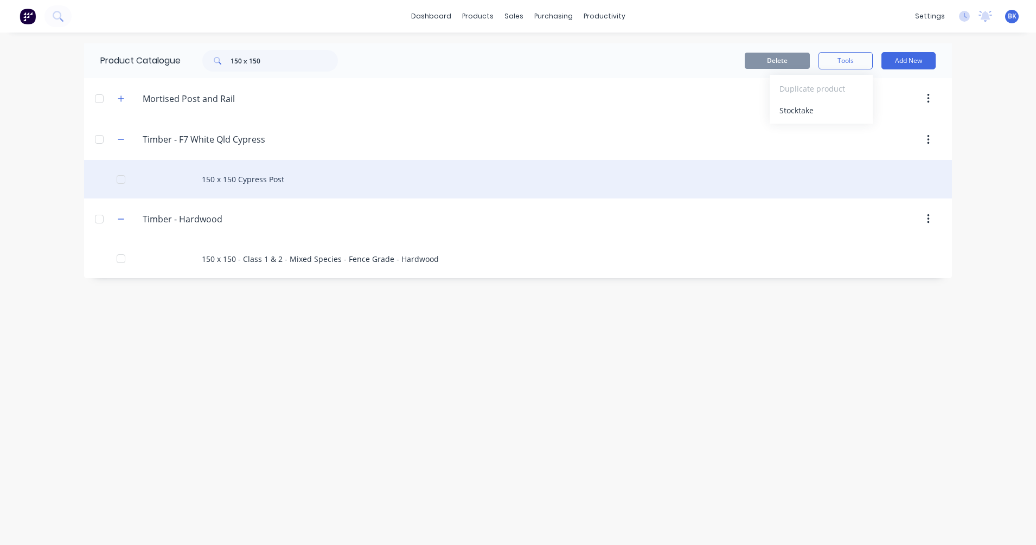
click at [262, 184] on div "150 x 150 Cypress Post" at bounding box center [518, 179] width 868 height 38
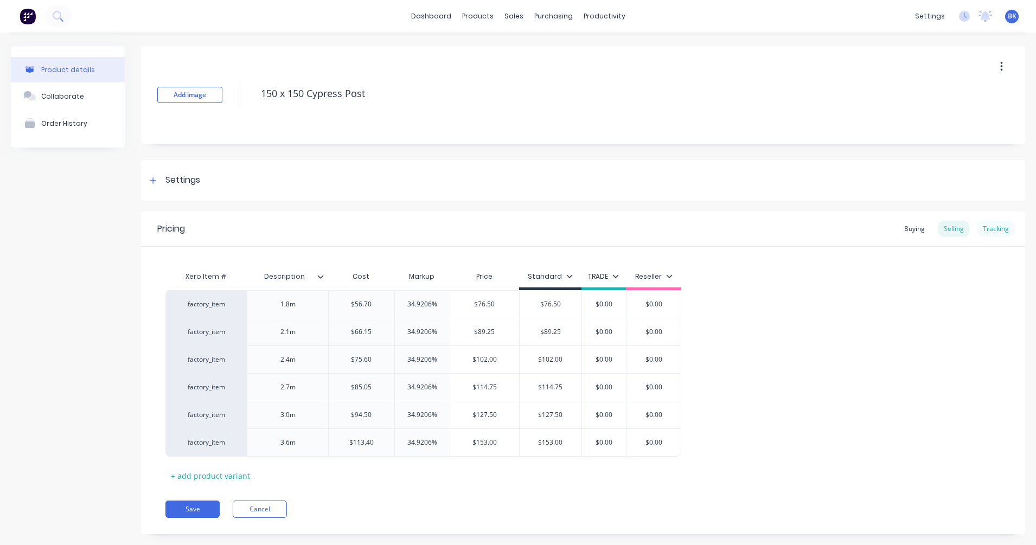
click at [911, 228] on div "Tracking" at bounding box center [995, 229] width 37 height 16
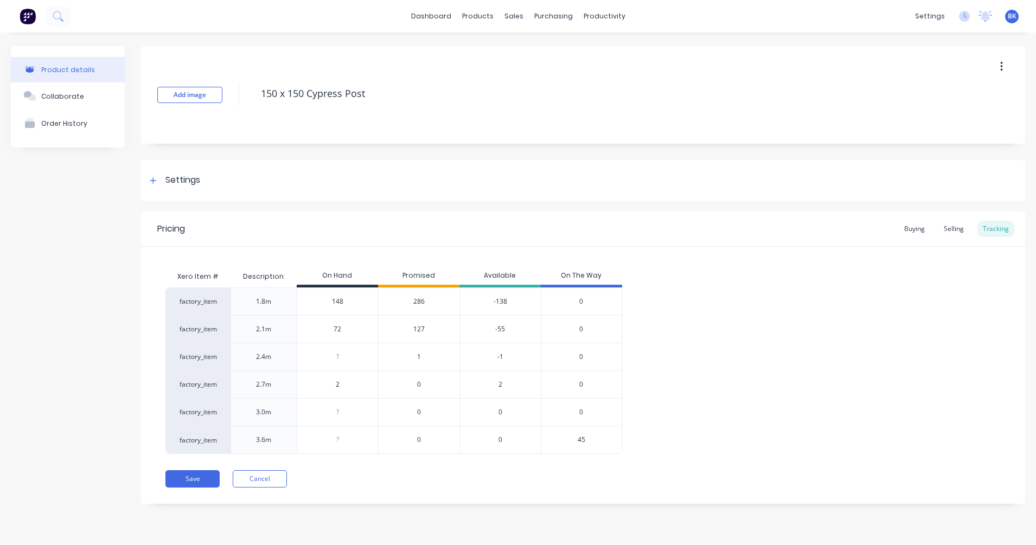
click at [420, 330] on span "127" at bounding box center [418, 329] width 11 height 10
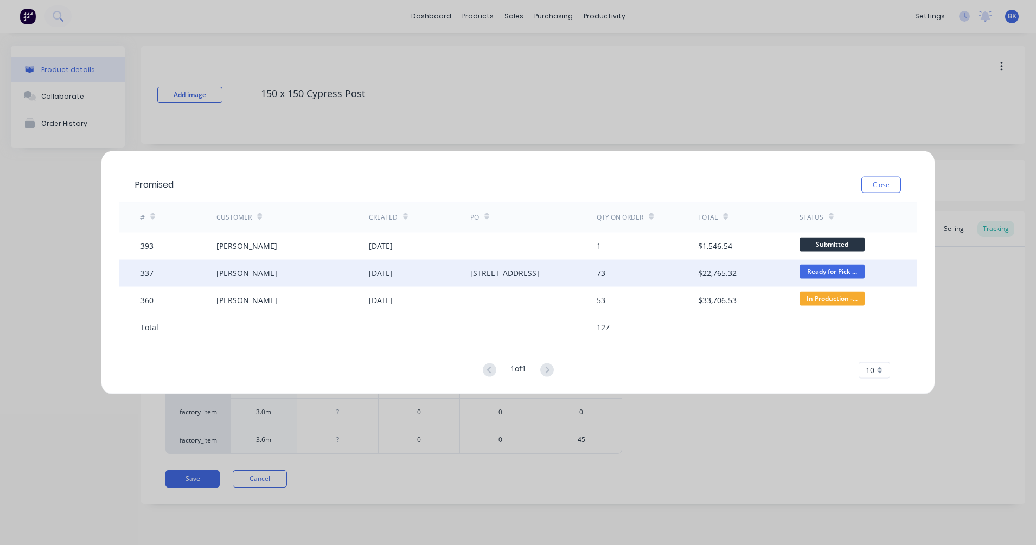
click at [513, 280] on div "[STREET_ADDRESS]" at bounding box center [533, 272] width 127 height 27
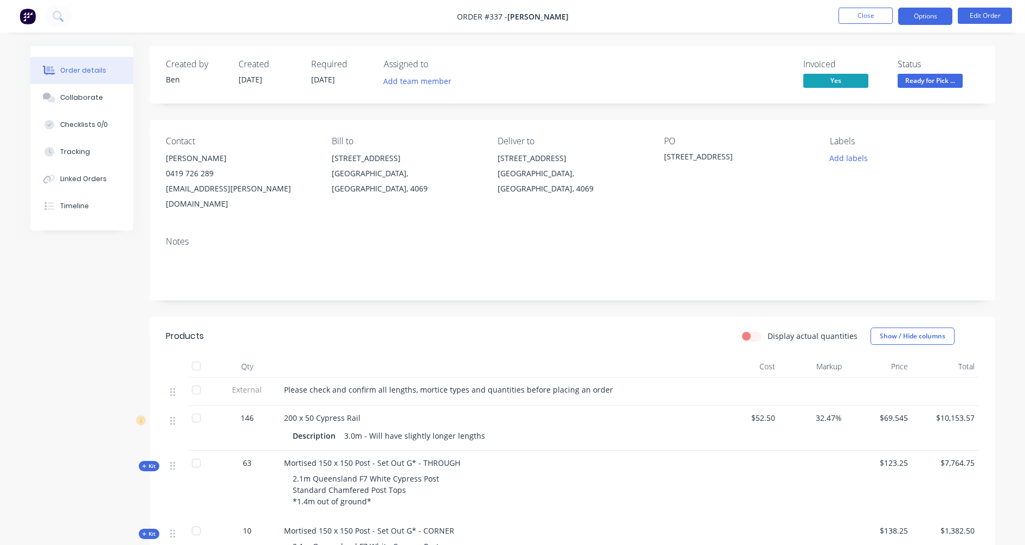
click at [905, 20] on button "Options" at bounding box center [925, 16] width 54 height 17
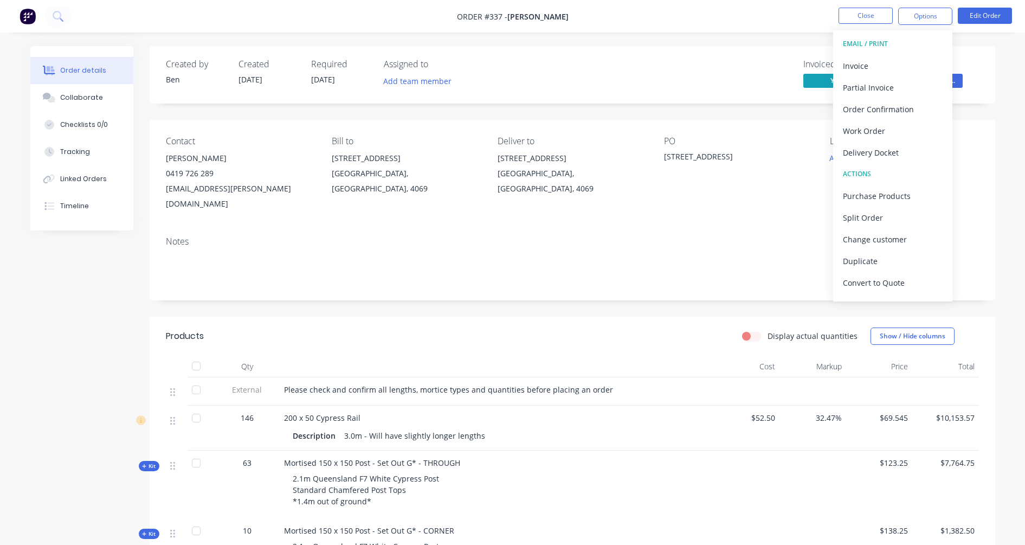
click at [911, 55] on div "Created by [PERSON_NAME] Created [DATE] Required [DATE] Assigned to Add team me…" at bounding box center [573, 74] width 846 height 57
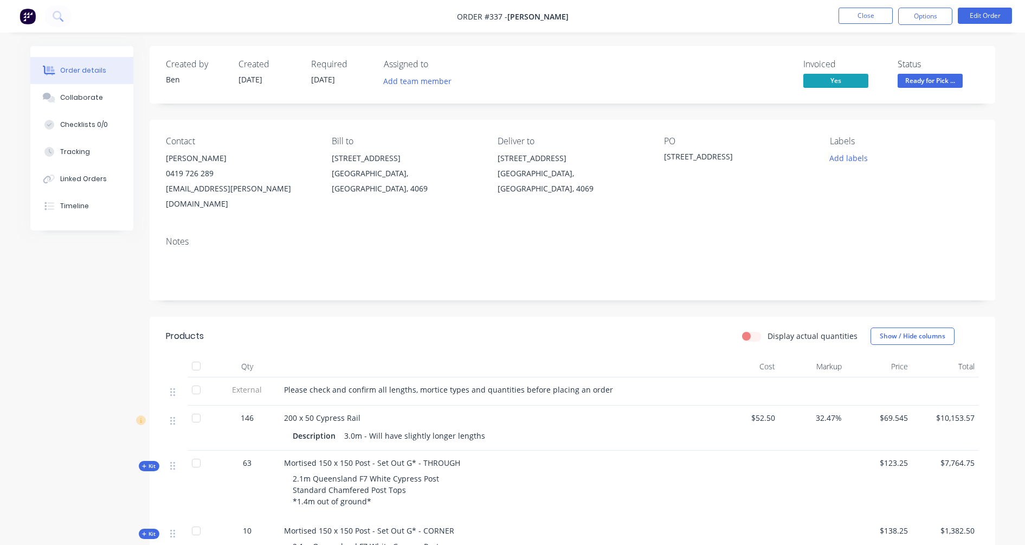
click at [911, 75] on span "Ready for Pick ..." at bounding box center [930, 81] width 65 height 14
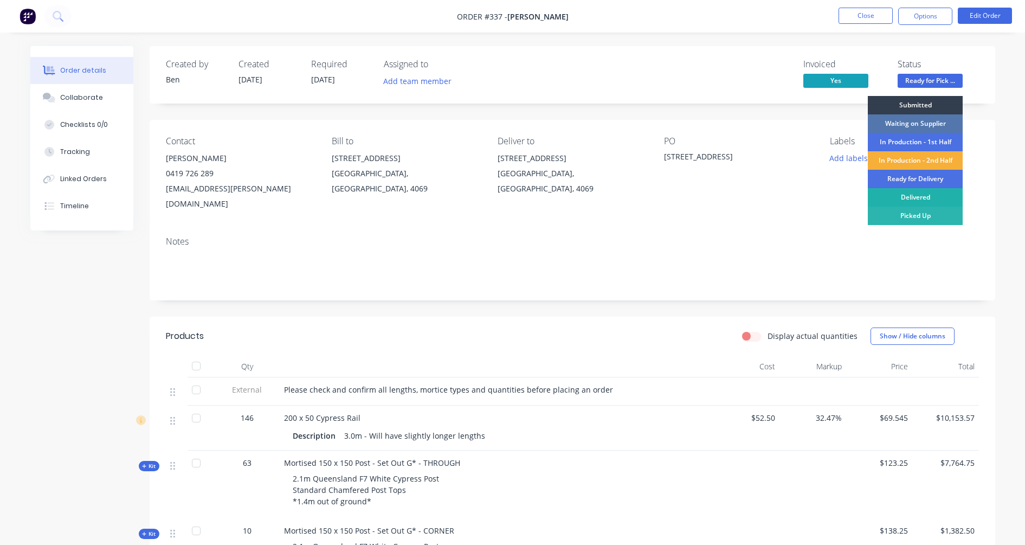
click at [911, 194] on div "Delivered" at bounding box center [915, 197] width 95 height 18
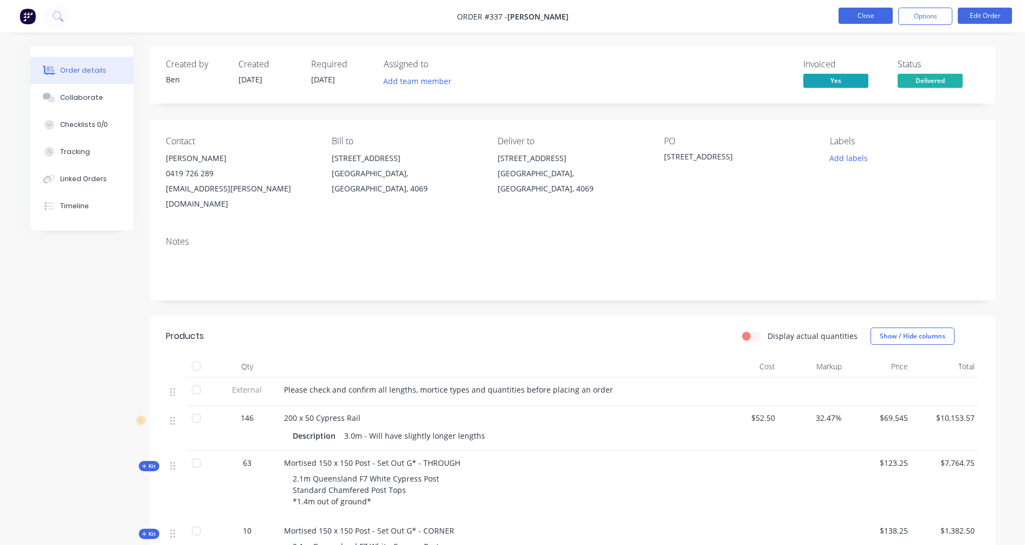
click at [868, 16] on button "Close" at bounding box center [866, 16] width 54 height 16
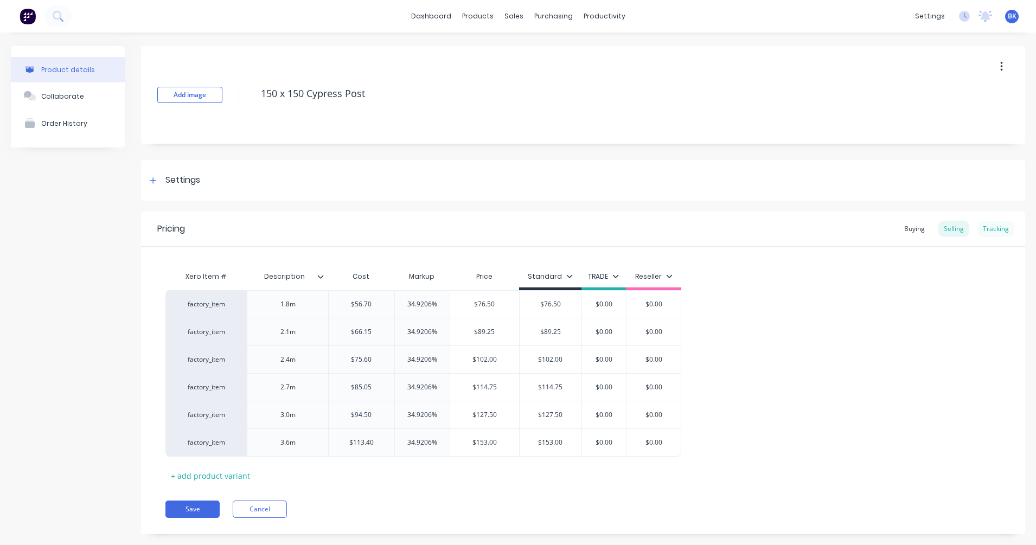
click at [911, 228] on div "Tracking" at bounding box center [995, 229] width 37 height 16
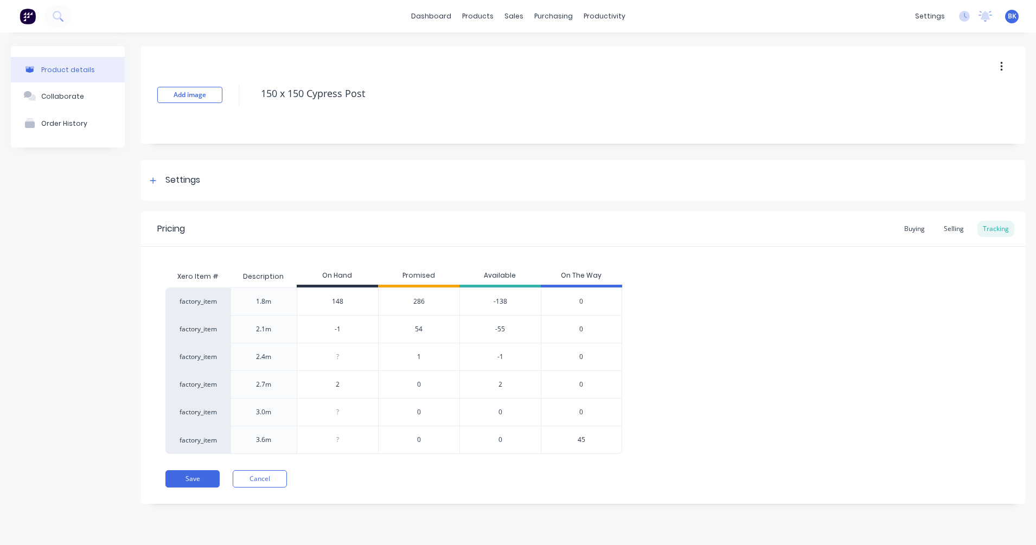
click at [423, 327] on div "54" at bounding box center [418, 329] width 81 height 28
click at [421, 330] on span "54" at bounding box center [419, 329] width 8 height 10
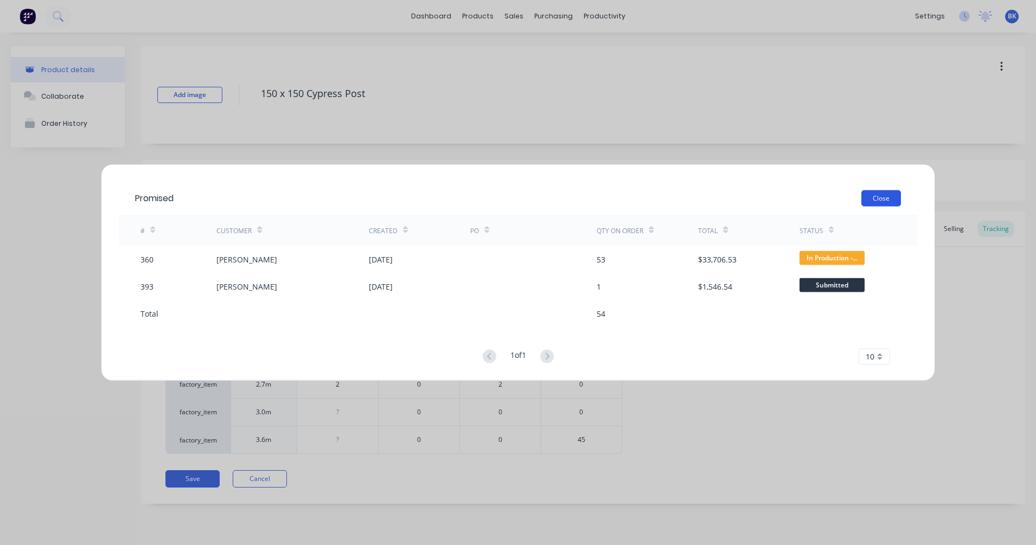
click at [862, 195] on button "Close" at bounding box center [881, 198] width 40 height 16
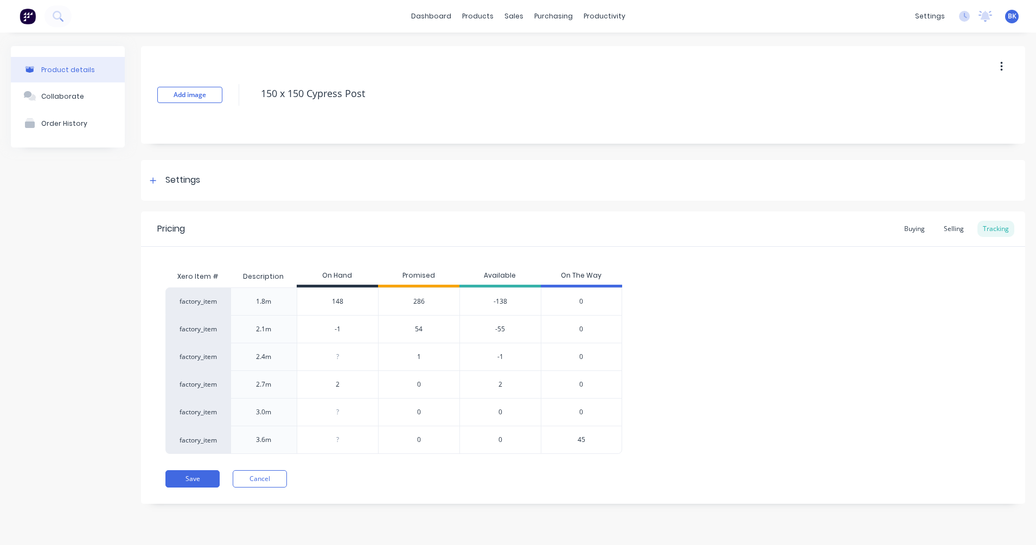
click at [335, 325] on input "-1" at bounding box center [337, 329] width 81 height 10
drag, startPoint x: 341, startPoint y: 328, endPoint x: 307, endPoint y: 330, distance: 33.7
click at [307, 330] on input "-1" at bounding box center [337, 329] width 81 height 10
click at [420, 329] on span "54" at bounding box center [419, 329] width 8 height 10
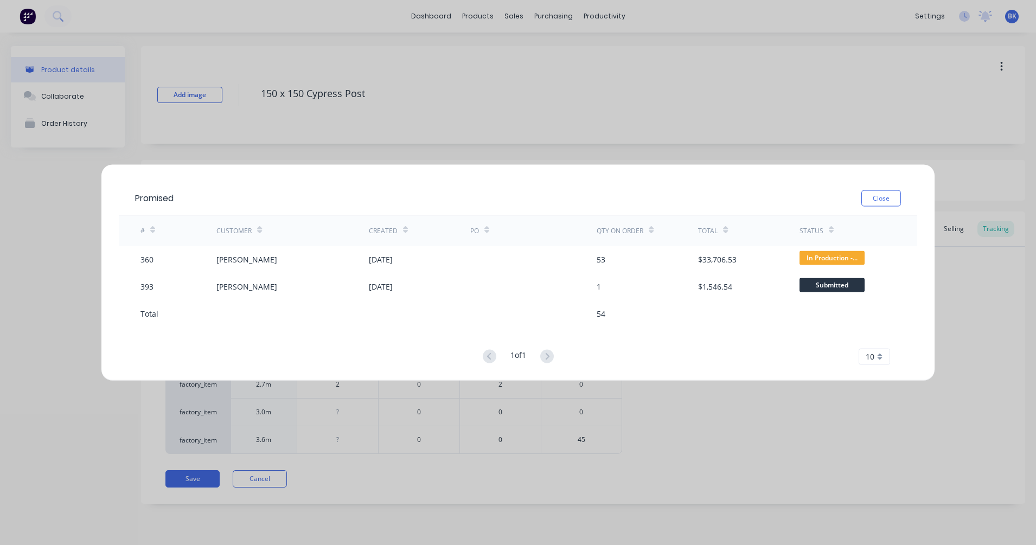
drag, startPoint x: 869, startPoint y: 195, endPoint x: 608, endPoint y: 272, distance: 272.1
click at [869, 195] on button "Close" at bounding box center [881, 198] width 40 height 16
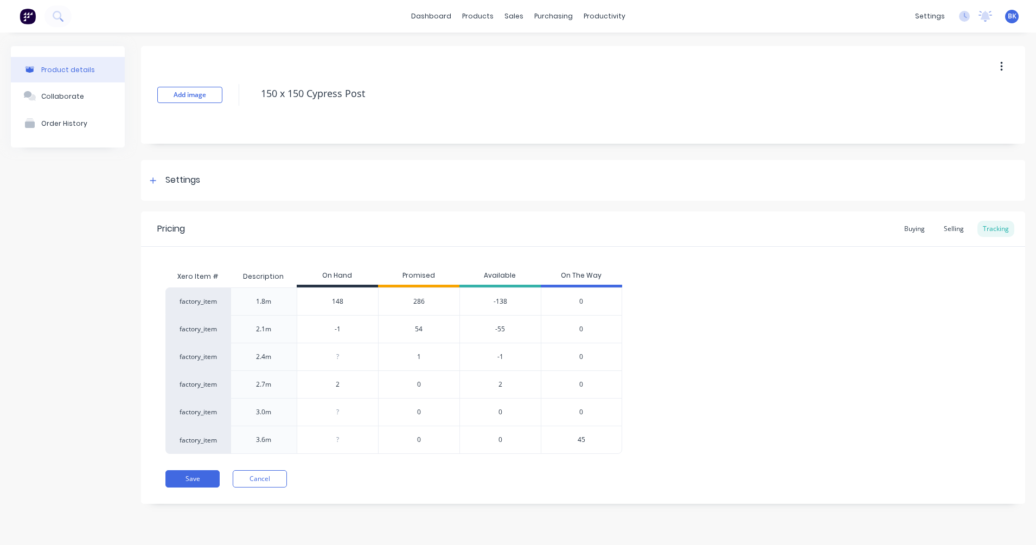
click at [354, 325] on input "-1" at bounding box center [337, 329] width 81 height 10
click at [753, 357] on div "factory_item 1.8m 148 286 -138 0 factory_item 2.1m 72 72 54 18 0 factory_item 2…" at bounding box center [582, 370] width 835 height 166
click at [423, 304] on span "286" at bounding box center [418, 302] width 11 height 10
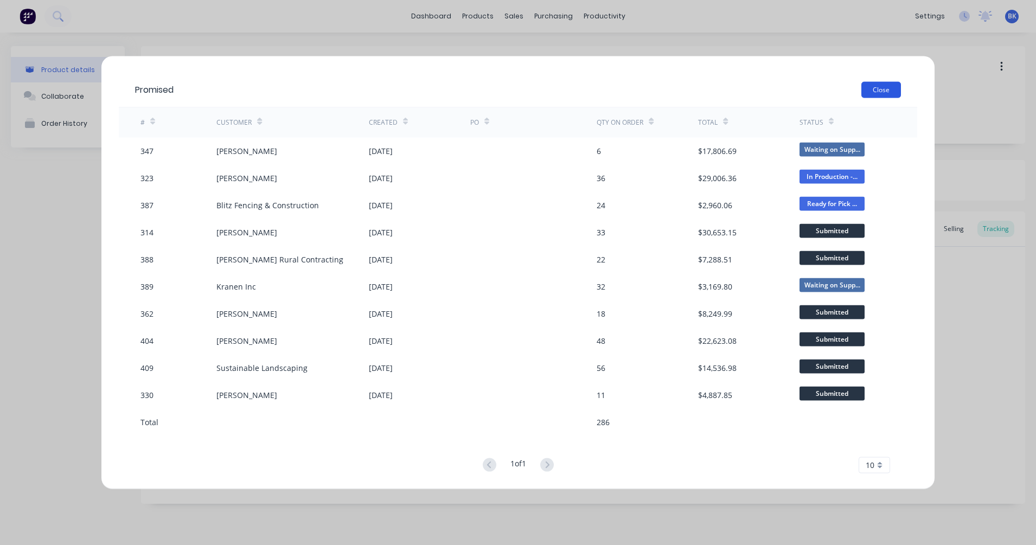
click at [883, 86] on button "Close" at bounding box center [881, 89] width 40 height 16
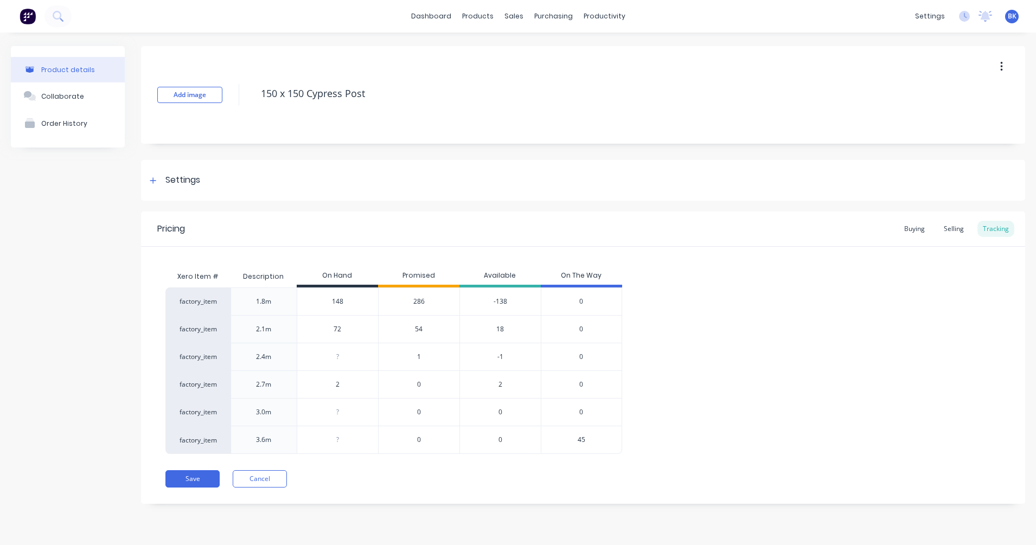
click at [423, 300] on span "286" at bounding box center [418, 302] width 11 height 10
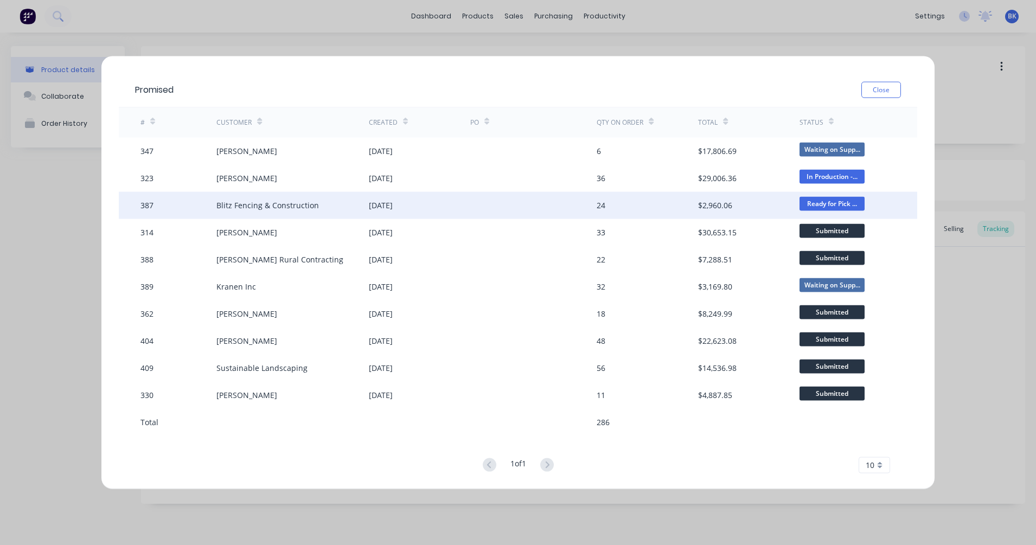
click at [275, 205] on div "Blitz Fencing & Construction" at bounding box center [267, 205] width 102 height 11
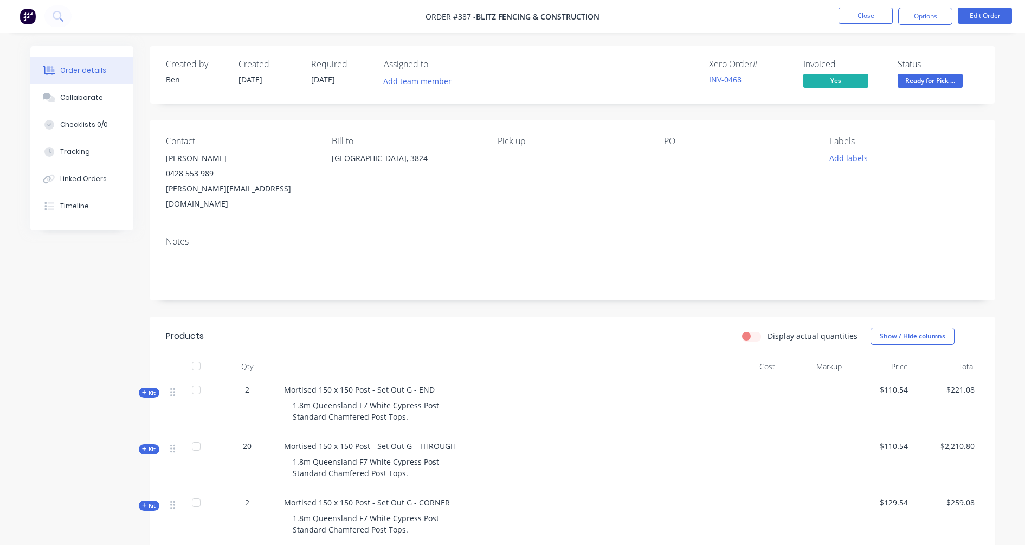
click at [911, 80] on span "Ready for Pick ..." at bounding box center [930, 81] width 65 height 14
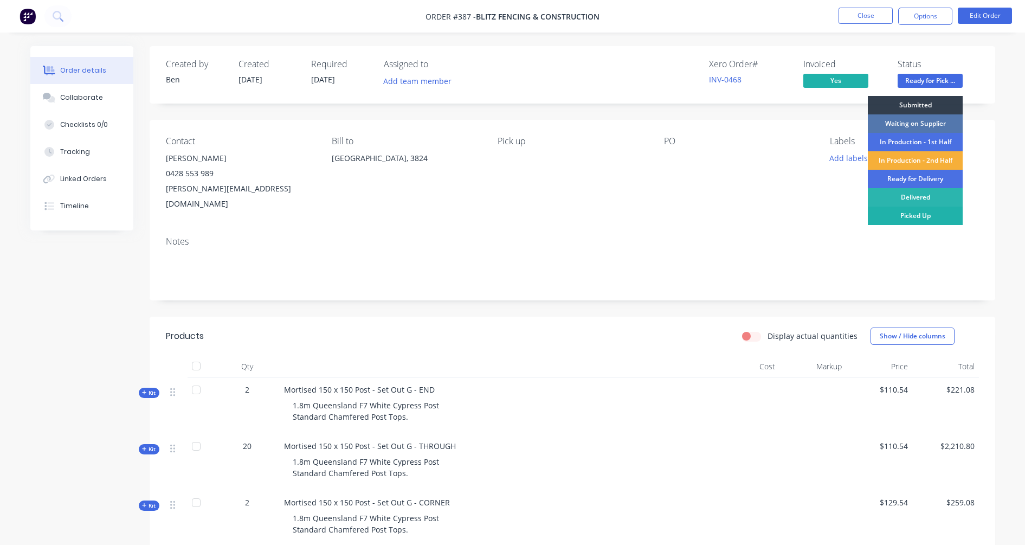
click at [911, 211] on div "Picked Up" at bounding box center [915, 216] width 95 height 18
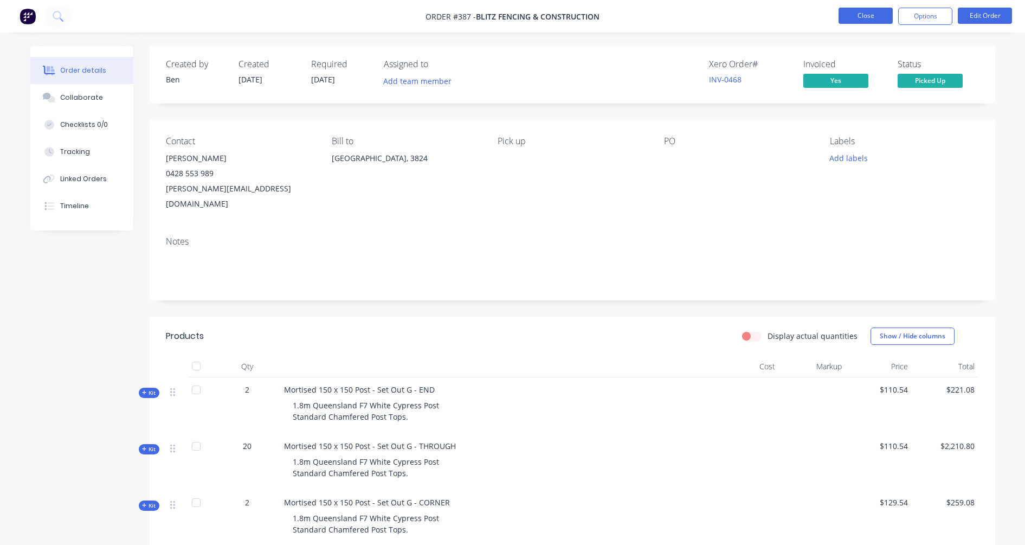
click at [873, 14] on button "Close" at bounding box center [866, 16] width 54 height 16
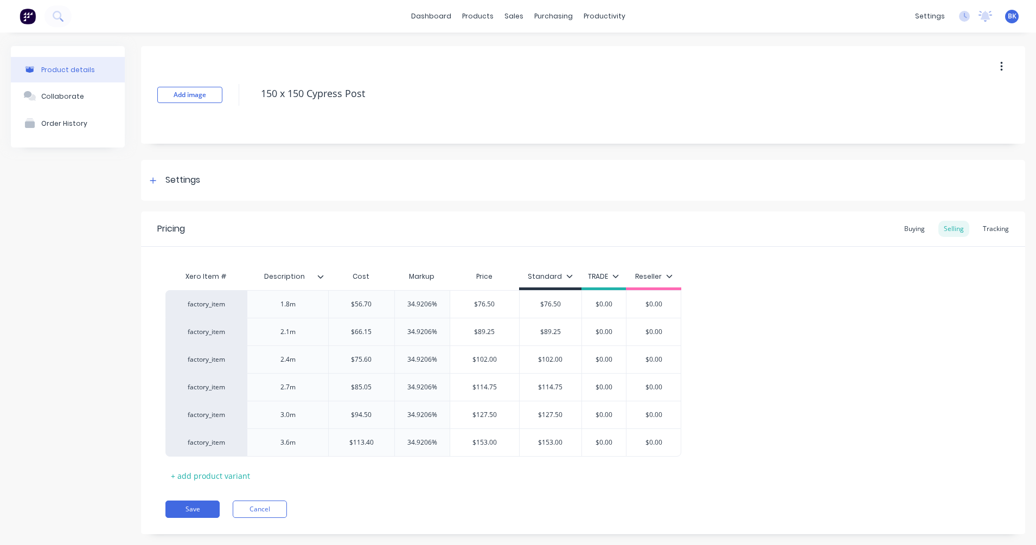
click at [911, 227] on div "Pricing Buying Selling Tracking" at bounding box center [583, 228] width 884 height 35
click at [911, 227] on div "Tracking" at bounding box center [995, 229] width 37 height 16
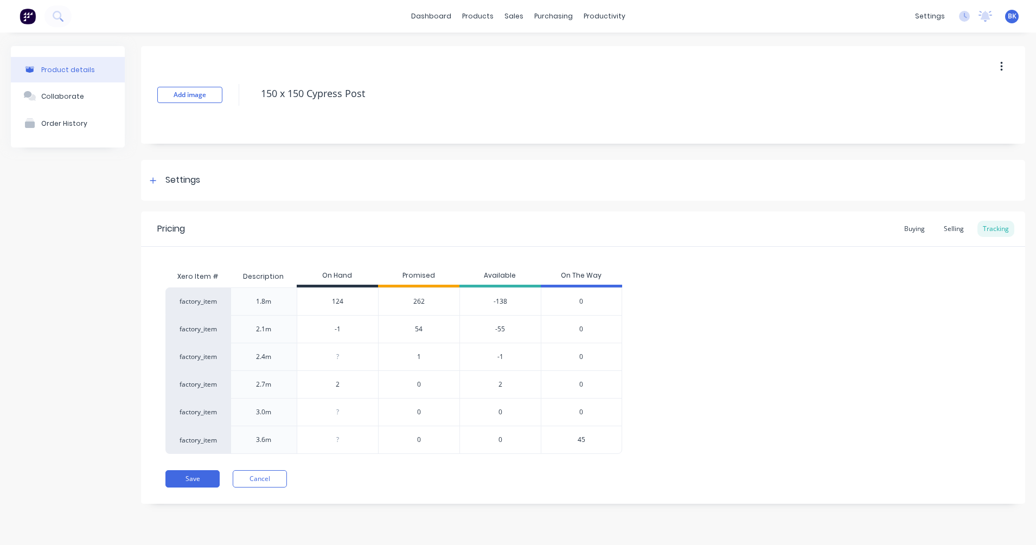
click at [427, 303] on div "262" at bounding box center [418, 301] width 81 height 28
click at [422, 303] on span "262" at bounding box center [418, 302] width 11 height 10
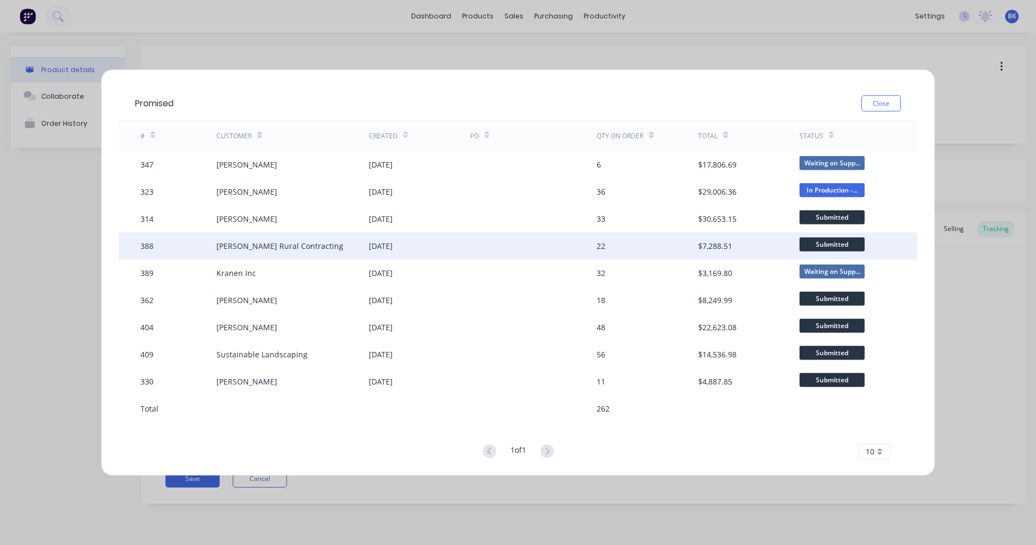
click at [761, 250] on div "$7,288.51" at bounding box center [748, 245] width 101 height 27
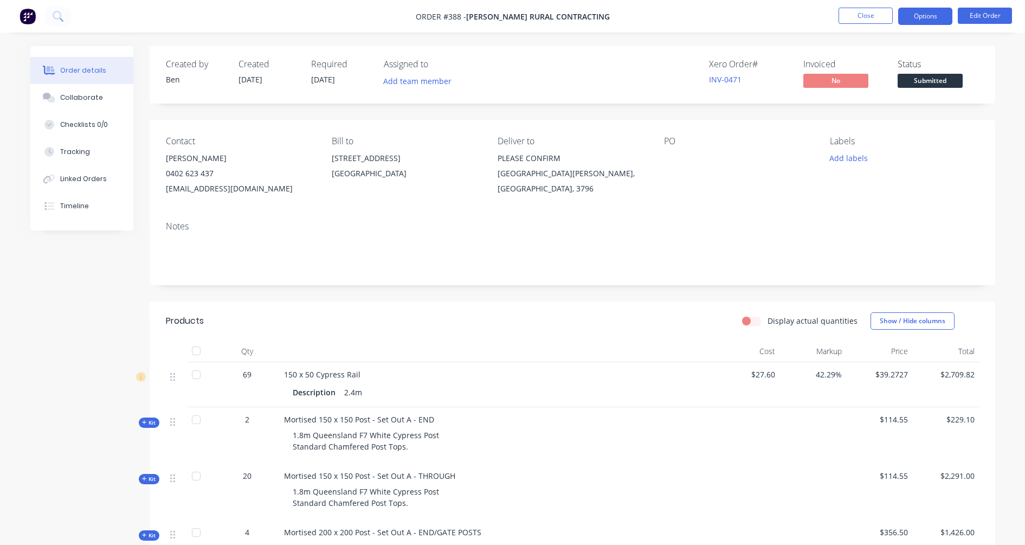
click at [911, 15] on button "Options" at bounding box center [925, 16] width 54 height 17
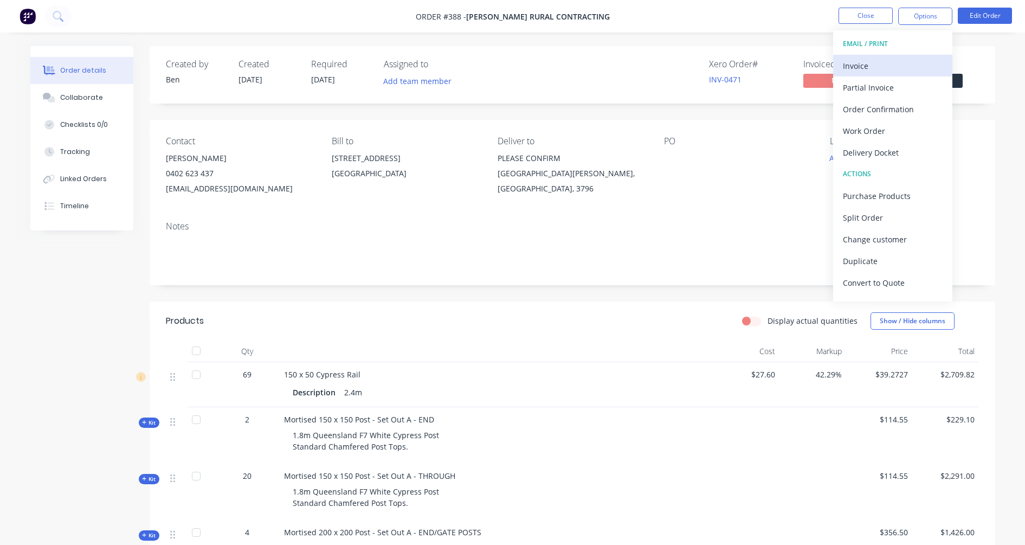
click at [887, 65] on div "Invoice" at bounding box center [893, 66] width 100 height 16
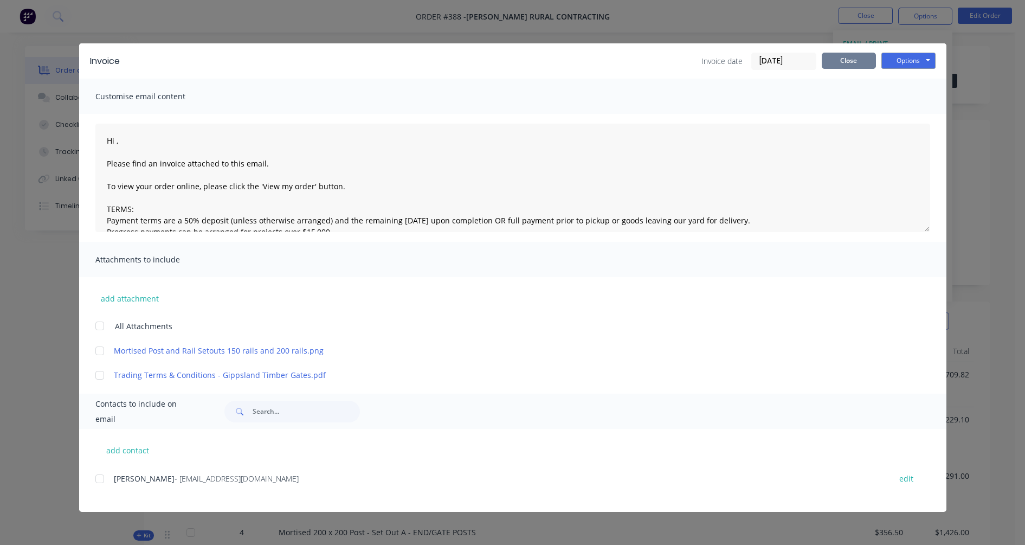
click at [838, 59] on button "Close" at bounding box center [849, 61] width 54 height 16
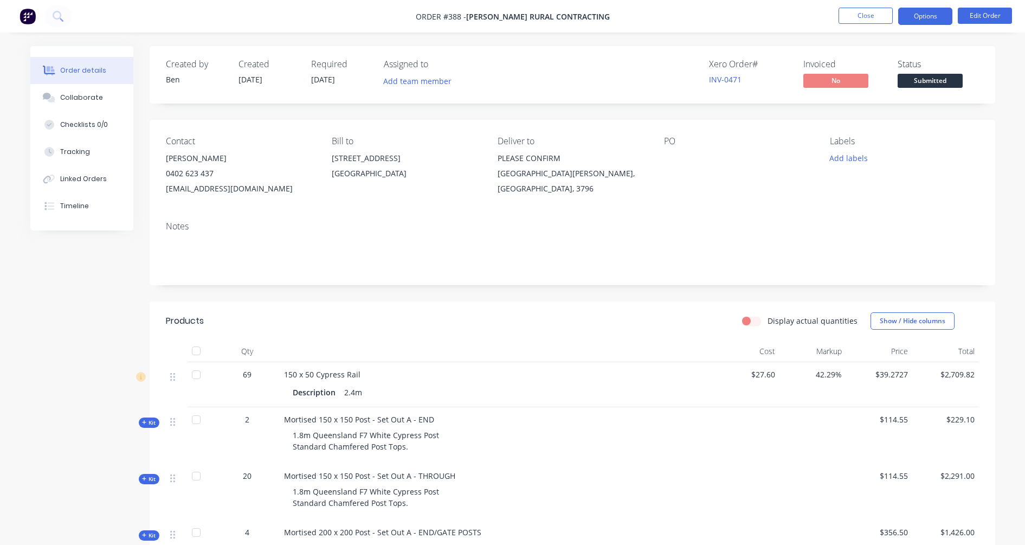
click at [911, 15] on button "Options" at bounding box center [925, 16] width 54 height 17
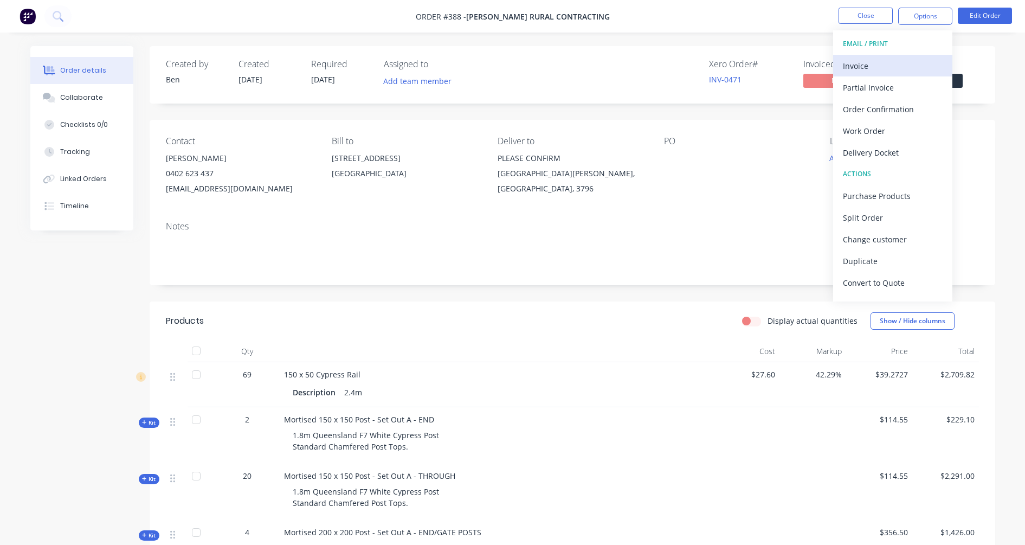
click at [891, 60] on div "Invoice" at bounding box center [893, 66] width 100 height 16
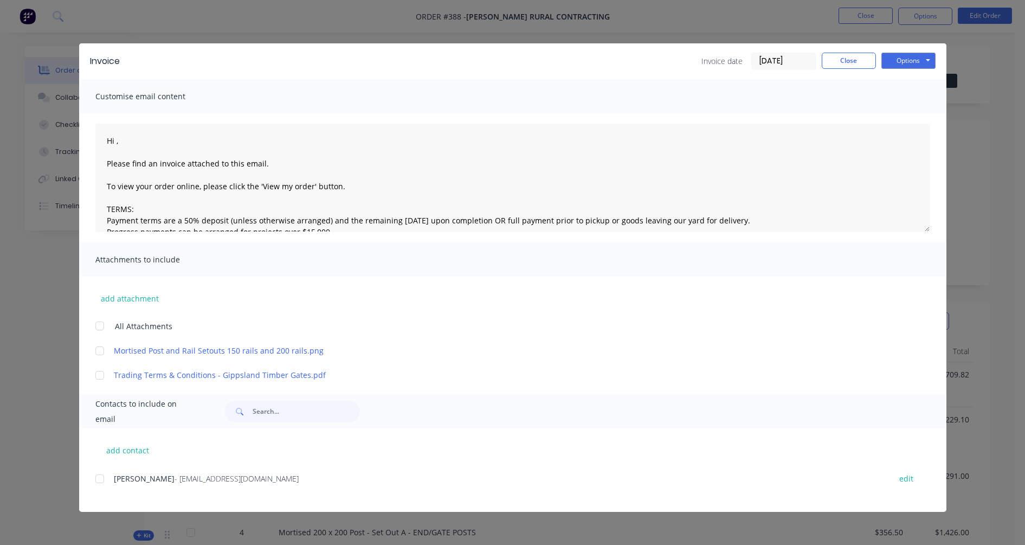
click at [764, 61] on input "[DATE]" at bounding box center [784, 61] width 64 height 16
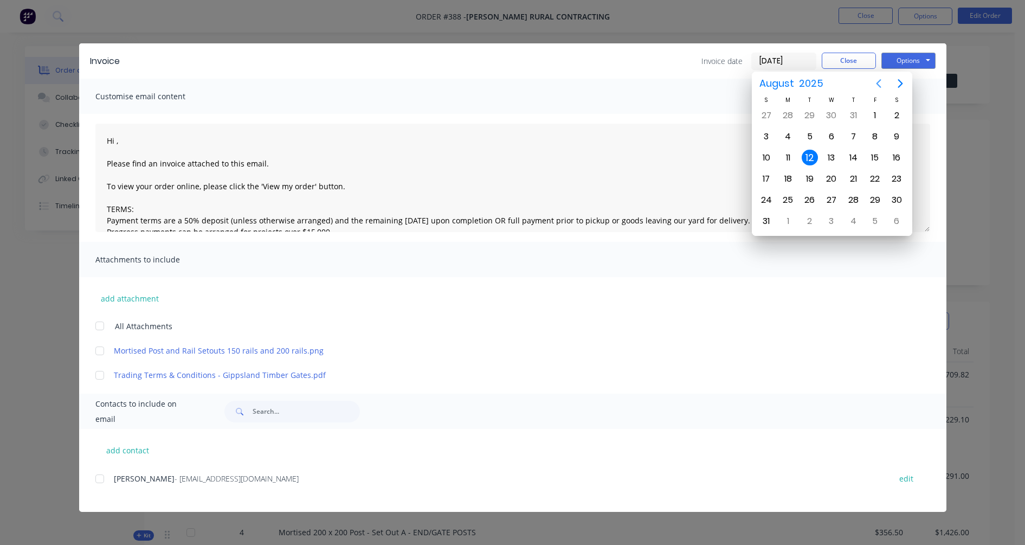
click at [882, 86] on icon "Previous page" at bounding box center [878, 83] width 13 height 13
click at [850, 177] on div "24" at bounding box center [853, 179] width 16 height 16
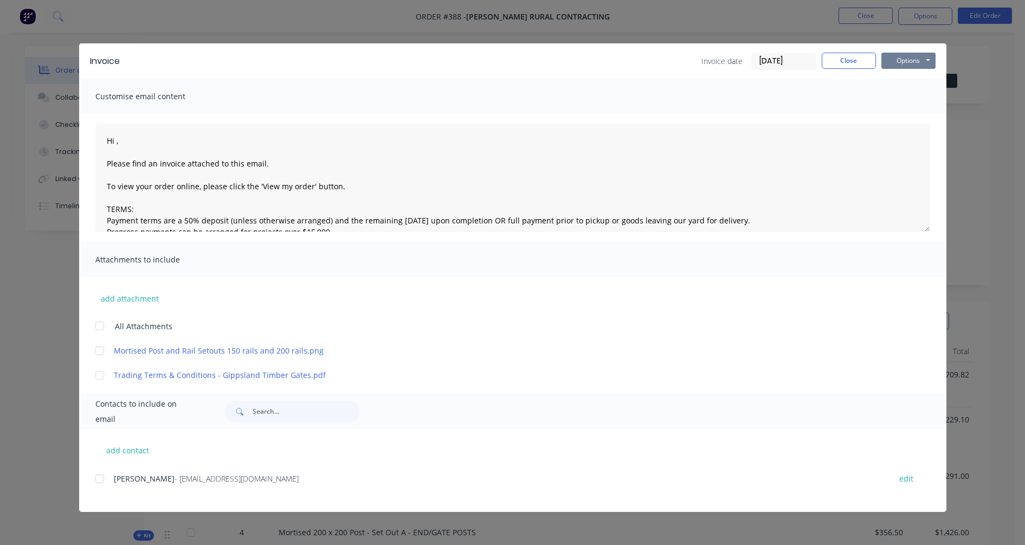
click at [904, 63] on button "Options" at bounding box center [909, 61] width 54 height 16
click at [909, 97] on button "Print" at bounding box center [916, 98] width 69 height 18
click at [865, 61] on button "Close" at bounding box center [849, 61] width 54 height 16
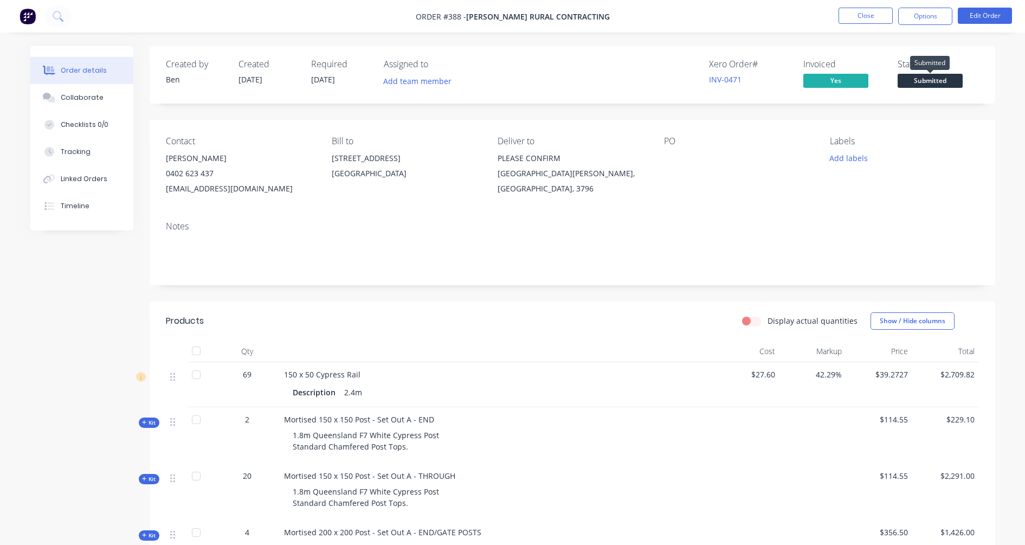
click at [911, 86] on span "Submitted" at bounding box center [930, 81] width 65 height 14
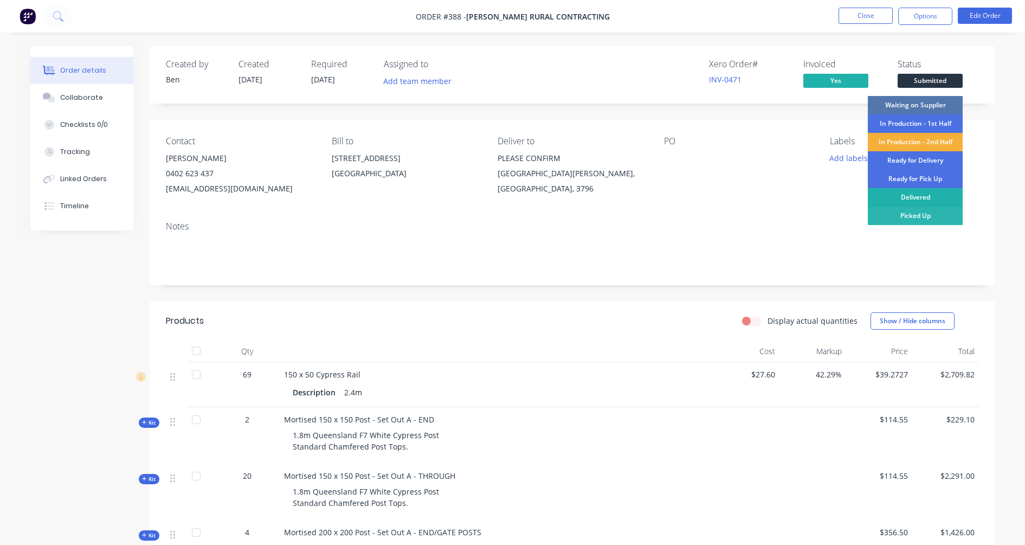
click at [911, 199] on div "Delivered" at bounding box center [915, 197] width 95 height 18
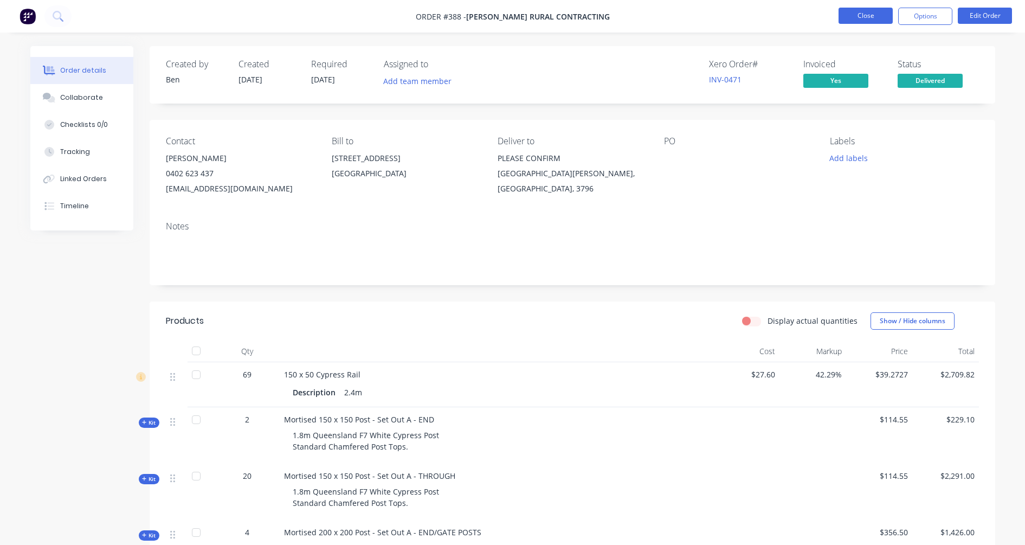
click at [876, 19] on button "Close" at bounding box center [866, 16] width 54 height 16
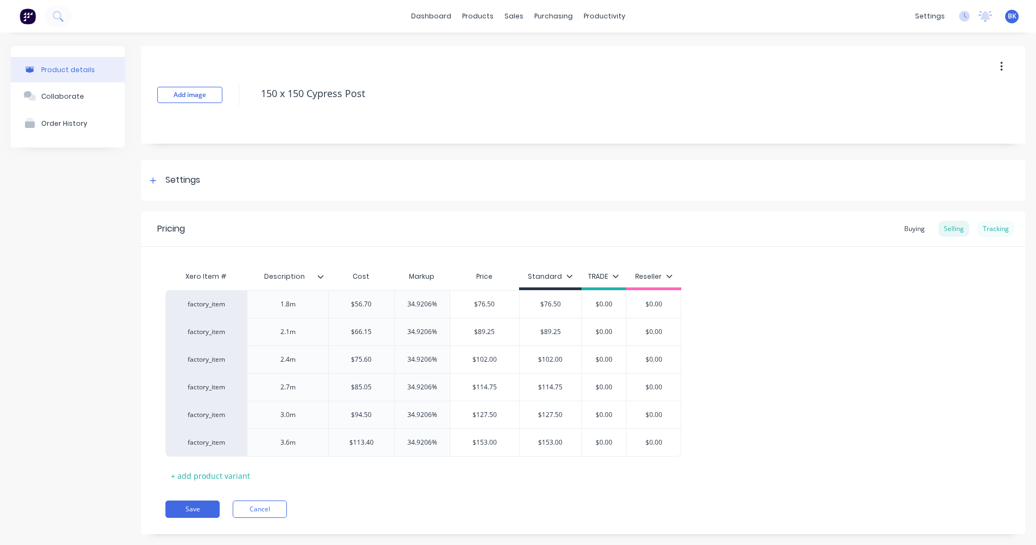
drag, startPoint x: 985, startPoint y: 234, endPoint x: 979, endPoint y: 234, distance: 6.0
click at [911, 233] on div "Tracking" at bounding box center [995, 229] width 37 height 16
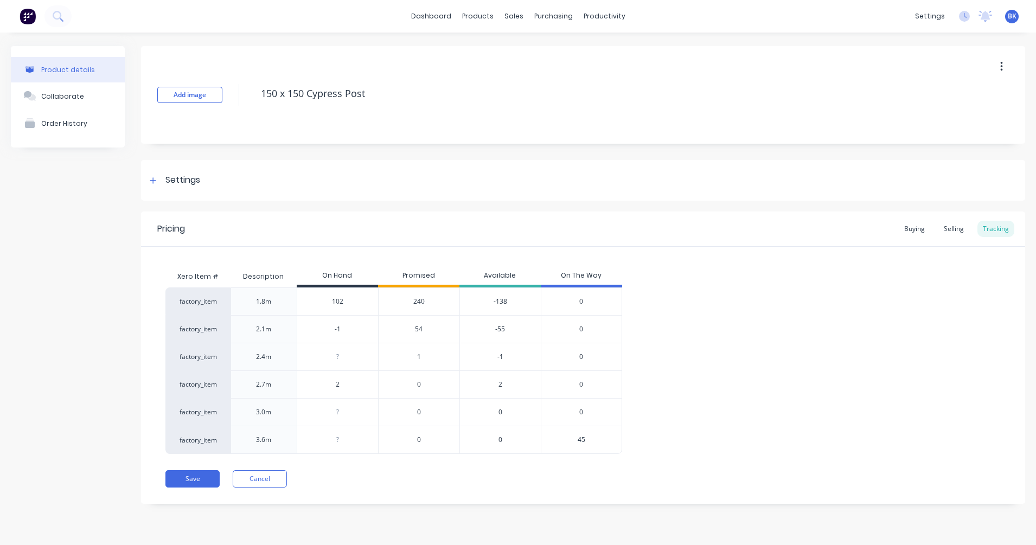
click at [421, 303] on span "240" at bounding box center [418, 302] width 11 height 10
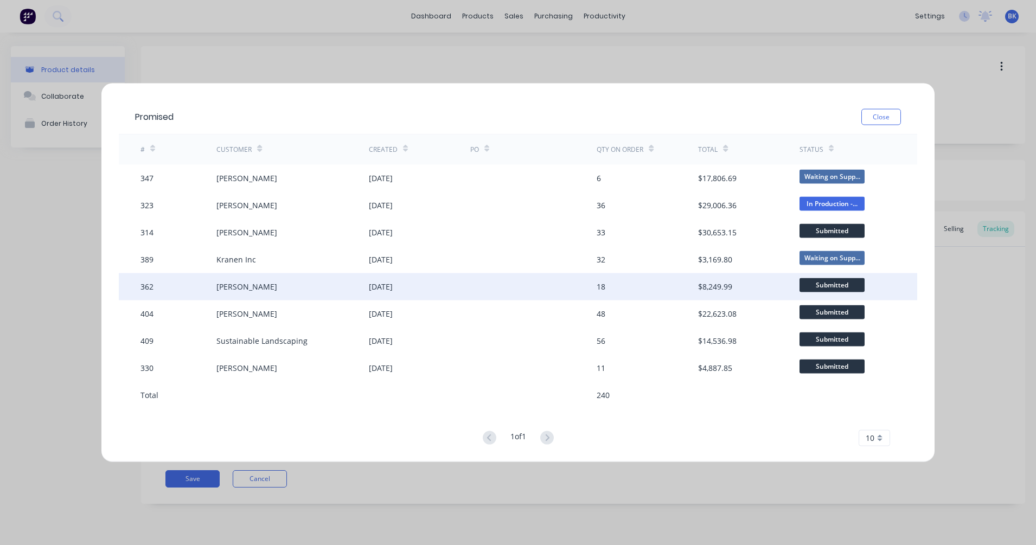
click at [388, 287] on div "[DATE]" at bounding box center [381, 286] width 24 height 11
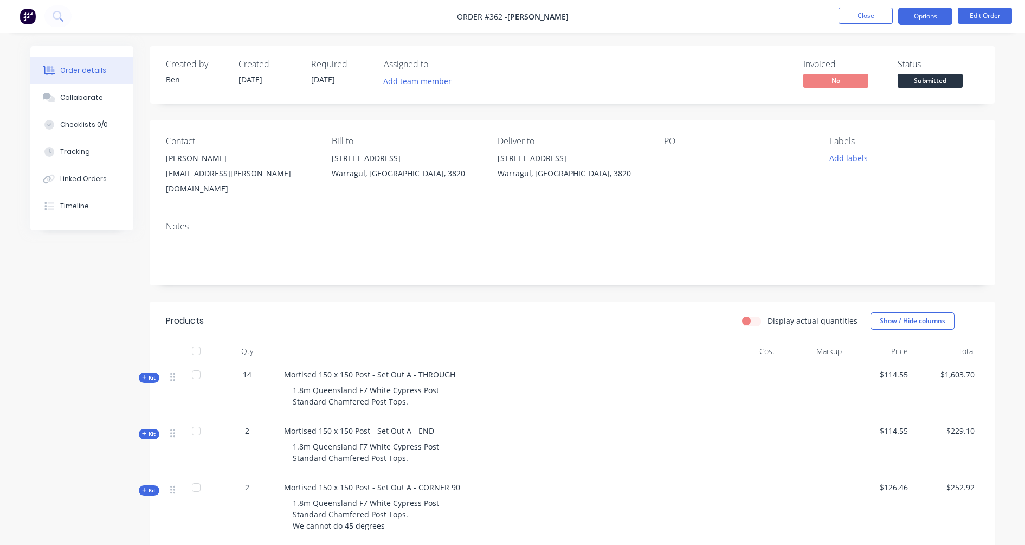
click at [911, 18] on button "Options" at bounding box center [925, 16] width 54 height 17
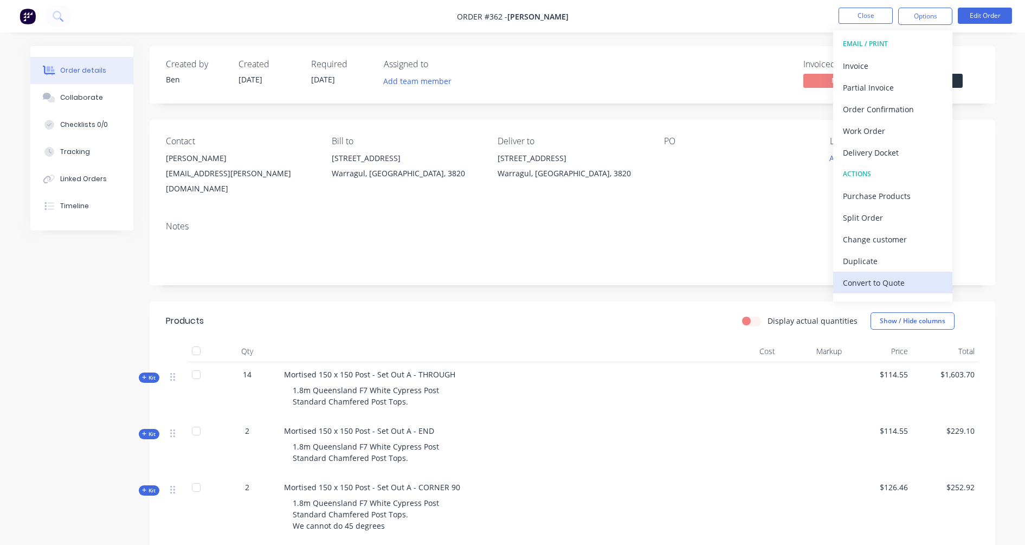
click at [910, 279] on div "Convert to Quote" at bounding box center [893, 283] width 100 height 16
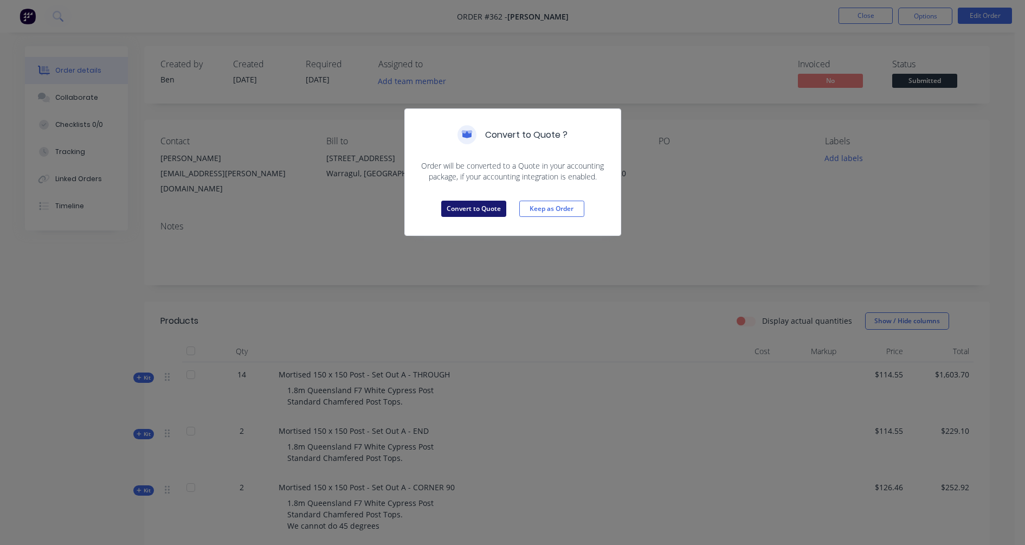
click at [488, 210] on button "Convert to Quote" at bounding box center [473, 209] width 65 height 16
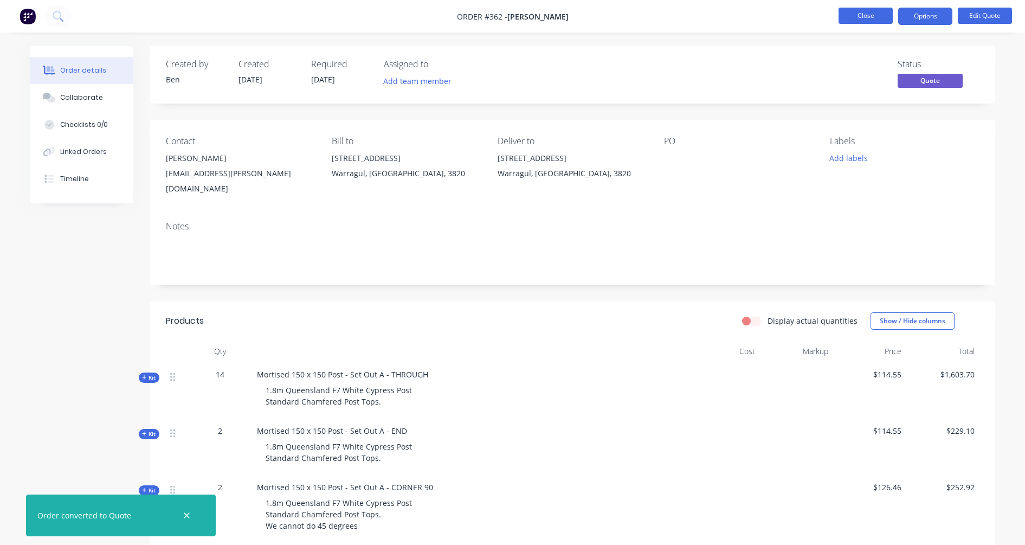
click at [872, 17] on button "Close" at bounding box center [866, 16] width 54 height 16
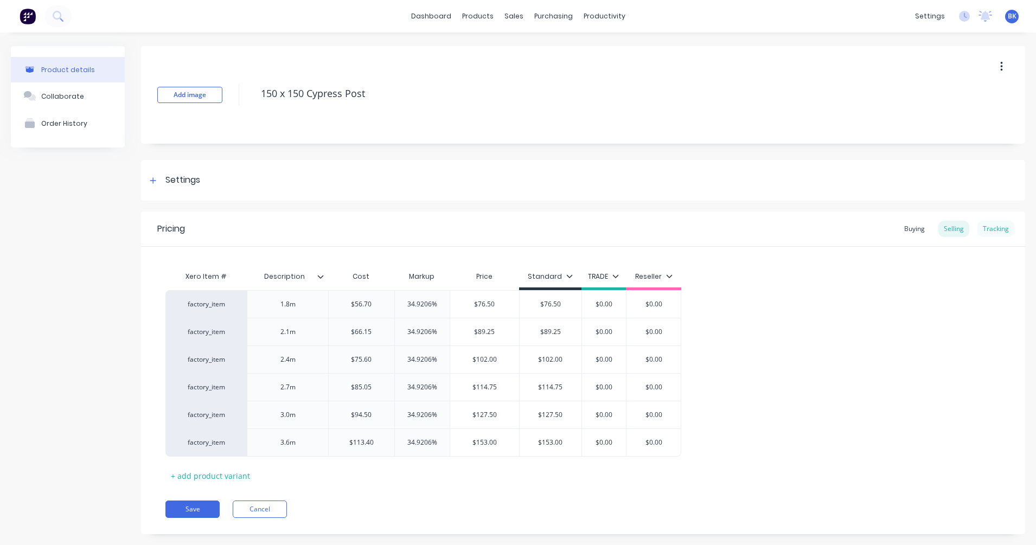
click at [911, 225] on div "Tracking" at bounding box center [995, 229] width 37 height 16
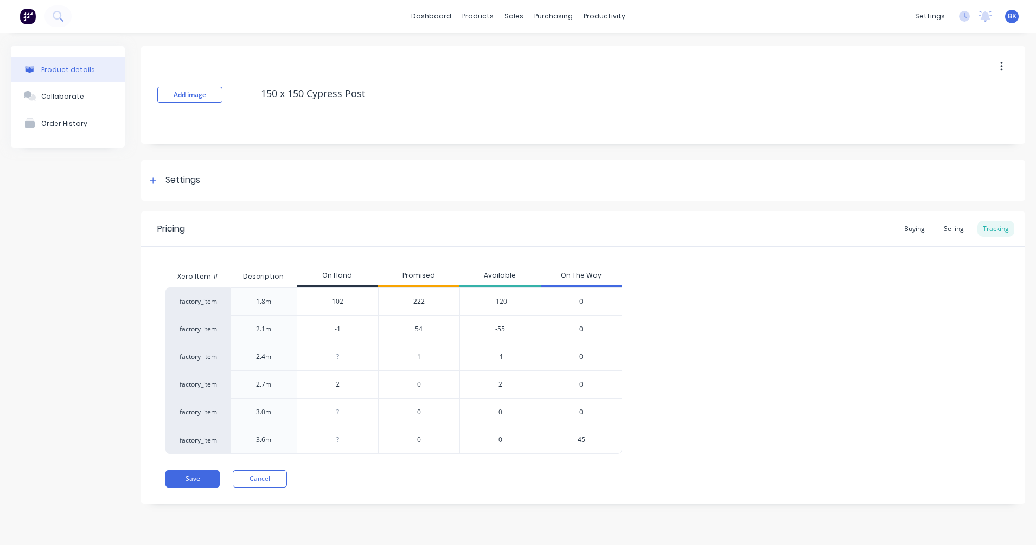
click at [418, 303] on span "222" at bounding box center [418, 302] width 11 height 10
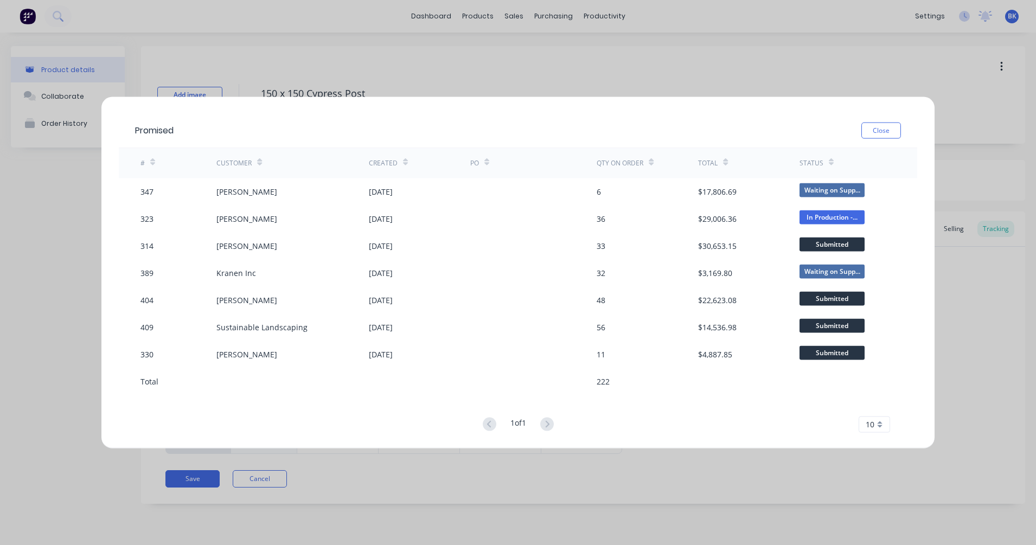
click at [884, 132] on button "Close" at bounding box center [881, 130] width 40 height 16
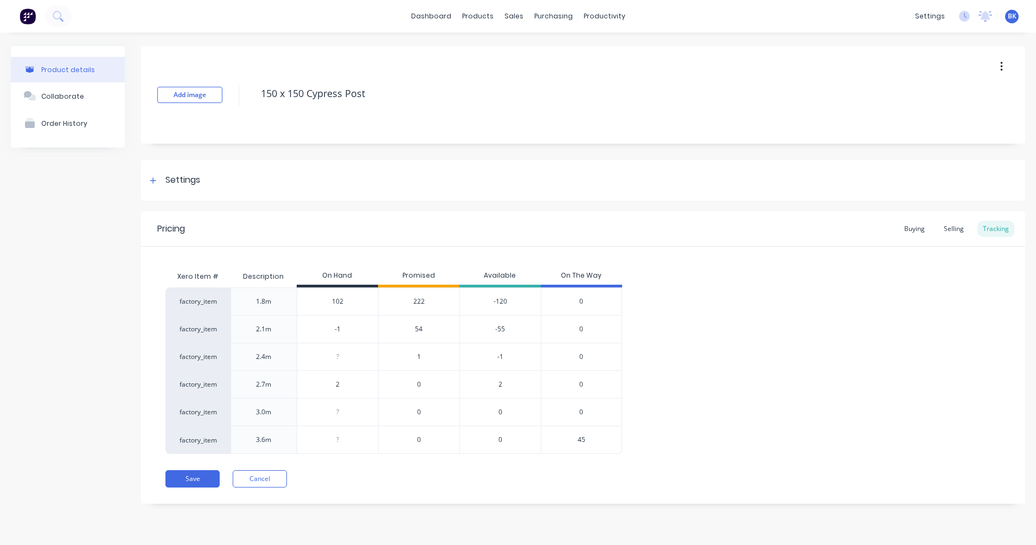
click at [342, 300] on input "102" at bounding box center [337, 302] width 81 height 10
click at [802, 336] on div "factory_item 1.8m 148 148 222 -74 0 factory_item 2.1m -1 54 -55 0 factory_item …" at bounding box center [582, 370] width 835 height 166
drag, startPoint x: 341, startPoint y: 335, endPoint x: 317, endPoint y: 338, distance: 24.6
click at [317, 338] on div "-1" at bounding box center [337, 329] width 81 height 27
drag, startPoint x: 335, startPoint y: 327, endPoint x: 327, endPoint y: 327, distance: 7.6
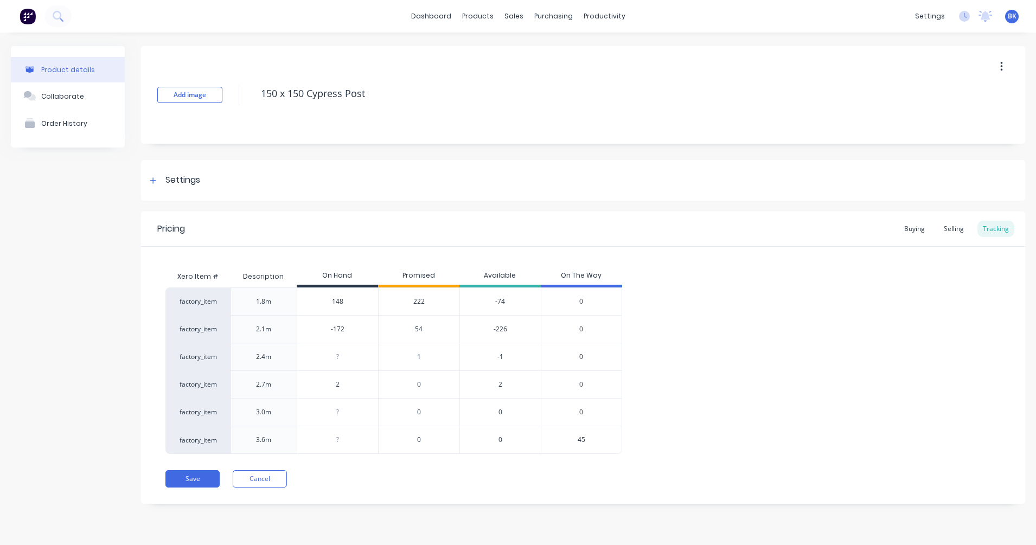
click at [327, 327] on input "-172" at bounding box center [337, 329] width 81 height 10
click at [196, 479] on button "Save" at bounding box center [192, 478] width 54 height 17
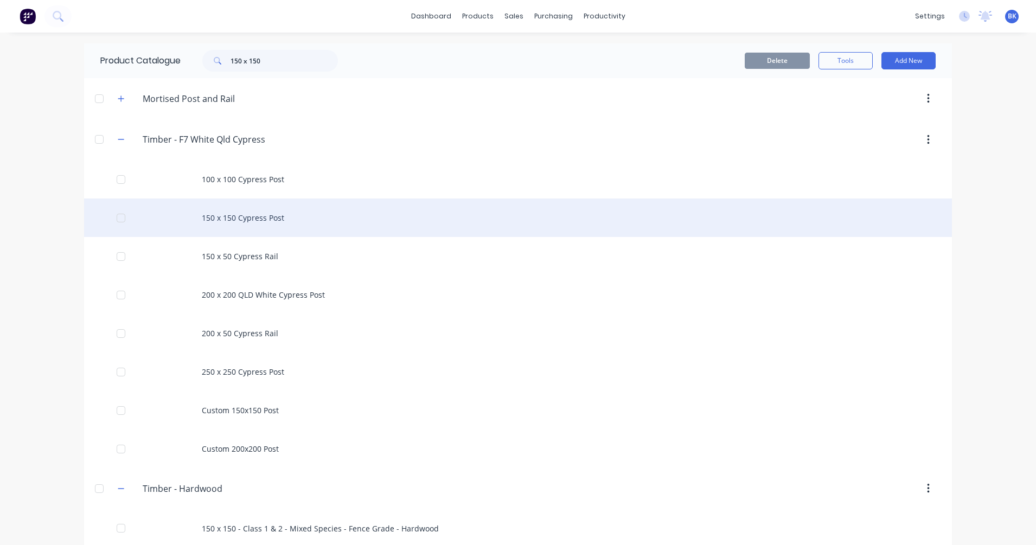
click at [217, 216] on div "150 x 150 Cypress Post" at bounding box center [518, 217] width 868 height 38
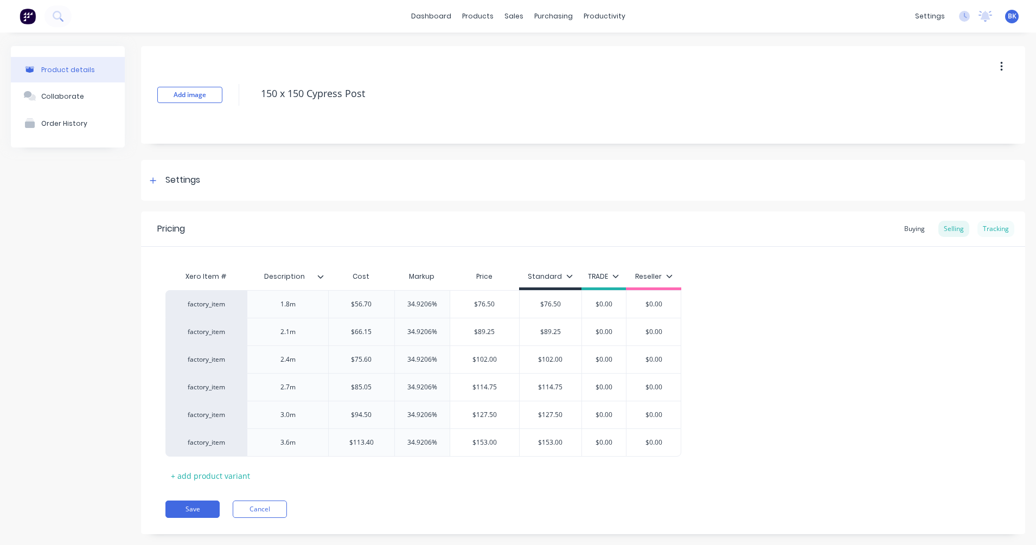
click at [911, 224] on div "Tracking" at bounding box center [995, 229] width 37 height 16
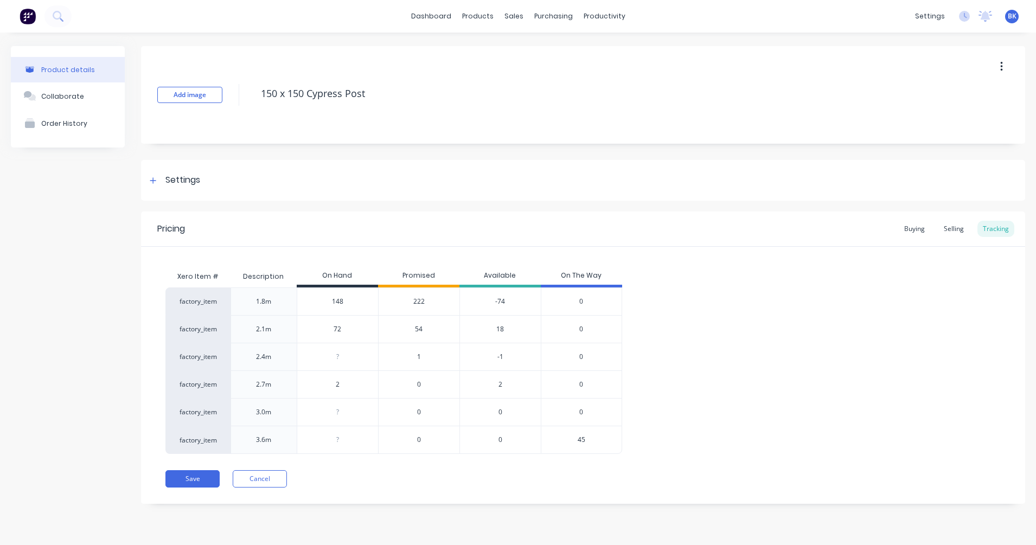
click at [414, 303] on span "222" at bounding box center [418, 302] width 11 height 10
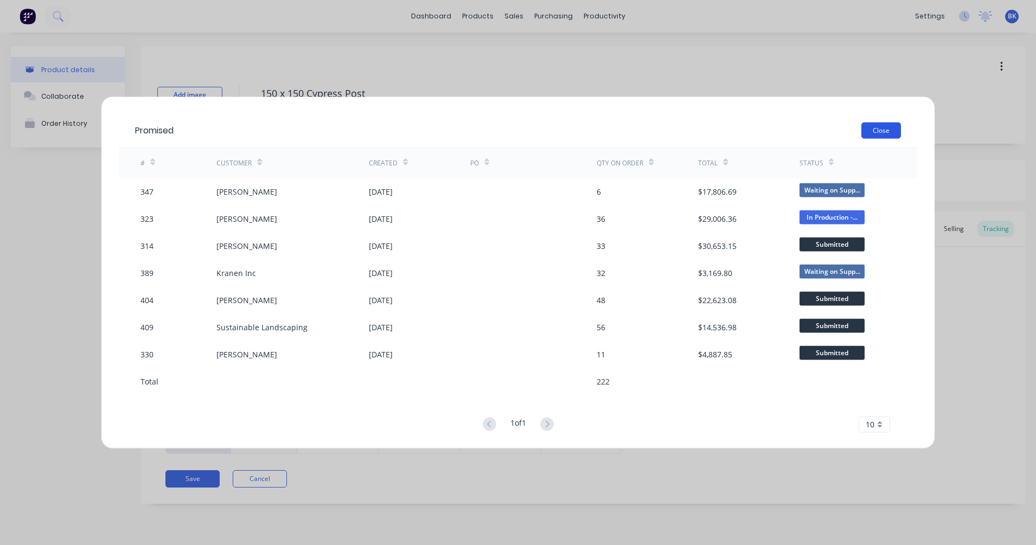
click at [879, 129] on button "Close" at bounding box center [881, 130] width 40 height 16
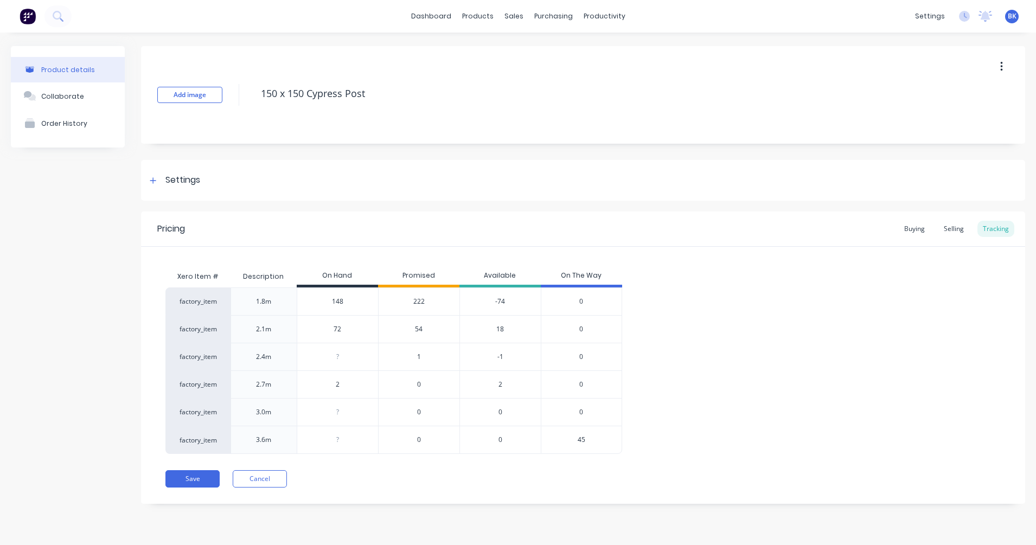
click at [423, 304] on span "222" at bounding box center [418, 302] width 11 height 10
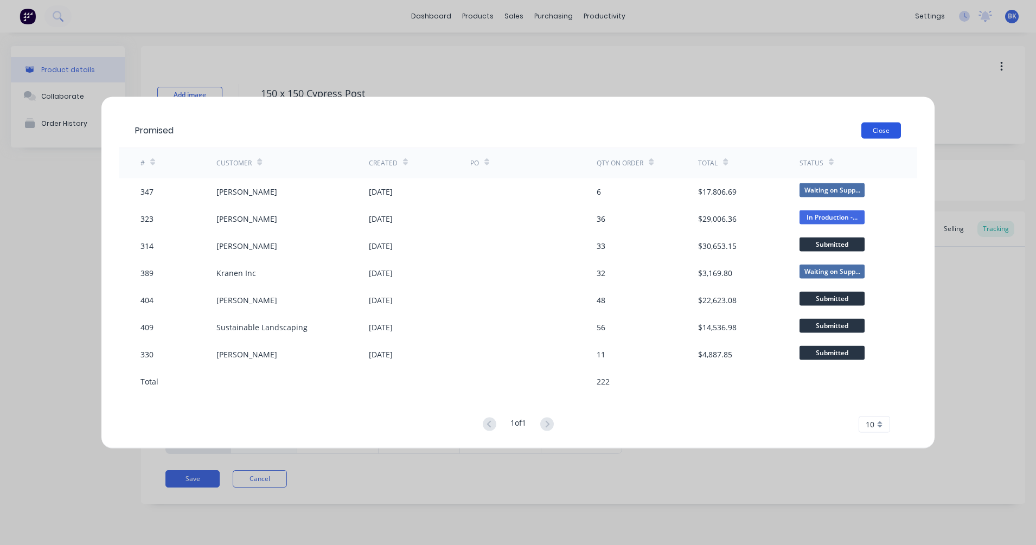
click at [881, 128] on button "Close" at bounding box center [881, 130] width 40 height 16
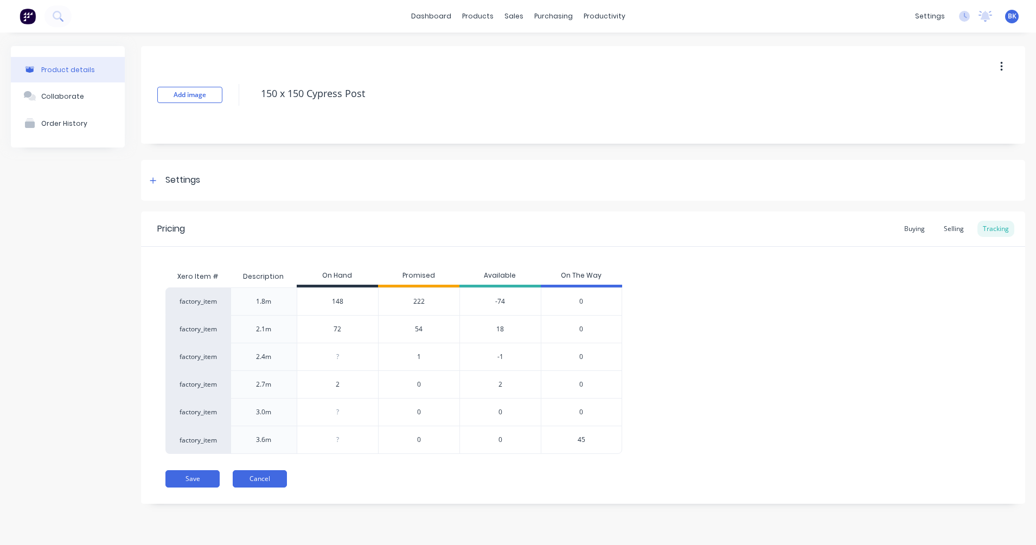
click at [281, 481] on button "Cancel" at bounding box center [260, 478] width 54 height 17
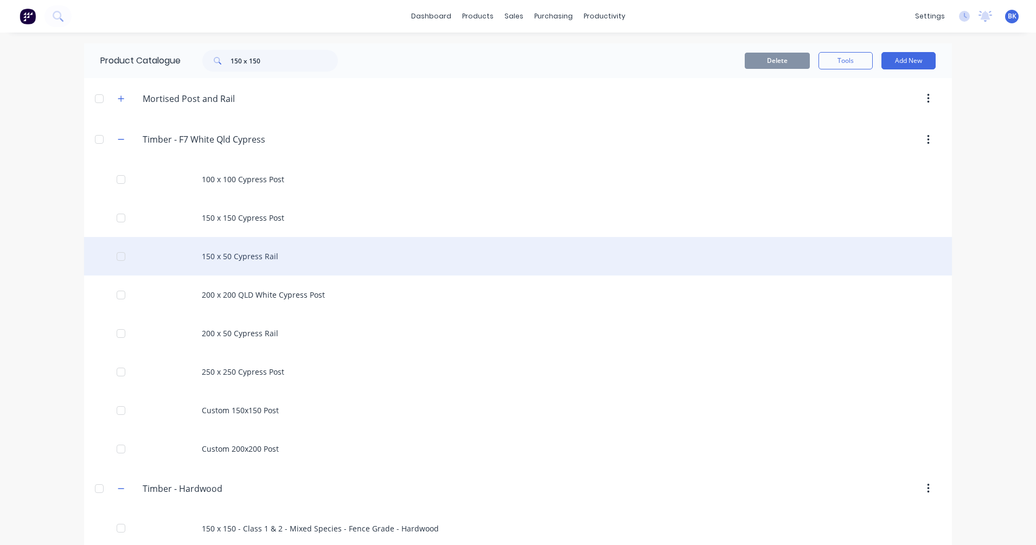
click at [252, 262] on div "150 x 50 Cypress Rail" at bounding box center [518, 256] width 868 height 38
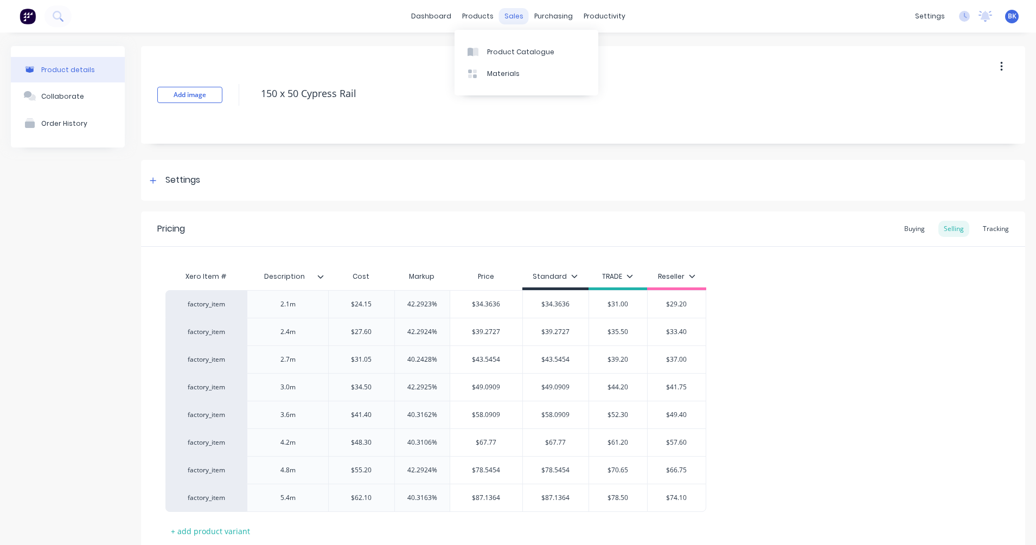
click at [499, 16] on div "sales" at bounding box center [514, 16] width 30 height 16
click at [520, 48] on div at bounding box center [515, 52] width 16 height 10
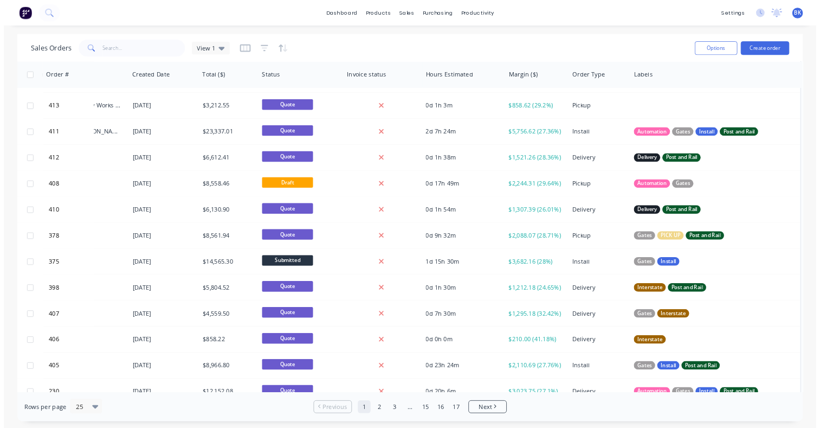
scroll to position [192, 0]
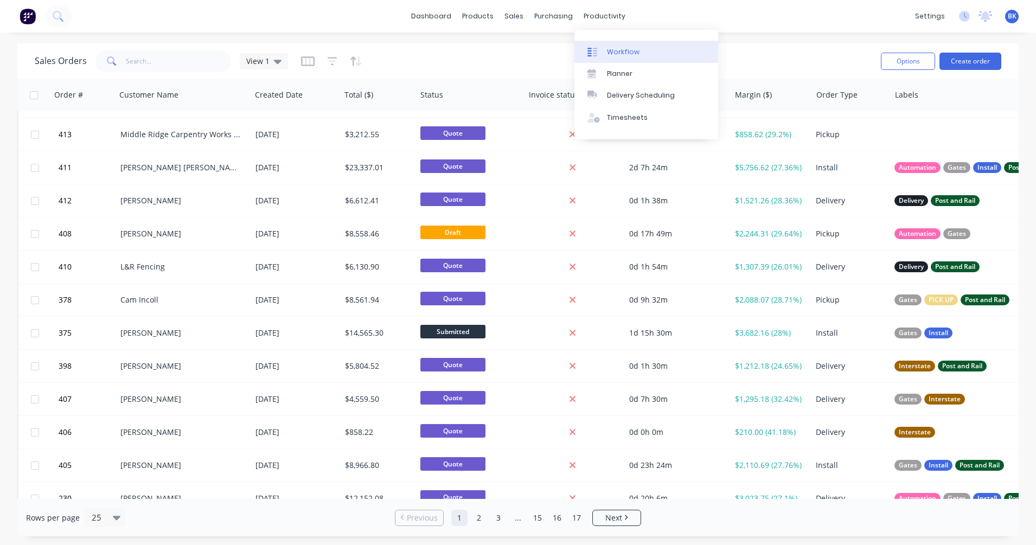
click at [611, 48] on div "Workflow" at bounding box center [623, 52] width 33 height 10
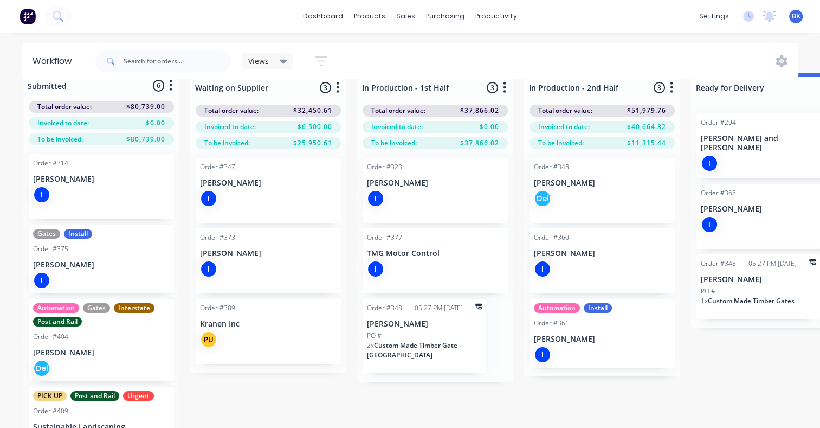
scroll to position [19, 0]
click at [239, 258] on p "[PERSON_NAME]" at bounding box center [268, 253] width 137 height 9
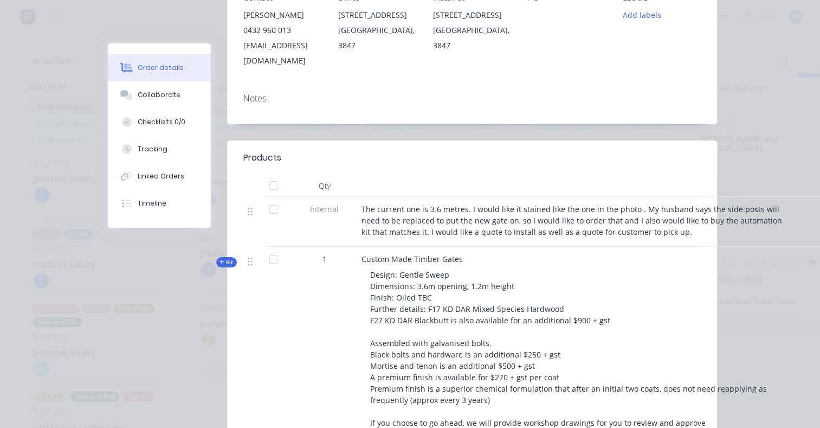
scroll to position [216, 0]
drag, startPoint x: 393, startPoint y: 292, endPoint x: 352, endPoint y: 292, distance: 40.1
click at [352, 292] on div "Kit 1 Custom Made Timber Gates Design: Gentle Sweep Dimensions: 3.6m opening, 1…" at bounding box center [472, 354] width 458 height 216
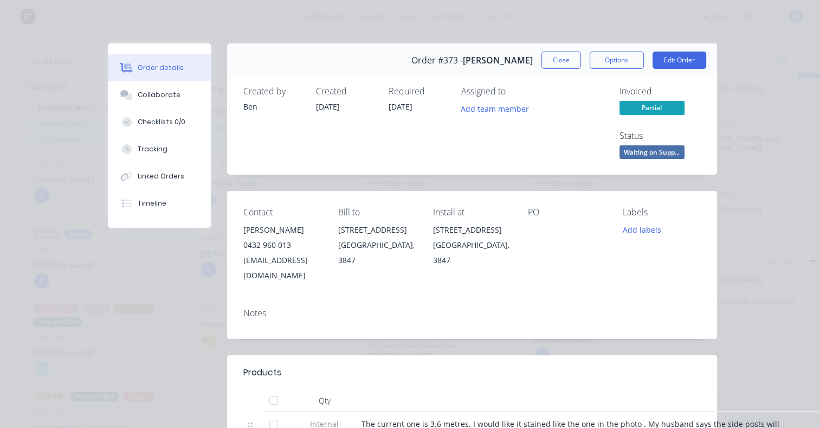
scroll to position [18, 0]
click at [562, 63] on button "Close" at bounding box center [562, 60] width 40 height 17
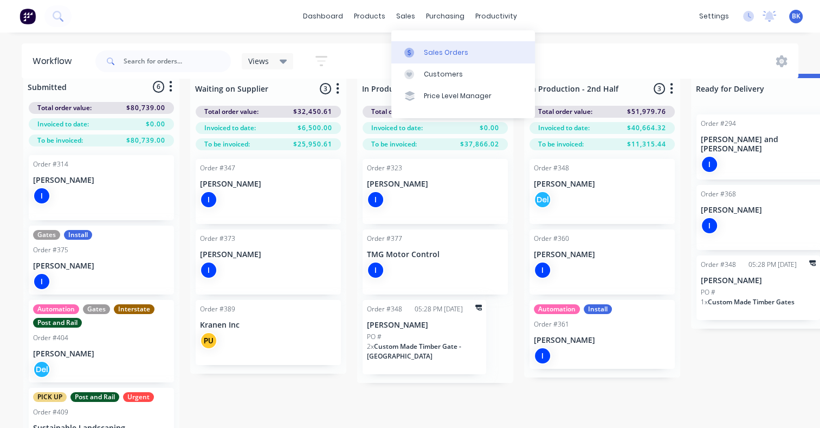
click at [427, 46] on link "Sales Orders" at bounding box center [463, 52] width 144 height 22
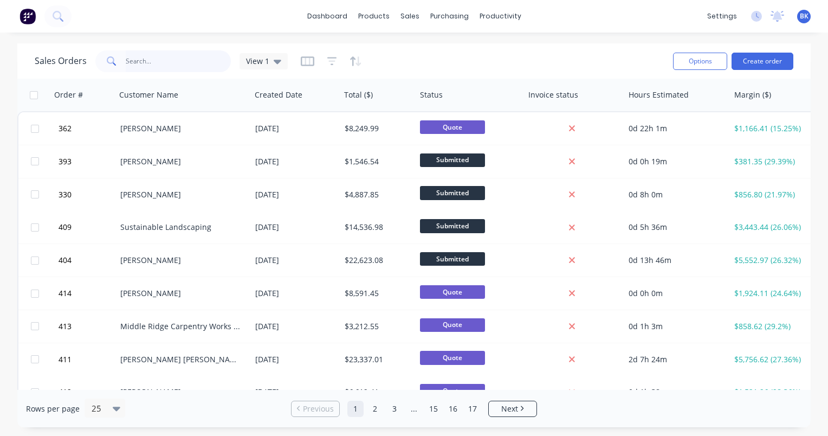
click at [168, 63] on input "text" at bounding box center [179, 61] width 106 height 22
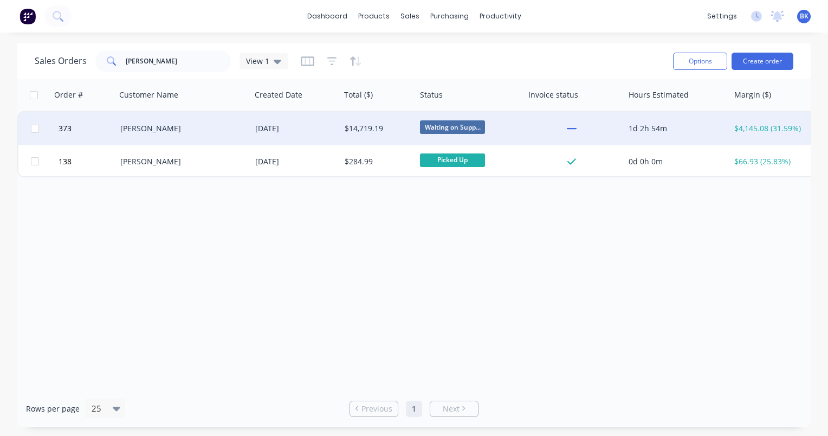
click at [182, 123] on div "[PERSON_NAME]" at bounding box center [180, 128] width 120 height 11
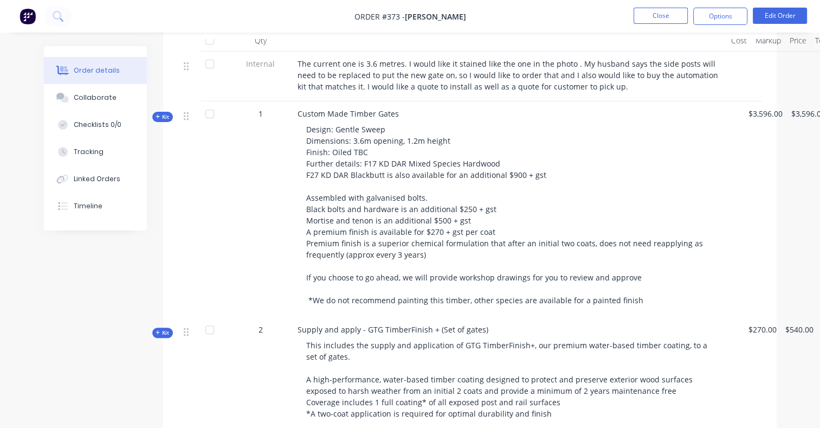
scroll to position [325, 0]
click at [168, 114] on span "Kit" at bounding box center [163, 118] width 14 height 8
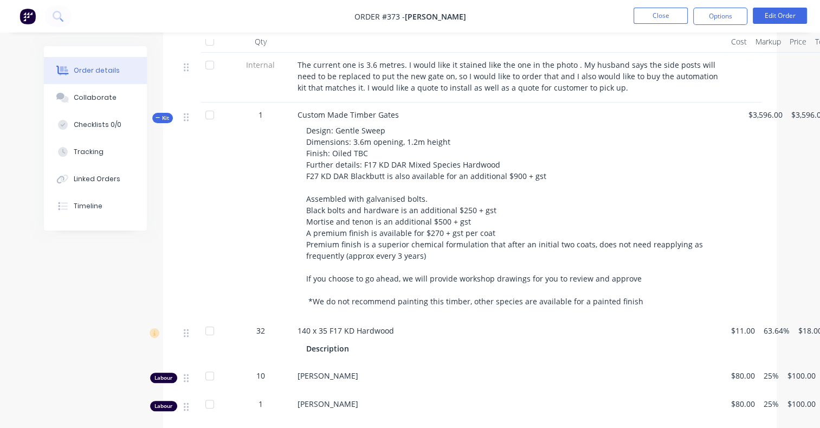
drag, startPoint x: 412, startPoint y: 319, endPoint x: 337, endPoint y: 327, distance: 75.3
click at [406, 340] on div "Description" at bounding box center [510, 348] width 408 height 16
click at [208, 320] on div at bounding box center [210, 331] width 22 height 22
click at [188, 328] on icon at bounding box center [186, 333] width 5 height 10
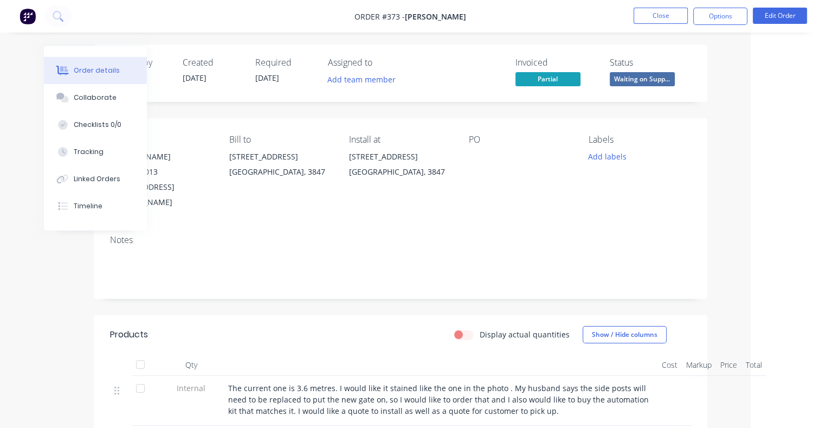
scroll to position [1, 69]
click at [100, 154] on div "Tracking" at bounding box center [89, 152] width 30 height 10
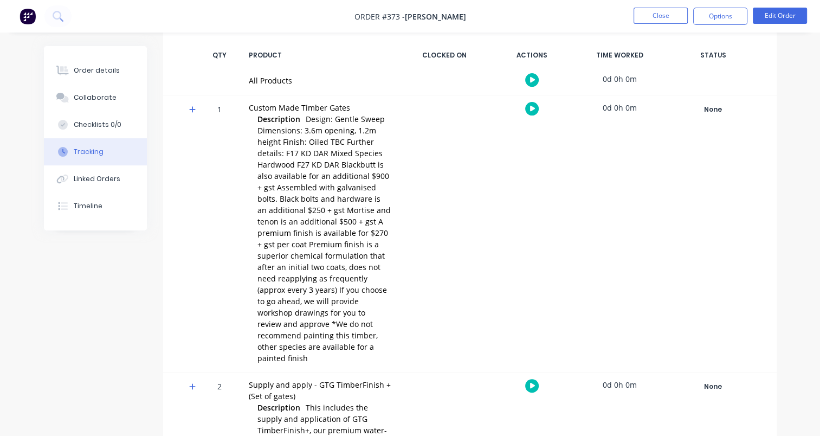
click at [192, 110] on icon at bounding box center [192, 109] width 7 height 7
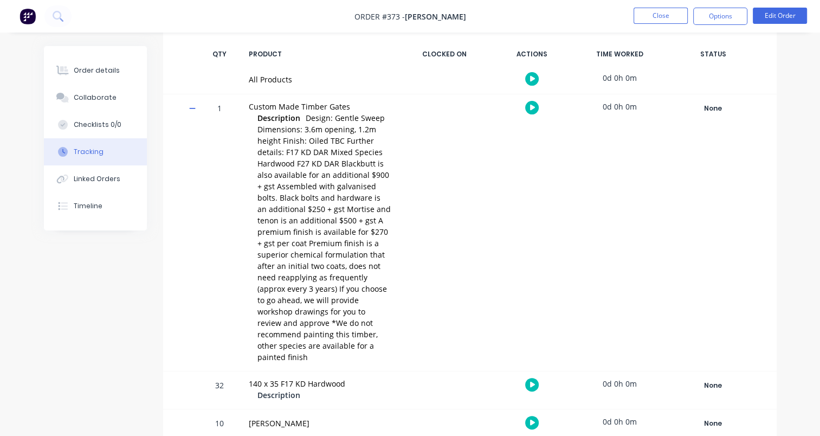
scroll to position [163, 0]
drag, startPoint x: 362, startPoint y: 199, endPoint x: 633, endPoint y: 199, distance: 271.6
click at [432, 238] on div at bounding box center [444, 232] width 81 height 277
drag, startPoint x: 703, startPoint y: 140, endPoint x: 705, endPoint y: 134, distance: 5.7
click at [703, 139] on div "None Create status None edit In Production - 1st Half In Production - 2nd Half …" at bounding box center [713, 232] width 92 height 277
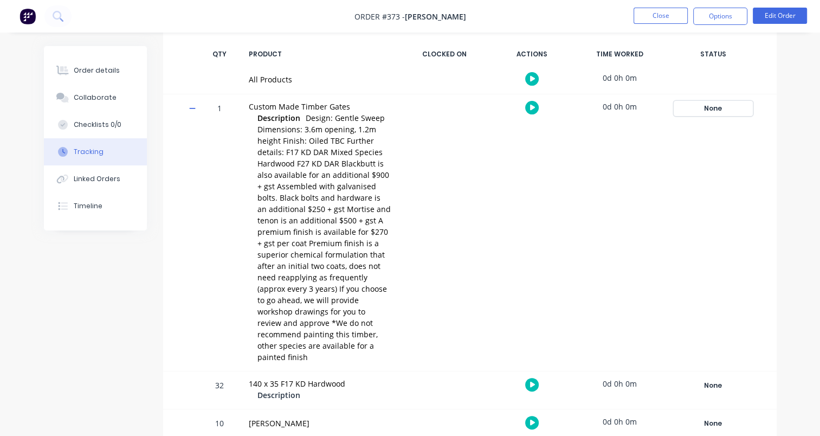
click at [714, 106] on div "None" at bounding box center [713, 108] width 78 height 14
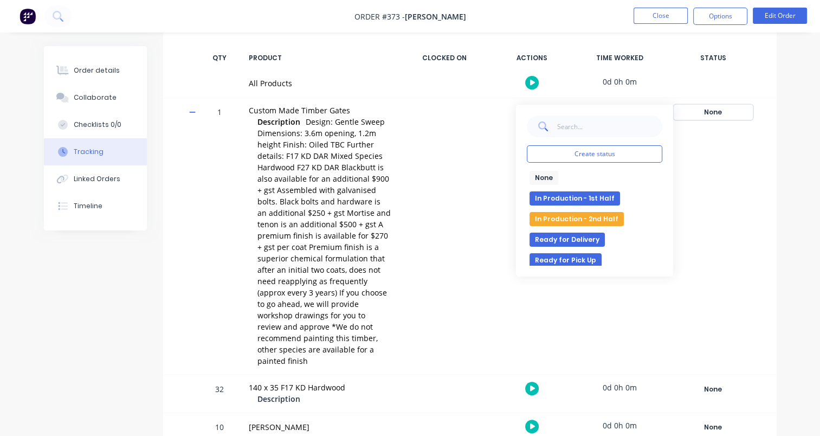
scroll to position [158, 0]
click at [593, 199] on button "In Production - 1st Half" at bounding box center [575, 199] width 91 height 14
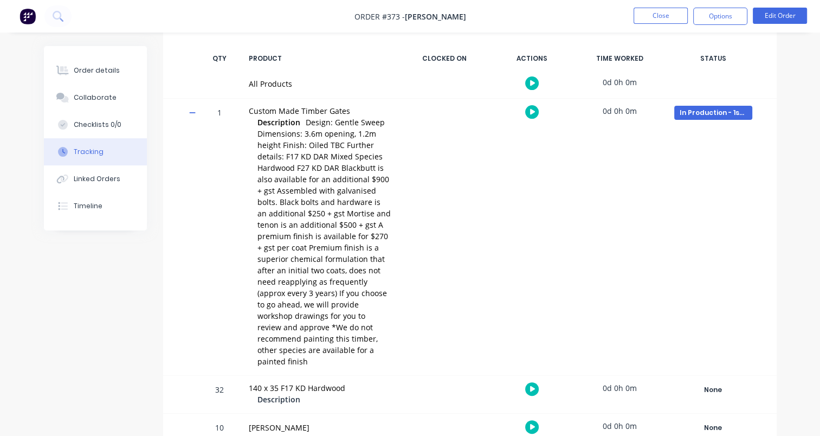
click at [195, 113] on icon at bounding box center [192, 113] width 7 height 8
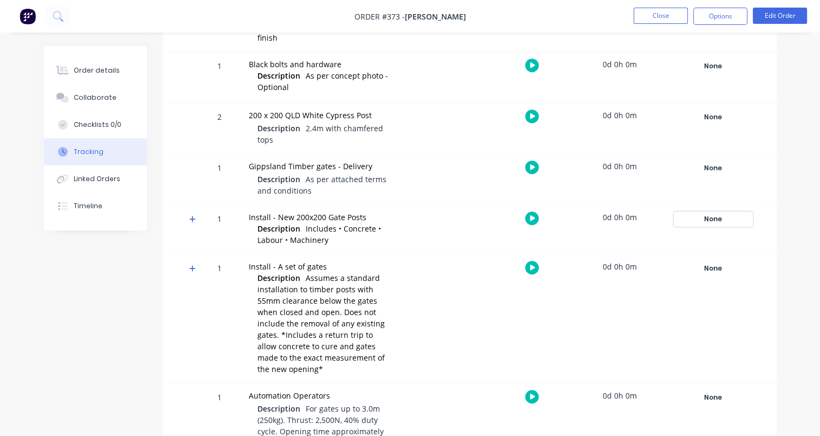
click at [712, 212] on div "None" at bounding box center [713, 219] width 78 height 14
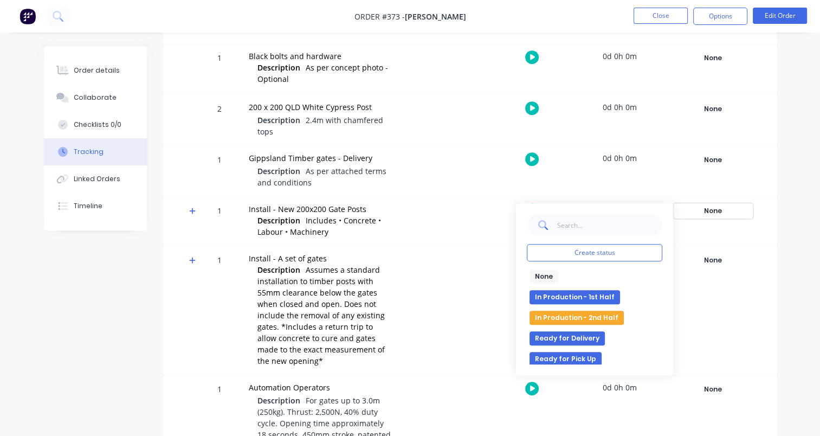
scroll to position [0, 0]
click at [593, 311] on button "In Production - 2nd Half" at bounding box center [577, 318] width 94 height 14
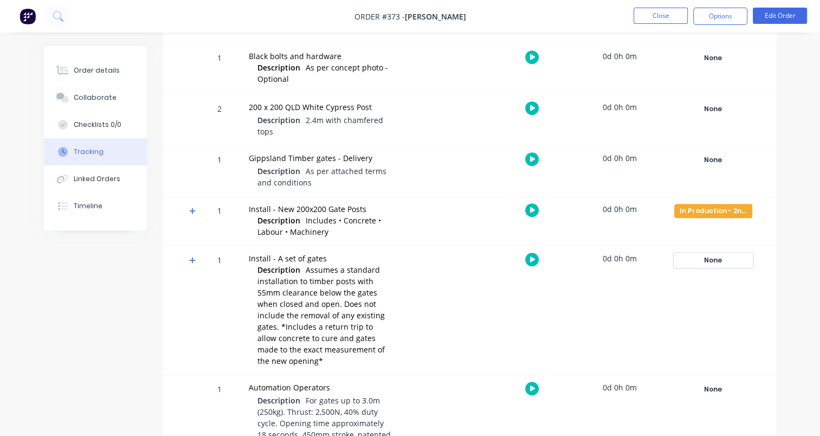
click at [715, 253] on div "None" at bounding box center [713, 260] width 78 height 14
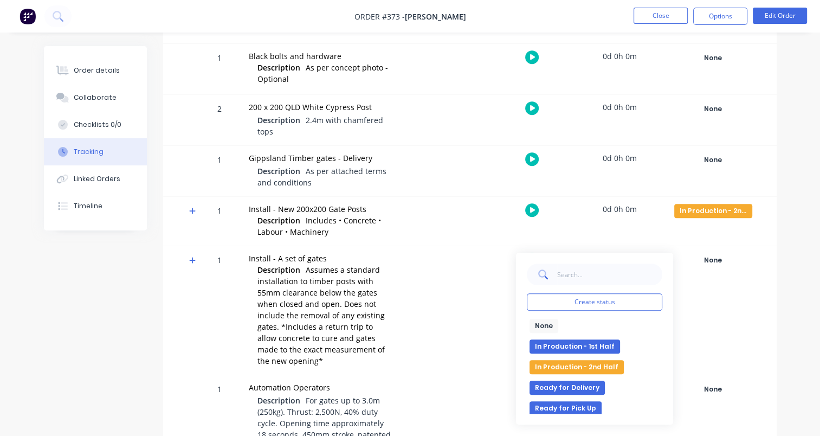
click at [580, 339] on button "In Production - 1st Half" at bounding box center [575, 346] width 91 height 14
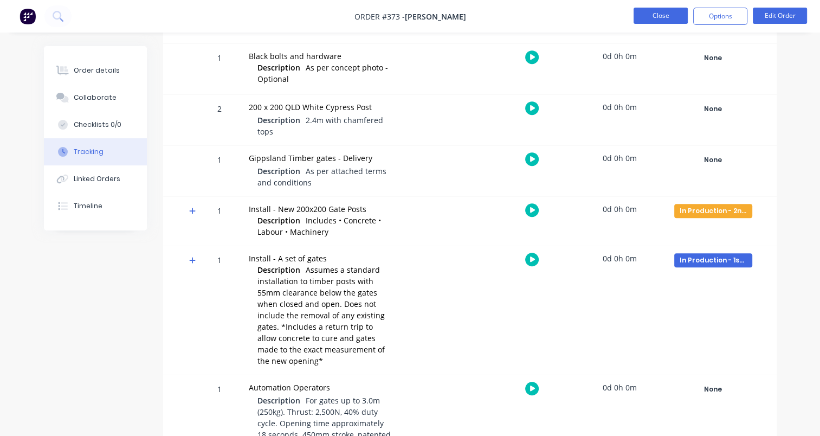
click at [655, 18] on button "Close" at bounding box center [661, 16] width 54 height 16
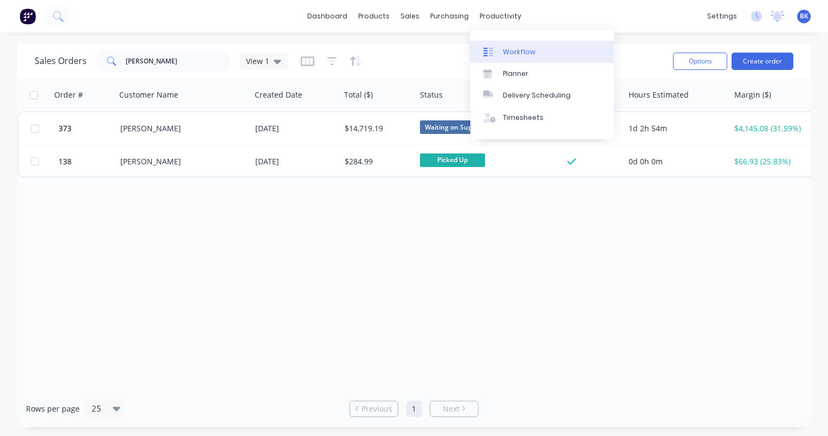
click at [518, 52] on div "Workflow" at bounding box center [519, 52] width 33 height 10
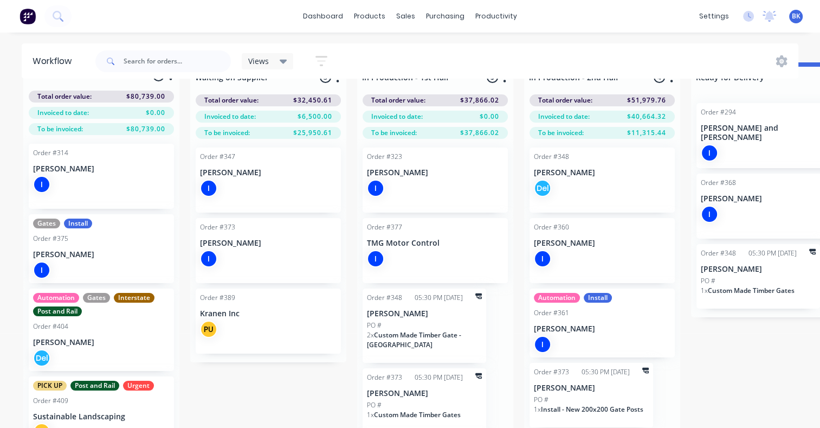
scroll to position [46, 0]
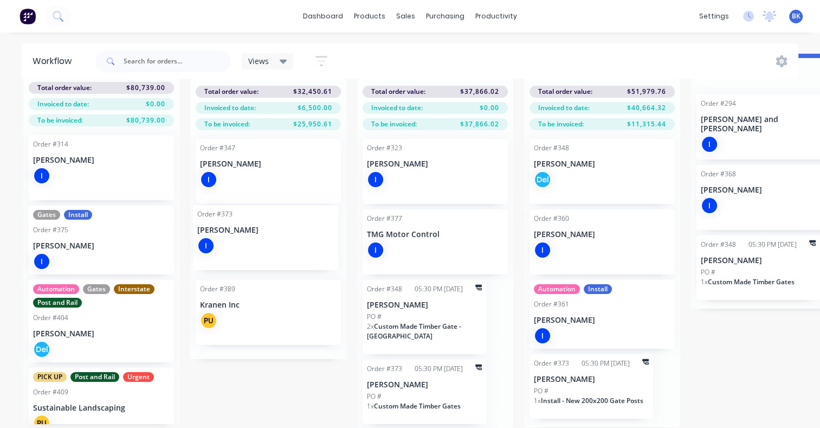
click at [241, 239] on div "Order #347 [PERSON_NAME] I Order #373 [PERSON_NAME] I Order #389 Kranen Inc PU" at bounding box center [268, 244] width 156 height 229
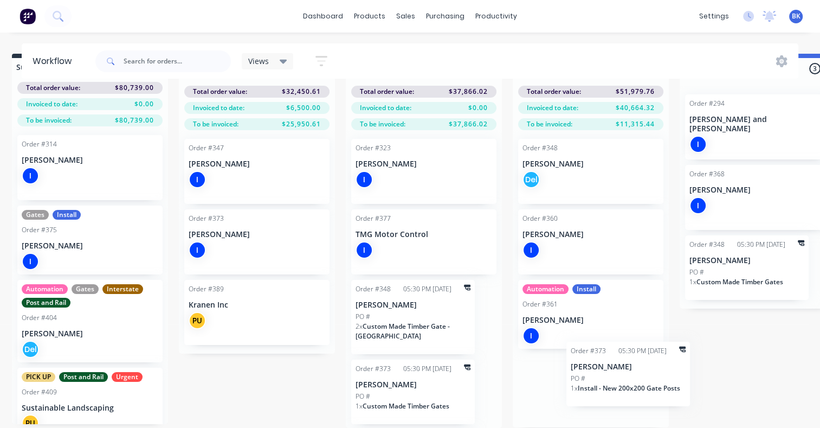
scroll to position [46, 12]
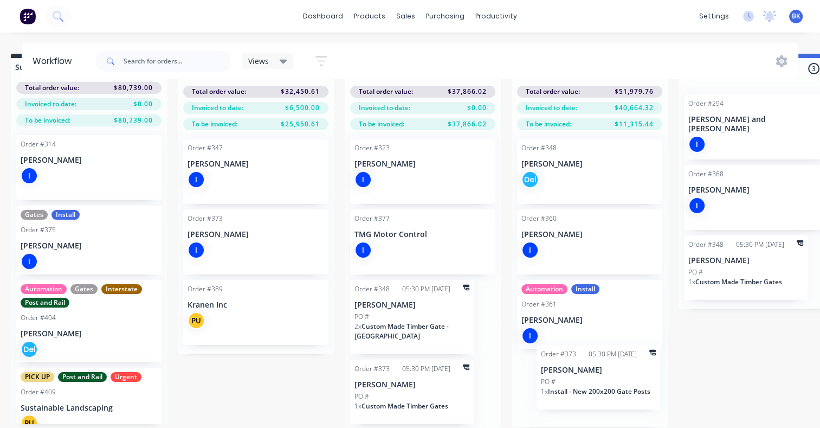
drag, startPoint x: 615, startPoint y: 391, endPoint x: 622, endPoint y: 390, distance: 7.1
click at [622, 390] on div "Order #348 [PERSON_NAME] Del Order #360 [PERSON_NAME] I Automation Install Orde…" at bounding box center [590, 278] width 156 height 297
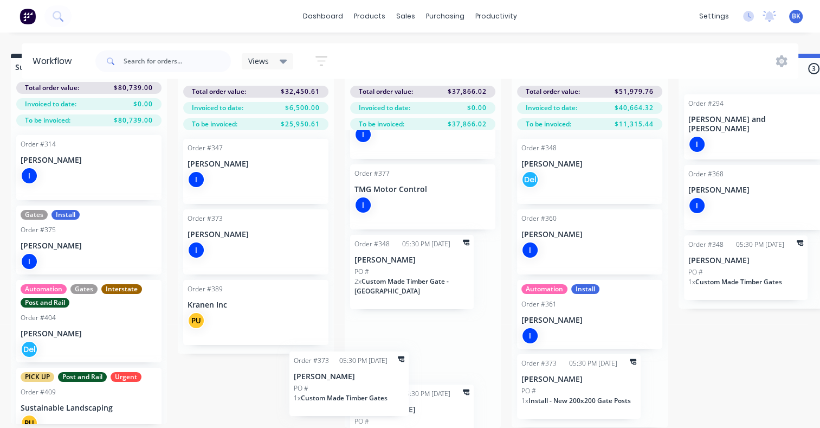
scroll to position [69, 0]
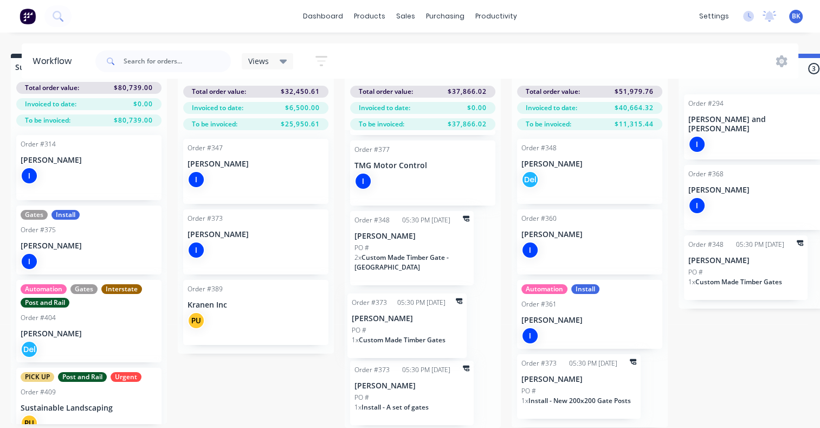
drag, startPoint x: 397, startPoint y: 402, endPoint x: 391, endPoint y: 343, distance: 59.3
click at [391, 343] on div "Order #323 [PERSON_NAME] I Order #377 TMG Motor Control I Order #348 05:30 PM […" at bounding box center [423, 279] width 156 height 298
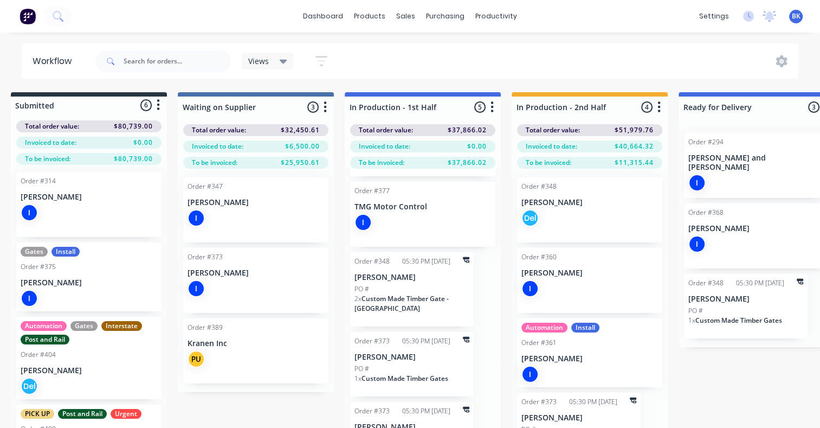
scroll to position [0, 0]
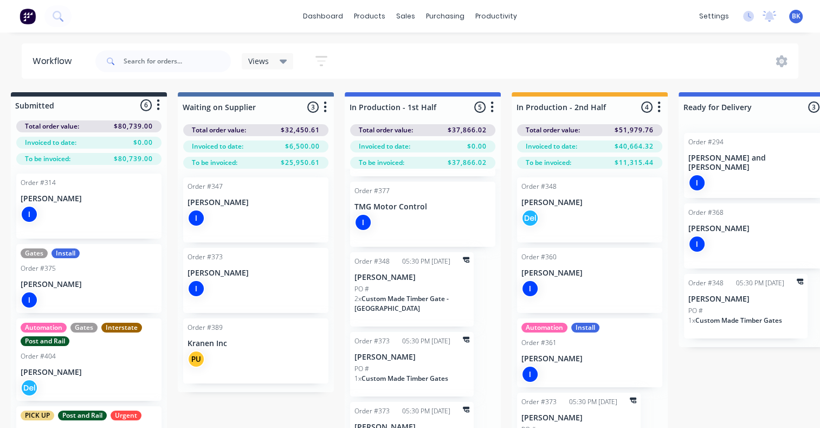
click at [85, 280] on p "[PERSON_NAME]" at bounding box center [89, 284] width 137 height 9
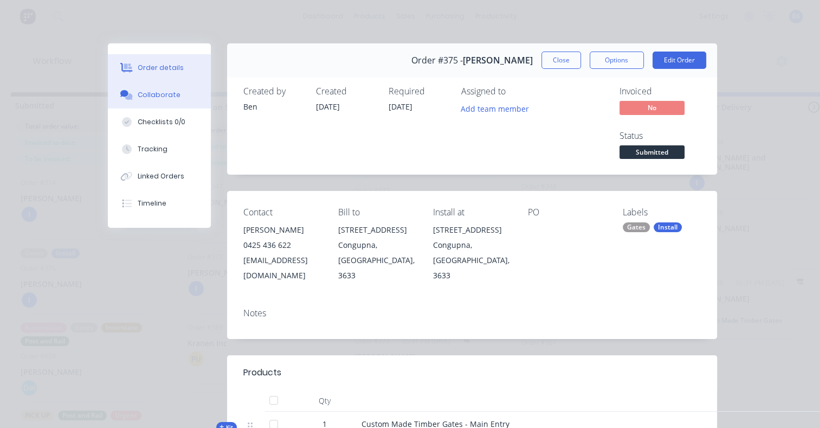
click at [163, 98] on div "Collaborate" at bounding box center [159, 95] width 43 height 10
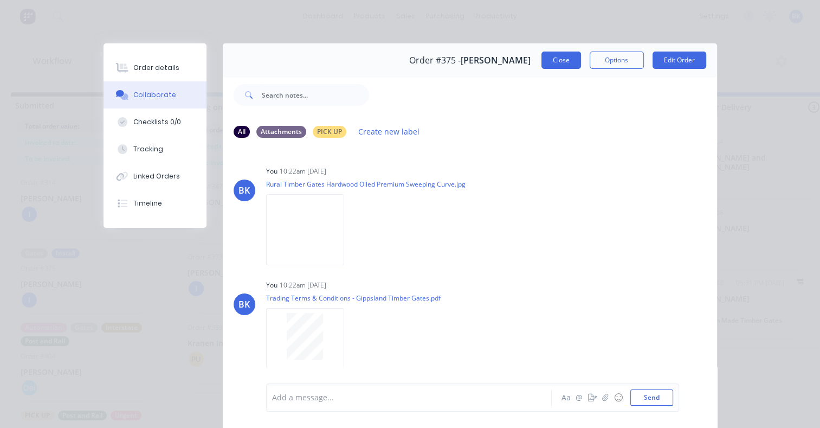
click at [562, 60] on button "Close" at bounding box center [562, 60] width 40 height 17
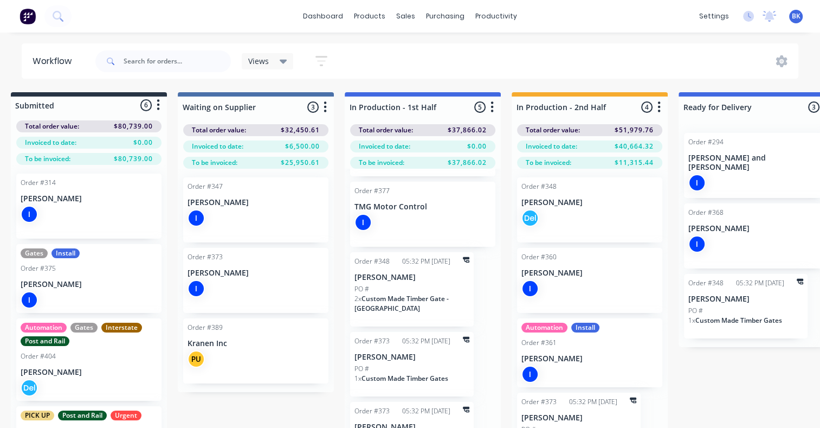
click at [66, 292] on div "I" at bounding box center [89, 299] width 137 height 17
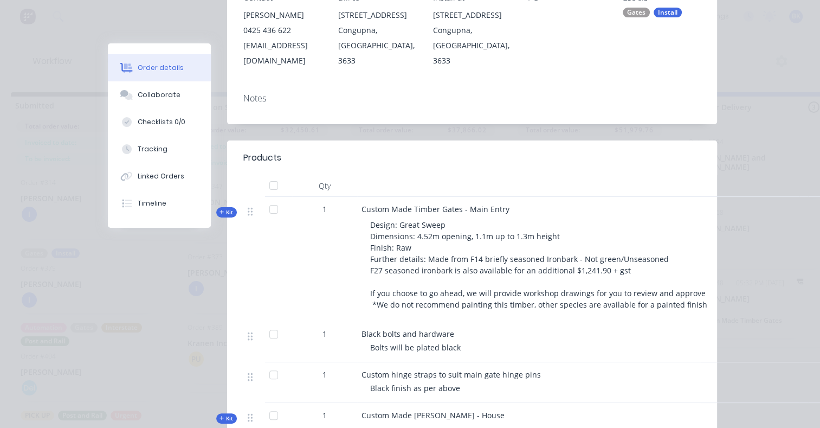
scroll to position [216, 0]
drag, startPoint x: 627, startPoint y: 270, endPoint x: 560, endPoint y: 267, distance: 67.8
click at [560, 267] on div "Design: Great Sweep Dimensions: 4.52m opening, 1.1m up to 1.3m height Finish: R…" at bounding box center [574, 264] width 425 height 100
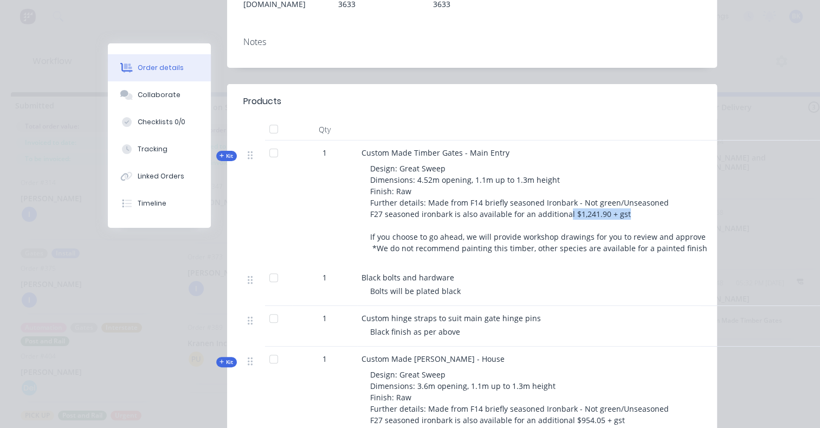
scroll to position [271, 0]
drag, startPoint x: 429, startPoint y: 152, endPoint x: 468, endPoint y: 156, distance: 38.7
click at [468, 156] on span "Custom Made Timber Gates - Main Entry" at bounding box center [436, 153] width 148 height 10
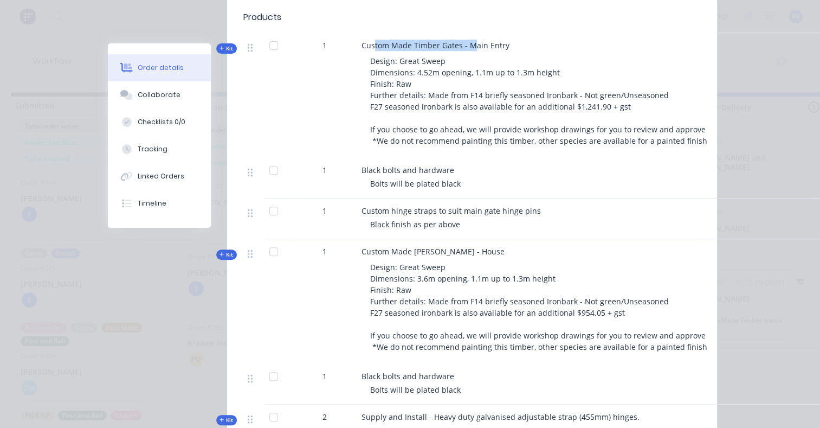
scroll to position [379, 0]
drag, startPoint x: 460, startPoint y: 174, endPoint x: 667, endPoint y: 193, distance: 208.0
click at [667, 193] on div "1 Black bolts and hardware Bolts will be plated black" at bounding box center [472, 177] width 458 height 41
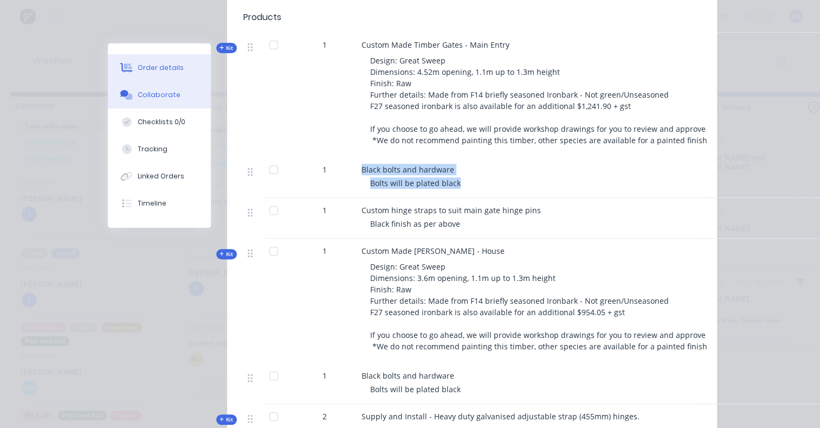
click at [157, 94] on div "Collaborate" at bounding box center [159, 95] width 43 height 10
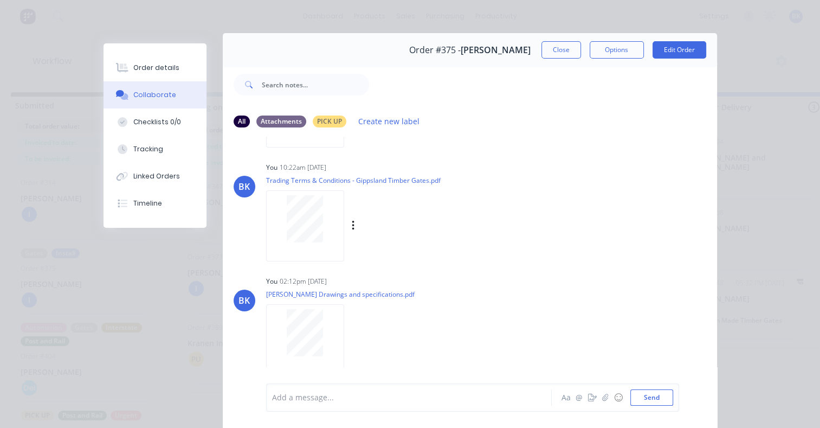
scroll to position [9, 0]
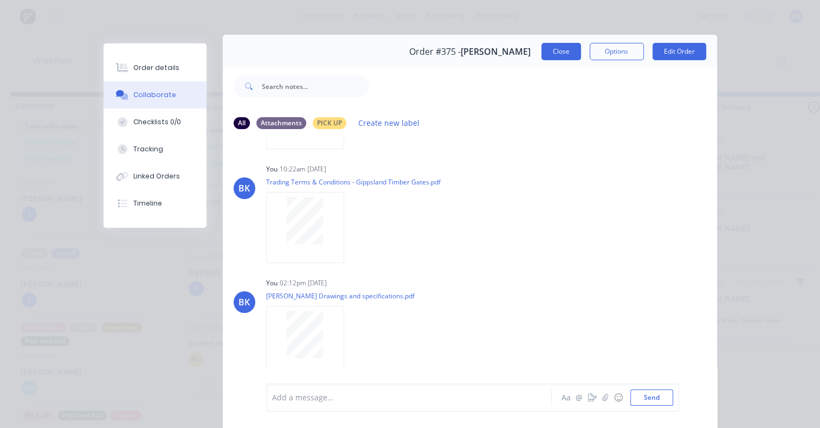
click at [554, 52] on button "Close" at bounding box center [562, 51] width 40 height 17
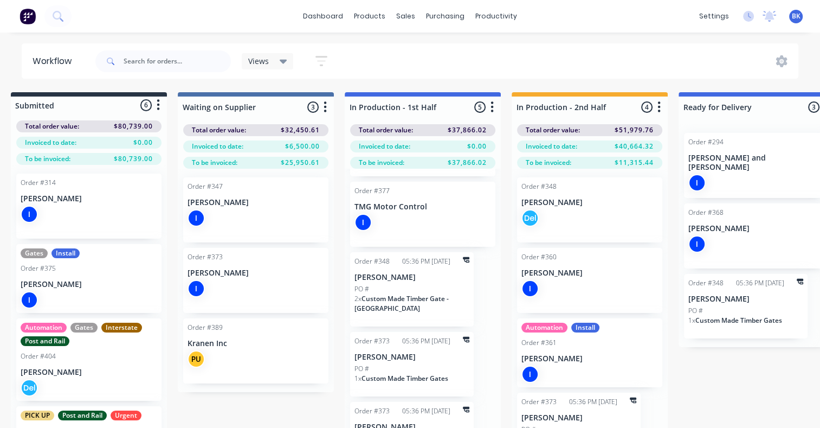
click at [91, 284] on p "[PERSON_NAME]" at bounding box center [89, 284] width 137 height 9
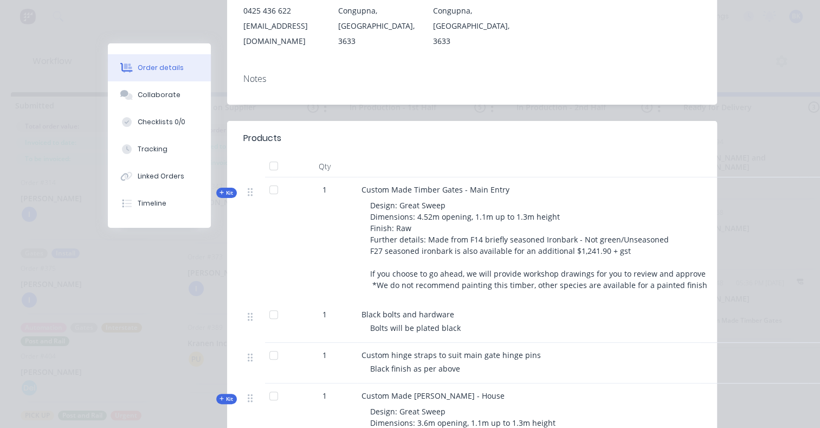
scroll to position [0, 0]
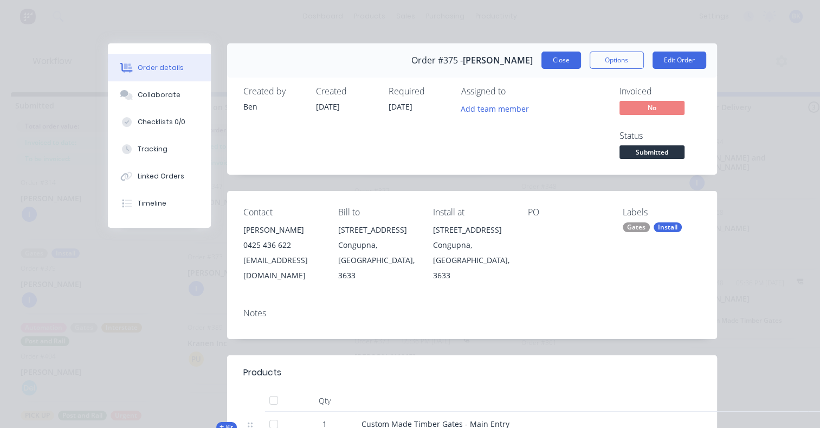
click at [555, 59] on button "Close" at bounding box center [562, 60] width 40 height 17
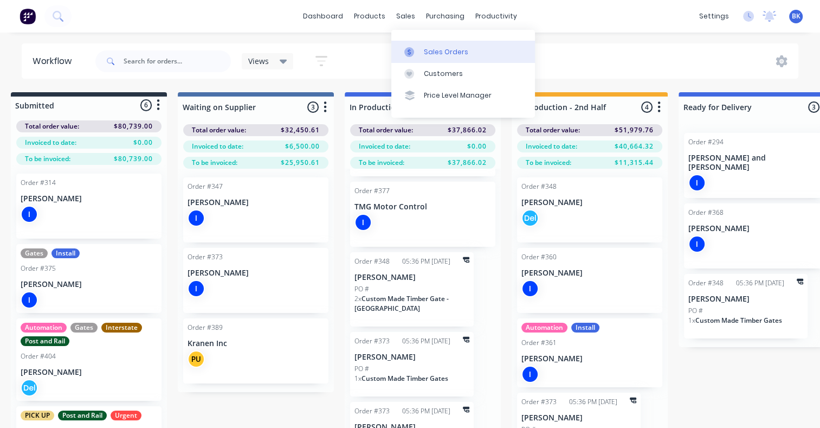
click at [433, 53] on div "Sales Orders" at bounding box center [446, 52] width 44 height 10
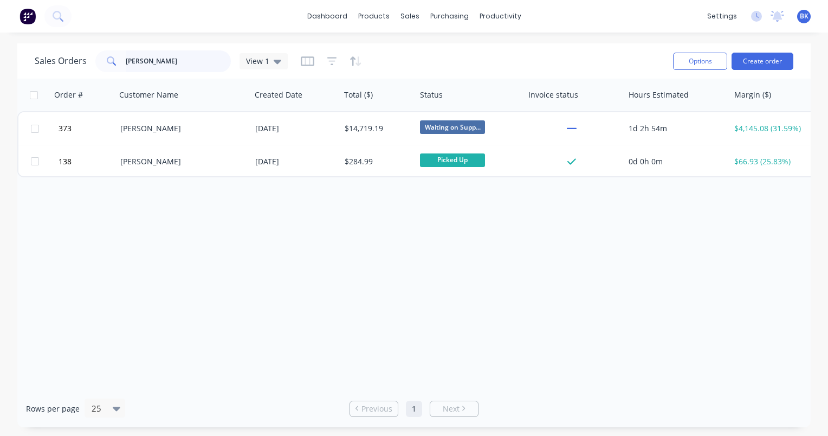
drag, startPoint x: 158, startPoint y: 59, endPoint x: 111, endPoint y: 58, distance: 47.7
click at [111, 58] on div "[PERSON_NAME]" at bounding box center [163, 61] width 136 height 22
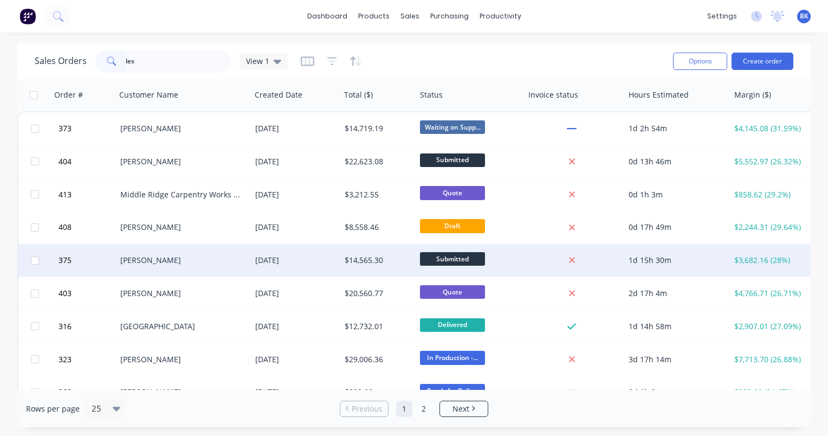
click at [147, 260] on div "[PERSON_NAME]" at bounding box center [180, 260] width 120 height 11
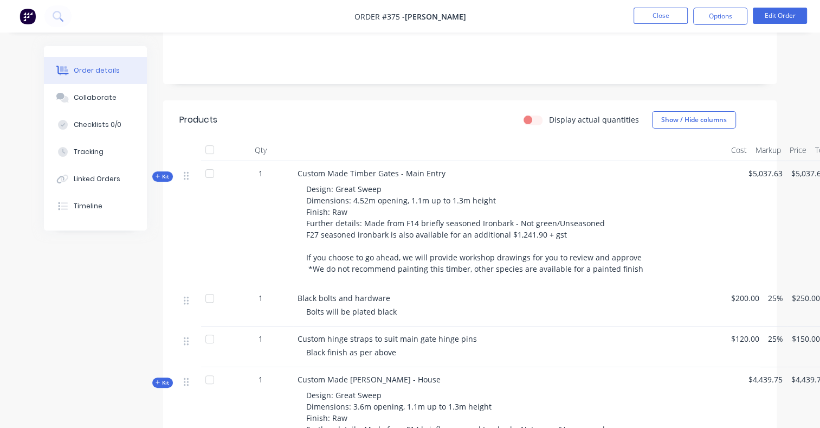
scroll to position [216, 0]
click at [163, 173] on span "Kit" at bounding box center [163, 177] width 14 height 8
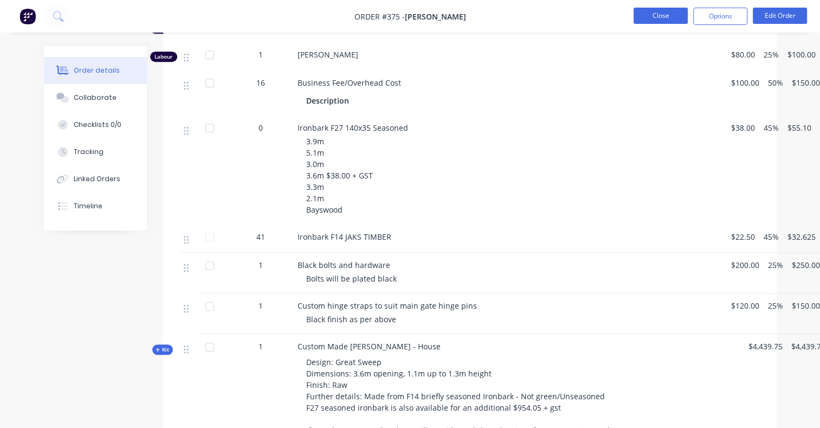
scroll to position [487, 0]
click at [663, 15] on button "Close" at bounding box center [661, 16] width 54 height 16
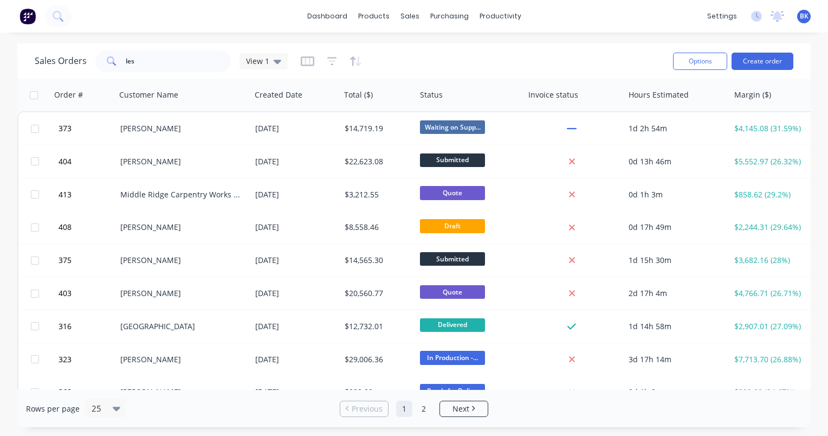
click at [178, 72] on div "Sales Orders les View 1" at bounding box center [350, 61] width 630 height 27
click at [147, 63] on input "les" at bounding box center [179, 61] width 106 height 22
click at [147, 65] on input "les" at bounding box center [179, 61] width 106 height 22
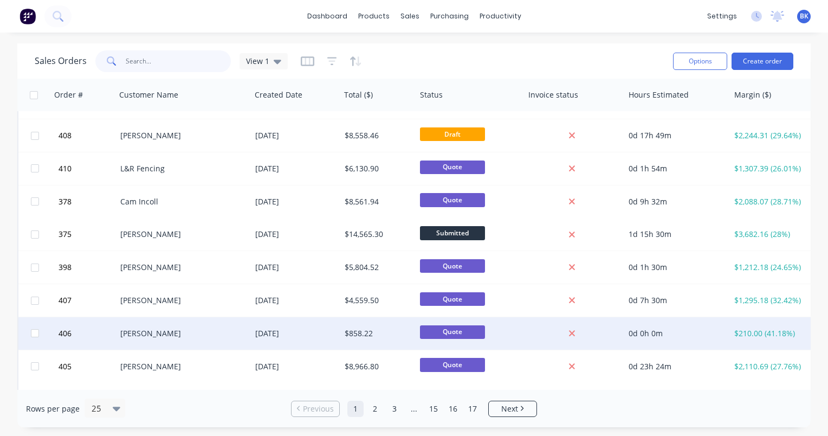
scroll to position [323, 0]
click at [156, 332] on div "[PERSON_NAME]" at bounding box center [180, 332] width 120 height 11
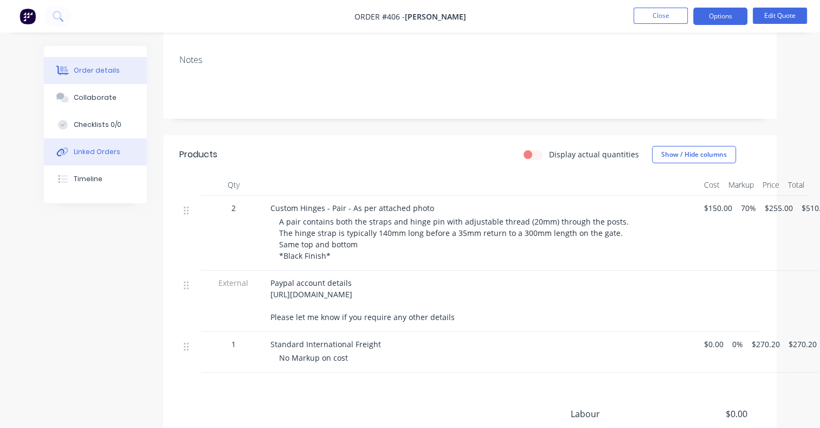
scroll to position [211, 0]
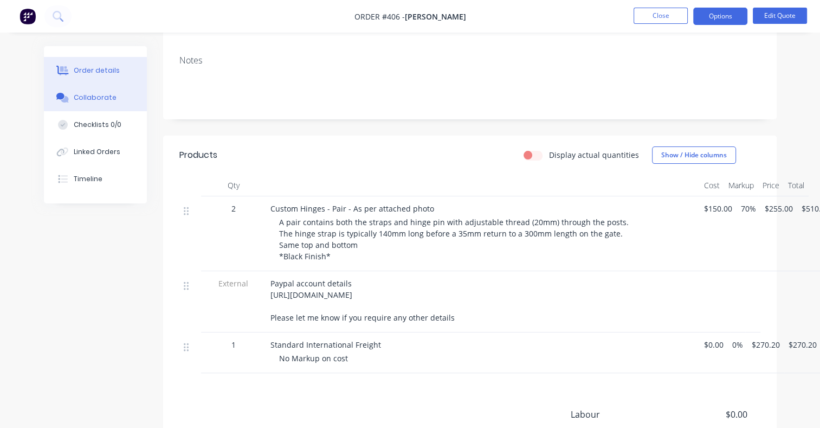
click at [90, 110] on button "Collaborate" at bounding box center [95, 97] width 103 height 27
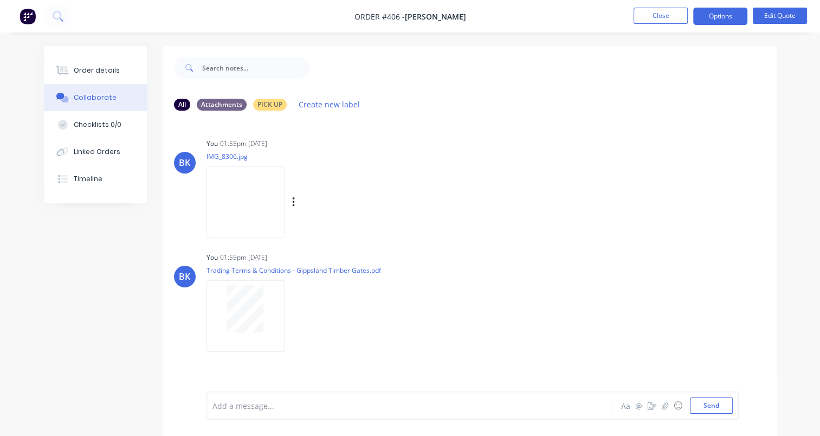
click at [264, 204] on img at bounding box center [246, 201] width 78 height 71
click at [104, 67] on div "Order details" at bounding box center [97, 71] width 46 height 10
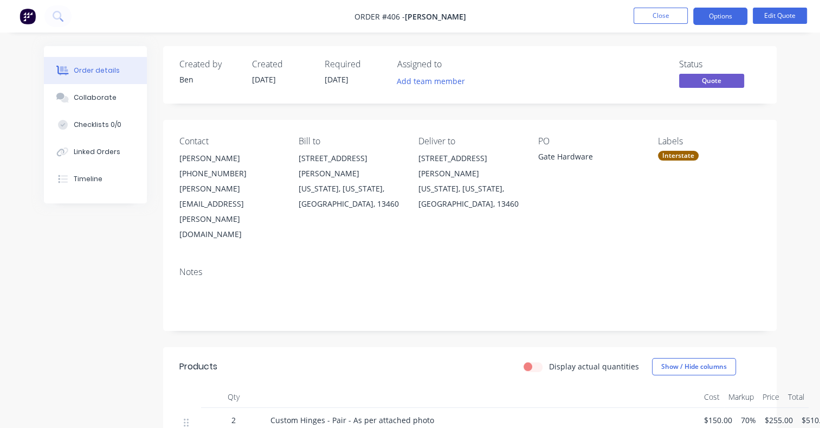
click at [735, 12] on button "Options" at bounding box center [720, 16] width 54 height 17
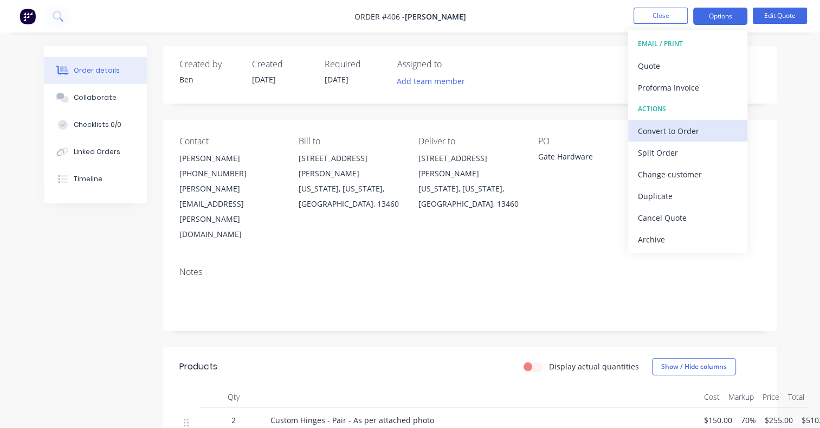
click at [680, 131] on div "Convert to Order" at bounding box center [688, 131] width 100 height 16
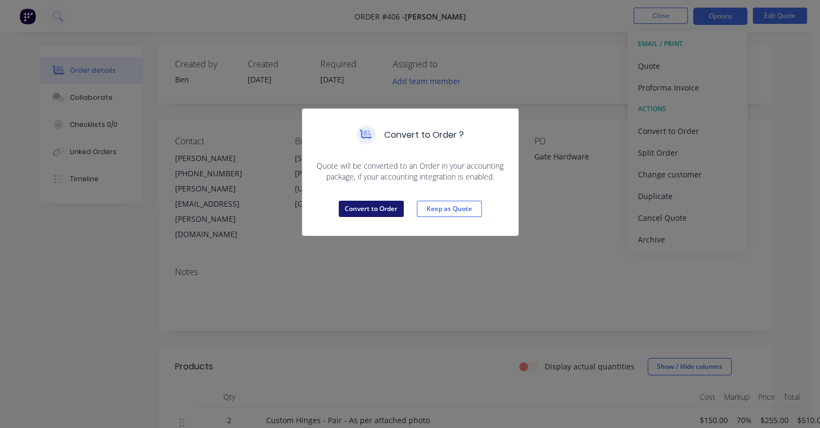
click at [375, 207] on button "Convert to Order" at bounding box center [371, 209] width 65 height 16
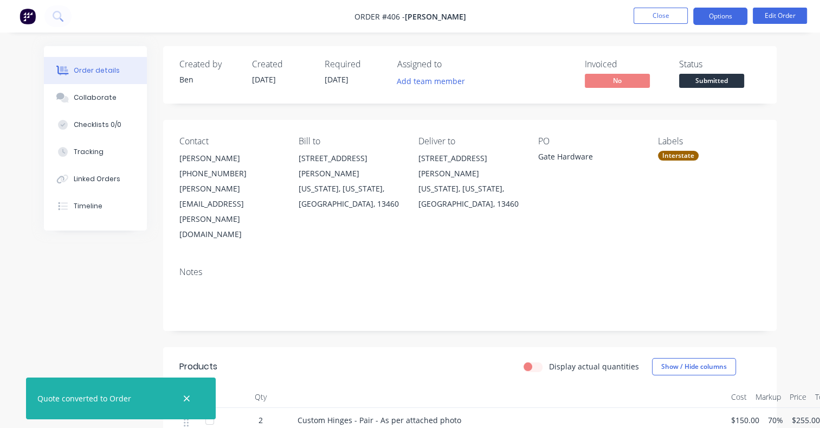
click at [712, 12] on button "Options" at bounding box center [720, 16] width 54 height 17
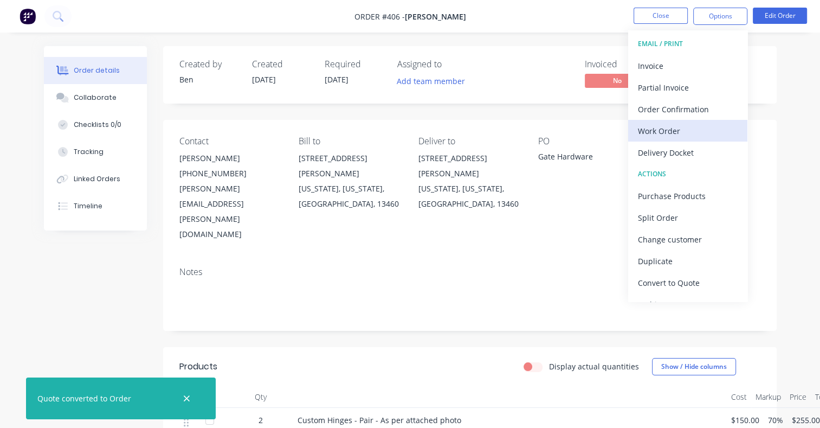
click at [674, 128] on div "Work Order" at bounding box center [688, 131] width 100 height 16
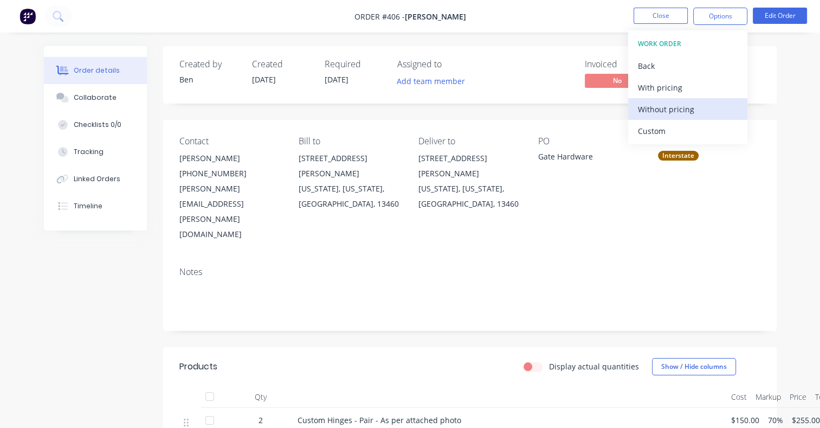
click at [683, 111] on div "Without pricing" at bounding box center [688, 109] width 100 height 16
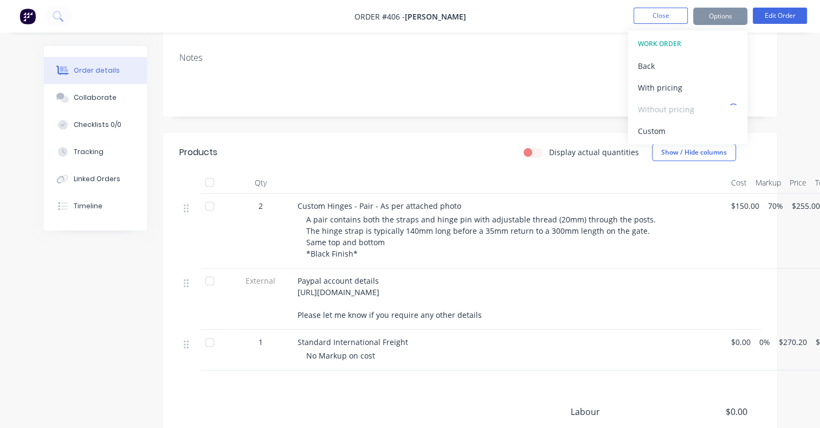
scroll to position [216, 0]
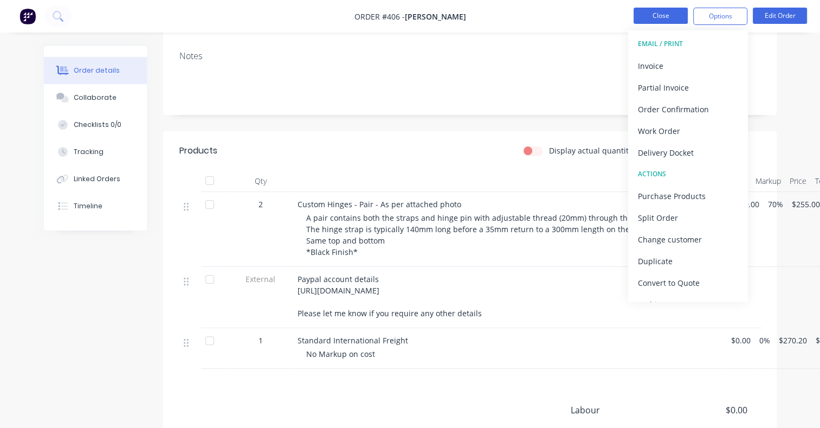
click at [641, 18] on button "Close" at bounding box center [661, 16] width 54 height 16
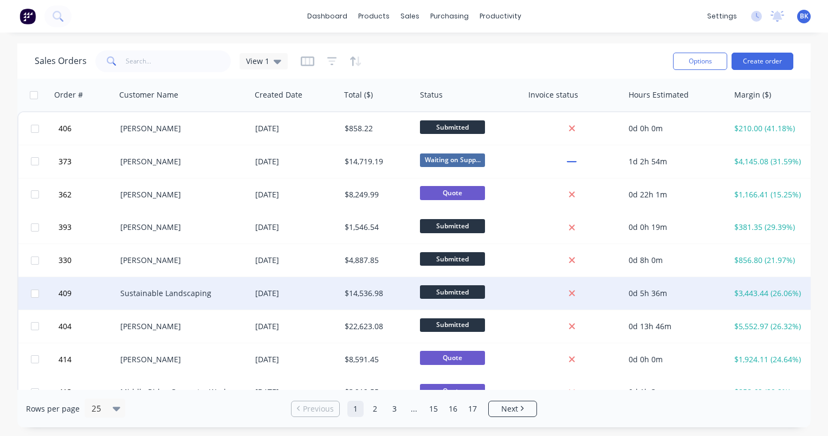
click at [172, 297] on div "Sustainable Landscaping" at bounding box center [180, 293] width 120 height 11
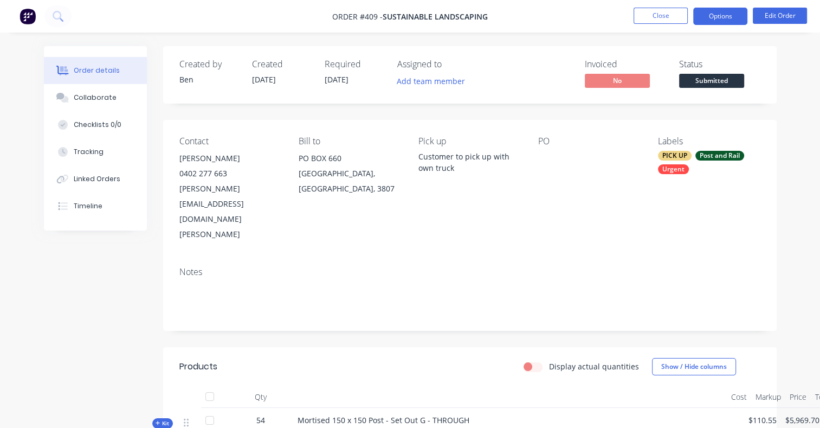
click at [729, 20] on button "Options" at bounding box center [720, 16] width 54 height 17
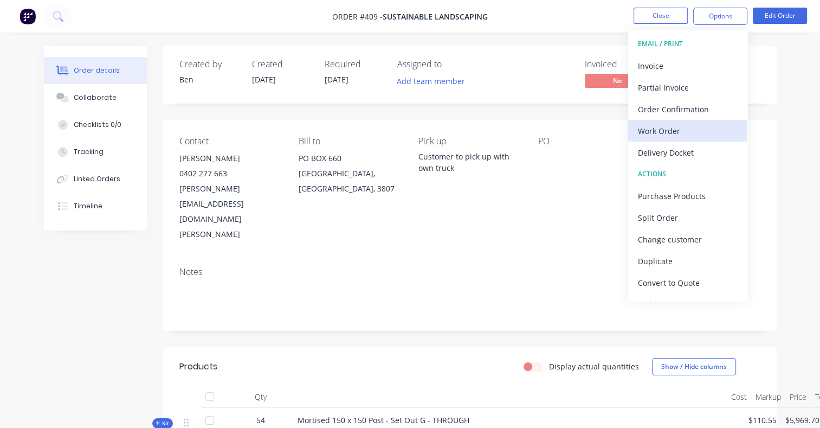
click at [666, 132] on div "Work Order" at bounding box center [688, 131] width 100 height 16
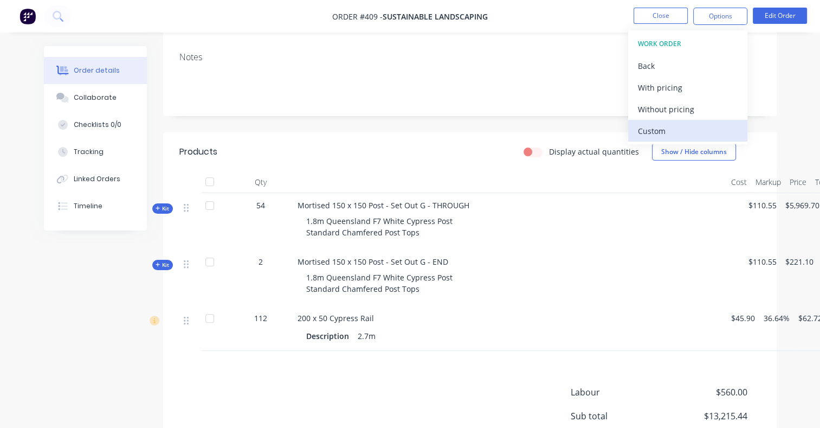
scroll to position [216, 0]
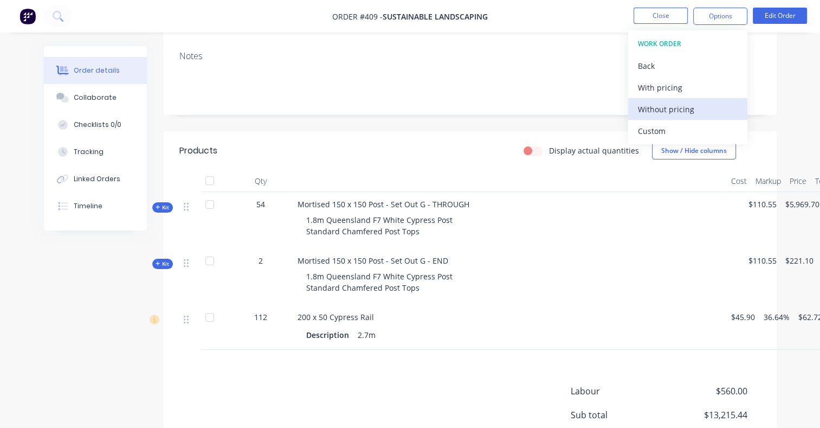
click at [659, 111] on div "Without pricing" at bounding box center [688, 109] width 100 height 16
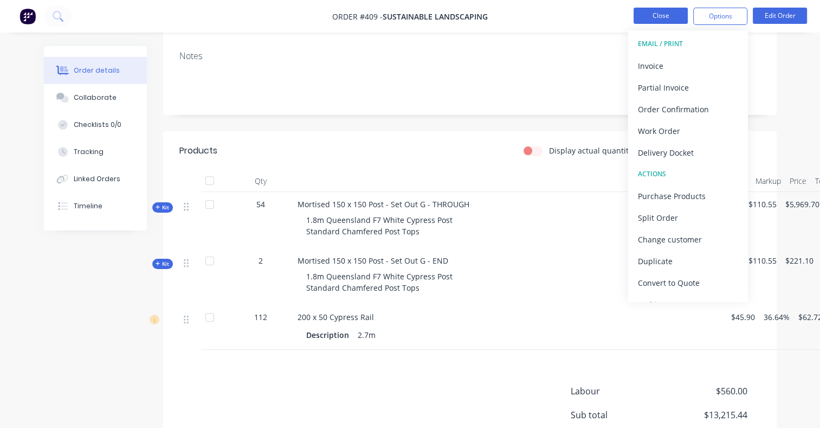
click at [644, 19] on button "Close" at bounding box center [661, 16] width 54 height 16
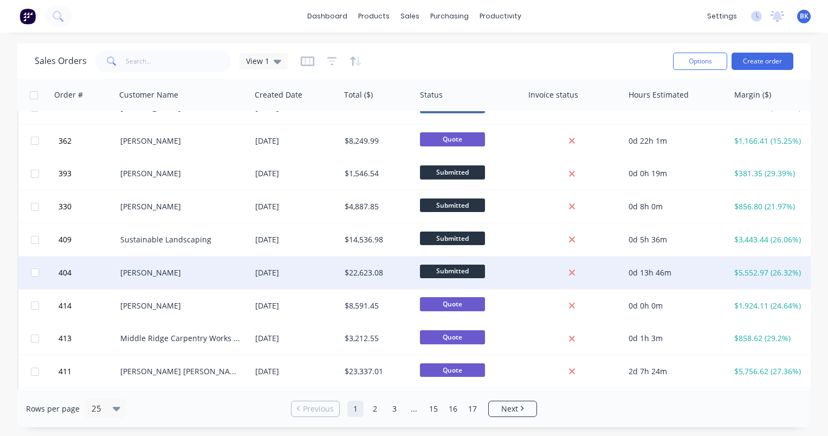
scroll to position [54, 0]
click at [183, 275] on div "[PERSON_NAME]" at bounding box center [180, 272] width 120 height 11
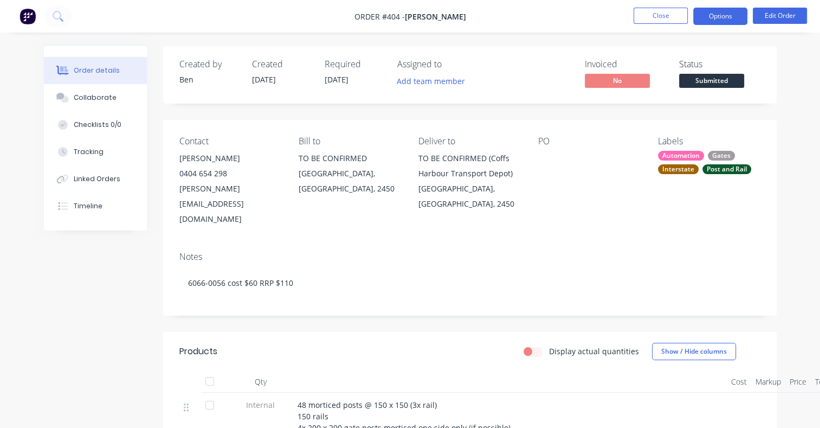
click at [721, 17] on button "Options" at bounding box center [720, 16] width 54 height 17
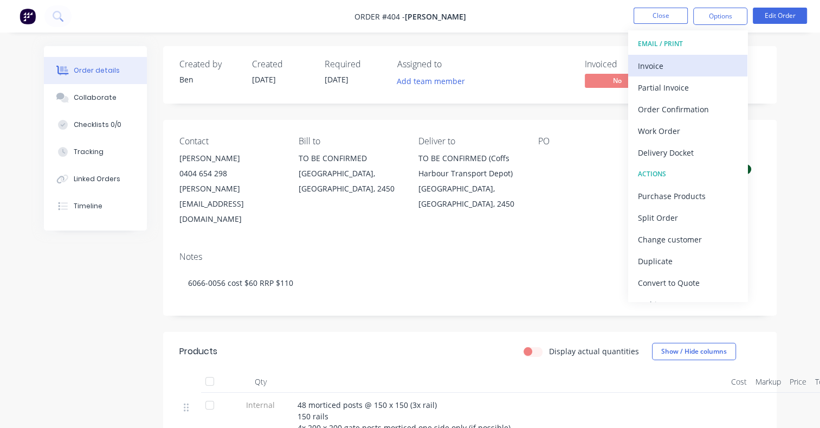
click at [706, 66] on div "Invoice" at bounding box center [688, 66] width 100 height 16
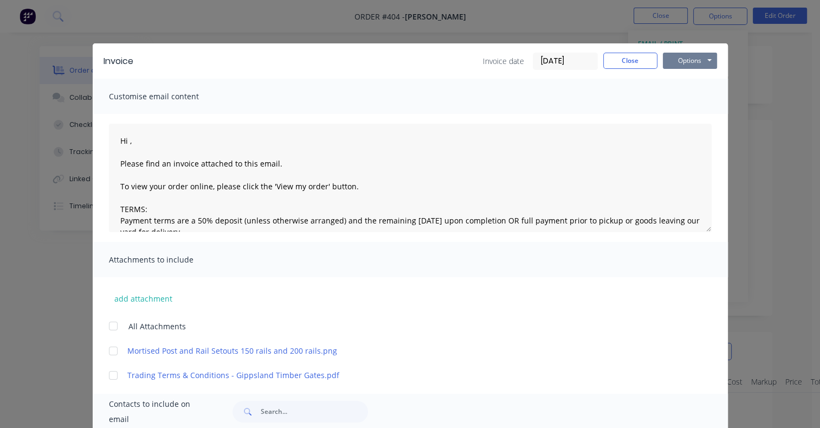
click at [704, 60] on button "Options" at bounding box center [690, 61] width 54 height 16
click at [702, 100] on button "Print" at bounding box center [697, 98] width 69 height 18
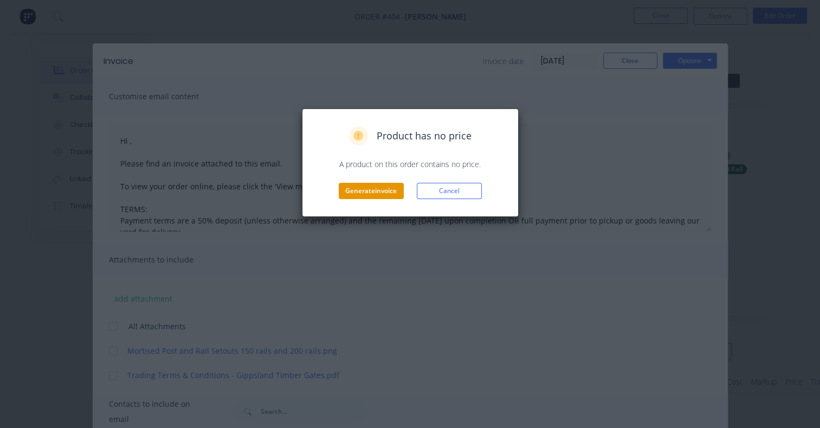
click at [367, 189] on button "Generate invoice" at bounding box center [371, 191] width 65 height 16
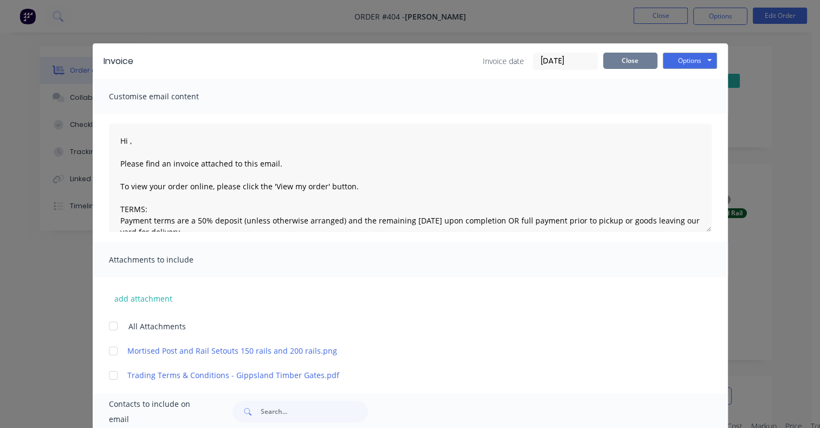
click at [624, 66] on button "Close" at bounding box center [630, 61] width 54 height 16
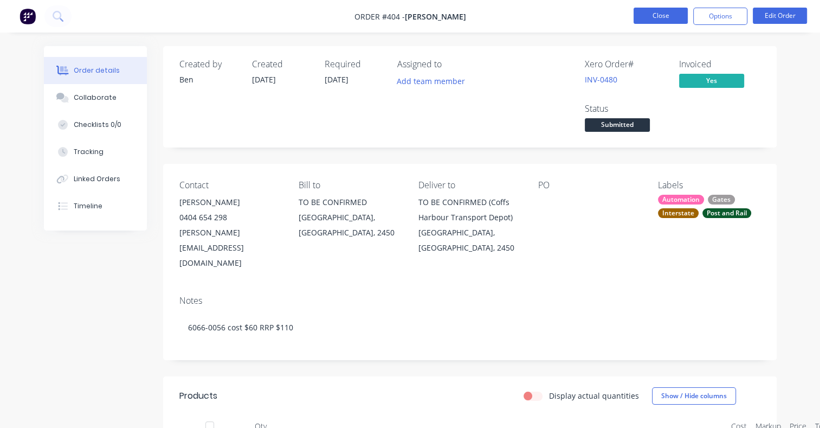
click at [655, 17] on button "Close" at bounding box center [661, 16] width 54 height 16
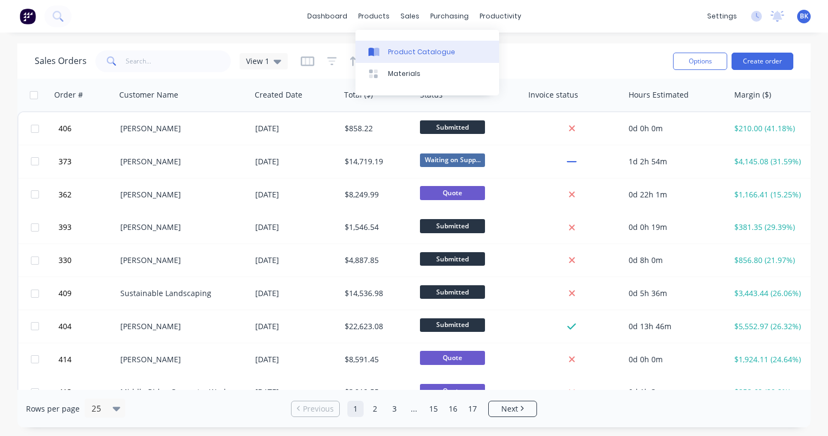
click at [398, 53] on div "Product Catalogue" at bounding box center [421, 52] width 67 height 10
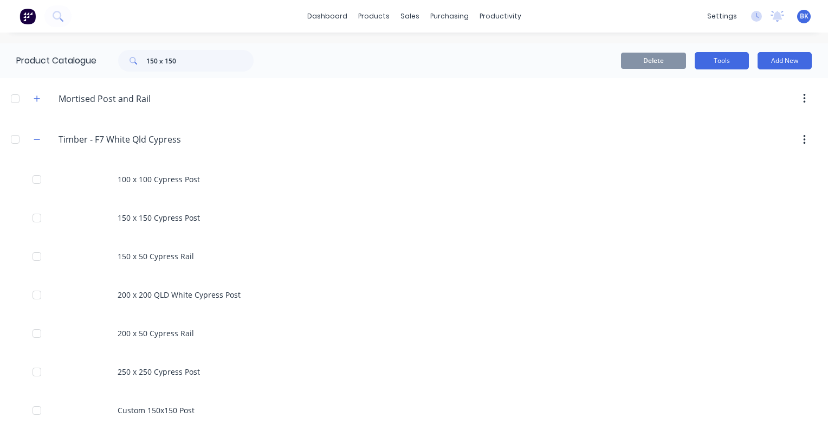
click at [723, 65] on button "Tools" at bounding box center [722, 60] width 54 height 17
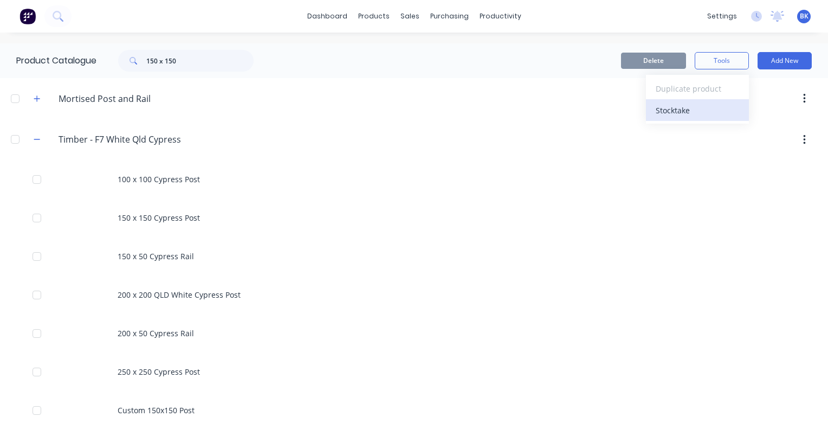
click at [695, 114] on div "Stocktake" at bounding box center [697, 110] width 83 height 16
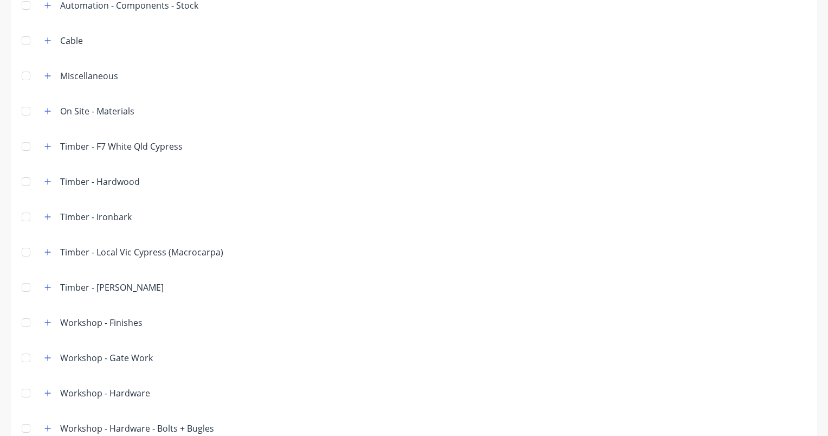
scroll to position [163, 0]
click at [49, 143] on icon "button" at bounding box center [47, 145] width 7 height 8
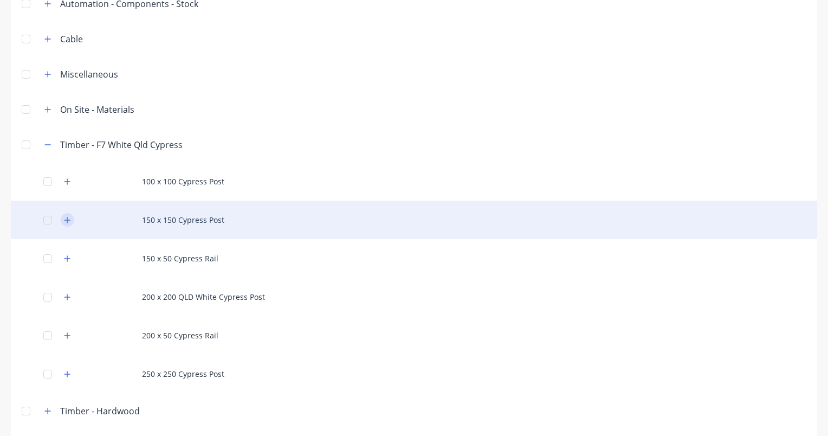
click at [70, 221] on icon "button" at bounding box center [67, 220] width 7 height 8
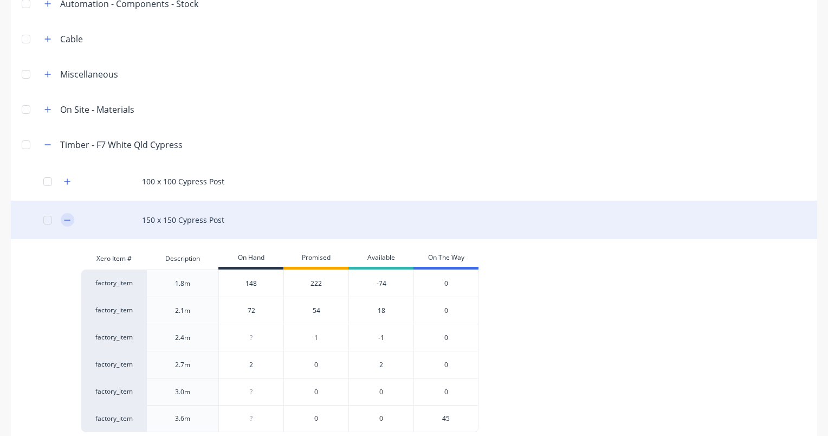
click at [69, 219] on icon "button" at bounding box center [67, 220] width 7 height 8
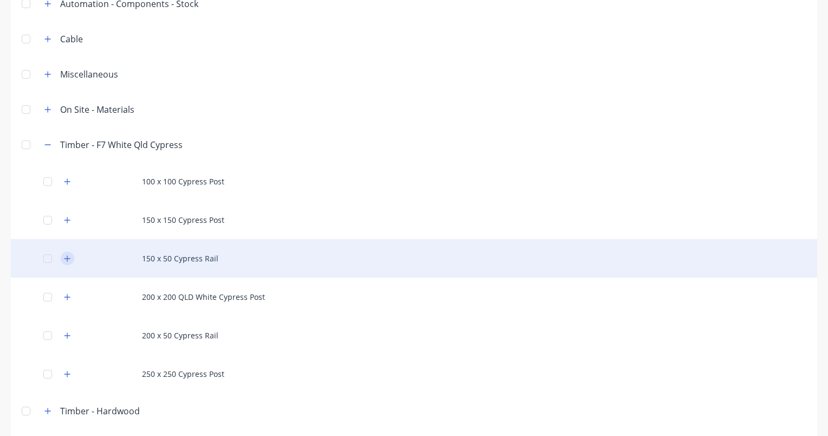
click at [65, 256] on icon "button" at bounding box center [67, 259] width 7 height 8
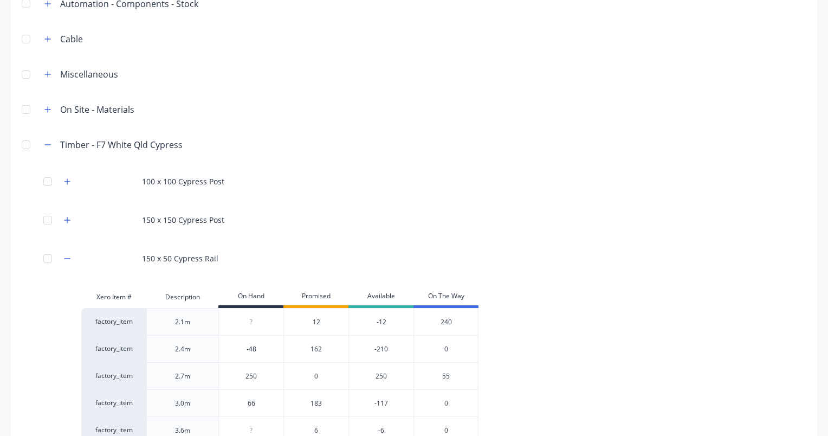
drag, startPoint x: 264, startPoint y: 347, endPoint x: 240, endPoint y: 349, distance: 24.5
click at [240, 349] on input "-48" at bounding box center [251, 349] width 65 height 10
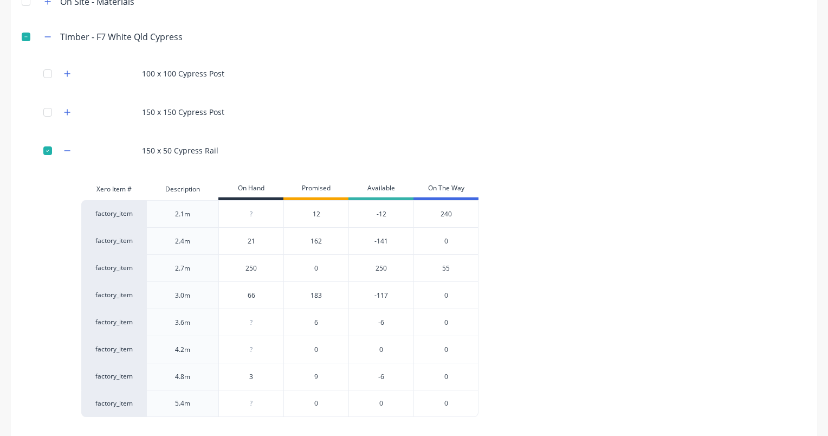
scroll to position [271, 0]
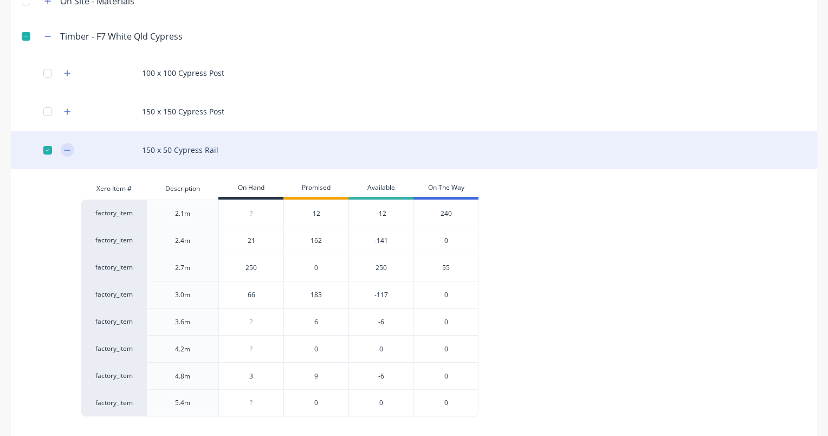
click at [72, 151] on button "button" at bounding box center [68, 150] width 14 height 14
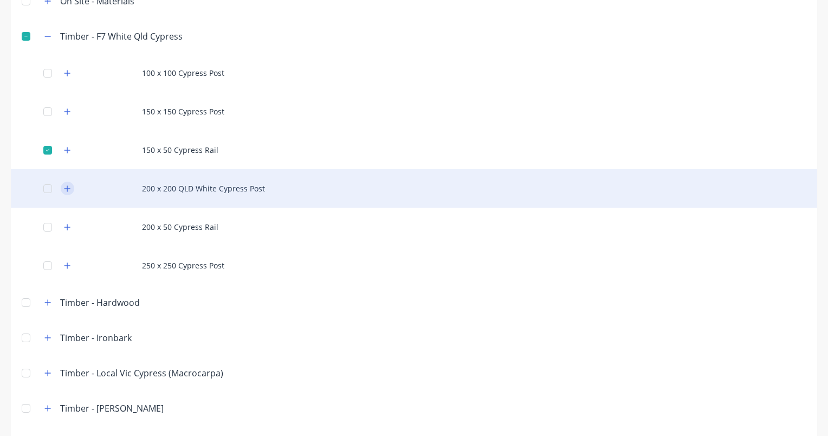
click at [71, 187] on button "button" at bounding box center [68, 189] width 14 height 14
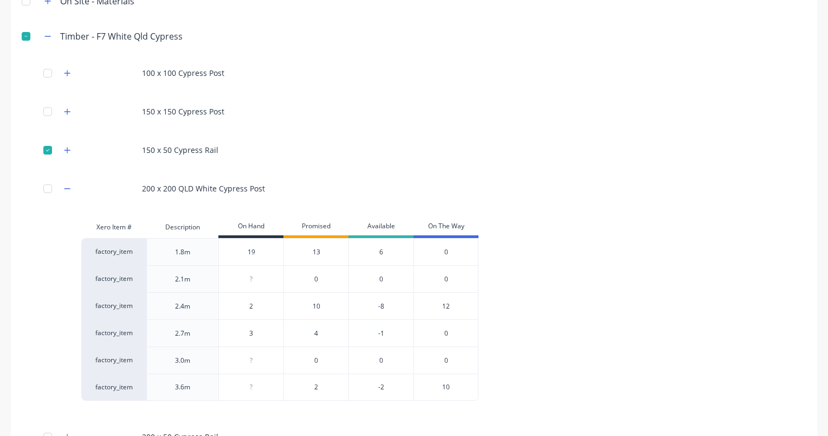
scroll to position [0, 0]
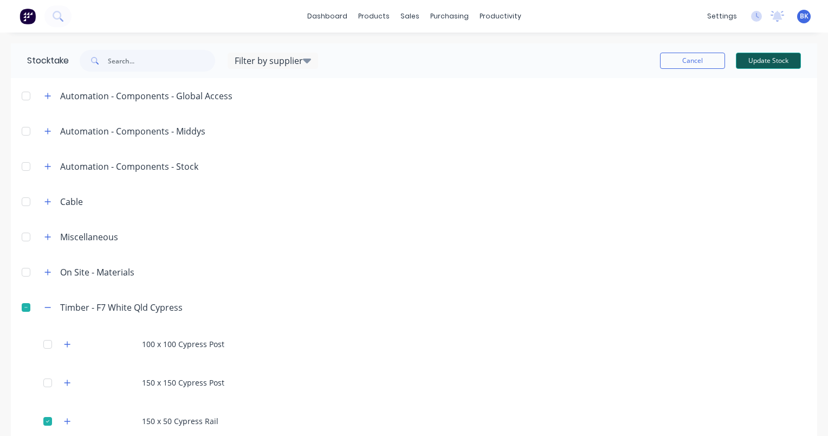
click at [757, 53] on button "Update Stock" at bounding box center [768, 61] width 65 height 16
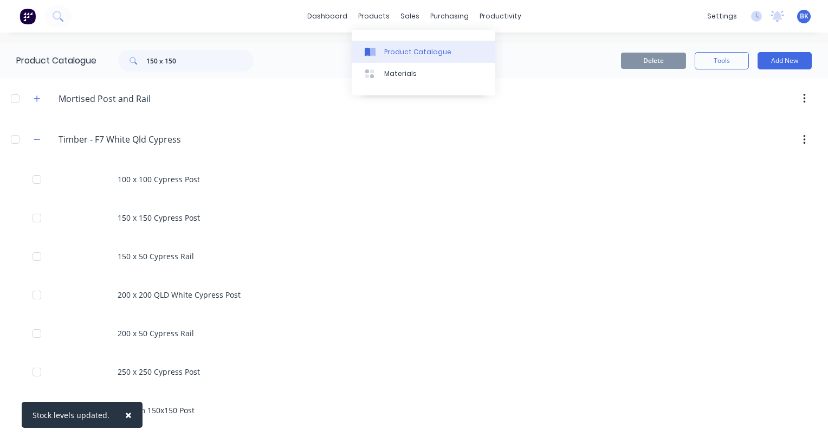
click at [390, 56] on div "Product Catalogue" at bounding box center [417, 52] width 67 height 10
drag, startPoint x: 187, startPoint y: 63, endPoint x: 95, endPoint y: 70, distance: 92.4
click at [95, 70] on div "Product Catalogue 150 x 150" at bounding box center [140, 60] width 281 height 35
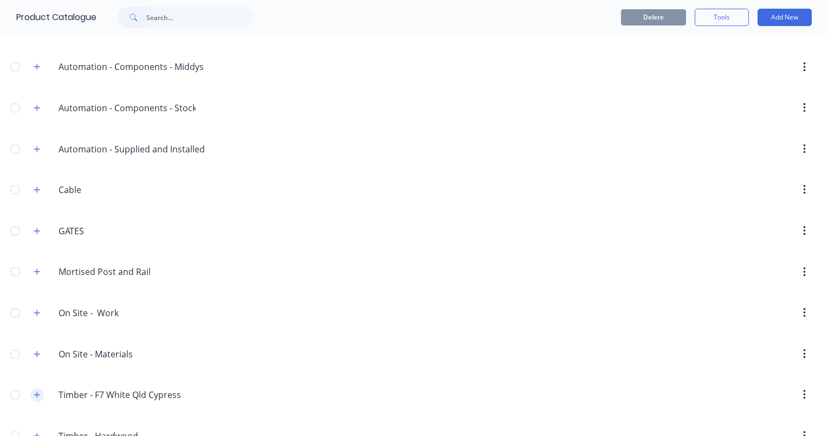
click at [42, 388] on button "button" at bounding box center [37, 395] width 14 height 14
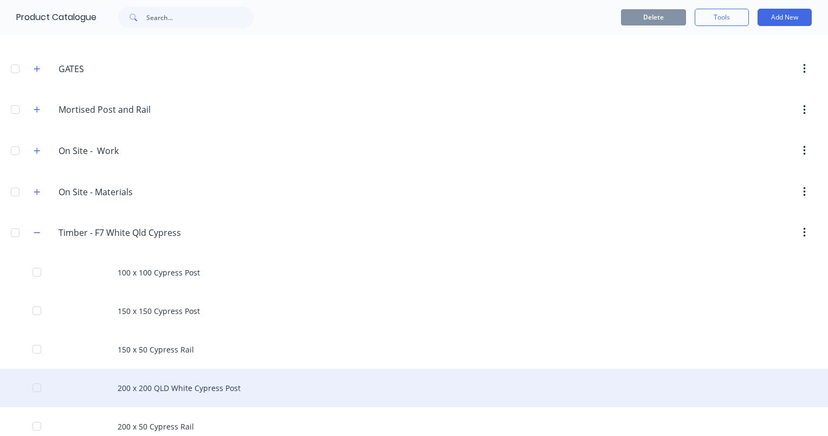
scroll to position [271, 0]
click at [187, 388] on div "200 x 200 QLD White Cypress Post" at bounding box center [414, 387] width 828 height 38
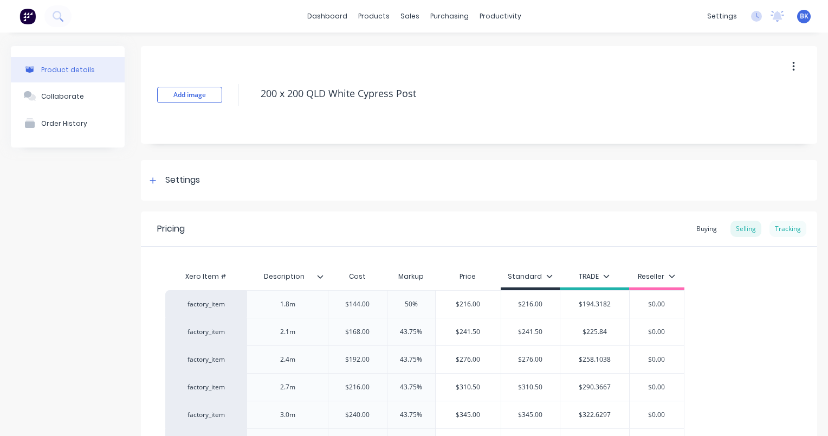
drag, startPoint x: 788, startPoint y: 229, endPoint x: 777, endPoint y: 236, distance: 13.4
click at [788, 229] on div "Tracking" at bounding box center [788, 229] width 37 height 16
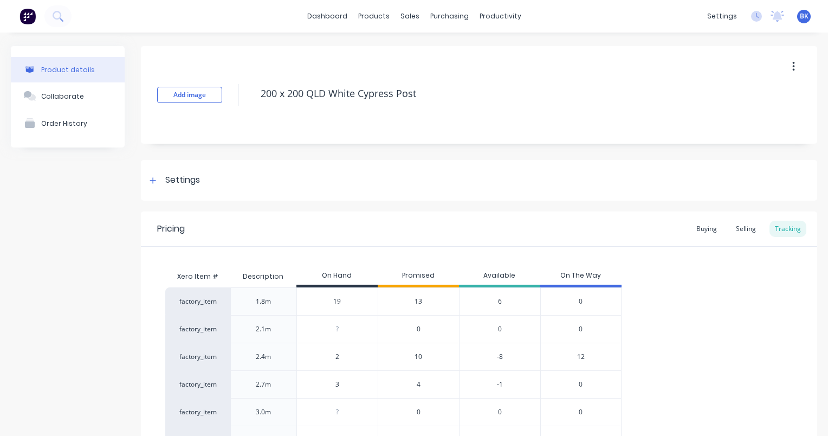
click at [583, 355] on span "12" at bounding box center [581, 357] width 8 height 10
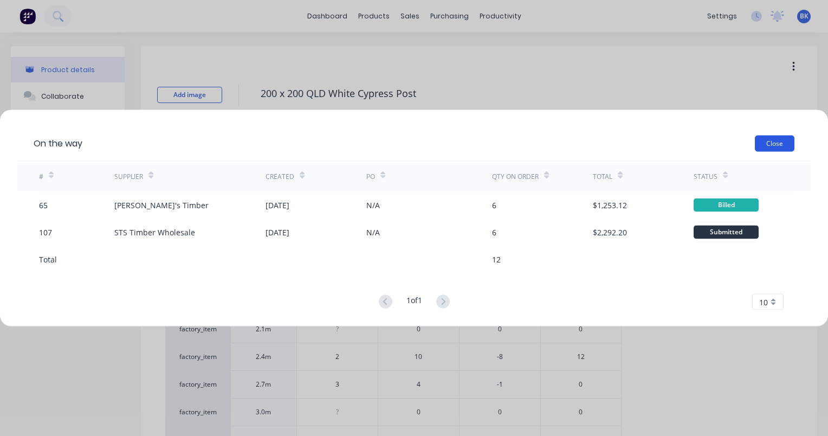
click at [772, 143] on button "Close" at bounding box center [775, 144] width 40 height 16
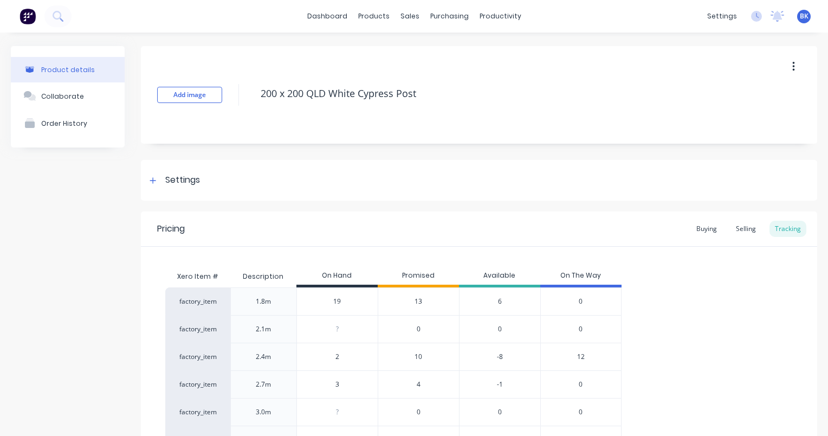
click at [582, 357] on span "12" at bounding box center [581, 357] width 8 height 10
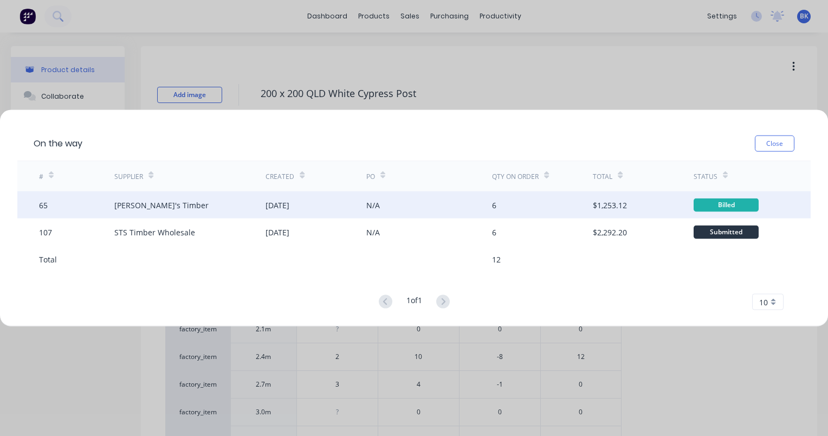
click at [275, 217] on div "[DATE]" at bounding box center [316, 204] width 101 height 27
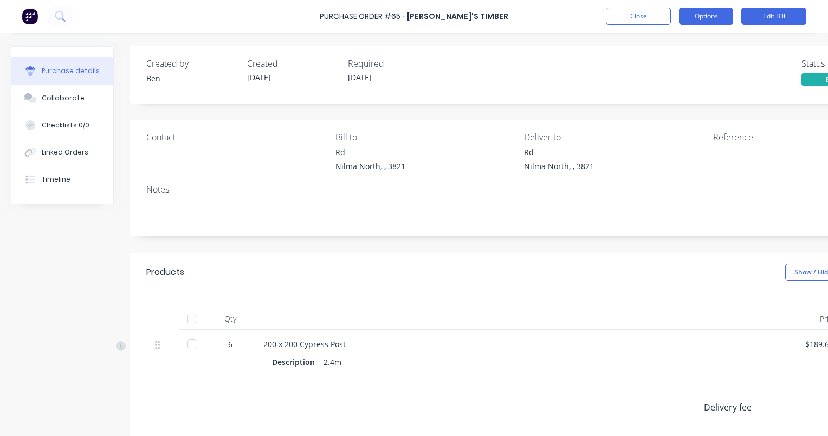
click at [707, 22] on button "Options" at bounding box center [706, 16] width 54 height 17
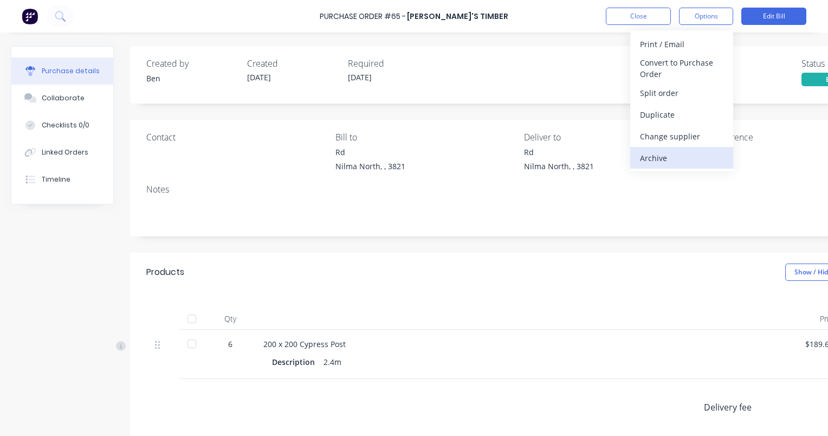
click at [672, 158] on div "Archive" at bounding box center [681, 158] width 83 height 16
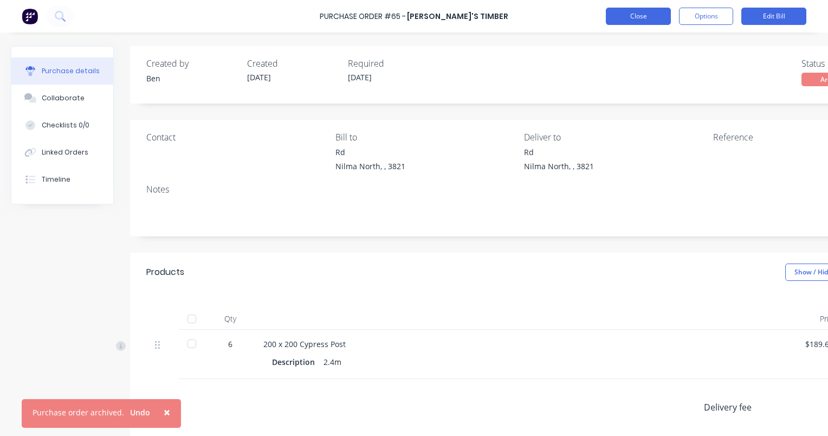
click at [634, 17] on button "Close" at bounding box center [638, 16] width 65 height 17
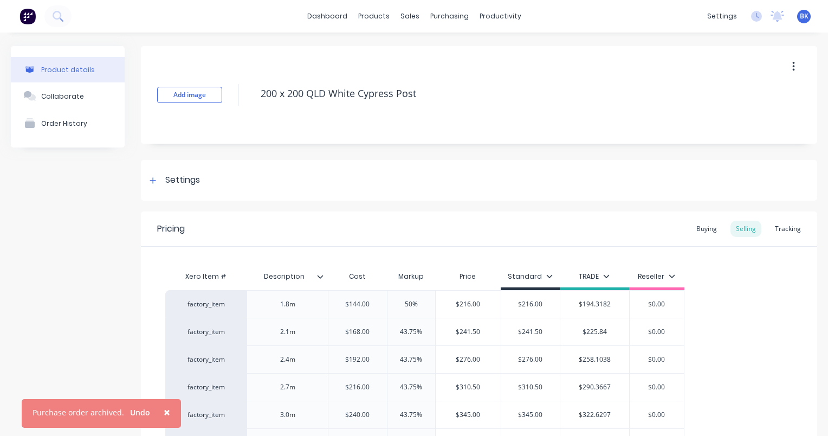
click at [788, 219] on div "Pricing Buying Selling Tracking" at bounding box center [479, 228] width 677 height 35
click at [782, 229] on div "Tracking" at bounding box center [788, 229] width 37 height 16
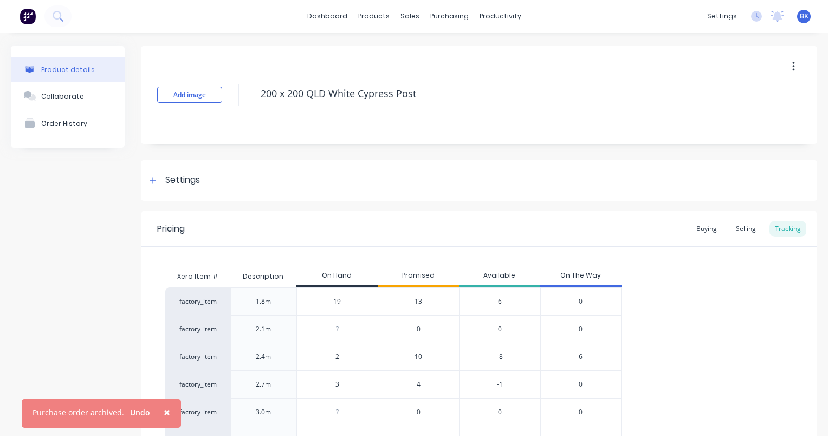
click at [581, 358] on span "6" at bounding box center [581, 357] width 4 height 10
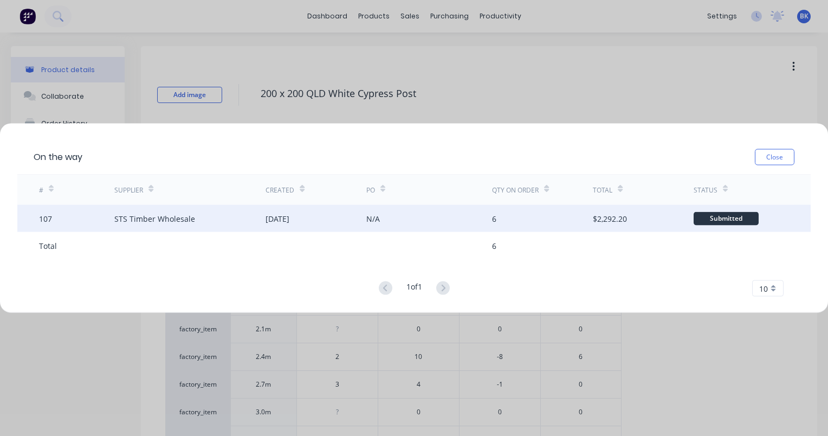
click at [603, 221] on div "$2,292.20" at bounding box center [610, 218] width 34 height 11
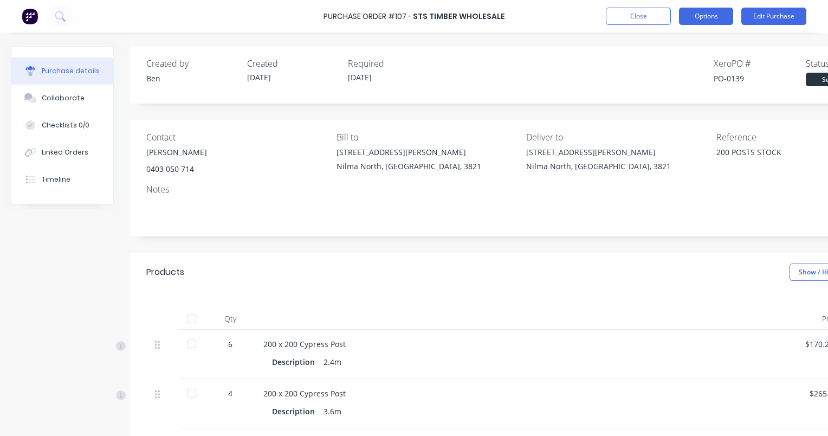
click at [701, 14] on button "Options" at bounding box center [706, 16] width 54 height 17
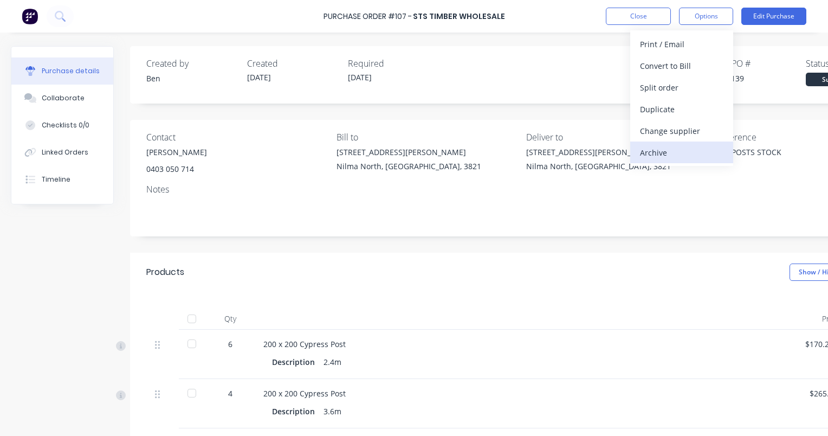
click at [660, 156] on div "Archive" at bounding box center [681, 153] width 83 height 16
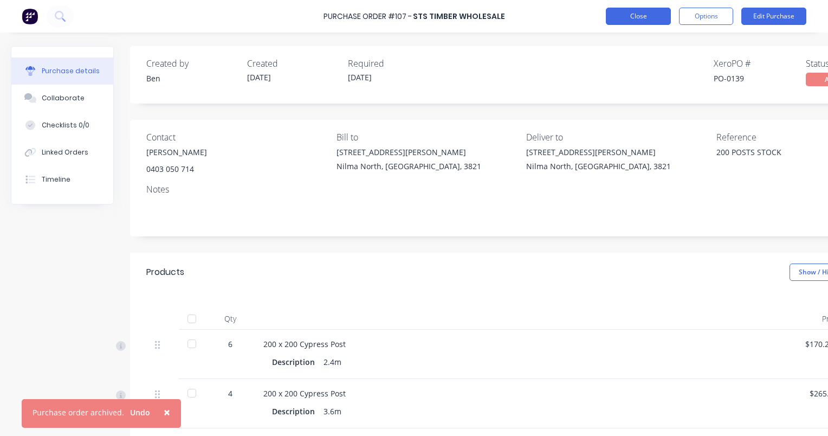
click at [626, 17] on button "Close" at bounding box center [638, 16] width 65 height 17
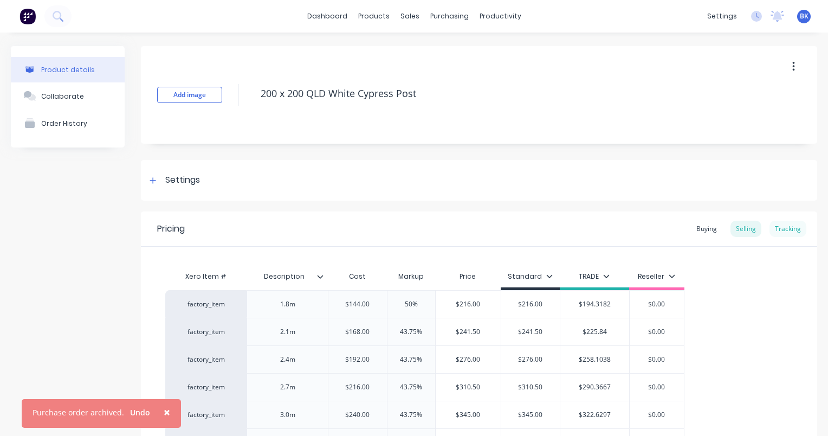
click at [770, 230] on div "Tracking" at bounding box center [788, 229] width 37 height 16
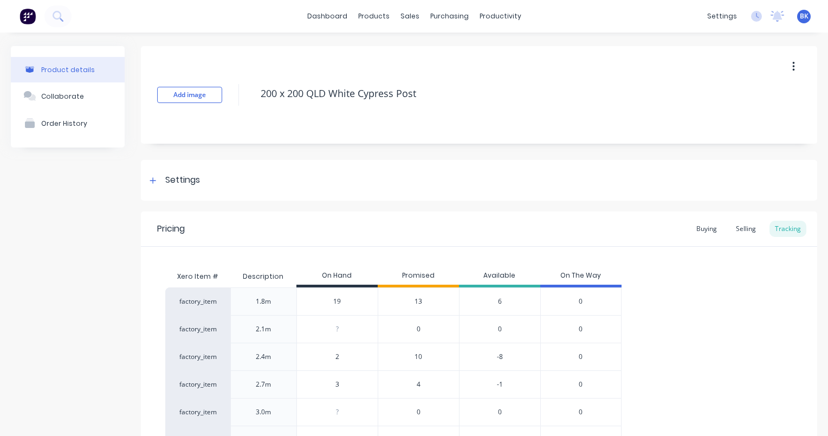
click at [417, 358] on span "10" at bounding box center [419, 357] width 8 height 10
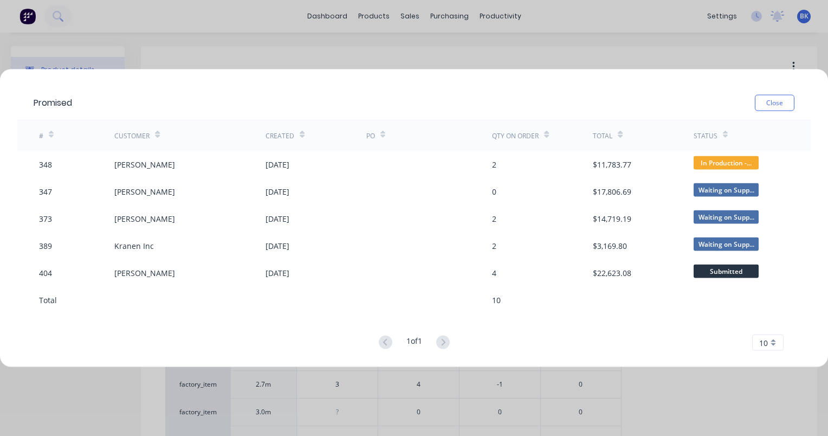
click at [762, 98] on button "Close" at bounding box center [775, 103] width 40 height 16
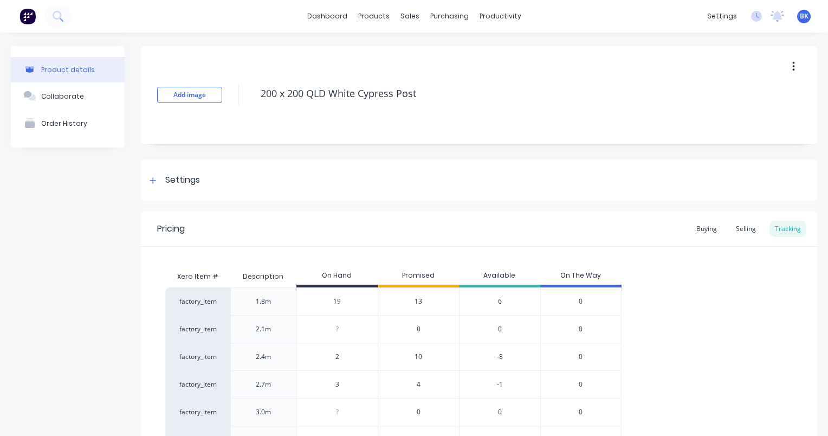
drag, startPoint x: 341, startPoint y: 355, endPoint x: 333, endPoint y: 354, distance: 7.6
click at [333, 354] on input "2" at bounding box center [337, 357] width 81 height 10
click at [730, 349] on div "factory_item 1.8m 19 13 6 0 factory_item 2.1m ? 0 0 0 factory_item 2.4m 4 4 10 …" at bounding box center [479, 370] width 628 height 166
click at [429, 354] on div "10" at bounding box center [418, 357] width 81 height 28
click at [419, 355] on span "10" at bounding box center [419, 357] width 8 height 10
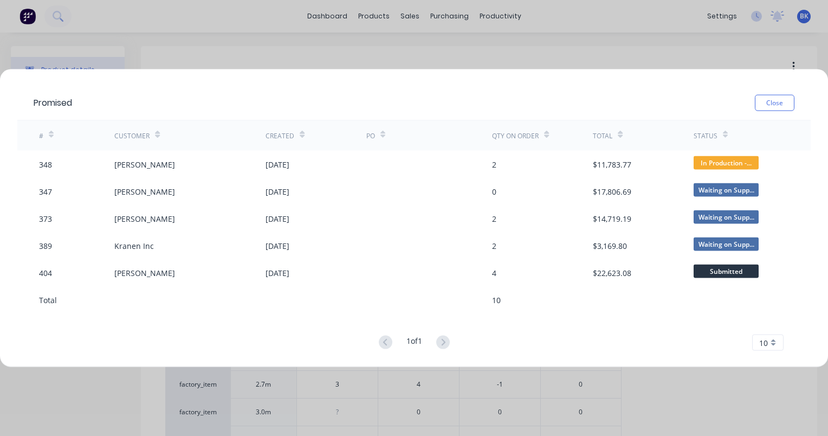
click at [676, 378] on div "Promised Close # Customer Created PO Qty on order Total Status 348 [PERSON_NAME…" at bounding box center [414, 218] width 828 height 436
click at [782, 109] on button "Close" at bounding box center [775, 103] width 40 height 16
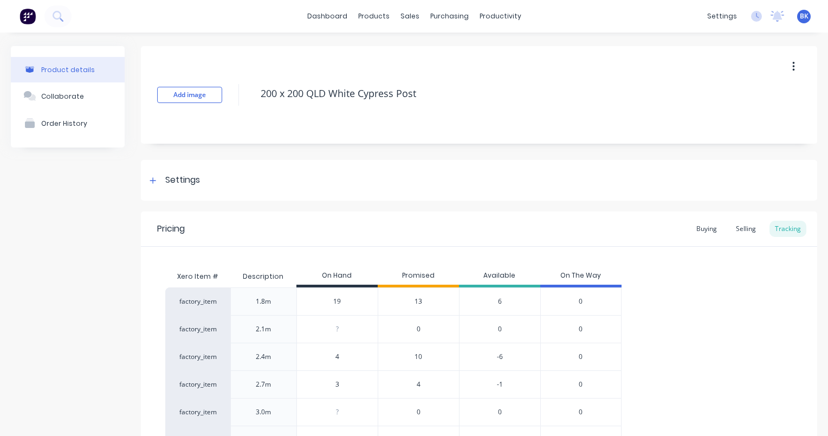
drag, startPoint x: 338, startPoint y: 354, endPoint x: 312, endPoint y: 358, distance: 26.9
click at [312, 358] on input "4" at bounding box center [337, 357] width 81 height 10
click at [700, 324] on div "factory_item 1.8m 19 13 6 0 factory_item 2.1m ? 0 0 0 factory_item 2.4m 6 6 10 …" at bounding box center [479, 370] width 628 height 166
click at [419, 356] on span "10" at bounding box center [419, 357] width 8 height 10
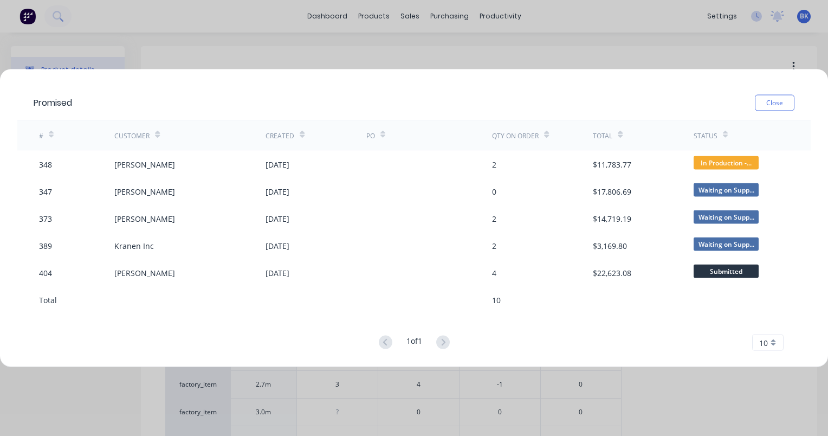
click at [727, 371] on div "Promised Close # Customer Created PO Qty on order Total Status 348 [PERSON_NAME…" at bounding box center [414, 218] width 828 height 436
click at [693, 380] on div "Promised Close # Customer Created PO Qty on order Total Status 348 [PERSON_NAME…" at bounding box center [414, 218] width 828 height 436
click at [767, 102] on button "Close" at bounding box center [775, 103] width 40 height 16
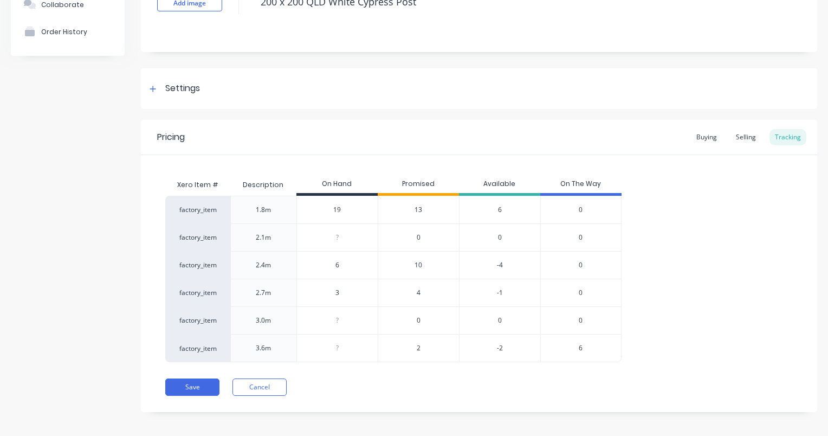
scroll to position [97, 0]
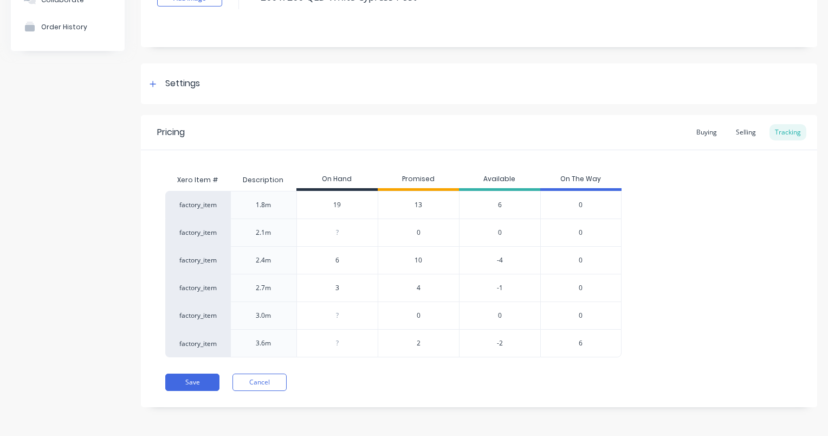
click at [204, 390] on div "Pricing Buying Selling Tracking Xero Item # Description On Hand Promised Availa…" at bounding box center [479, 261] width 677 height 292
click at [204, 384] on button "Save" at bounding box center [192, 382] width 54 height 17
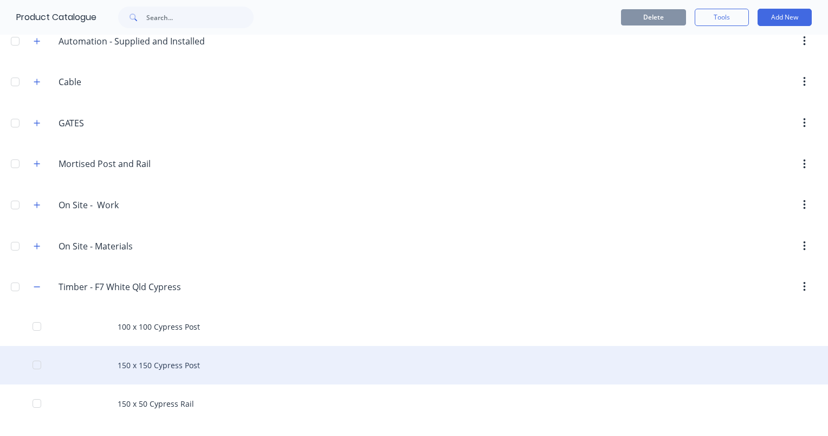
scroll to position [217, 0]
click at [166, 362] on div "150 x 150 Cypress Post" at bounding box center [414, 364] width 828 height 38
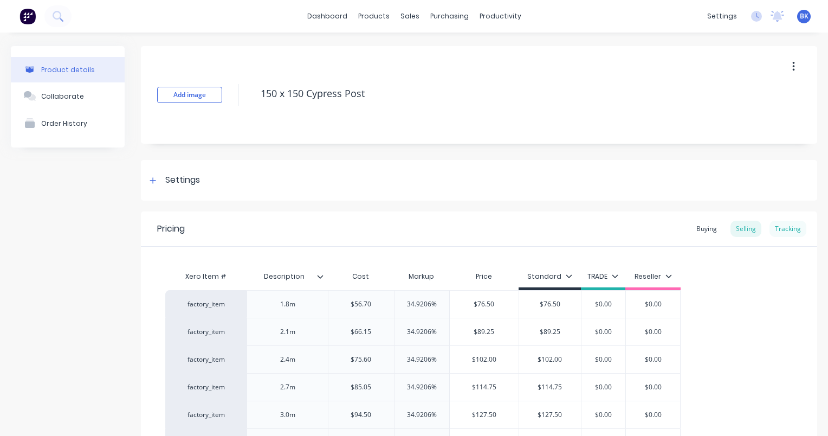
click at [785, 225] on div "Tracking" at bounding box center [788, 229] width 37 height 16
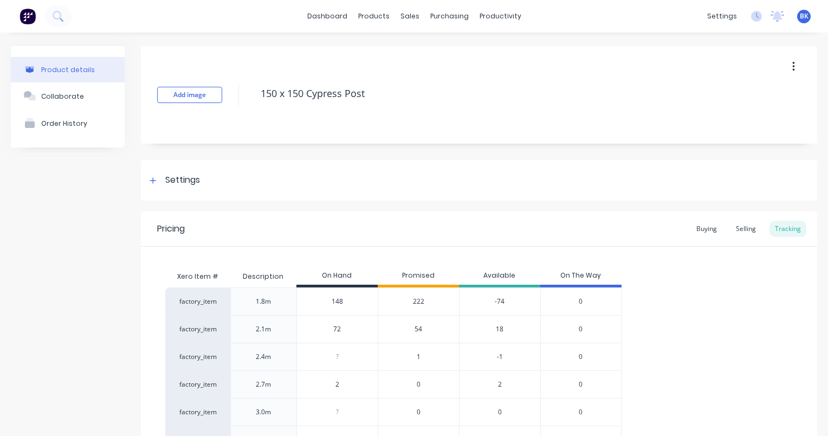
click at [420, 302] on span "222" at bounding box center [418, 302] width 11 height 10
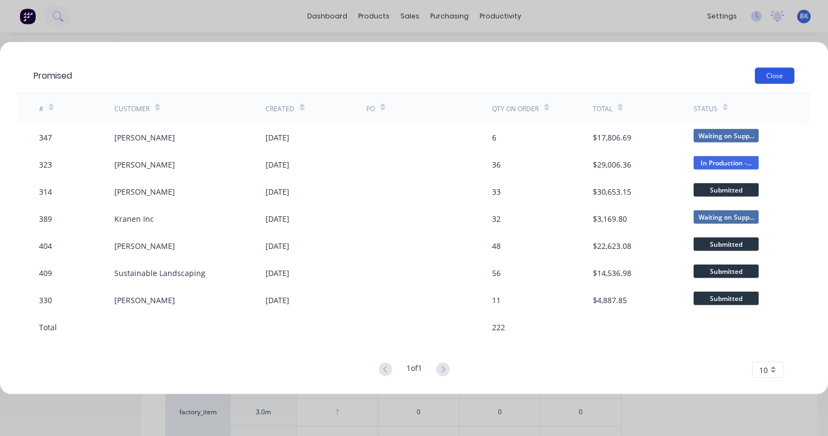
click at [769, 77] on button "Close" at bounding box center [775, 76] width 40 height 16
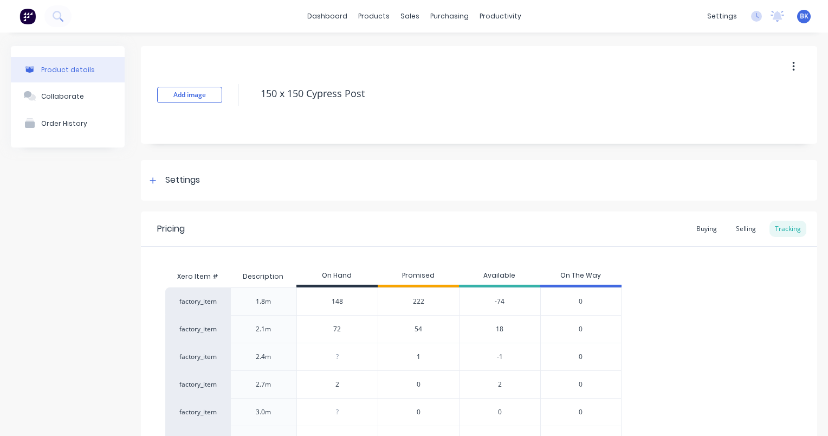
click at [421, 302] on span "222" at bounding box center [418, 302] width 11 height 10
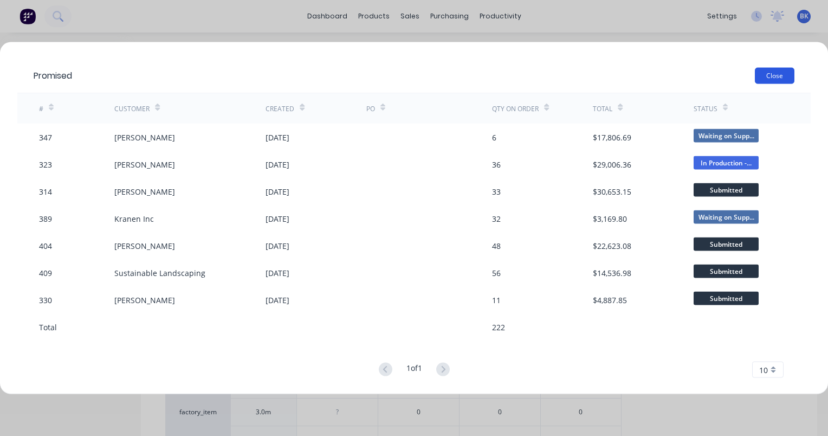
click at [770, 76] on button "Close" at bounding box center [775, 76] width 40 height 16
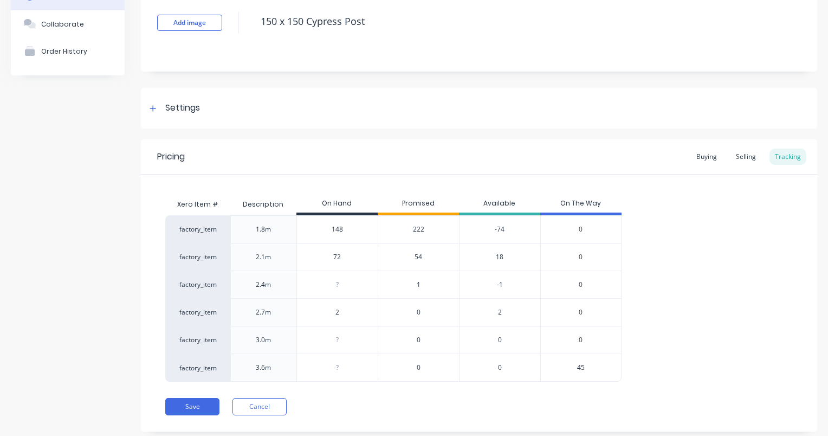
scroll to position [97, 0]
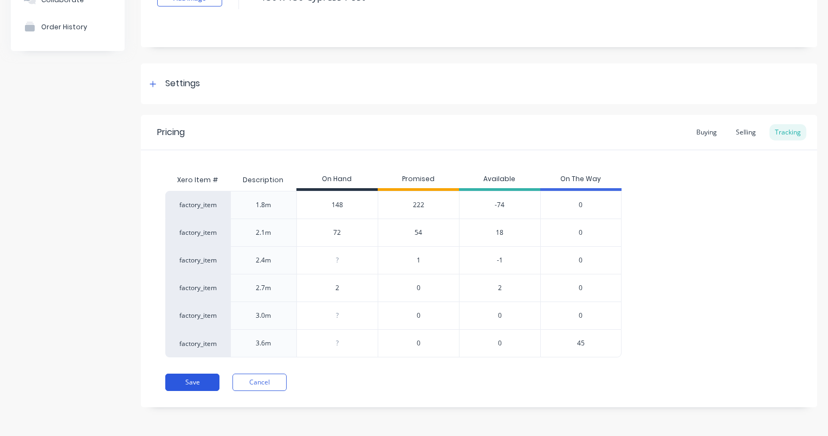
click at [200, 380] on button "Save" at bounding box center [192, 382] width 54 height 17
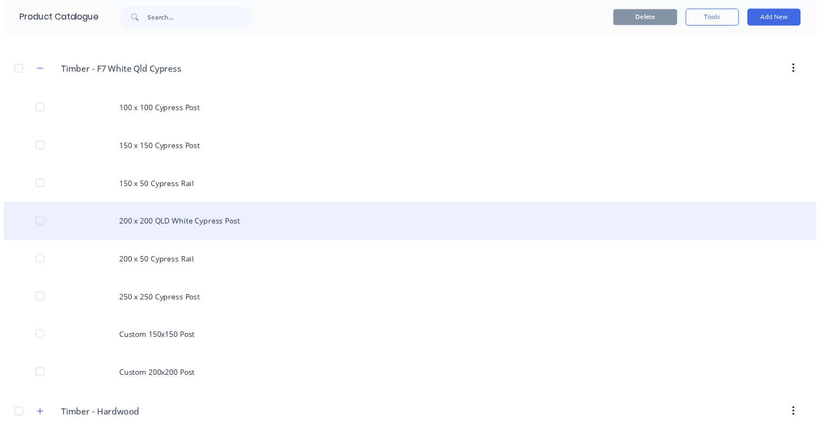
scroll to position [434, 0]
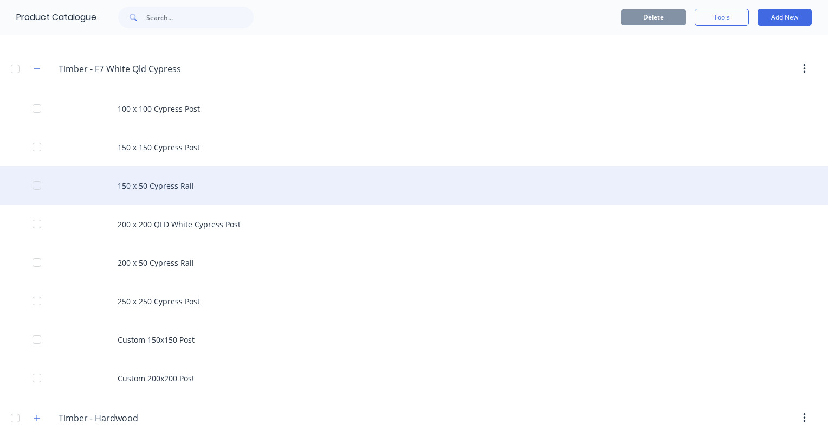
click at [147, 184] on div "150 x 50 Cypress Rail" at bounding box center [414, 185] width 828 height 38
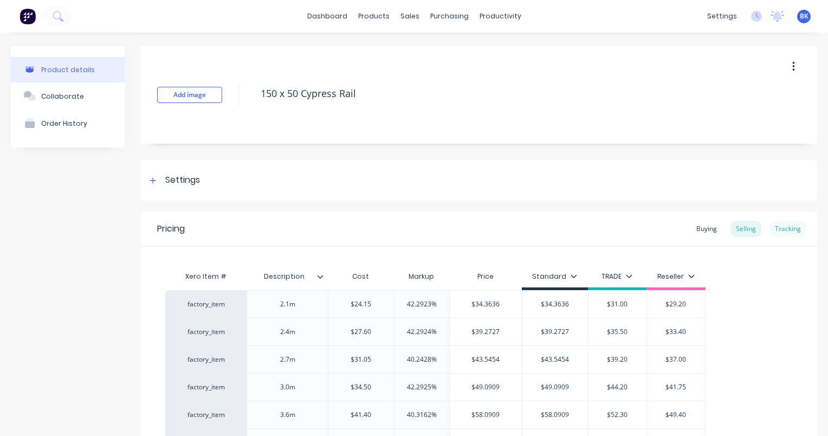
click at [790, 232] on div "Tracking" at bounding box center [788, 229] width 37 height 16
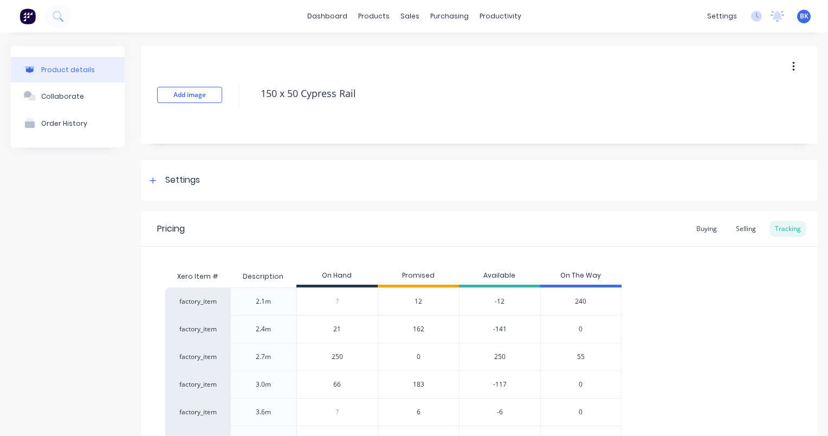
click at [421, 330] on span "162" at bounding box center [418, 329] width 11 height 10
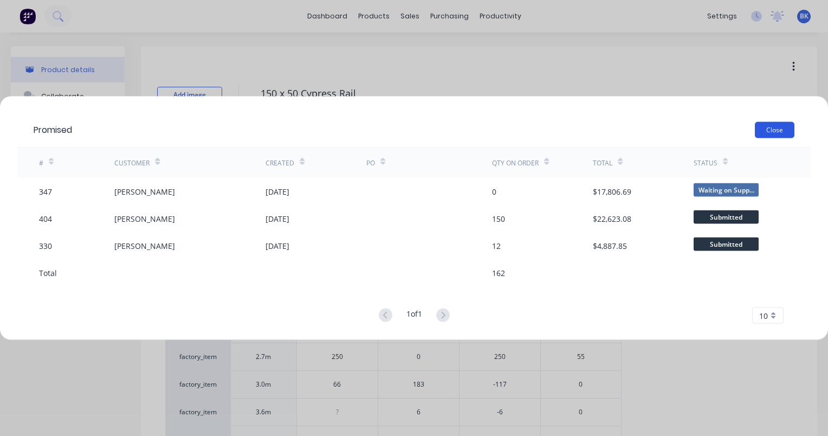
click at [776, 130] on button "Close" at bounding box center [775, 130] width 40 height 16
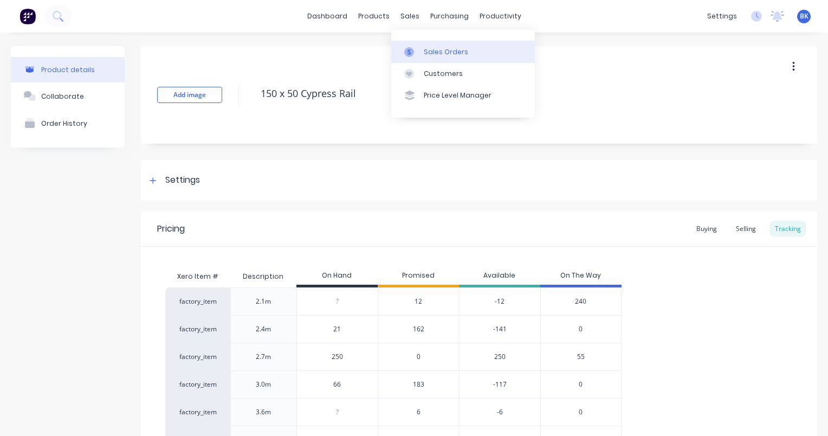
click at [430, 53] on div "Sales Orders" at bounding box center [446, 52] width 44 height 10
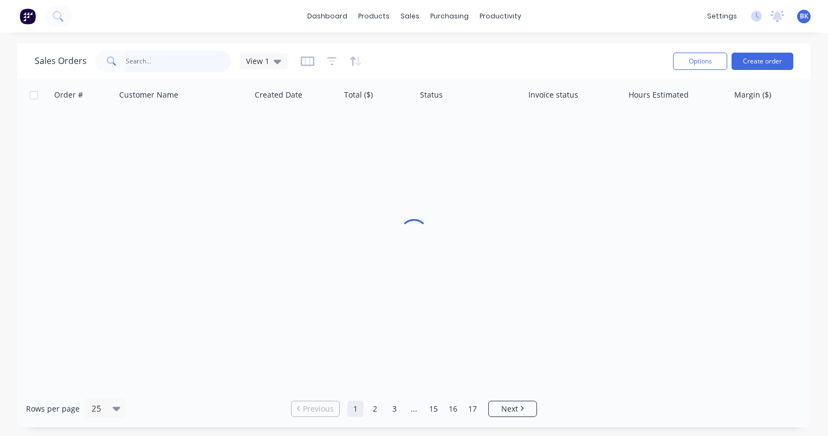
click at [150, 56] on input "text" at bounding box center [179, 61] width 106 height 22
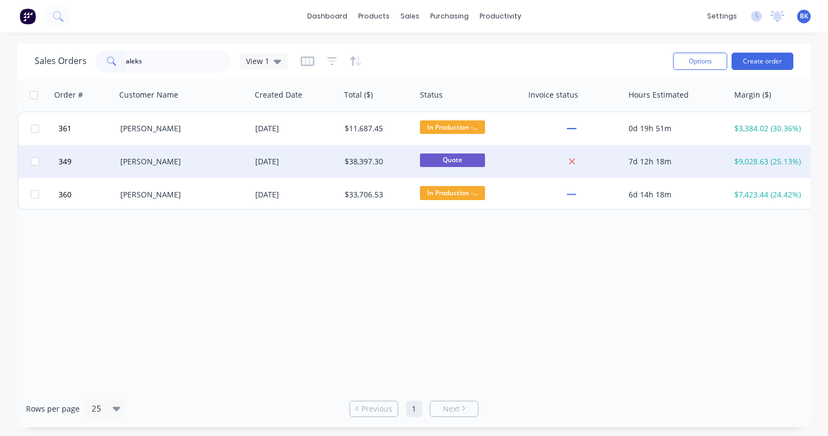
click at [163, 158] on div "[PERSON_NAME]" at bounding box center [180, 161] width 120 height 11
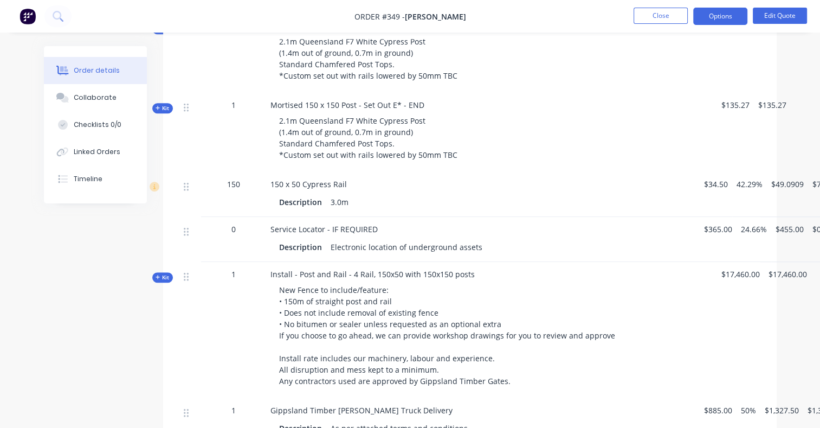
scroll to position [867, 0]
click at [658, 22] on button "Close" at bounding box center [661, 16] width 54 height 16
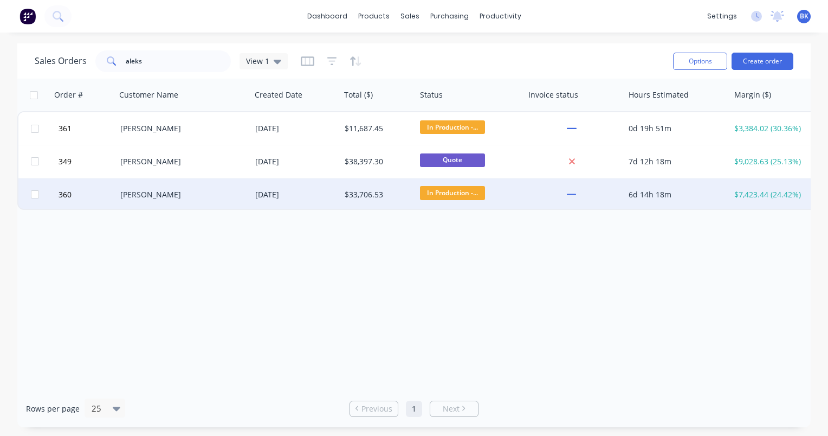
click at [302, 195] on div "[DATE]" at bounding box center [295, 194] width 81 height 11
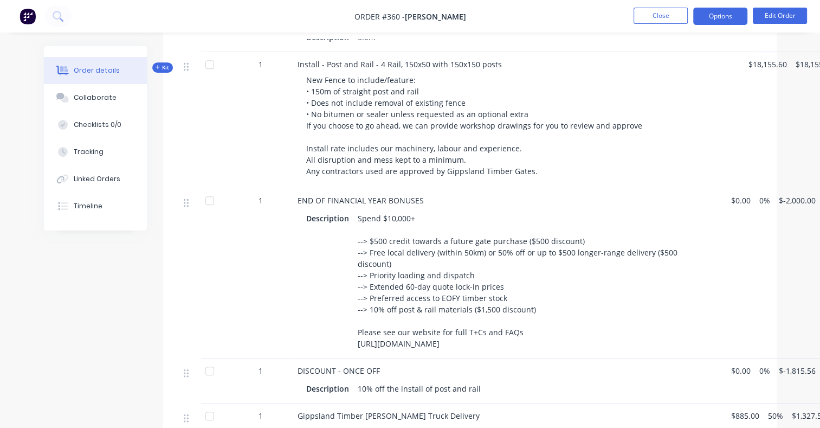
scroll to position [543, 0]
click at [719, 20] on button "Options" at bounding box center [720, 16] width 54 height 17
click at [773, 17] on button "Edit Order" at bounding box center [780, 16] width 54 height 16
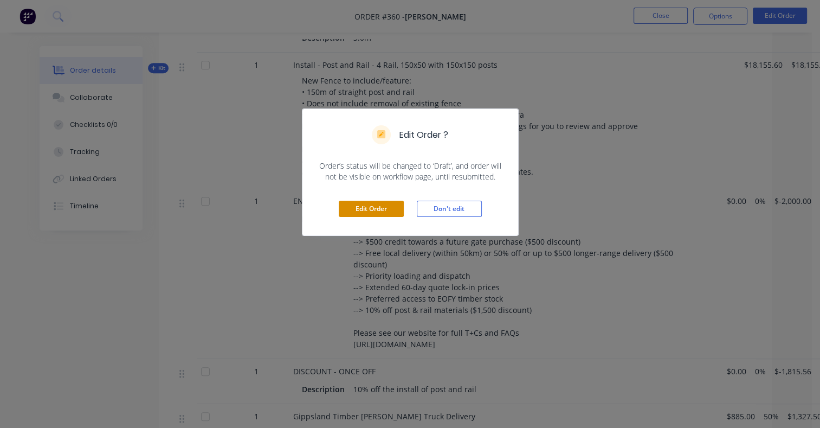
click at [363, 210] on button "Edit Order" at bounding box center [371, 209] width 65 height 16
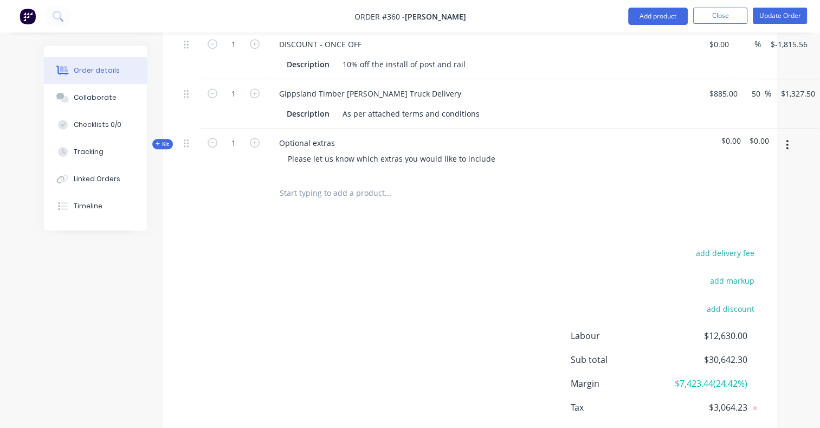
scroll to position [917, 0]
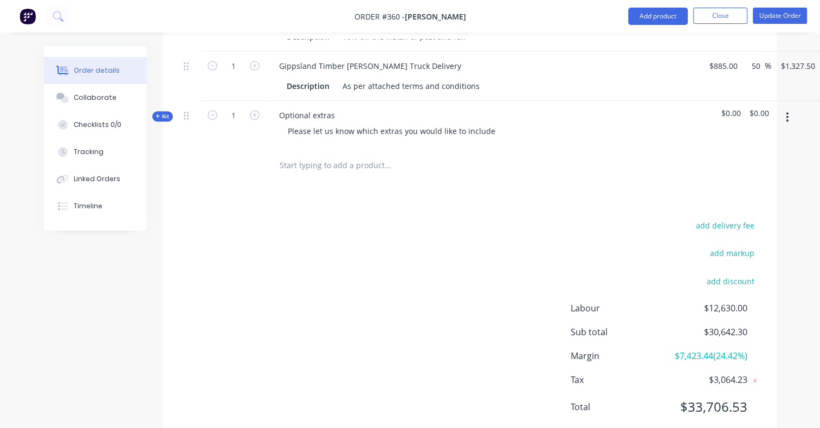
click at [295, 155] on input "text" at bounding box center [387, 166] width 217 height 22
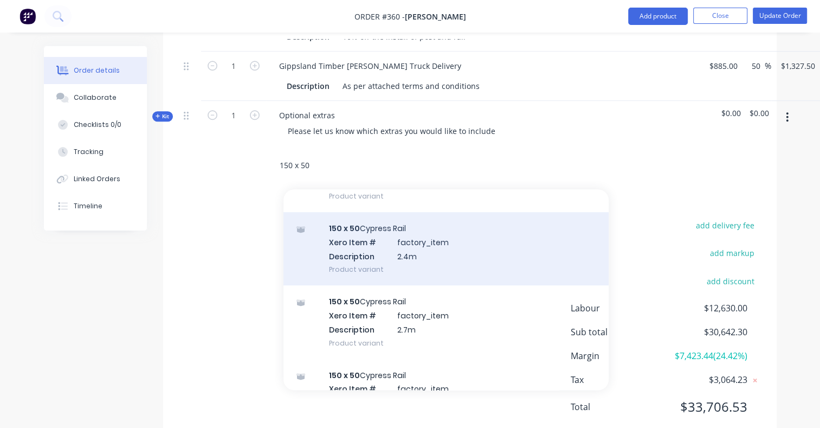
scroll to position [704, 0]
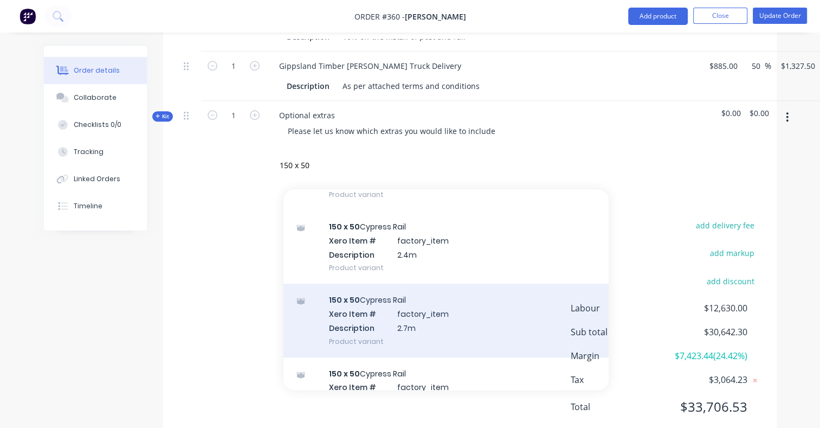
click at [415, 284] on div "150 x 50 Cypress Rail Xero Item # factory_item Description 2.7m Product variant" at bounding box center [446, 320] width 325 height 73
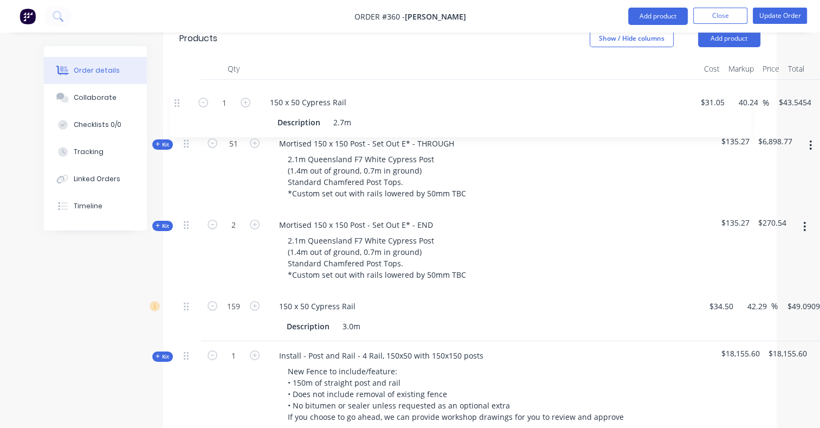
scroll to position [314, 0]
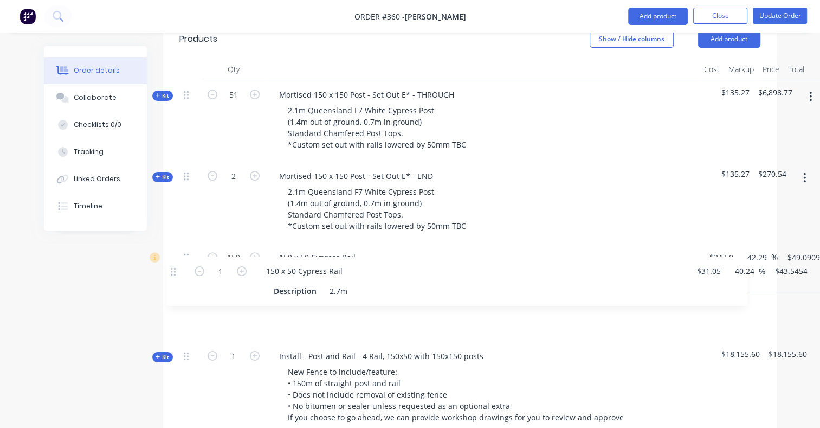
drag, startPoint x: 186, startPoint y: 118, endPoint x: 174, endPoint y: 269, distance: 151.8
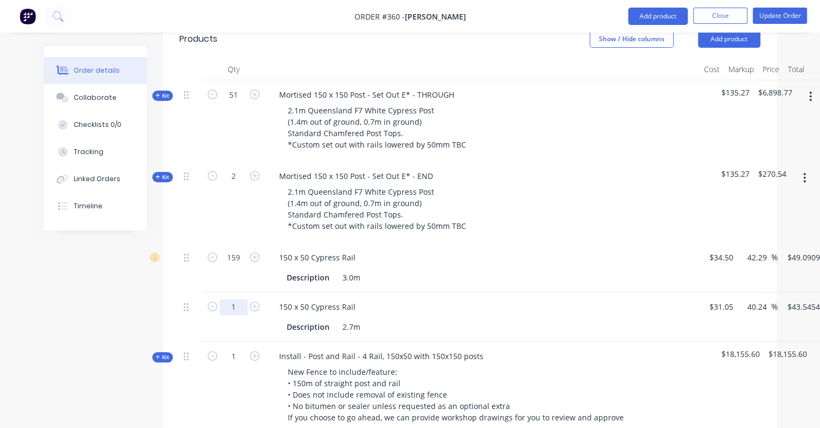
click at [239, 103] on input "1" at bounding box center [234, 95] width 28 height 16
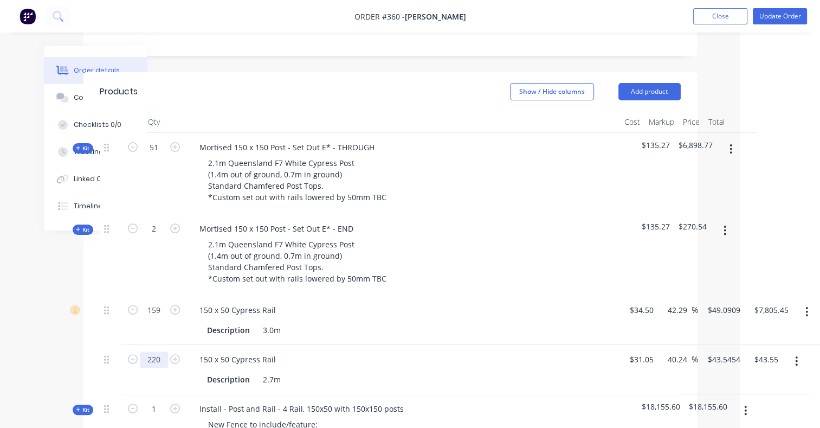
scroll to position [261, 80]
click at [541, 323] on div "Description 3.0m" at bounding box center [401, 331] width 397 height 16
click at [647, 352] on input "$31.05" at bounding box center [643, 360] width 29 height 16
click at [647, 346] on div "220 150 x 50 Cypress Rail Description 2.7m $27.00 $27.00 40.24 40.24 % $37.8656…" at bounding box center [390, 370] width 581 height 49
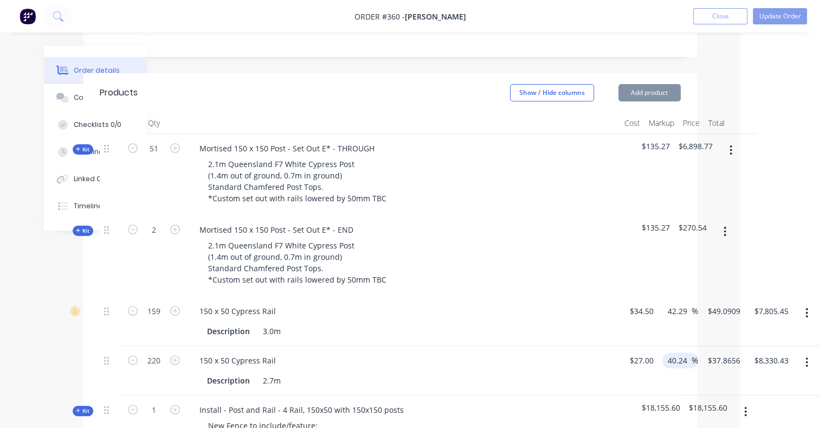
click at [683, 352] on input "40.24" at bounding box center [679, 360] width 25 height 16
click at [687, 352] on input "40.2104" at bounding box center [684, 360] width 34 height 16
click at [677, 349] on div "10 10 %" at bounding box center [672, 370] width 29 height 49
click at [675, 352] on input "10" at bounding box center [674, 360] width 14 height 16
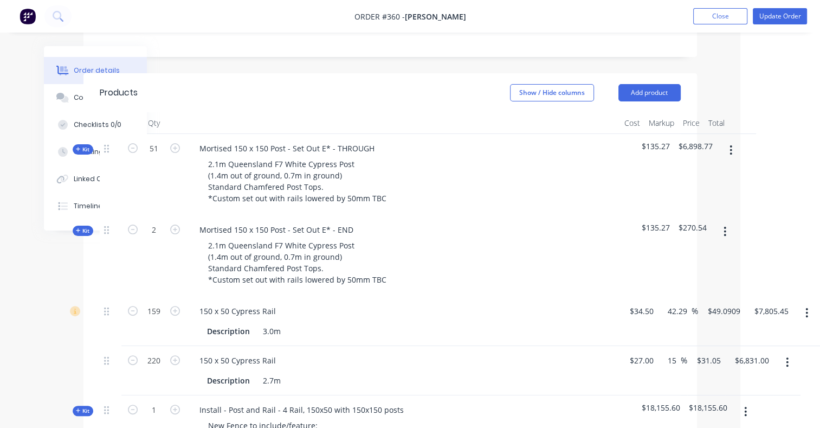
click at [702, 349] on div "$31.05 $31.05" at bounding box center [706, 370] width 38 height 49
click at [650, 346] on div "220 150 x 50 Cypress Rail Description 2.7m 27 $27.00 15 15 % $31.05 $31.05 $6,8…" at bounding box center [390, 370] width 581 height 49
click at [699, 352] on div "31.05 $31.05" at bounding box center [695, 360] width 29 height 16
click at [764, 356] on div "$7,805.60 $6,831.00" at bounding box center [745, 370] width 48 height 49
click at [731, 352] on input "35.48" at bounding box center [719, 360] width 25 height 16
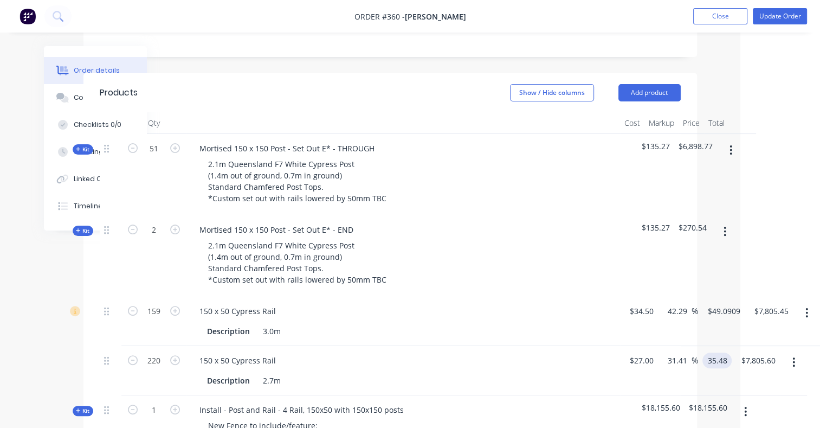
click at [731, 352] on input "35.48" at bounding box center [719, 360] width 25 height 16
click at [779, 354] on div "$7,805.45 $7,805.60" at bounding box center [765, 370] width 48 height 49
click at [808, 308] on icon "button" at bounding box center [807, 313] width 2 height 10
click at [779, 399] on div "Delete" at bounding box center [768, 407] width 83 height 16
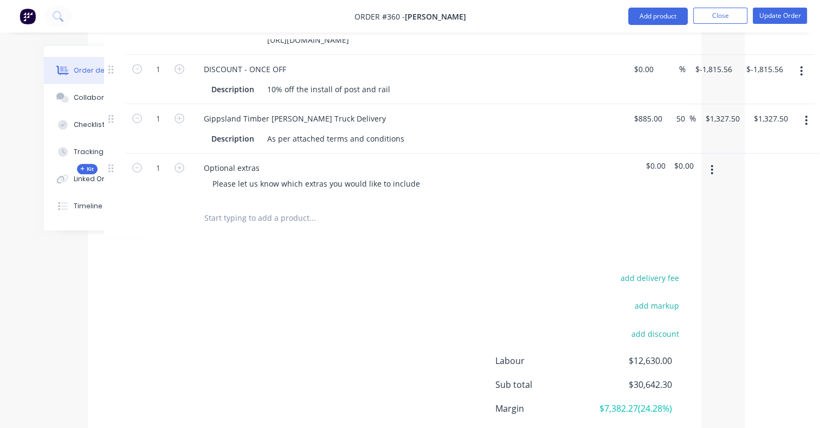
scroll to position [917, 75]
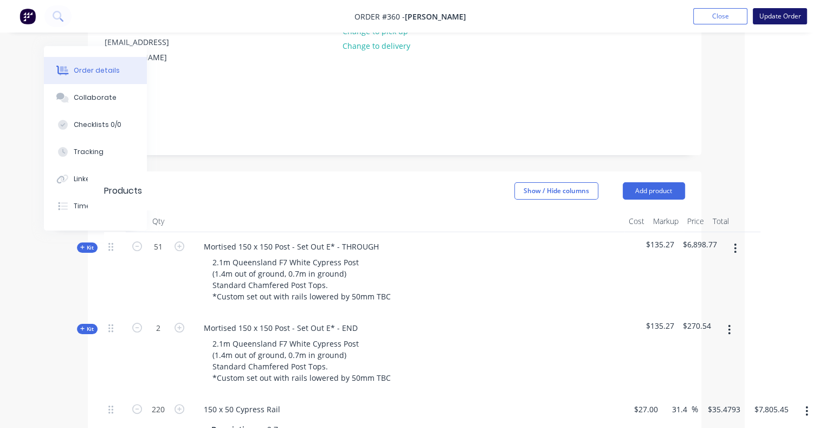
click at [775, 17] on button "Update Order" at bounding box center [780, 16] width 54 height 16
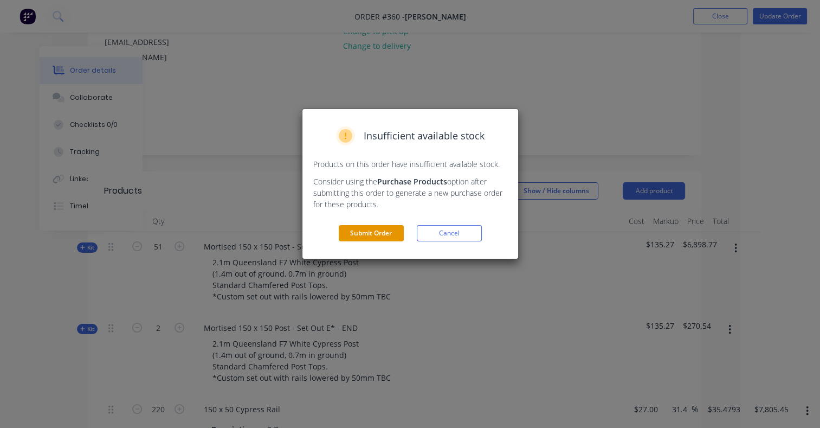
click at [360, 234] on button "Submit Order" at bounding box center [371, 233] width 65 height 16
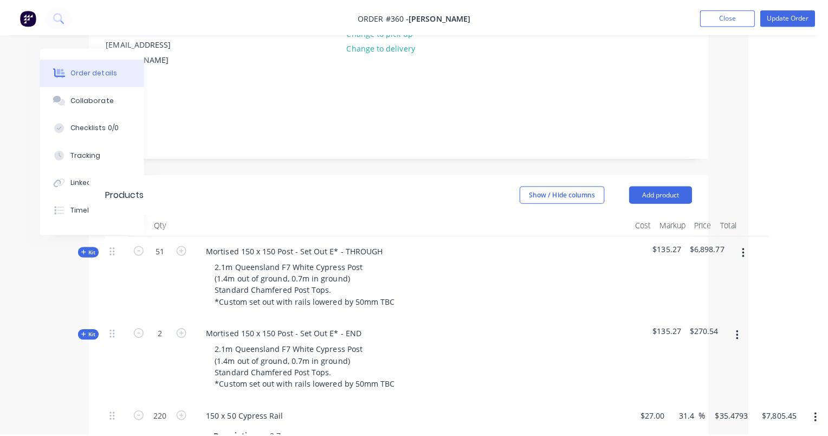
scroll to position [0, 0]
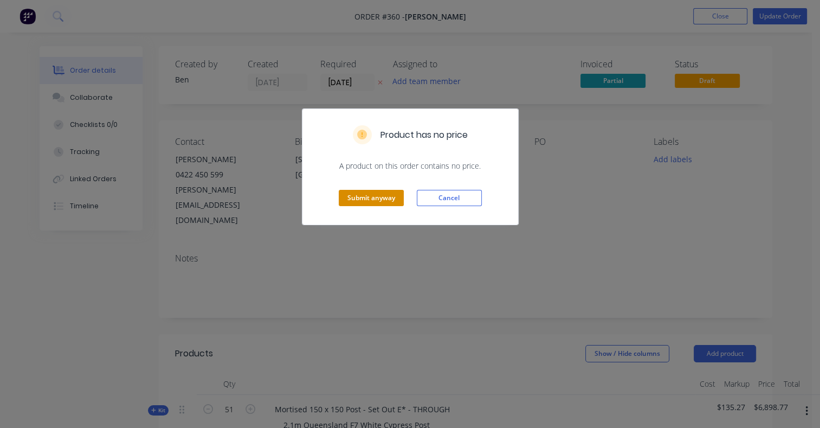
click at [370, 200] on button "Submit anyway" at bounding box center [371, 198] width 65 height 16
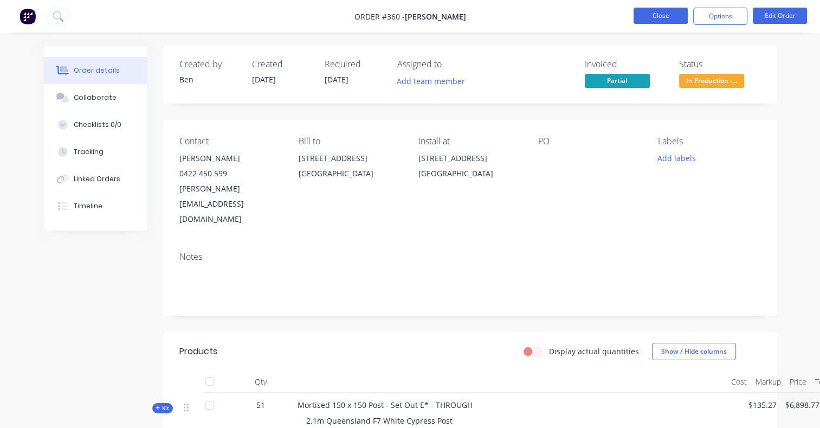
click at [659, 15] on button "Close" at bounding box center [661, 16] width 54 height 16
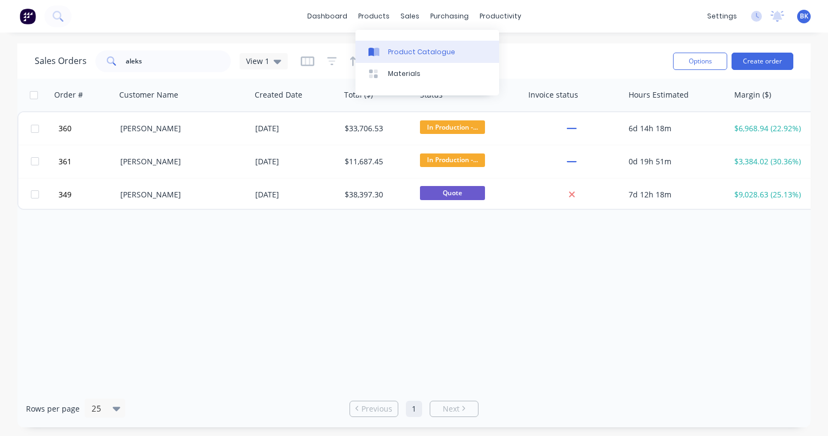
click at [405, 54] on div "Product Catalogue" at bounding box center [421, 52] width 67 height 10
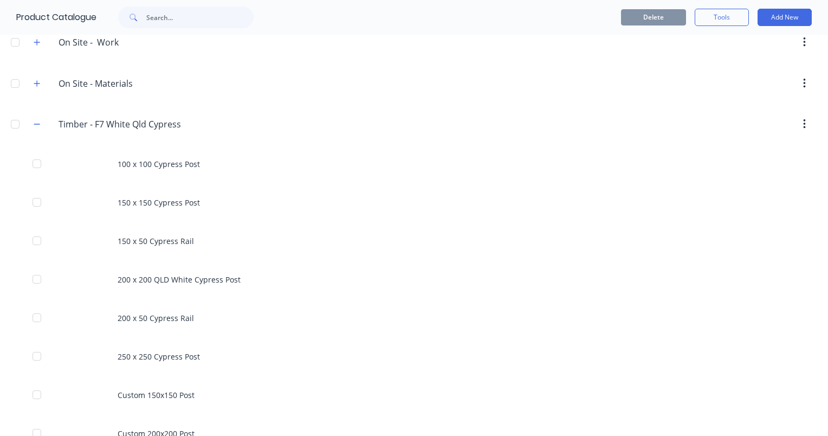
scroll to position [379, 0]
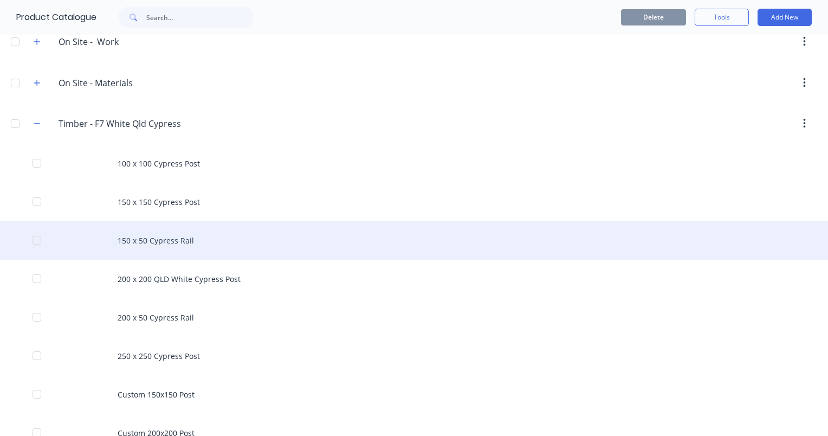
click at [156, 236] on div "150 x 50 Cypress Rail" at bounding box center [414, 240] width 828 height 38
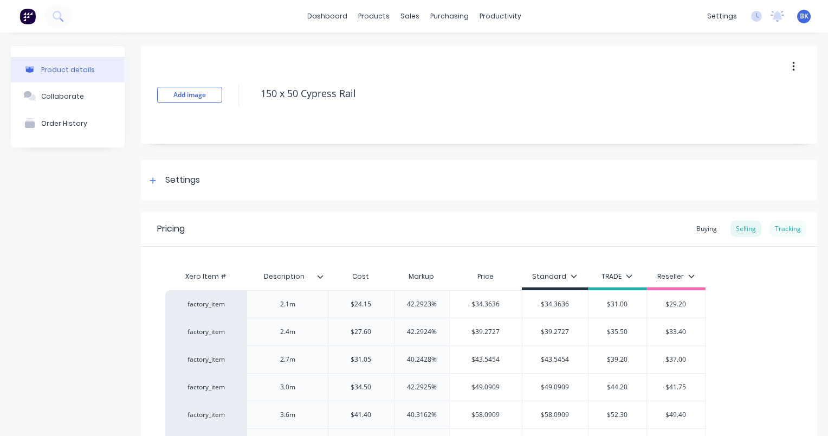
click at [779, 223] on div "Tracking" at bounding box center [788, 229] width 37 height 16
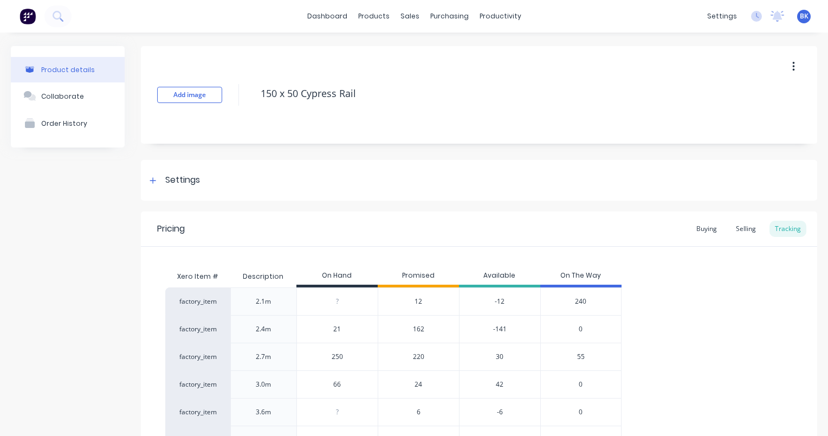
click at [586, 299] on span "240" at bounding box center [580, 302] width 11 height 10
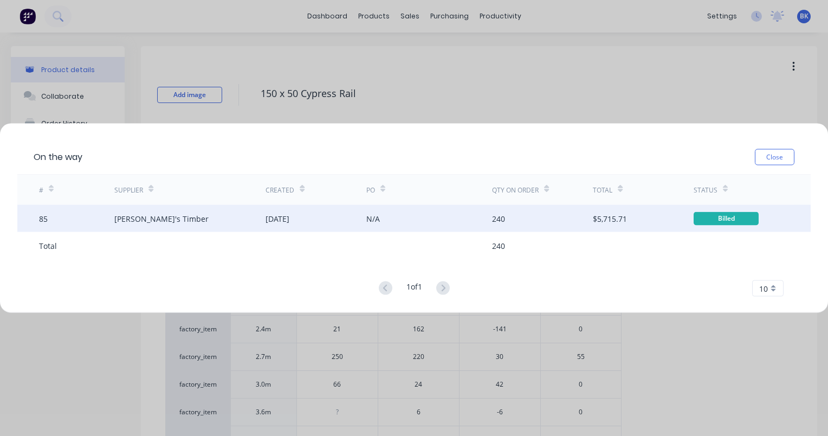
click at [541, 226] on div "240" at bounding box center [542, 218] width 101 height 27
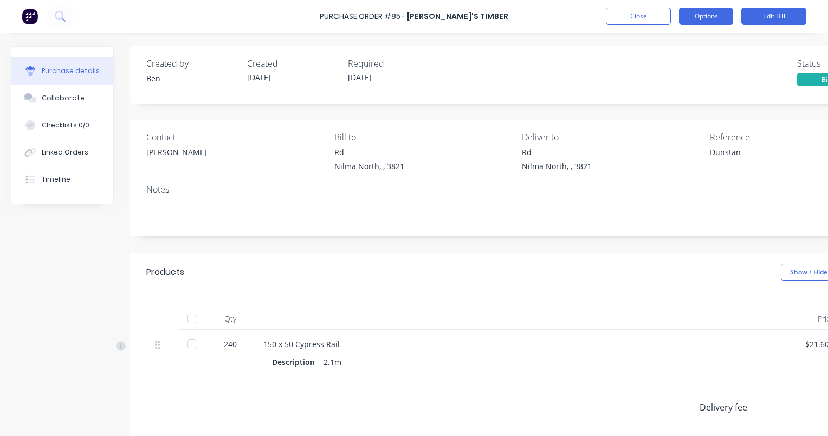
click at [703, 15] on button "Options" at bounding box center [706, 16] width 54 height 17
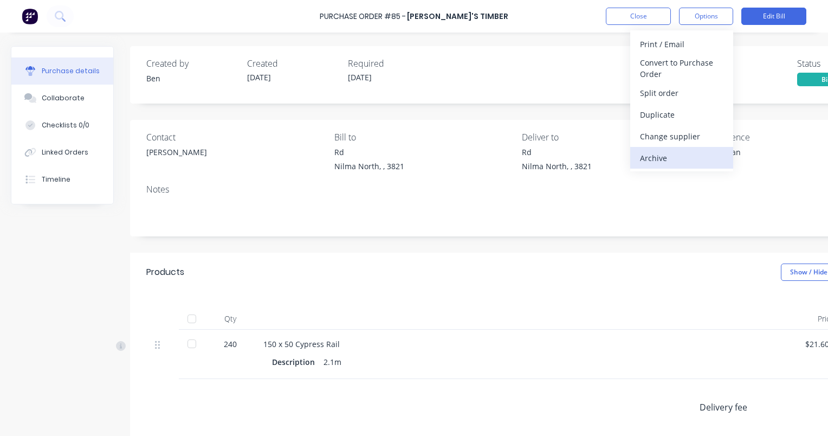
click at [679, 156] on div "Archive" at bounding box center [681, 158] width 83 height 16
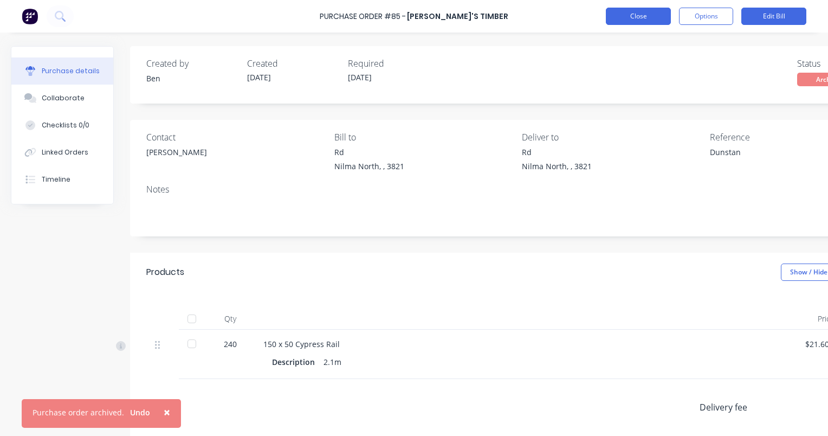
click at [655, 18] on button "Close" at bounding box center [638, 16] width 65 height 17
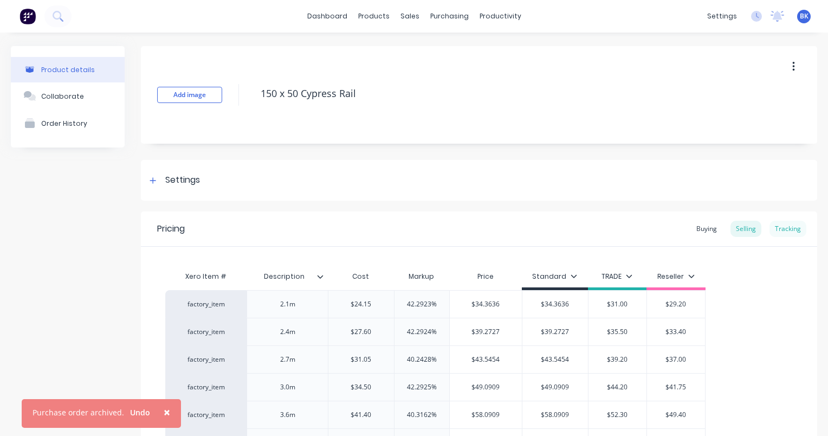
click at [775, 228] on div "Tracking" at bounding box center [788, 229] width 37 height 16
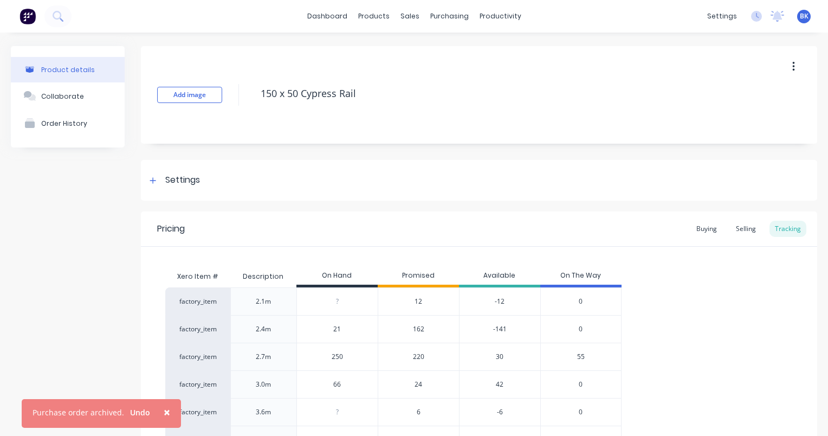
click at [579, 357] on span "55" at bounding box center [581, 357] width 8 height 10
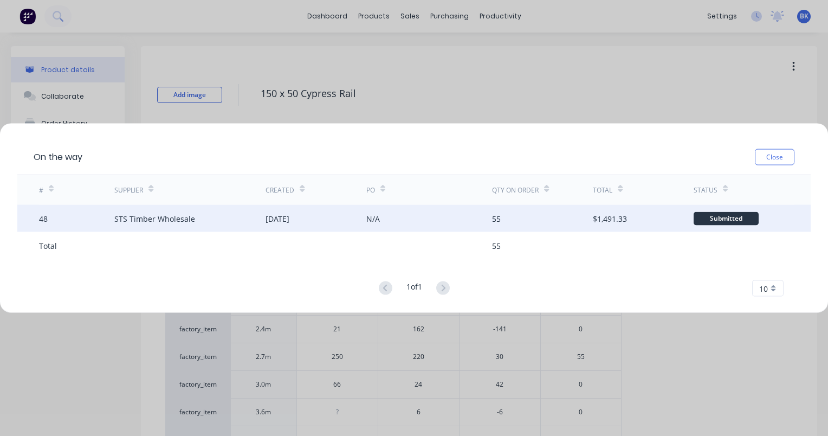
click at [432, 217] on div "N/A" at bounding box center [430, 218] width 126 height 27
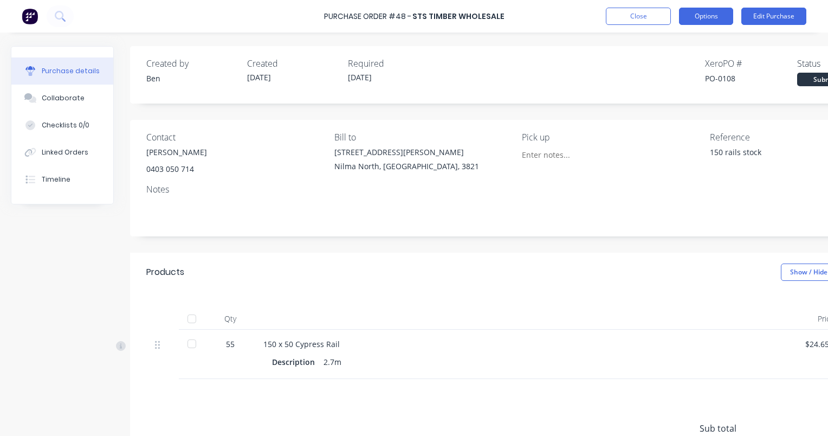
click at [695, 17] on button "Options" at bounding box center [706, 16] width 54 height 17
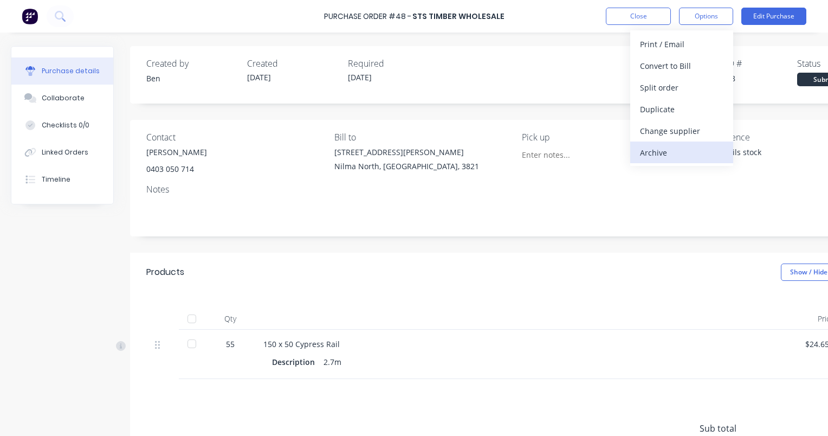
click at [672, 152] on div "Archive" at bounding box center [681, 153] width 83 height 16
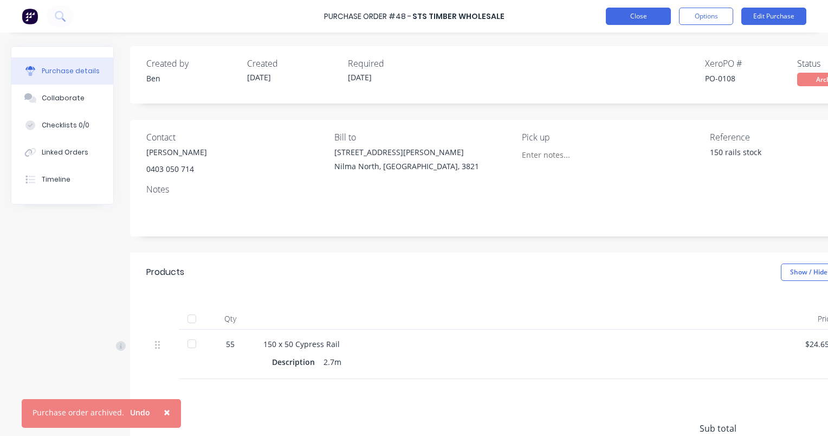
click at [653, 16] on button "Close" at bounding box center [638, 16] width 65 height 17
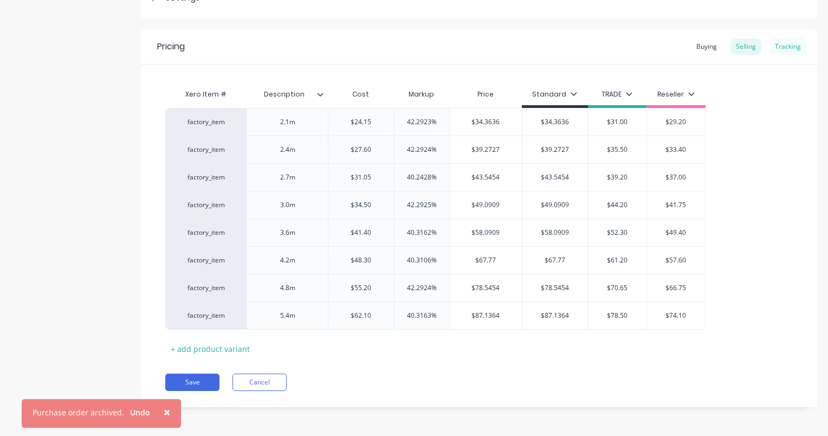
click at [785, 50] on div "Tracking" at bounding box center [788, 46] width 37 height 16
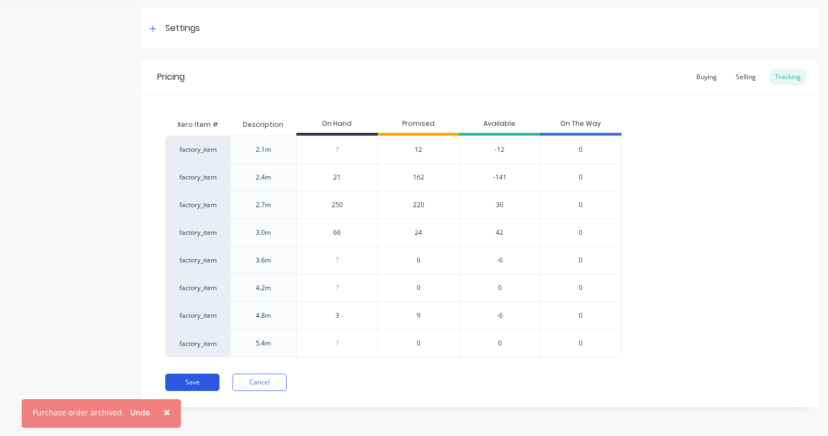
click at [203, 387] on button "Save" at bounding box center [192, 382] width 54 height 17
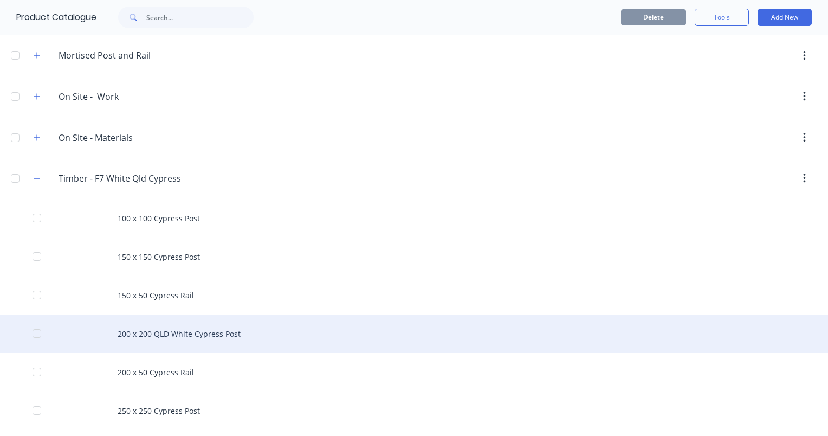
scroll to position [325, 0]
click at [175, 331] on div "200 x 200 QLD White Cypress Post" at bounding box center [414, 333] width 828 height 38
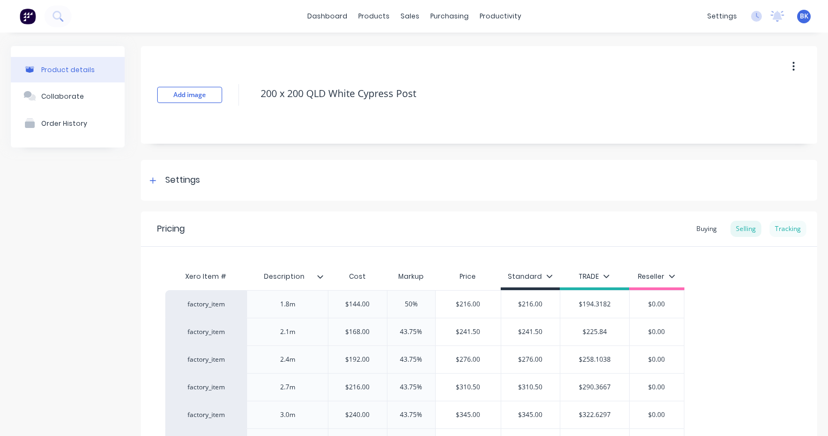
click at [782, 227] on div "Tracking" at bounding box center [788, 229] width 37 height 16
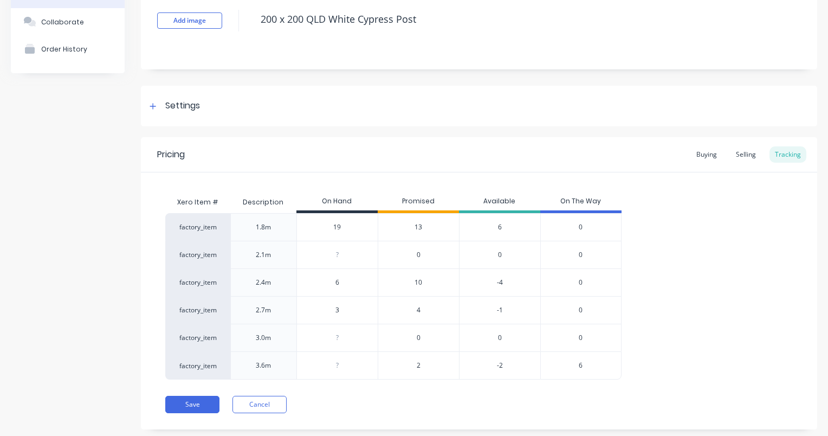
scroll to position [67, 0]
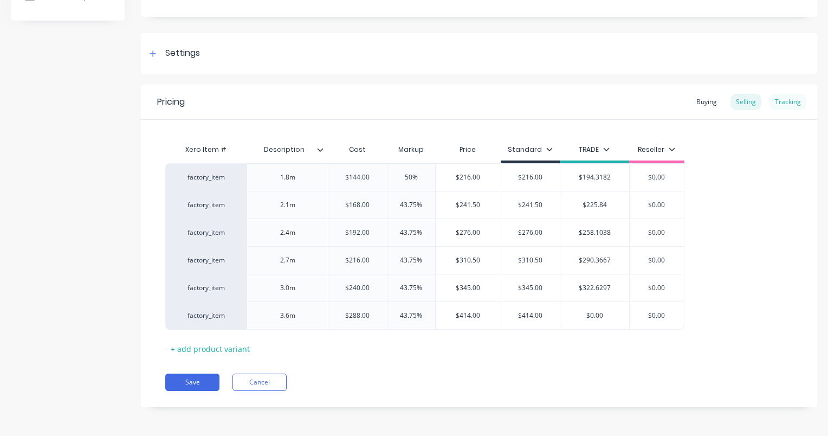
click at [785, 105] on div "Tracking" at bounding box center [788, 102] width 37 height 16
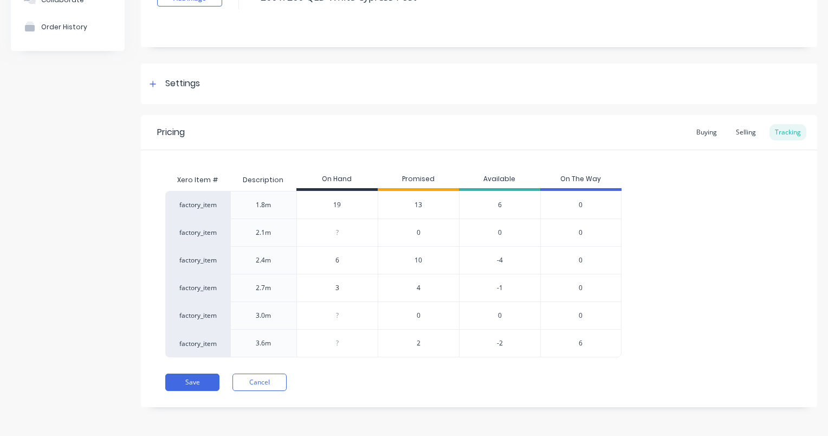
click at [583, 343] on div "6" at bounding box center [581, 343] width 81 height 28
click at [580, 343] on span "6" at bounding box center [581, 343] width 4 height 10
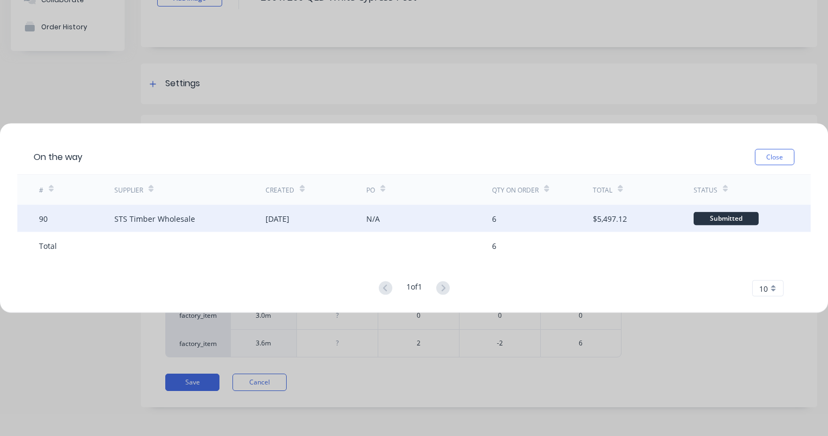
click at [609, 219] on div "$5,497.12" at bounding box center [610, 218] width 34 height 11
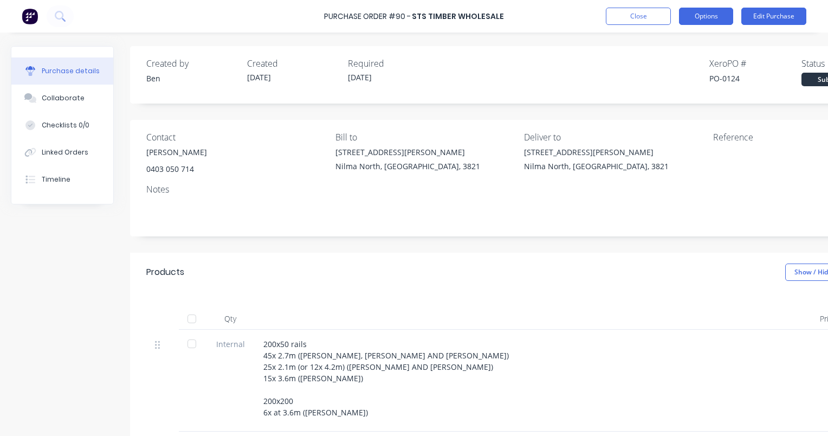
click at [704, 22] on button "Options" at bounding box center [706, 16] width 54 height 17
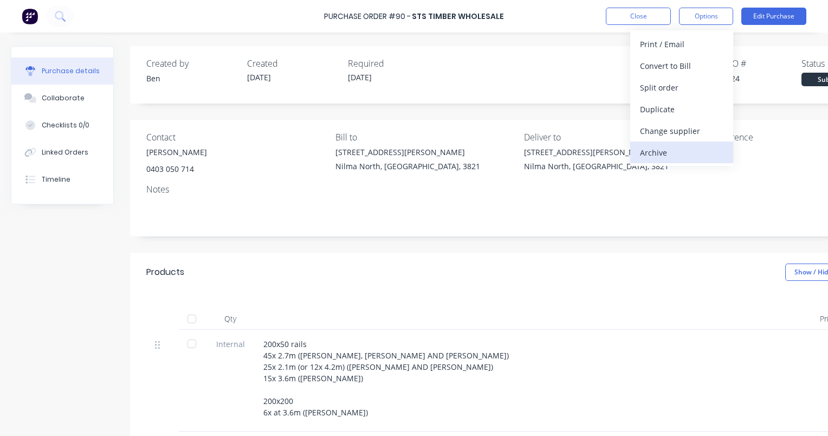
click at [682, 153] on div "Archive" at bounding box center [681, 153] width 83 height 16
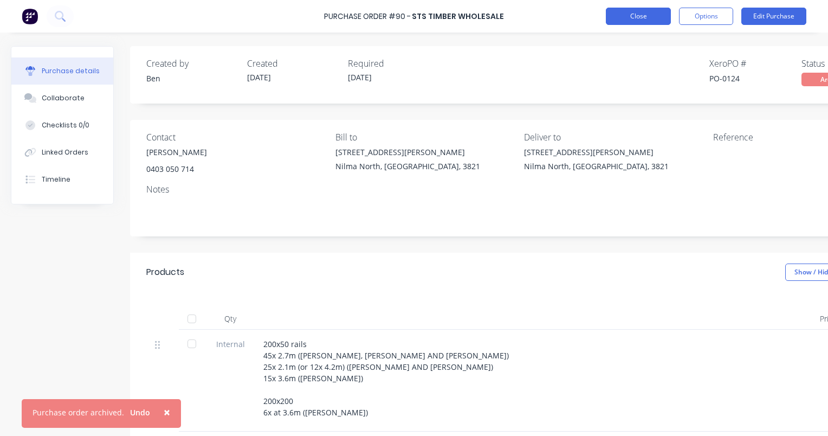
click at [655, 15] on button "Close" at bounding box center [638, 16] width 65 height 17
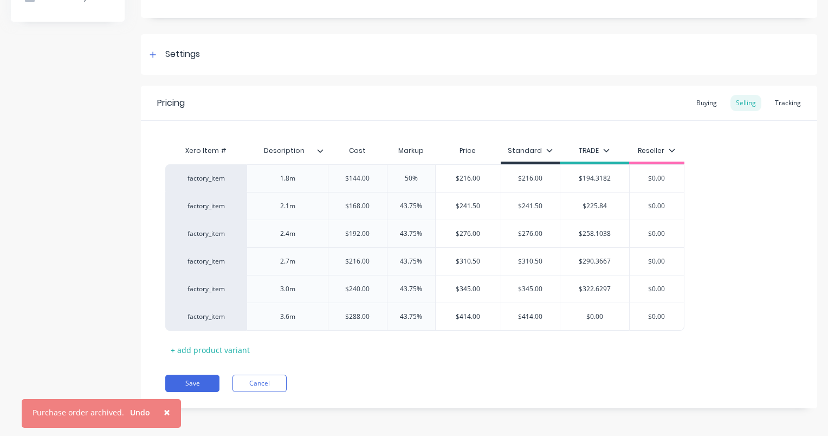
scroll to position [127, 0]
click at [209, 384] on button "Save" at bounding box center [192, 382] width 54 height 17
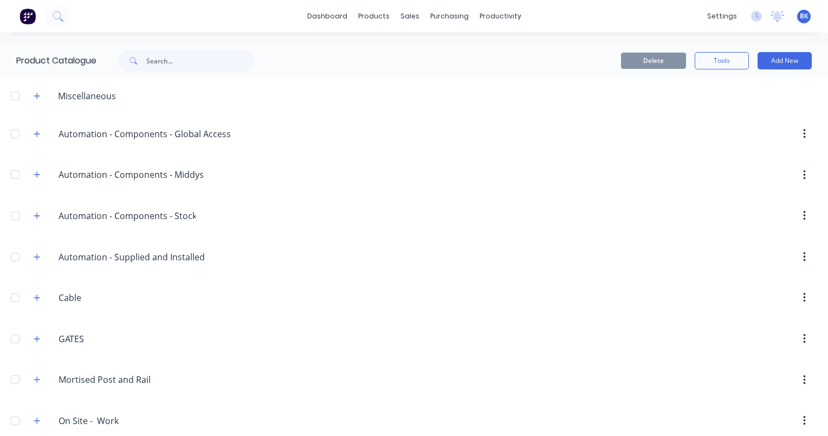
click at [165, 412] on div "On.Site.-..Work On Site - Work" at bounding box center [110, 421] width 170 height 20
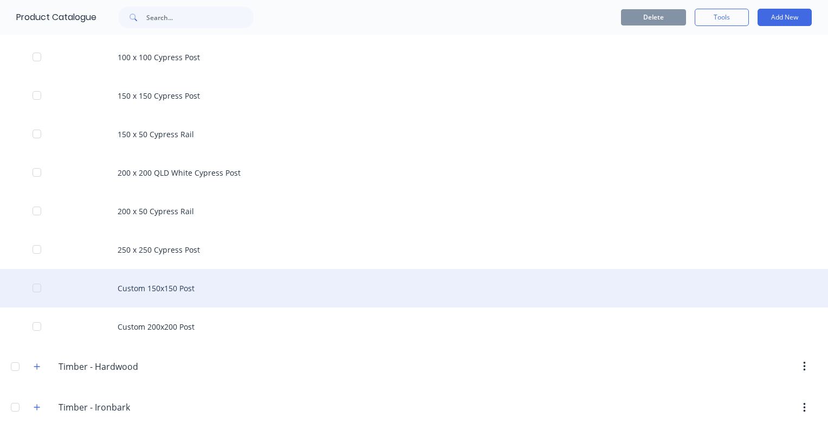
scroll to position [487, 0]
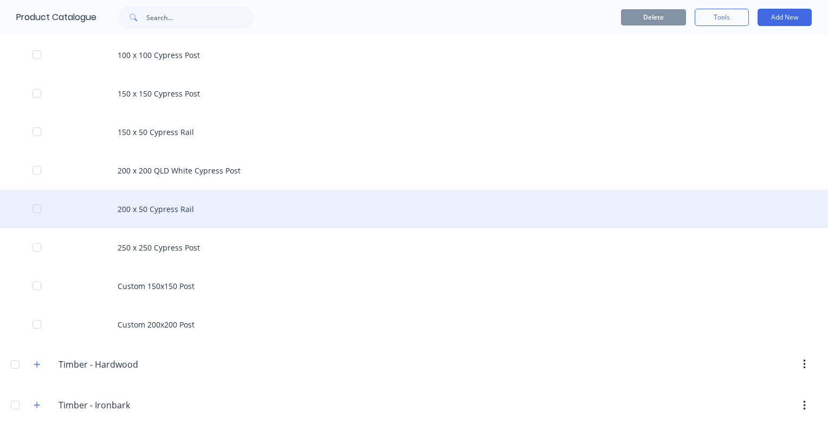
click at [196, 217] on div "200 x 50 Cypress Rail" at bounding box center [414, 209] width 828 height 38
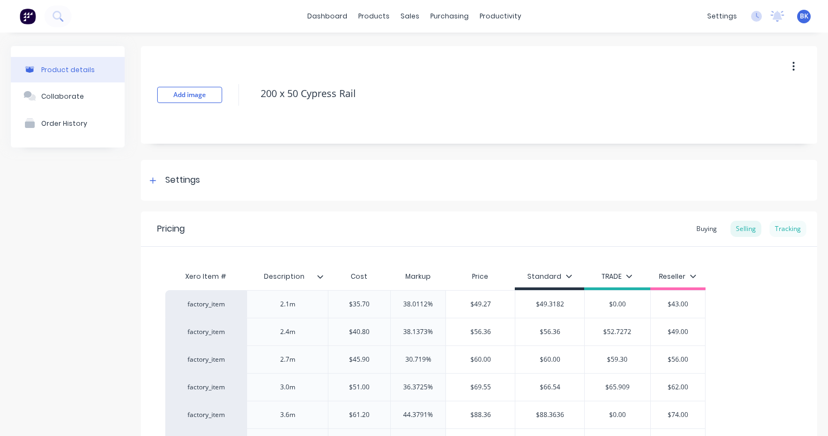
click at [787, 225] on div "Tracking" at bounding box center [788, 229] width 37 height 16
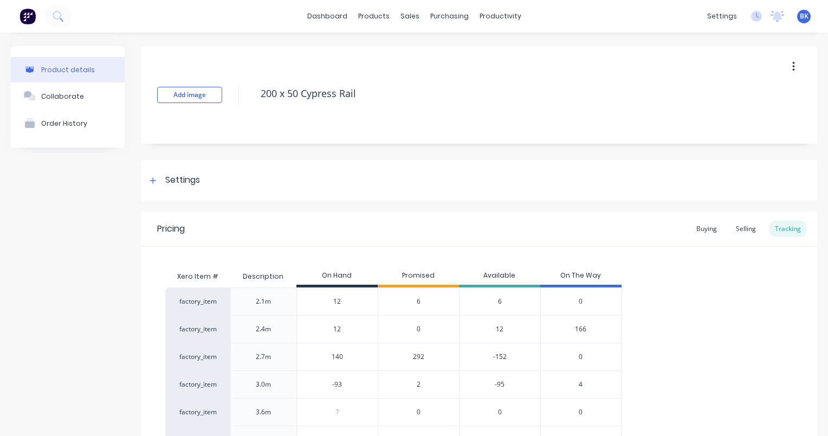
click at [581, 330] on span "166" at bounding box center [580, 329] width 11 height 10
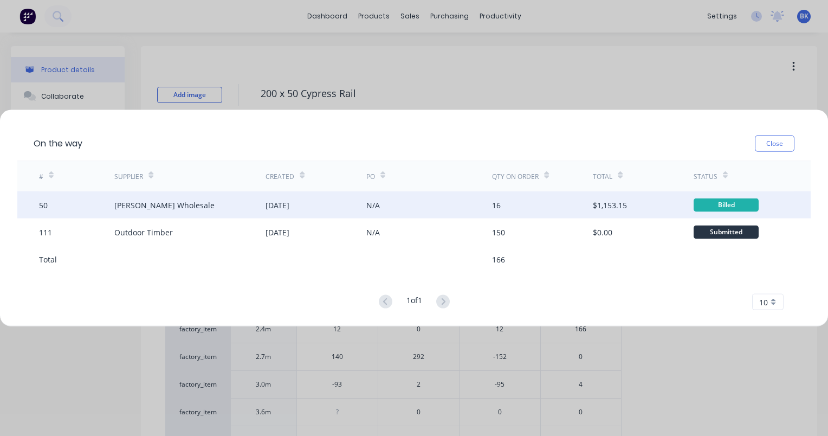
click at [614, 206] on div "$1,153.15" at bounding box center [610, 204] width 34 height 11
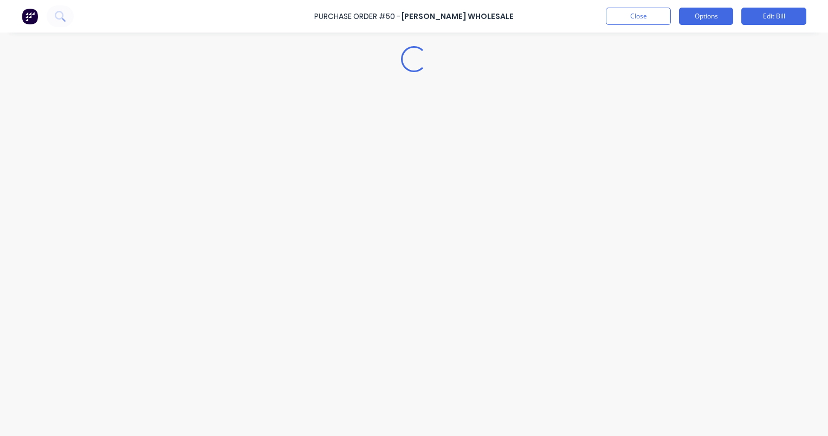
click at [705, 20] on button "Options" at bounding box center [706, 16] width 54 height 17
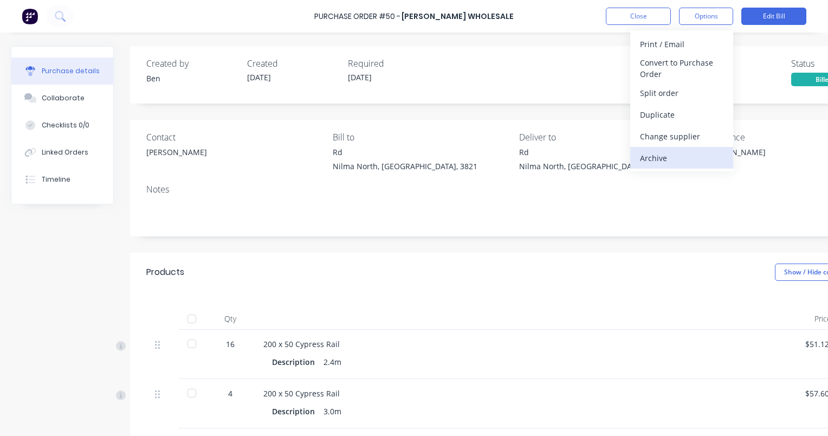
click at [687, 154] on div "Archive" at bounding box center [681, 158] width 83 height 16
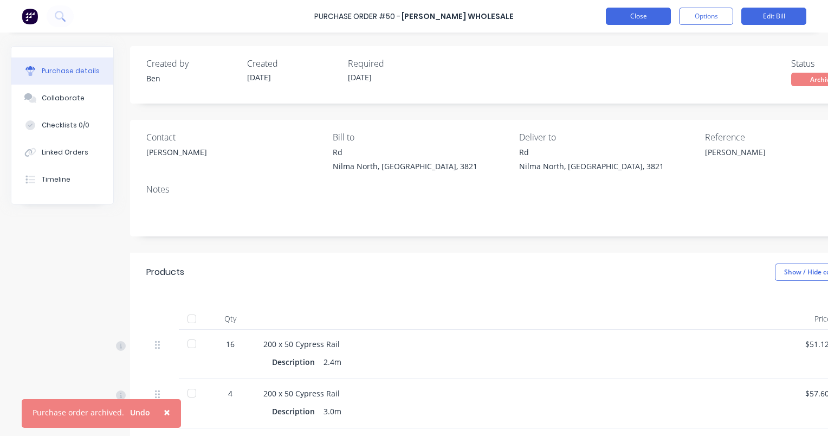
click at [641, 20] on button "Close" at bounding box center [638, 16] width 65 height 17
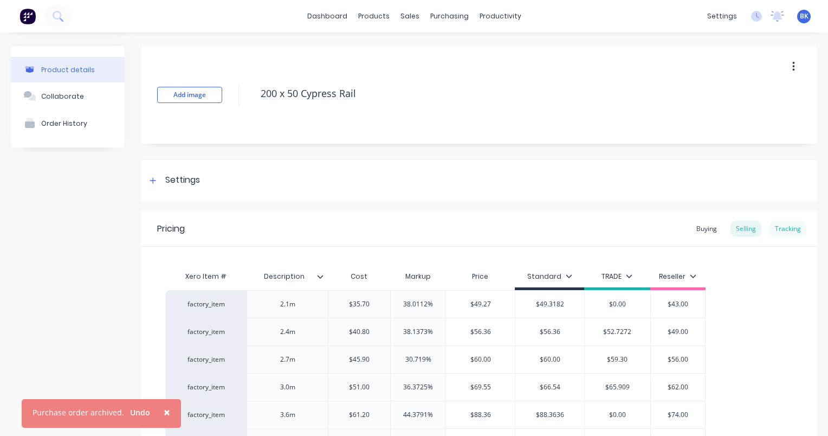
click at [783, 228] on div "Tracking" at bounding box center [788, 229] width 37 height 16
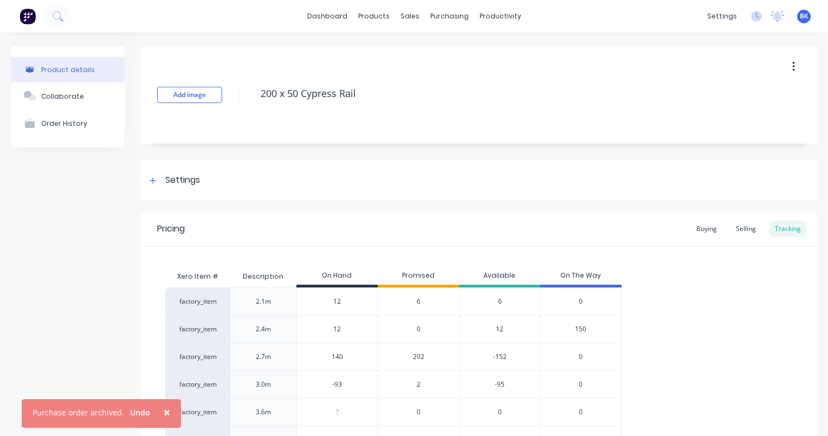
click at [595, 326] on div "150" at bounding box center [581, 329] width 81 height 28
click at [589, 330] on div "150" at bounding box center [581, 329] width 81 height 28
click at [588, 330] on div "150" at bounding box center [581, 329] width 81 height 28
click at [579, 330] on span "150" at bounding box center [580, 329] width 11 height 10
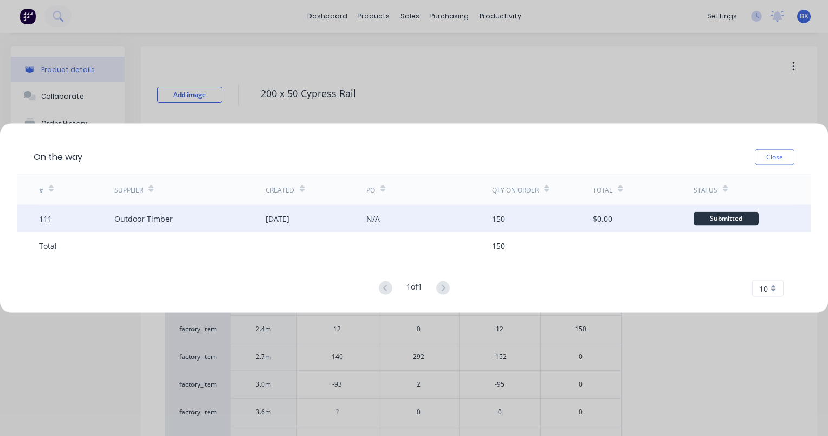
click at [603, 219] on div "$0.00" at bounding box center [603, 218] width 20 height 11
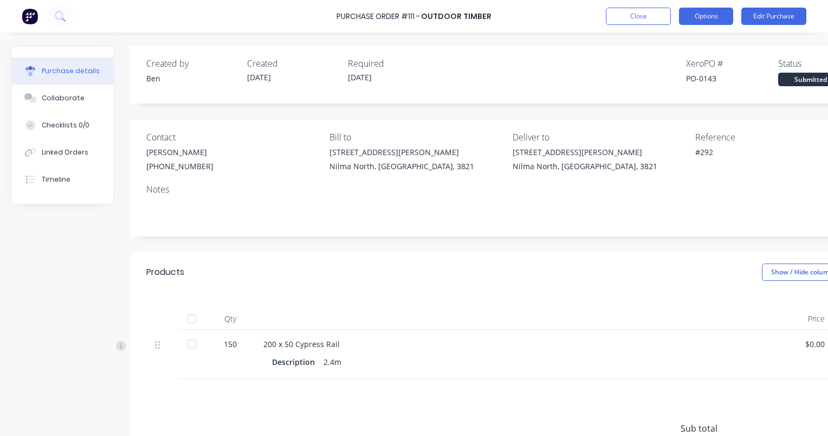
click at [704, 15] on button "Options" at bounding box center [706, 16] width 54 height 17
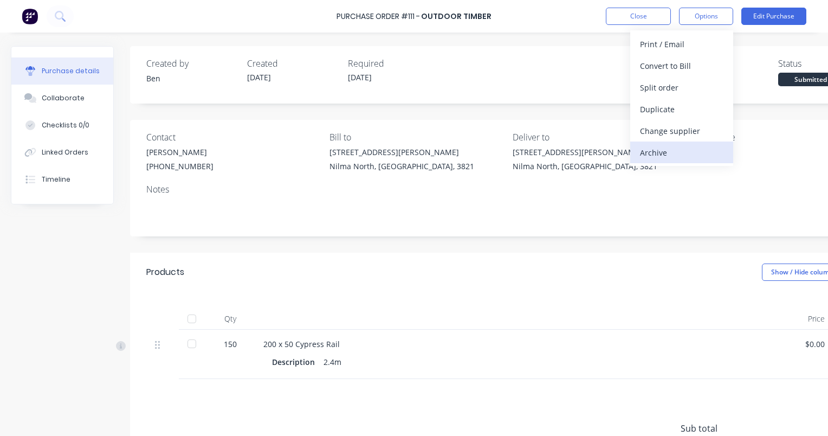
click at [688, 154] on div "Archive" at bounding box center [681, 153] width 83 height 16
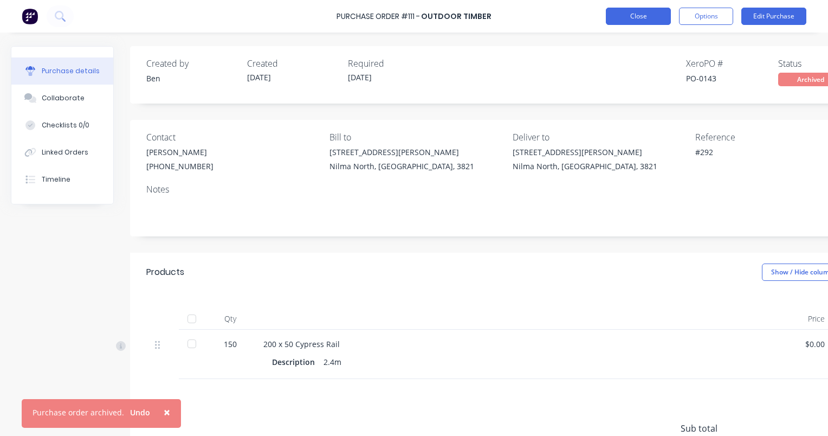
click at [631, 15] on button "Close" at bounding box center [638, 16] width 65 height 17
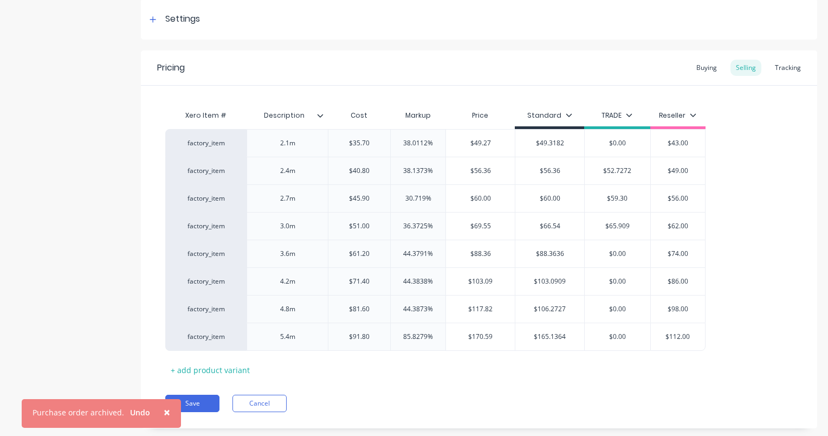
scroll to position [182, 0]
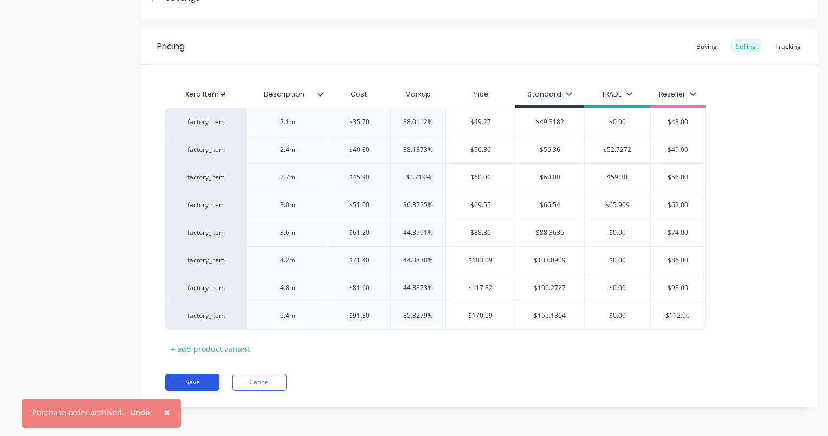
click at [206, 384] on button "Save" at bounding box center [192, 382] width 54 height 17
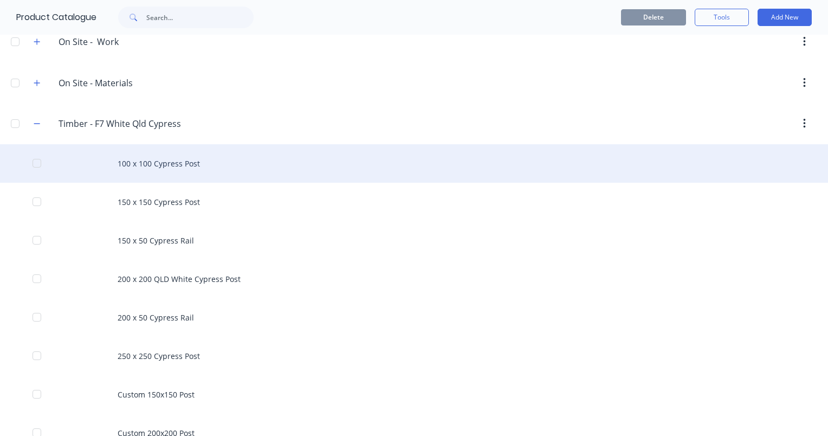
scroll to position [380, 0]
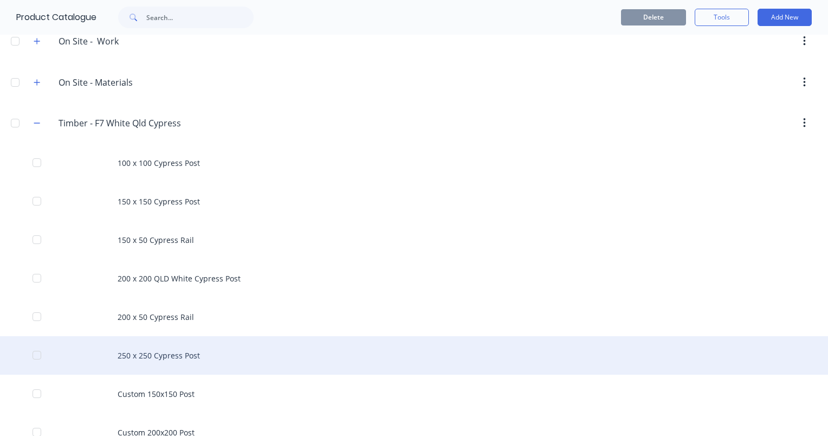
click at [248, 355] on div "250 x 250 Cypress Post" at bounding box center [414, 355] width 828 height 38
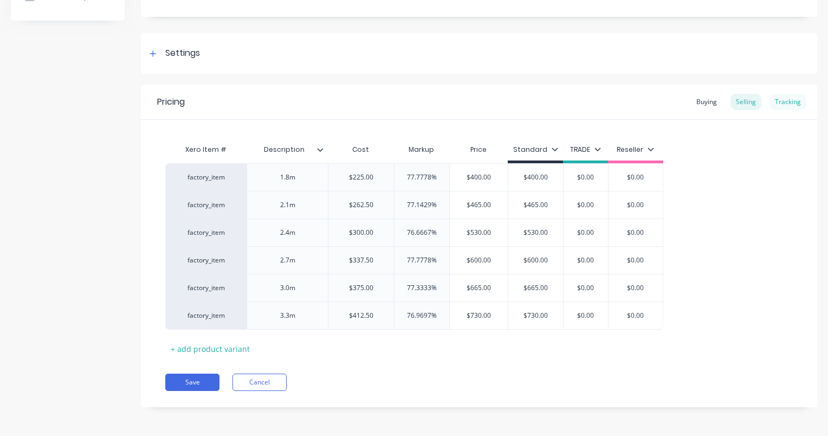
click at [781, 99] on div "Tracking" at bounding box center [788, 102] width 37 height 16
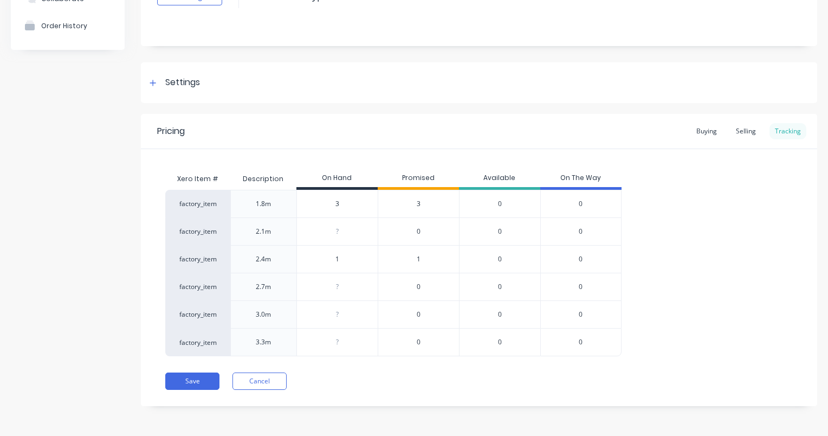
scroll to position [97, 0]
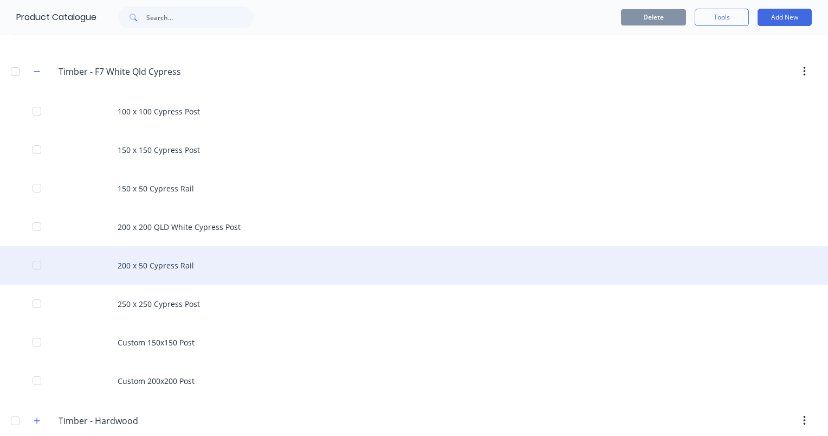
scroll to position [433, 0]
click at [176, 249] on div "200 x 50 Cypress Rail" at bounding box center [414, 263] width 828 height 38
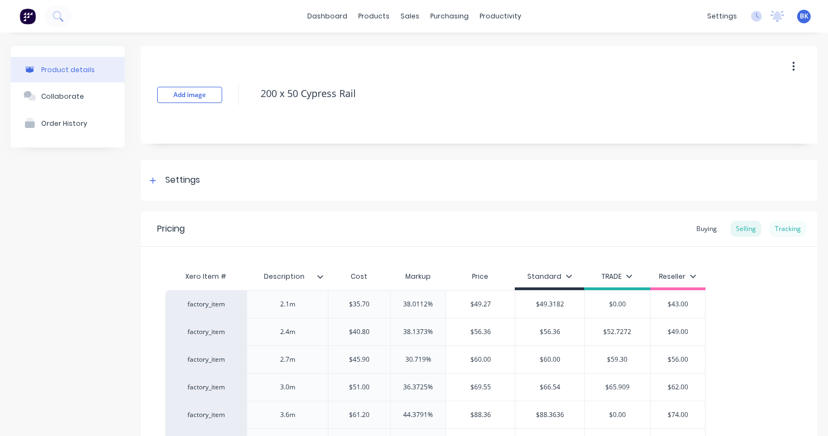
click at [786, 226] on div "Tracking" at bounding box center [788, 229] width 37 height 16
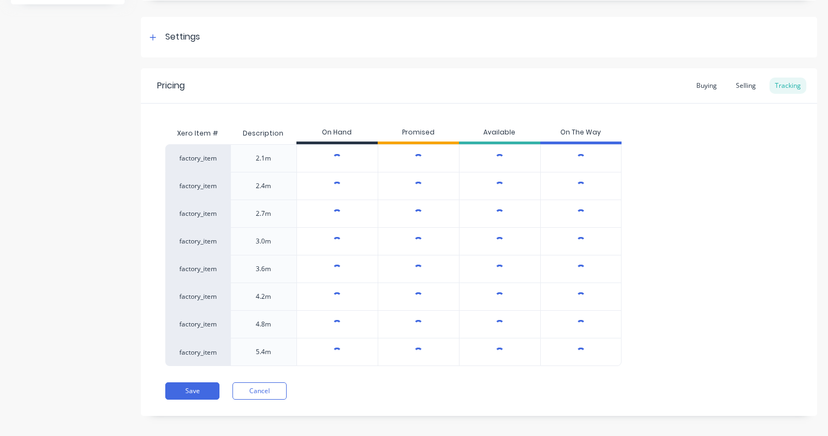
scroll to position [152, 0]
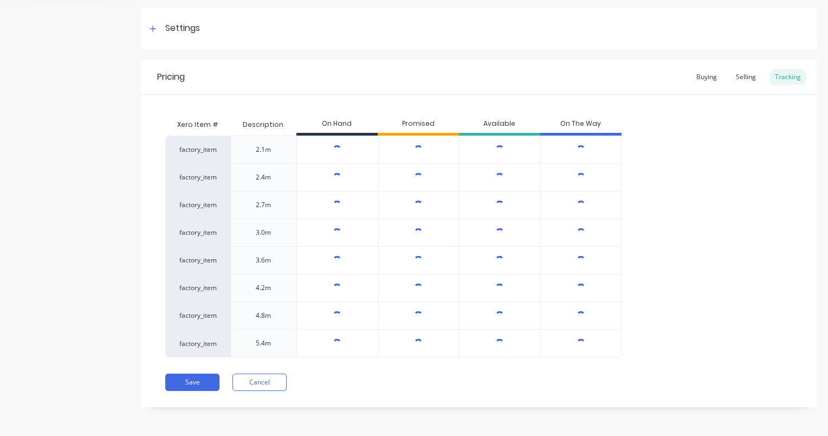
drag, startPoint x: 701, startPoint y: 81, endPoint x: 716, endPoint y: 85, distance: 16.2
click at [701, 81] on div "Buying" at bounding box center [706, 77] width 31 height 16
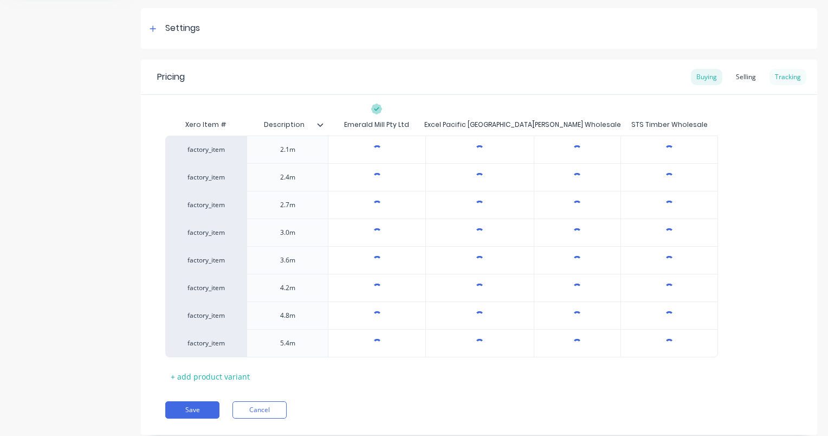
click at [774, 79] on div "Tracking" at bounding box center [788, 77] width 37 height 16
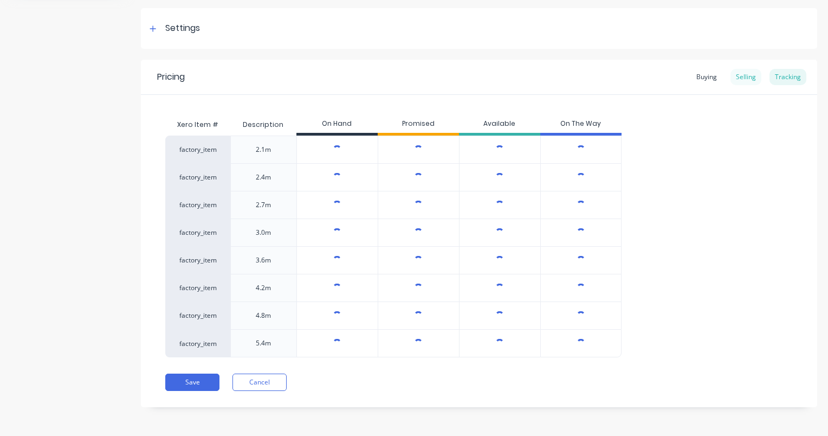
click at [753, 76] on div "Selling" at bounding box center [746, 77] width 31 height 16
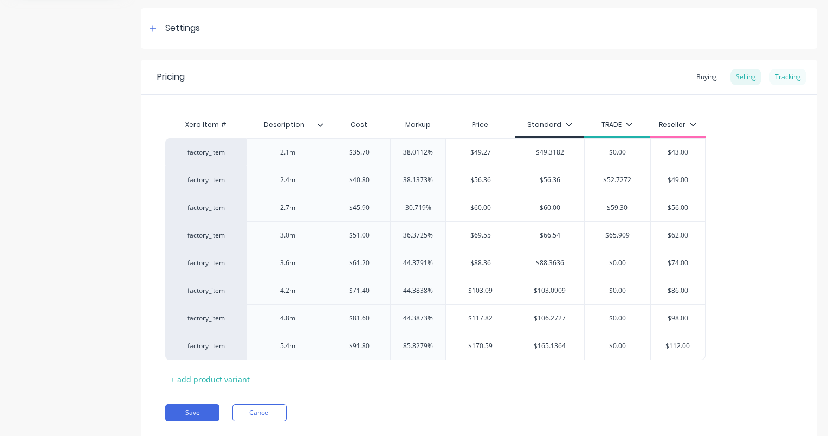
click at [770, 74] on div "Tracking" at bounding box center [788, 77] width 37 height 16
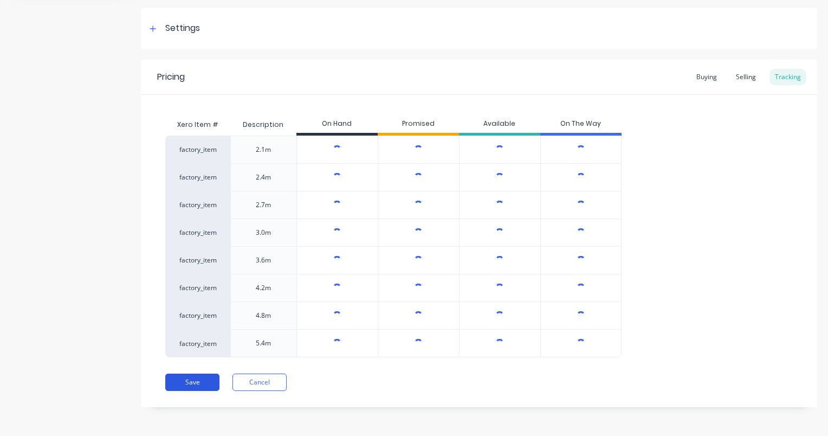
click at [203, 388] on button "Save" at bounding box center [192, 382] width 54 height 17
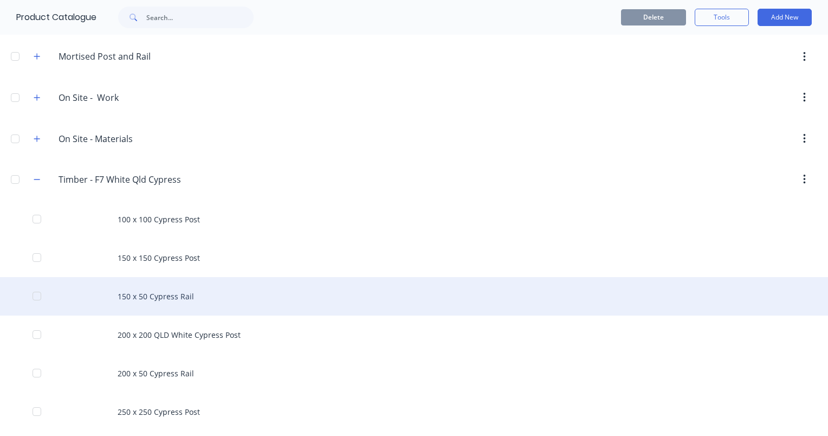
scroll to position [325, 0]
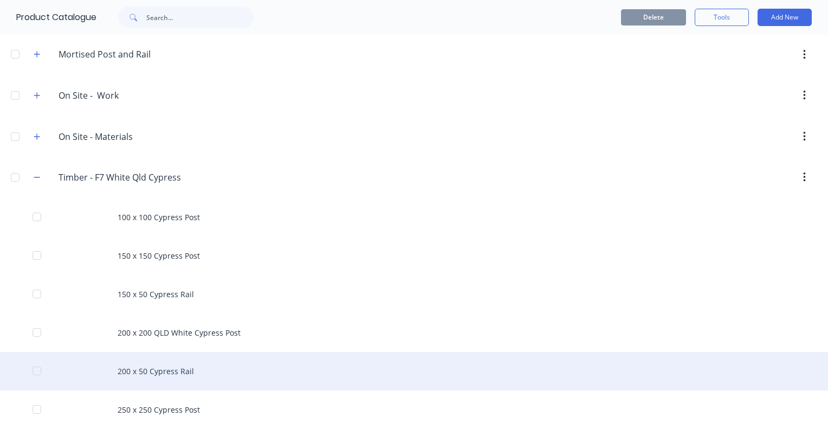
click at [161, 373] on div "200 x 50 Cypress Rail" at bounding box center [414, 371] width 828 height 38
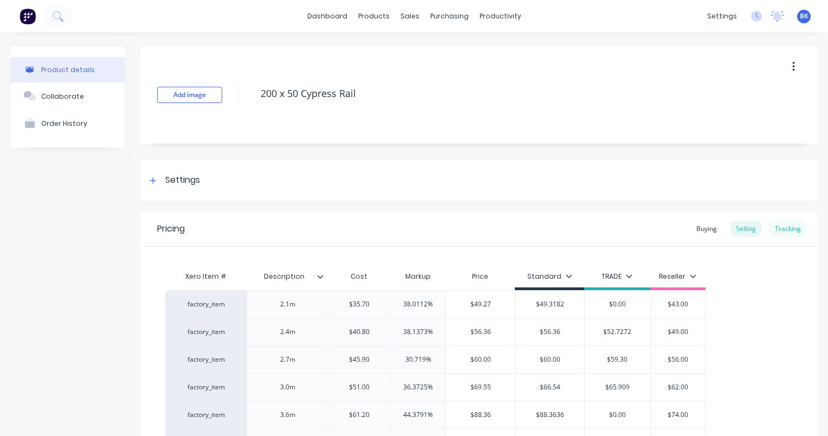
click at [781, 227] on div "Tracking" at bounding box center [788, 229] width 37 height 16
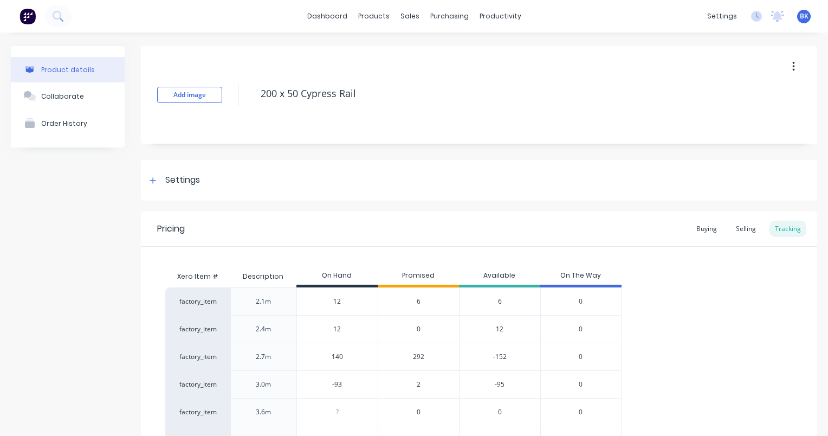
click at [423, 357] on span "292" at bounding box center [418, 357] width 11 height 10
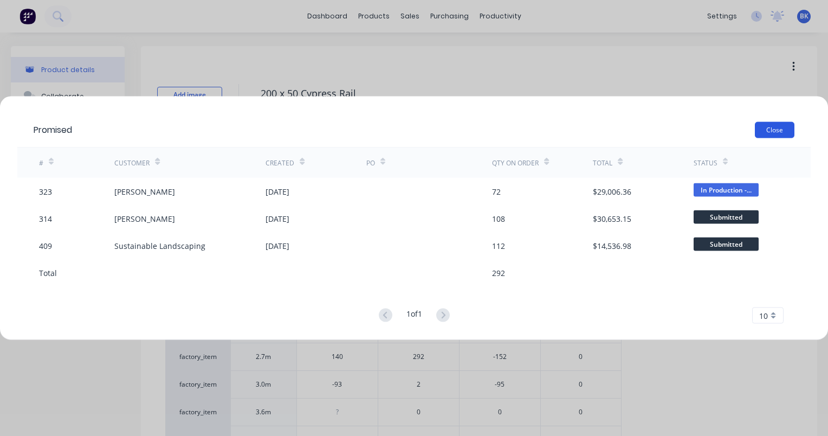
click at [759, 129] on button "Close" at bounding box center [775, 130] width 40 height 16
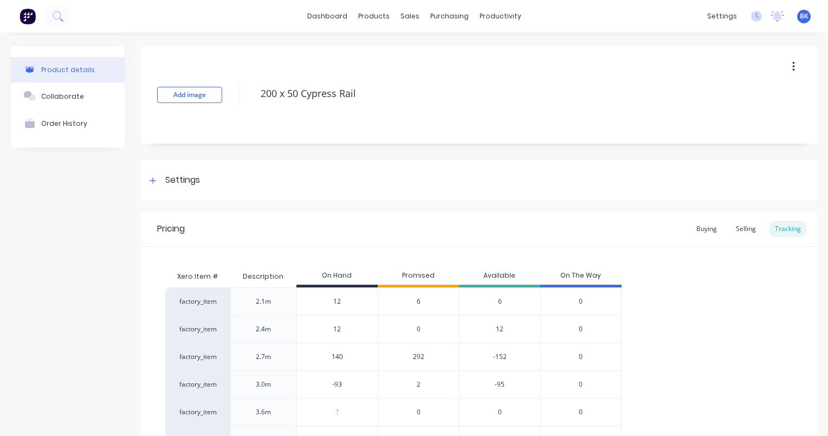
click at [344, 382] on input "-93" at bounding box center [337, 385] width 81 height 10
click at [706, 354] on div "factory_item 2.1m 12 6 6 0 factory_item 2.4m 12 0 12 0 factory_item 2.7m 140 29…" at bounding box center [479, 398] width 628 height 222
click at [419, 384] on span "2" at bounding box center [419, 385] width 4 height 10
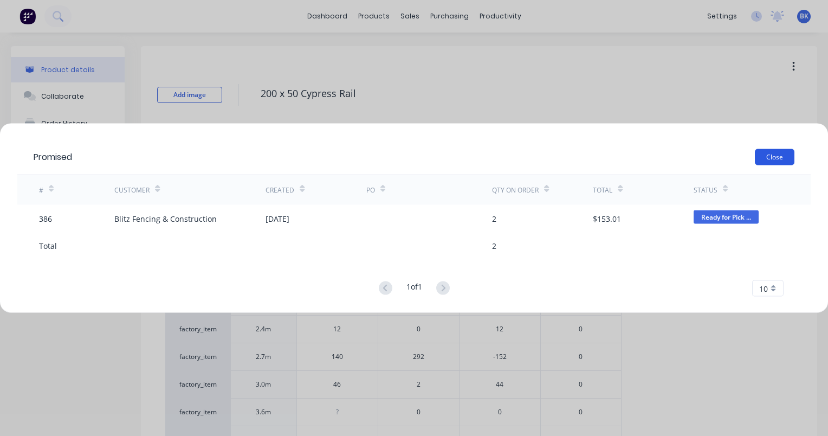
click at [762, 156] on button "Close" at bounding box center [775, 157] width 40 height 16
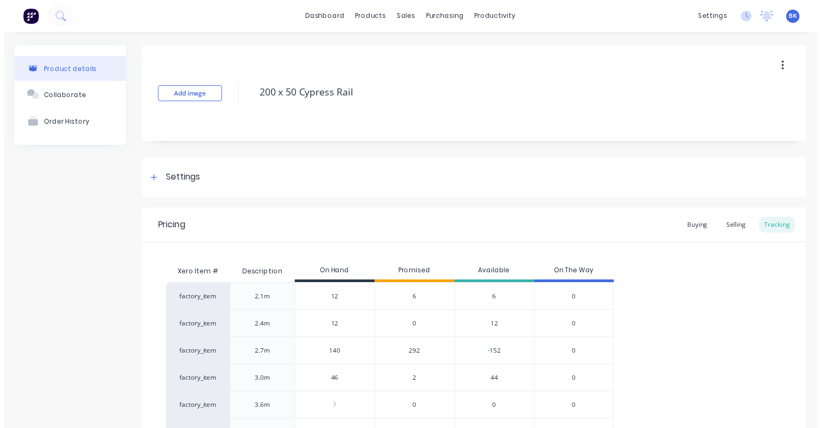
scroll to position [152, 0]
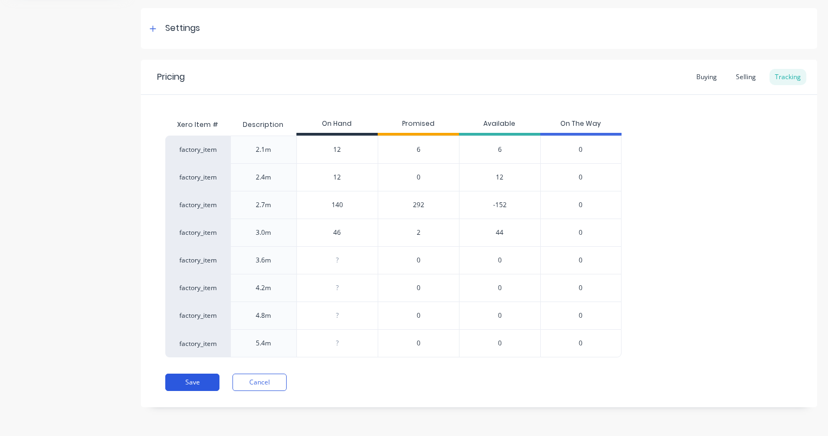
click at [189, 384] on button "Save" at bounding box center [192, 382] width 54 height 17
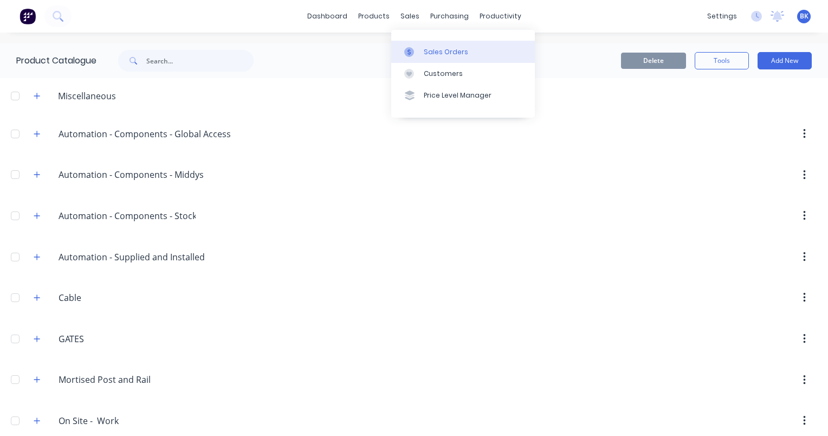
click at [421, 52] on link "Sales Orders" at bounding box center [463, 52] width 144 height 22
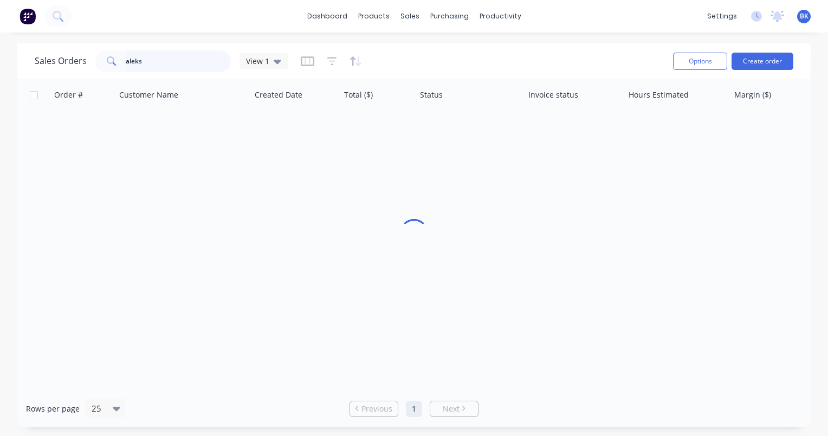
click at [184, 65] on input "aleks" at bounding box center [179, 61] width 106 height 22
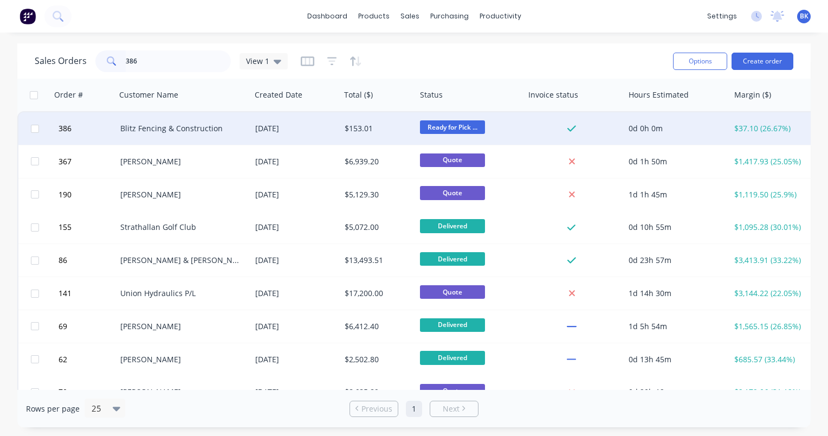
click at [293, 130] on div "[DATE]" at bounding box center [295, 128] width 81 height 11
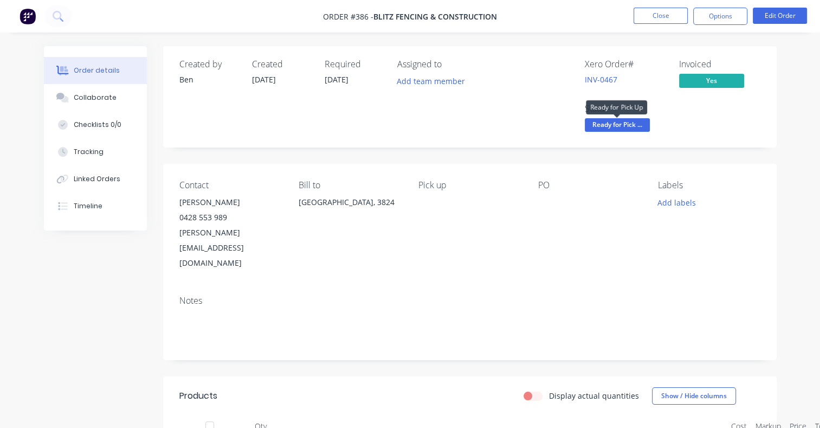
click at [622, 126] on span "Ready for Pick ..." at bounding box center [617, 125] width 65 height 14
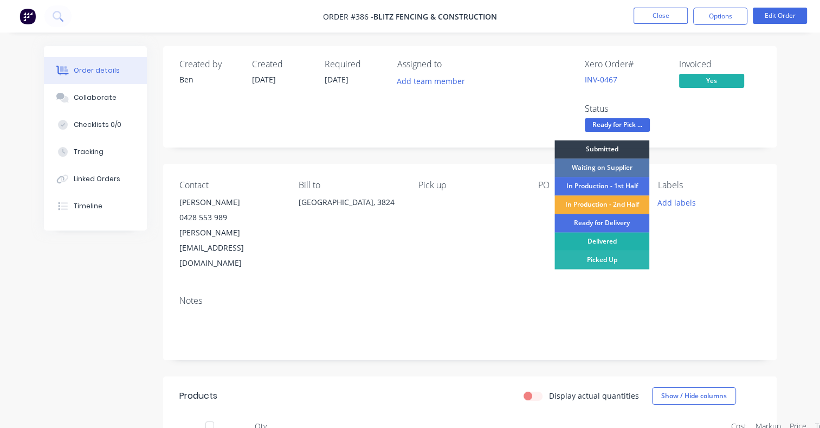
click at [609, 243] on div "Delivered" at bounding box center [602, 241] width 95 height 18
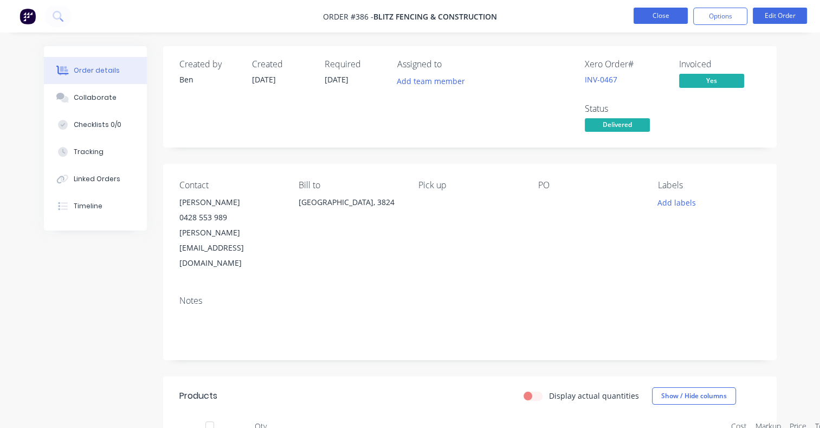
click at [664, 13] on button "Close" at bounding box center [661, 16] width 54 height 16
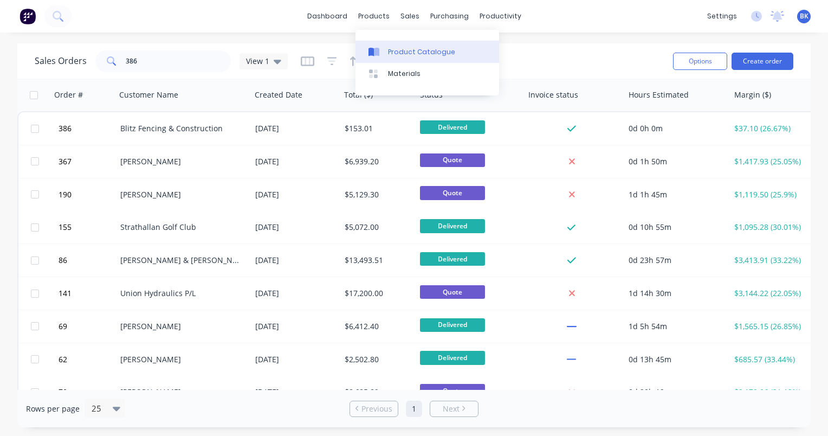
click at [406, 47] on div "Product Catalogue" at bounding box center [421, 52] width 67 height 10
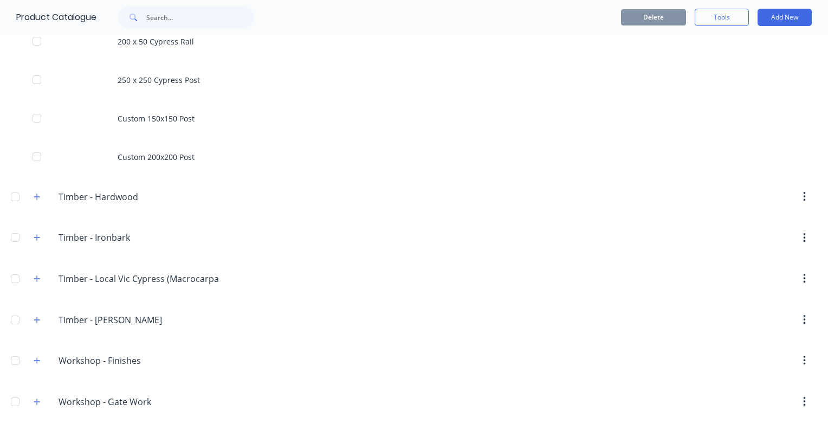
scroll to position [656, 0]
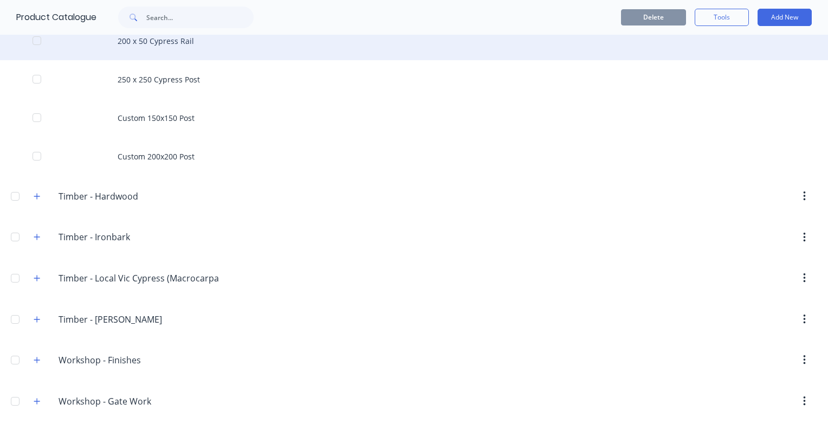
click at [170, 47] on div "200 x 50 Cypress Rail" at bounding box center [414, 41] width 828 height 38
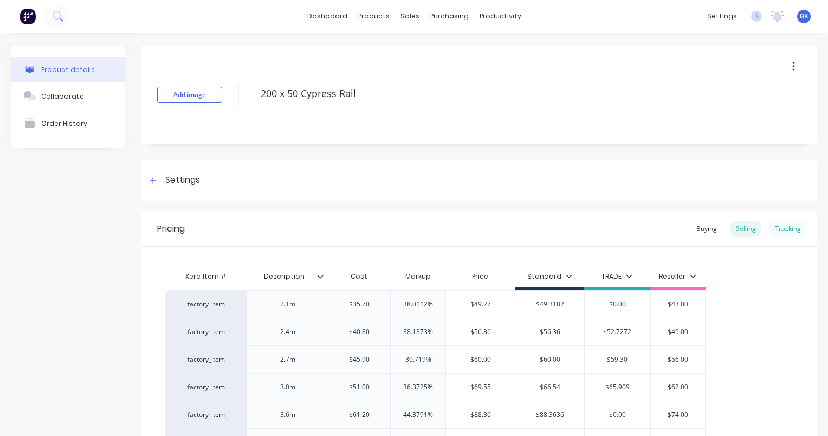
click at [782, 233] on div "Tracking" at bounding box center [788, 229] width 37 height 16
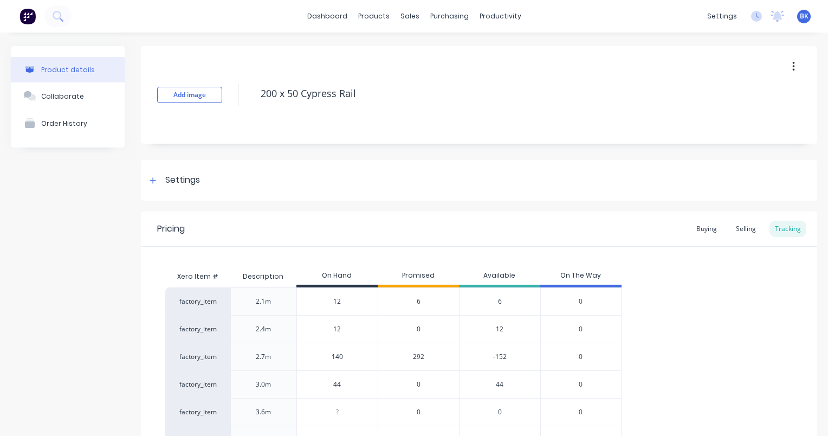
click at [349, 386] on input "44" at bounding box center [337, 385] width 81 height 10
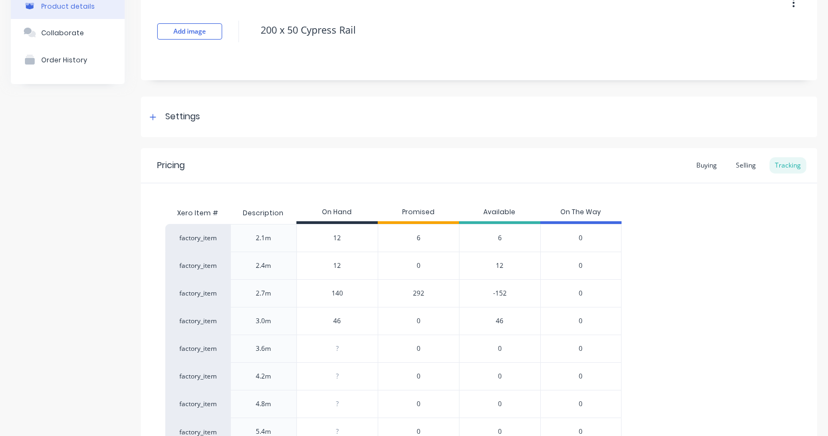
scroll to position [152, 0]
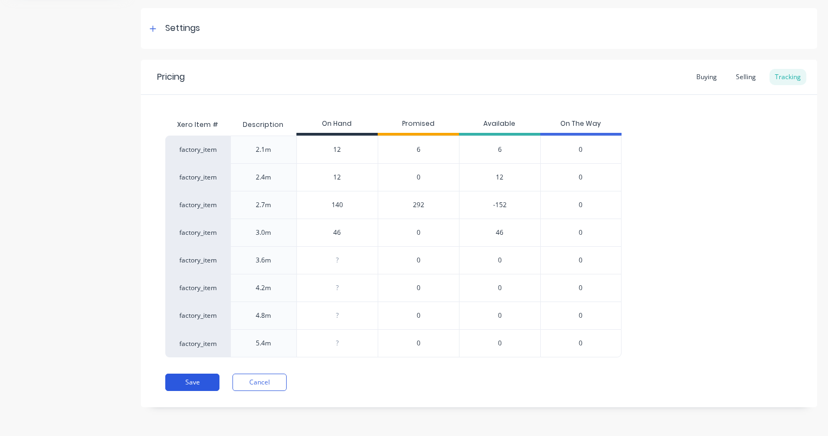
click at [200, 382] on button "Save" at bounding box center [192, 382] width 54 height 17
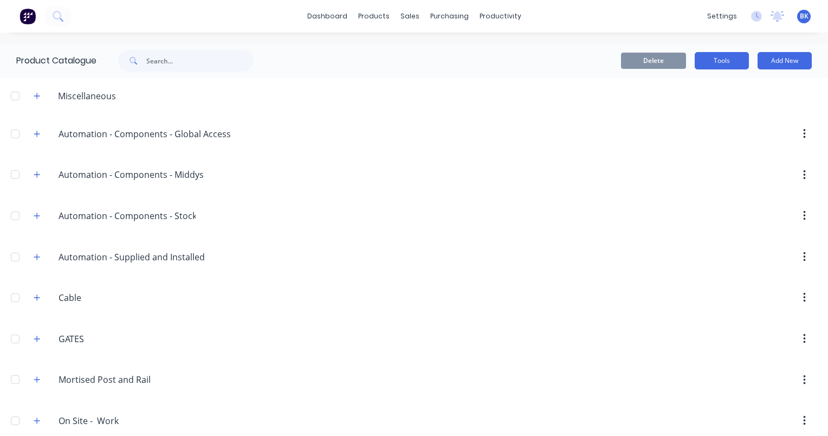
click at [711, 65] on button "Tools" at bounding box center [722, 60] width 54 height 17
click at [674, 41] on div "dashboard products sales purchasing productivity dashboard products Product Cat…" at bounding box center [414, 218] width 828 height 436
click at [700, 58] on button "Tools" at bounding box center [722, 60] width 54 height 17
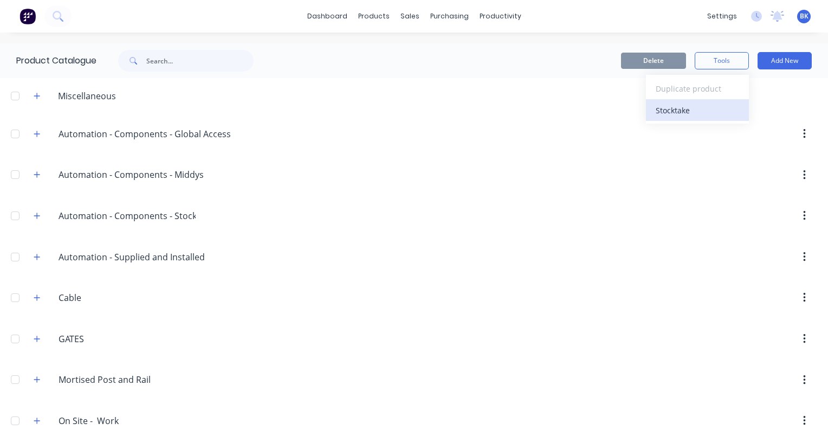
click at [700, 108] on div "Stocktake" at bounding box center [697, 110] width 83 height 16
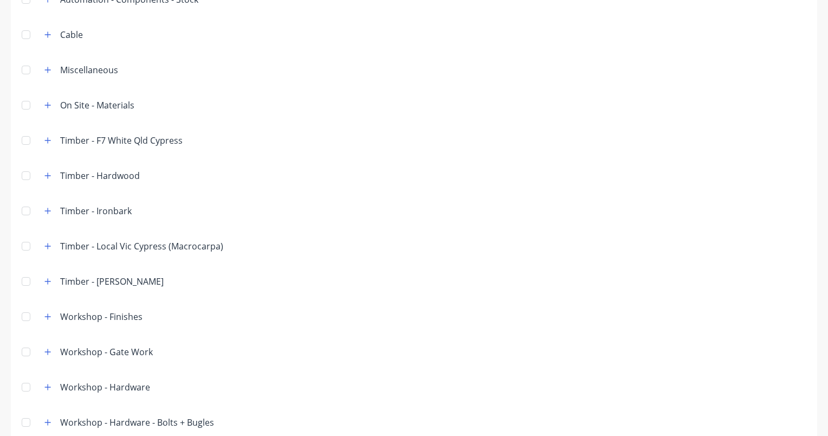
scroll to position [182, 0]
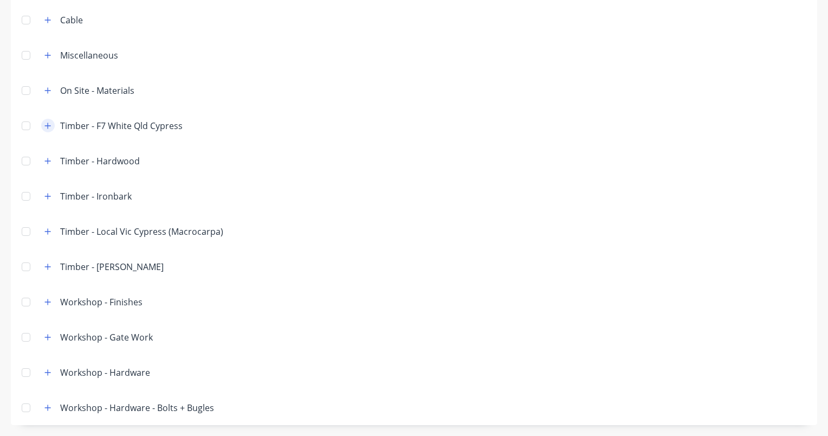
click at [47, 128] on button "button" at bounding box center [48, 126] width 14 height 14
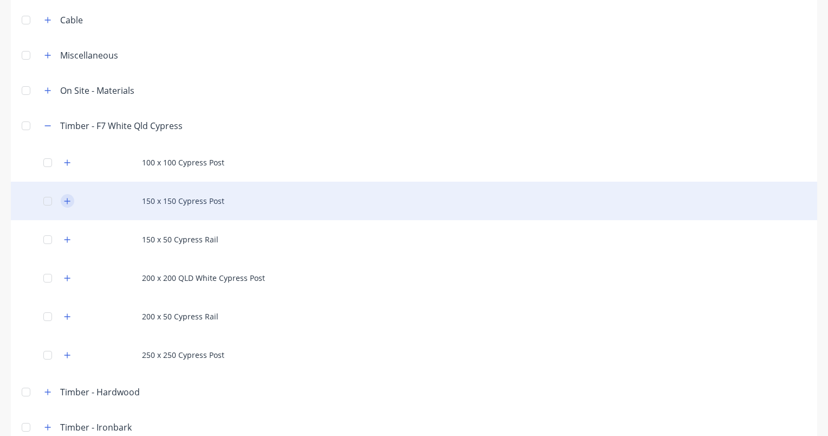
click at [68, 204] on icon "button" at bounding box center [67, 201] width 7 height 8
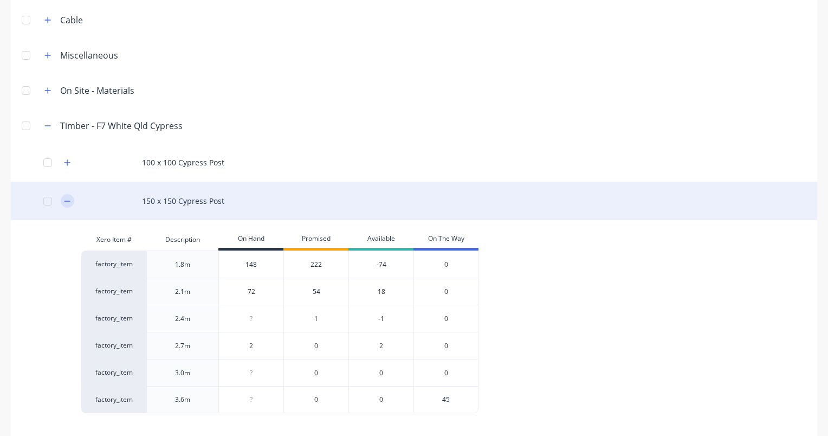
click at [67, 201] on icon "button" at bounding box center [67, 201] width 7 height 8
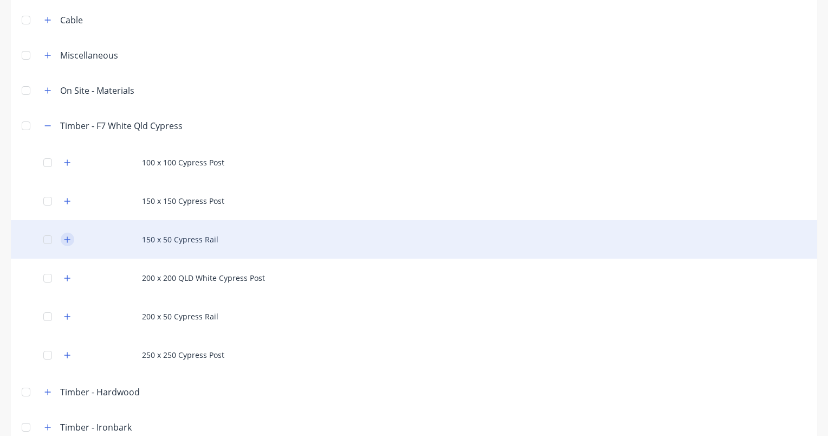
click at [70, 239] on icon "button" at bounding box center [67, 240] width 7 height 8
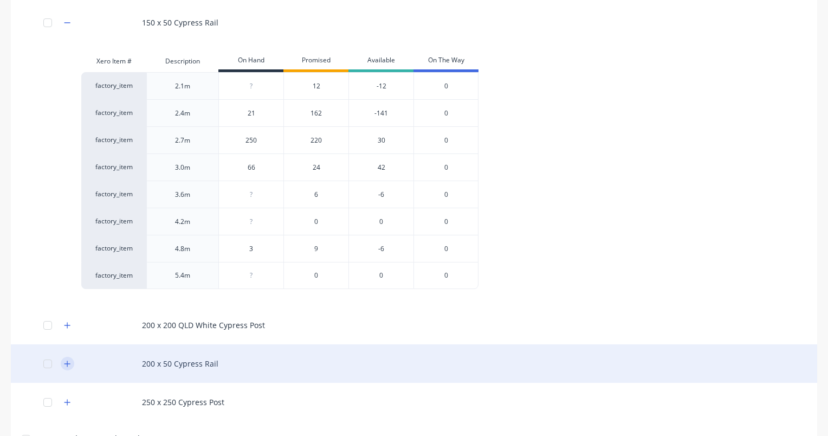
click at [70, 363] on icon "button" at bounding box center [67, 364] width 7 height 8
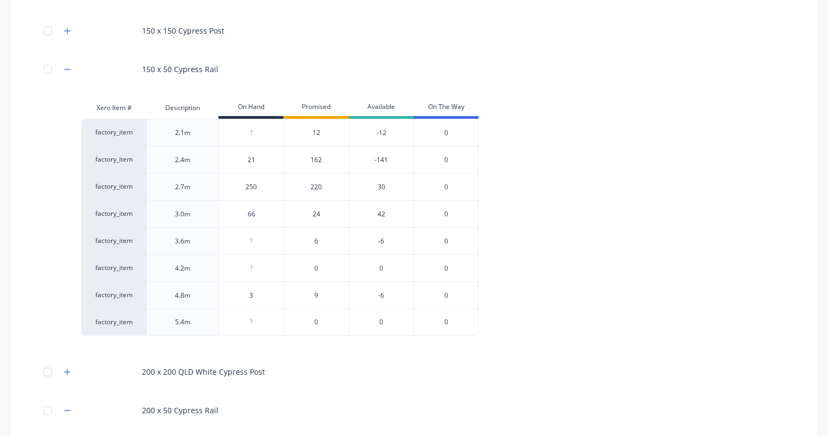
scroll to position [351, 0]
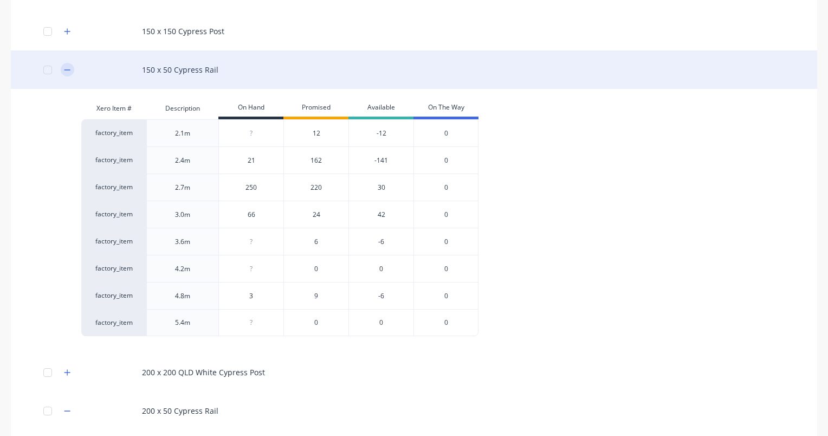
click at [66, 68] on icon "button" at bounding box center [67, 70] width 7 height 8
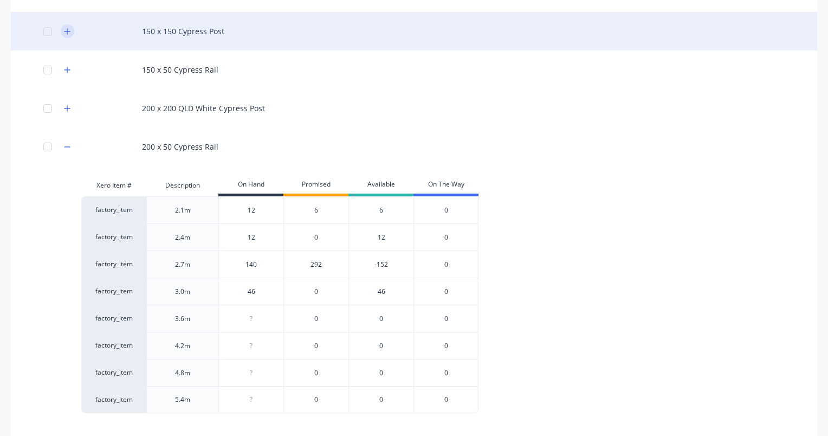
click at [70, 29] on icon "button" at bounding box center [67, 32] width 7 height 8
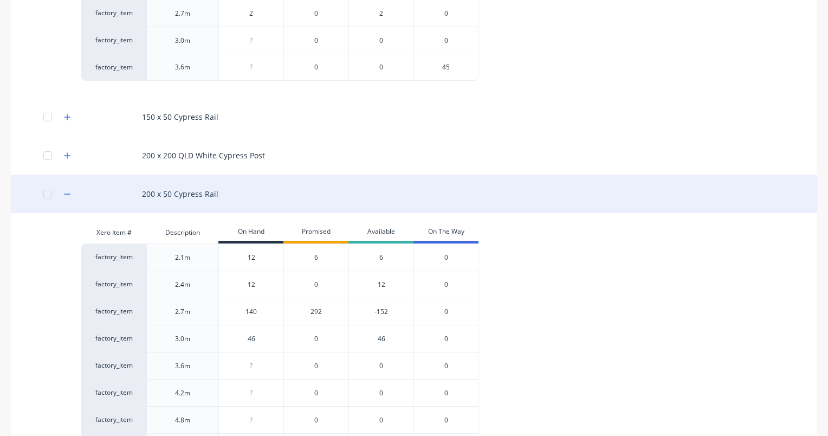
scroll to position [513, 0]
click at [66, 192] on icon "button" at bounding box center [67, 195] width 7 height 8
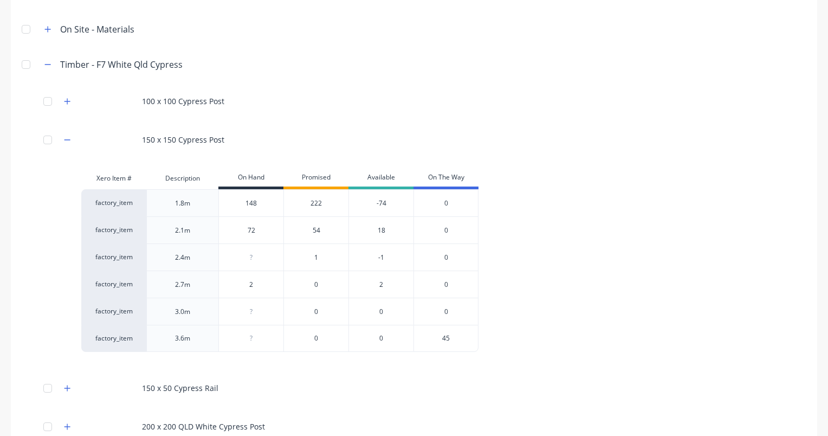
scroll to position [242, 0]
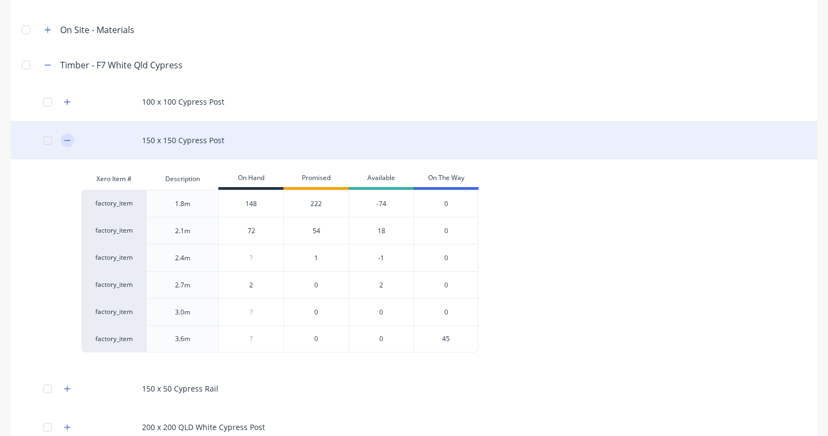
click at [72, 137] on button "button" at bounding box center [68, 140] width 14 height 14
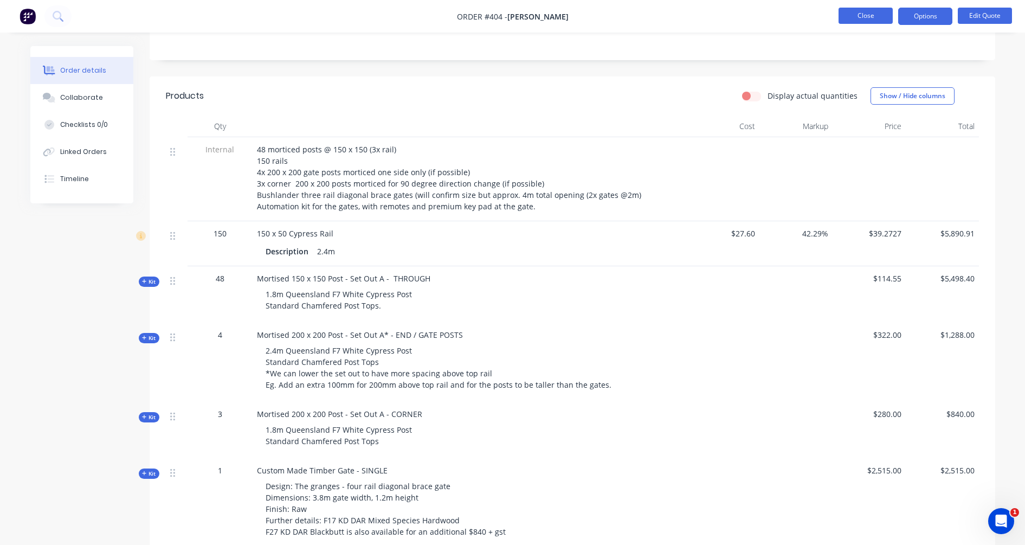
click at [877, 14] on button "Close" at bounding box center [866, 16] width 54 height 16
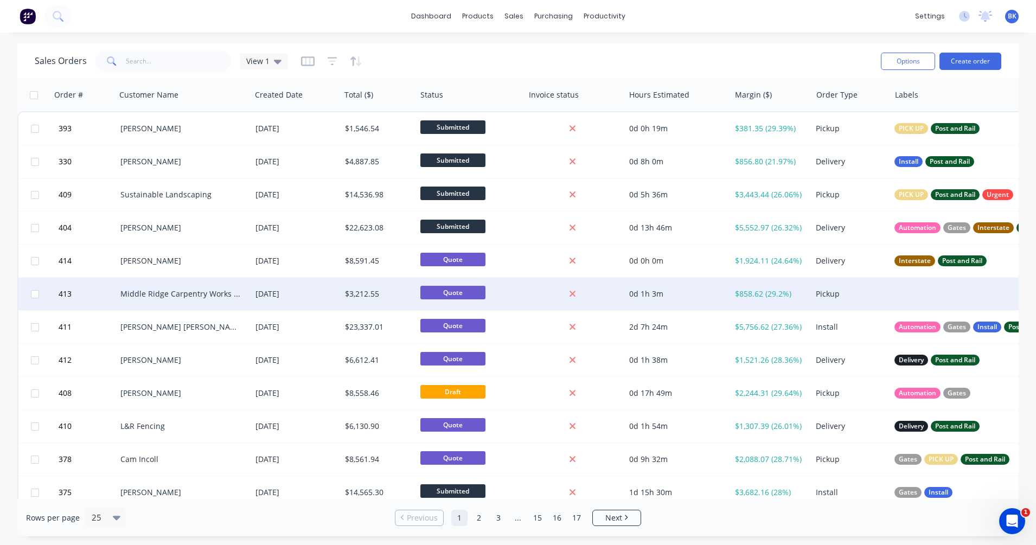
click at [184, 302] on div "Middle Ridge Carpentry Works ([PERSON_NAME])" at bounding box center [183, 294] width 135 height 33
